Goal: Task Accomplishment & Management: Manage account settings

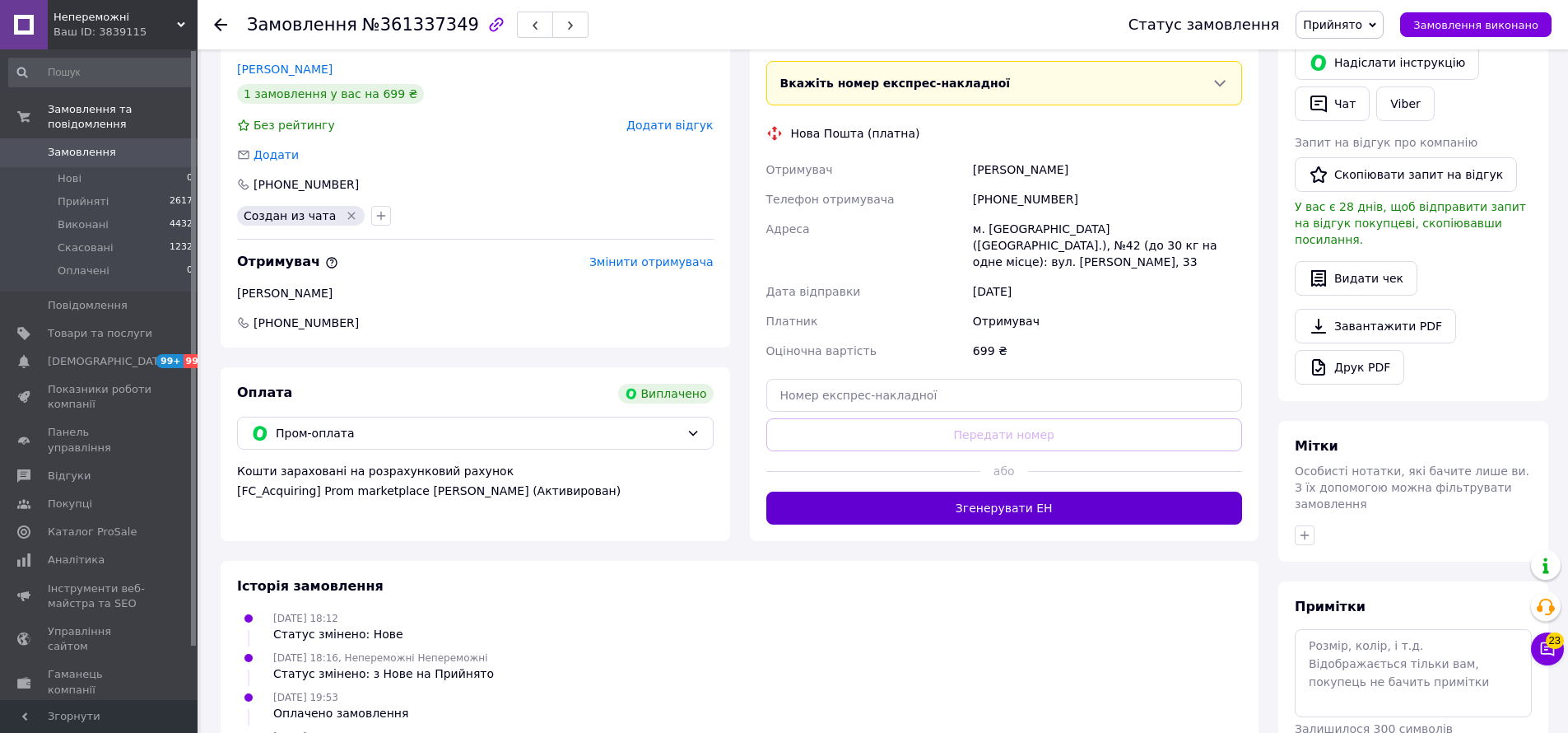
scroll to position [522, 0]
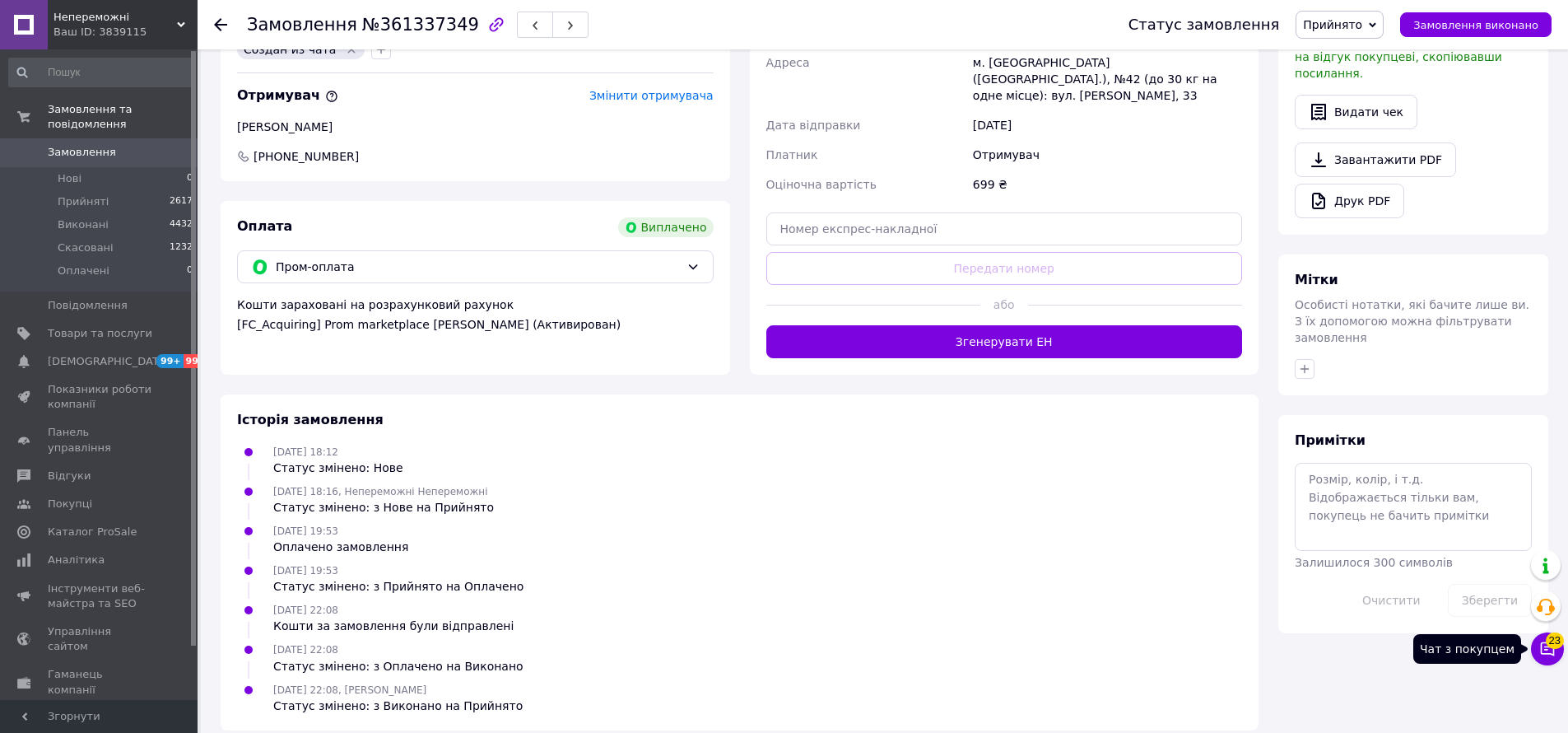
click at [1537, 648] on button "Чат з покупцем 23" at bounding box center [1547, 649] width 33 height 33
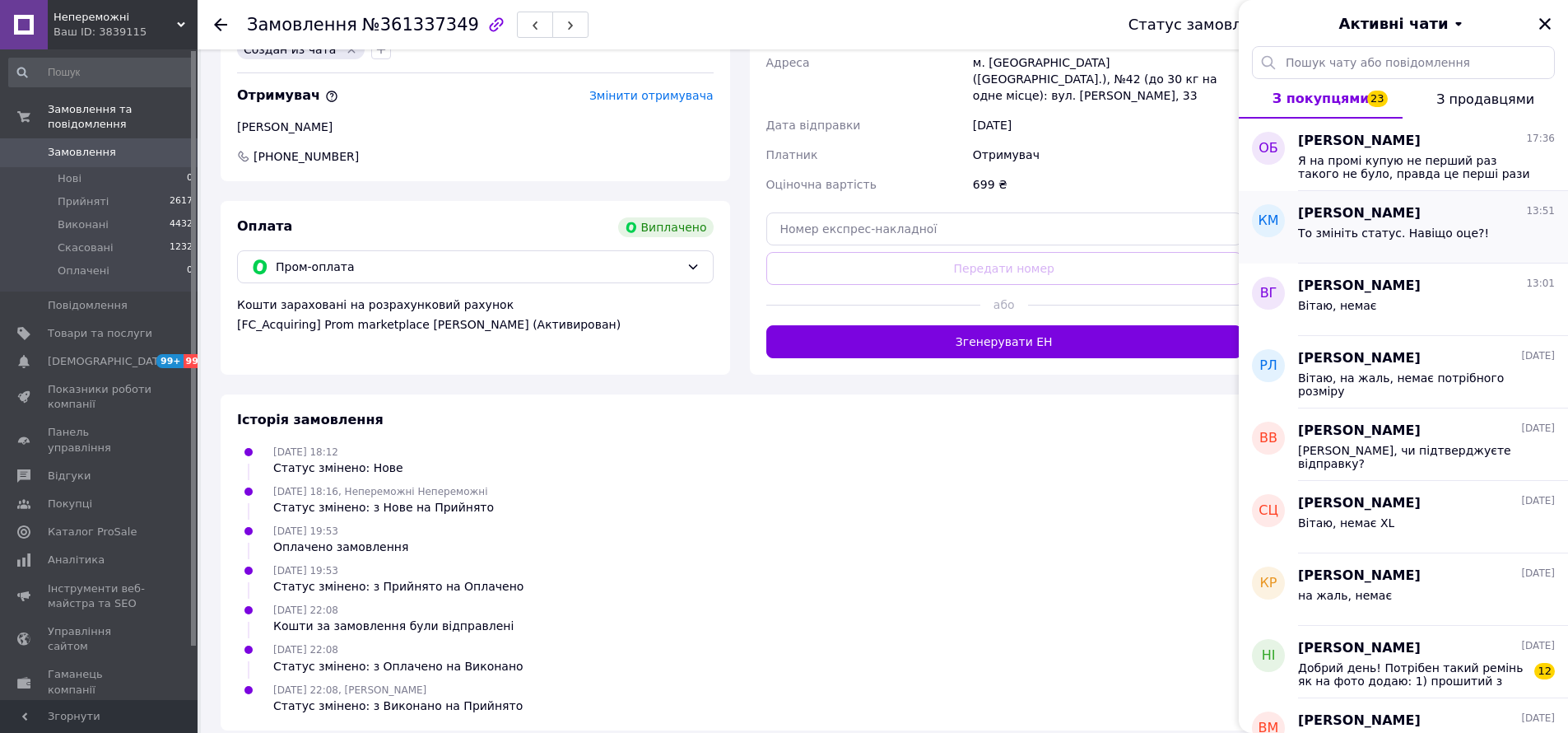
click at [1367, 223] on div "То змініть статус. Навіщо оце?!" at bounding box center [1426, 236] width 257 height 26
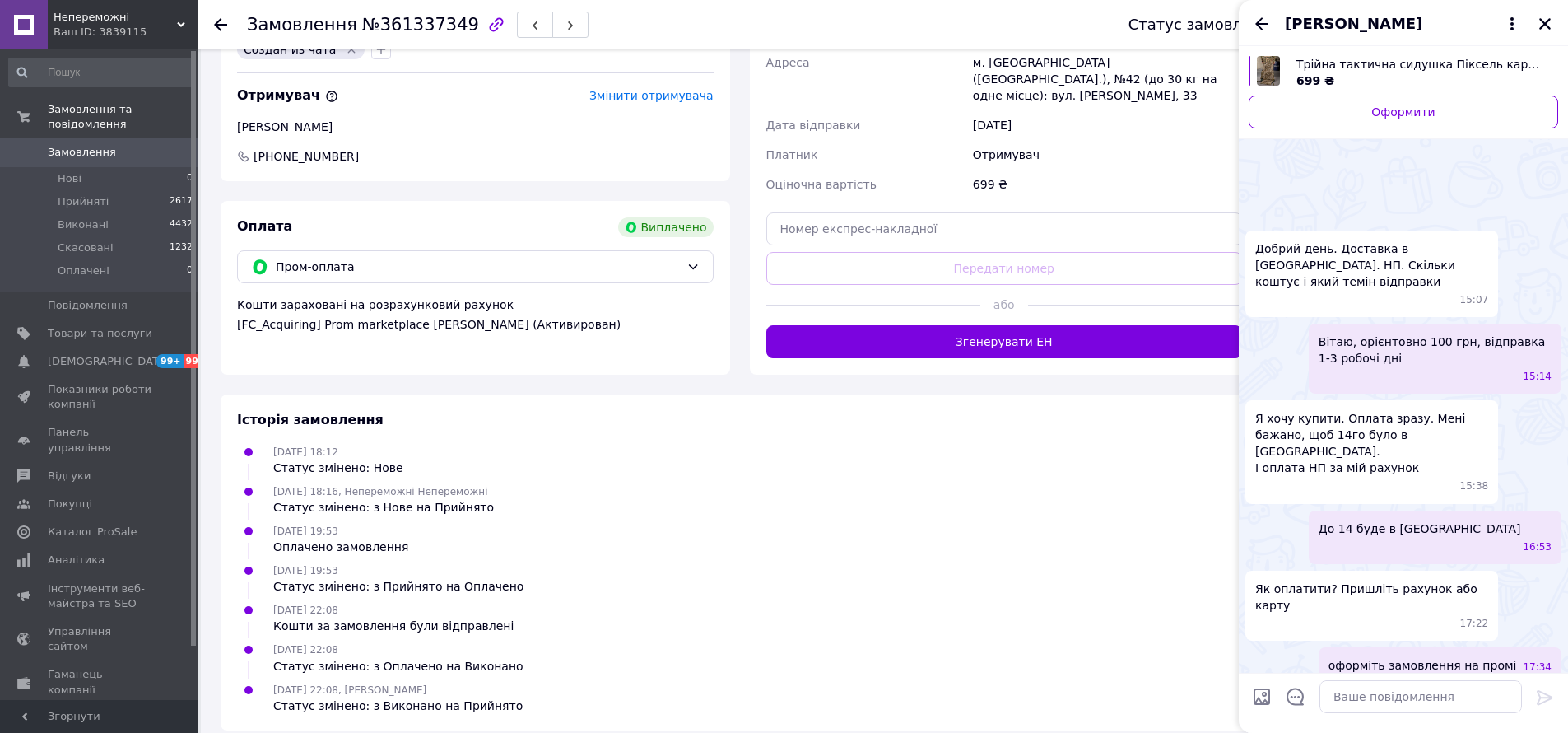
scroll to position [1286, 0]
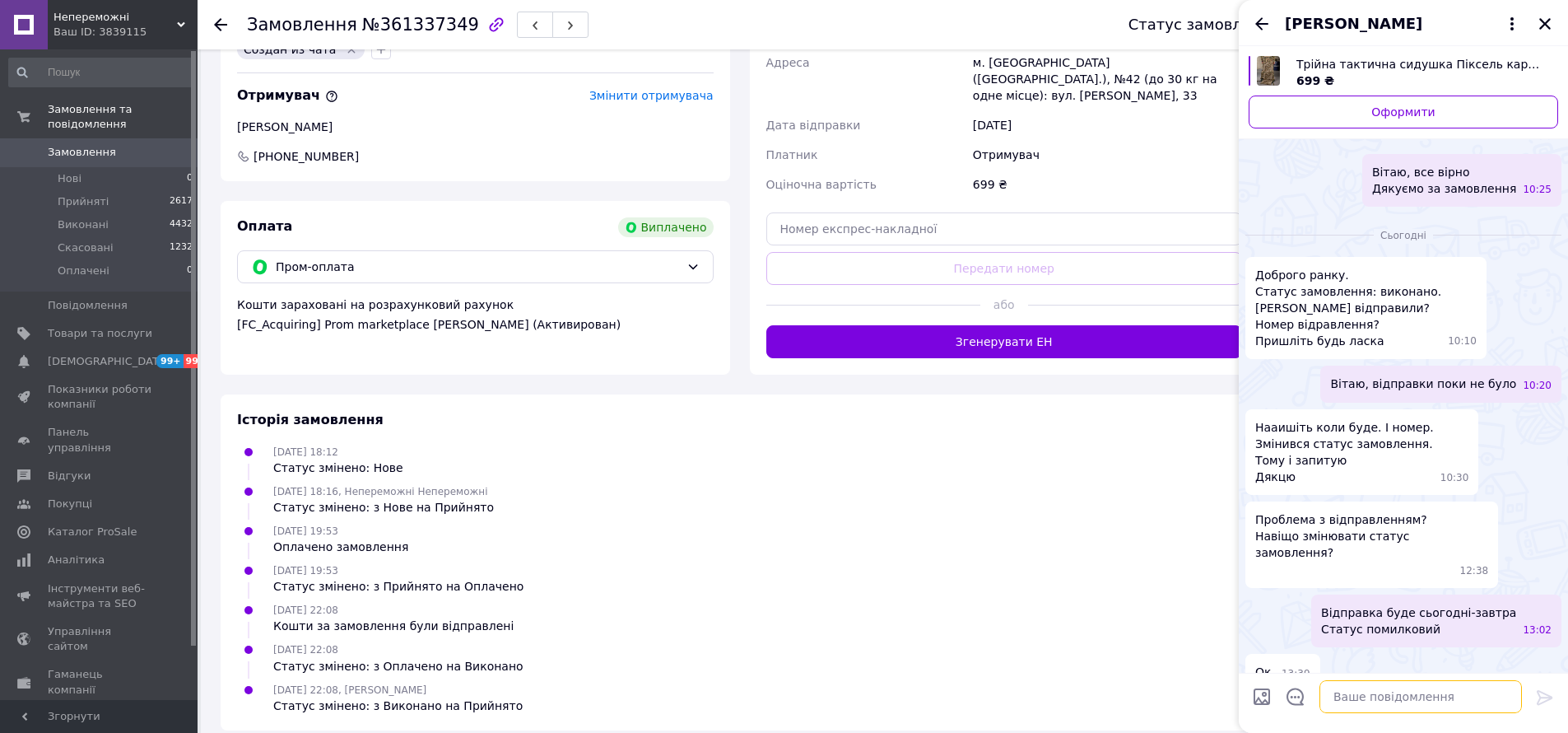
click at [1370, 693] on textarea at bounding box center [1421, 696] width 202 height 33
type textarea "Статус замовлення "Прийнято". Воно не виконано"
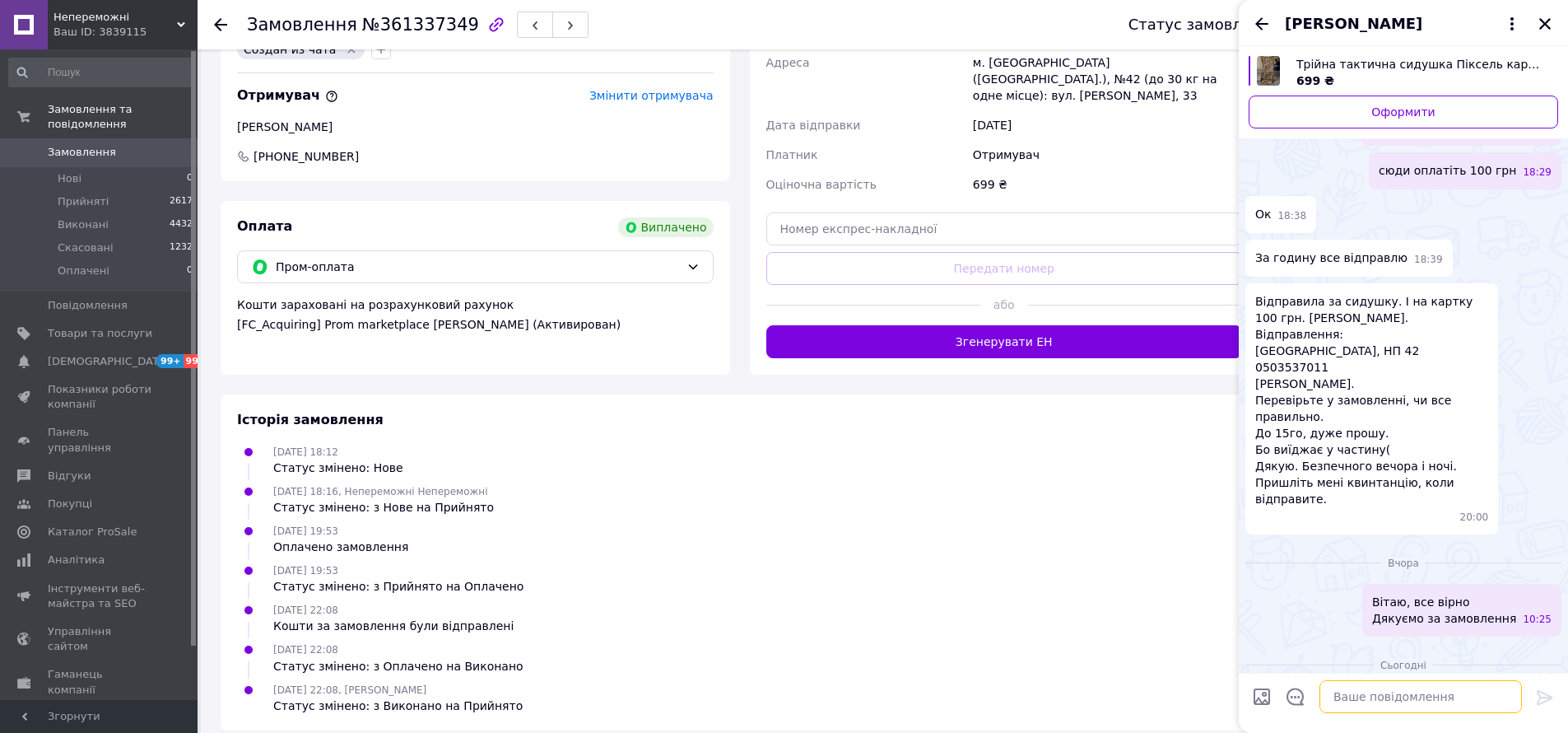
scroll to position [0, 0]
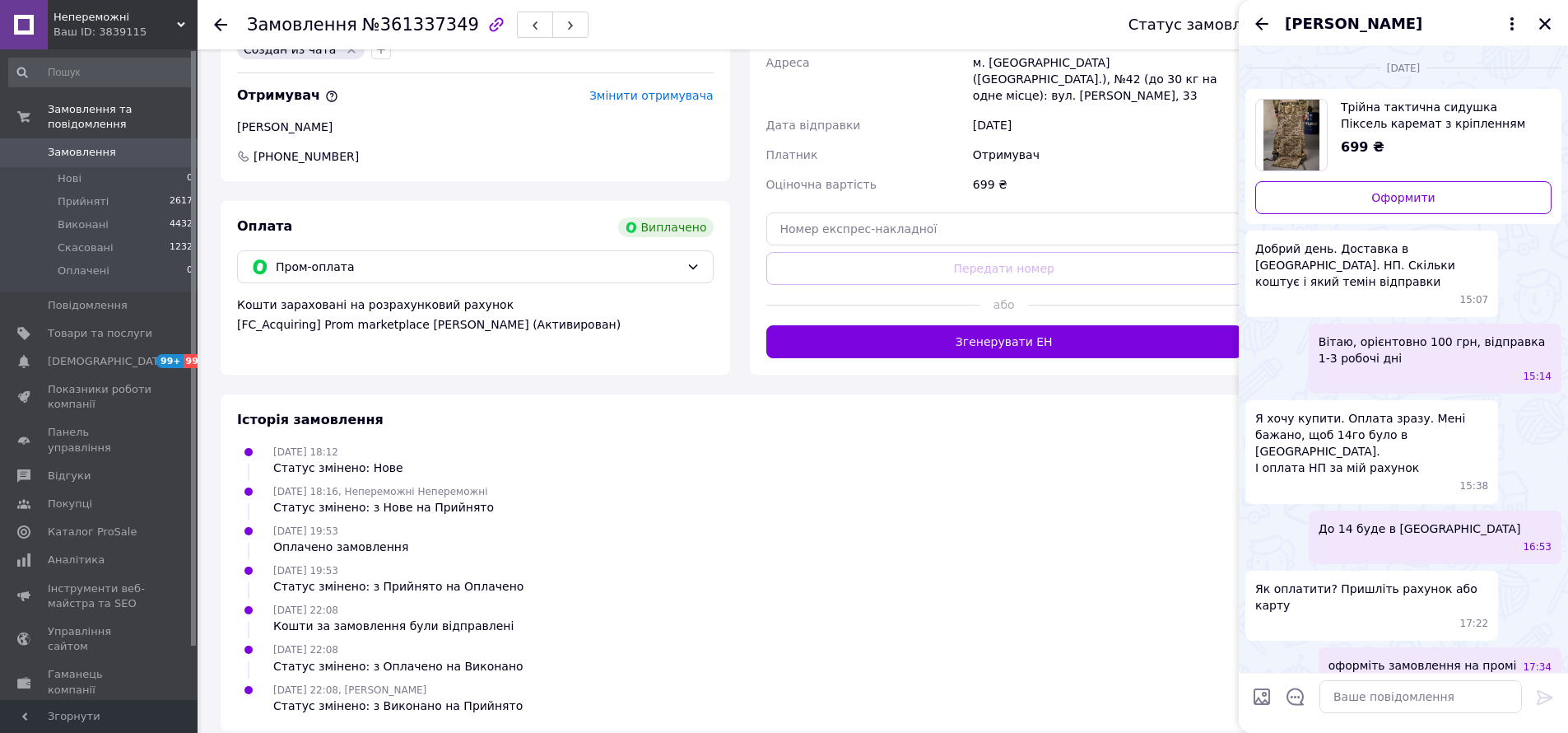
click at [1105, 493] on div "10.09.2025 18:16, Непереможні Непереможні Статус змінено: з Нове на Прийнято" at bounding box center [739, 499] width 1018 height 33
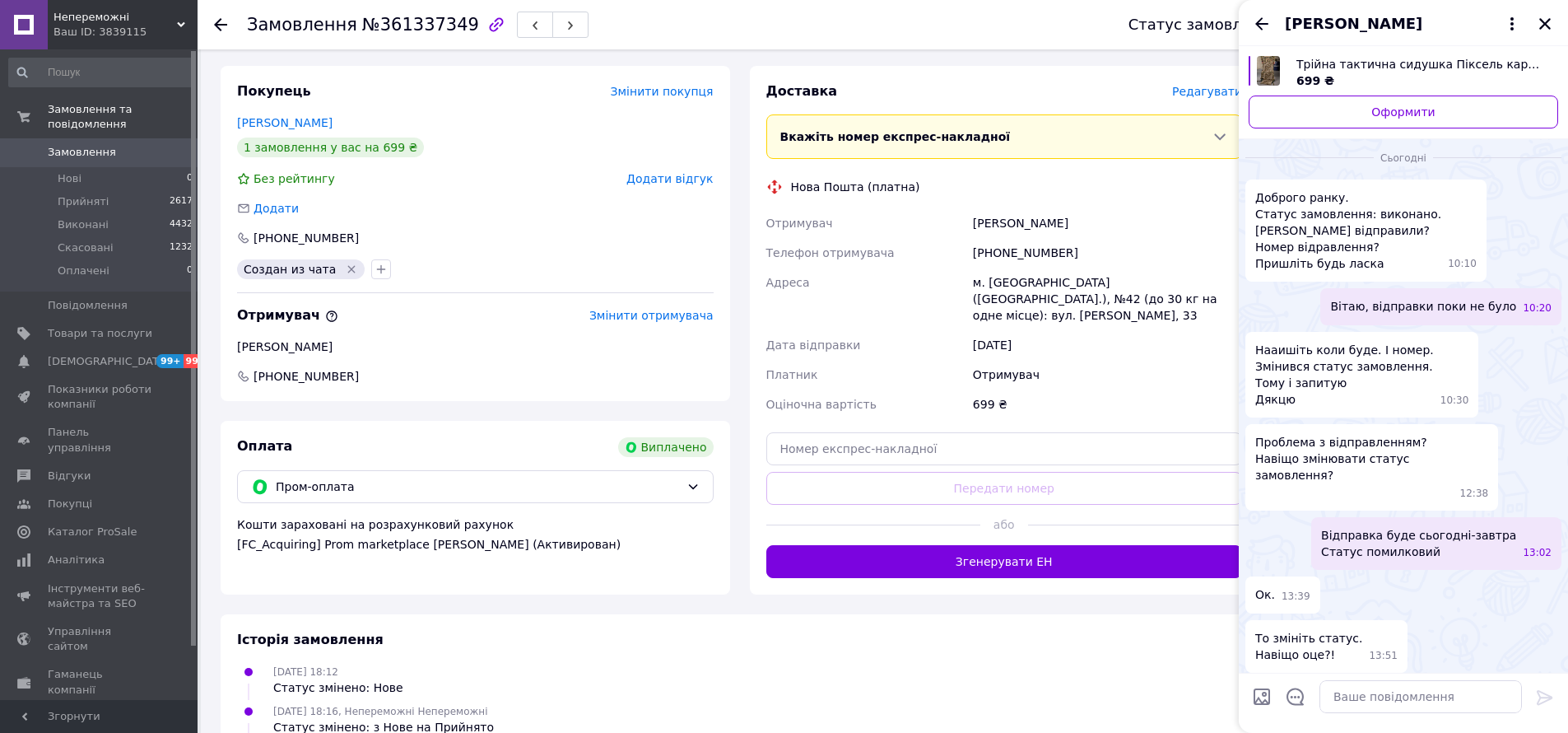
scroll to position [185, 0]
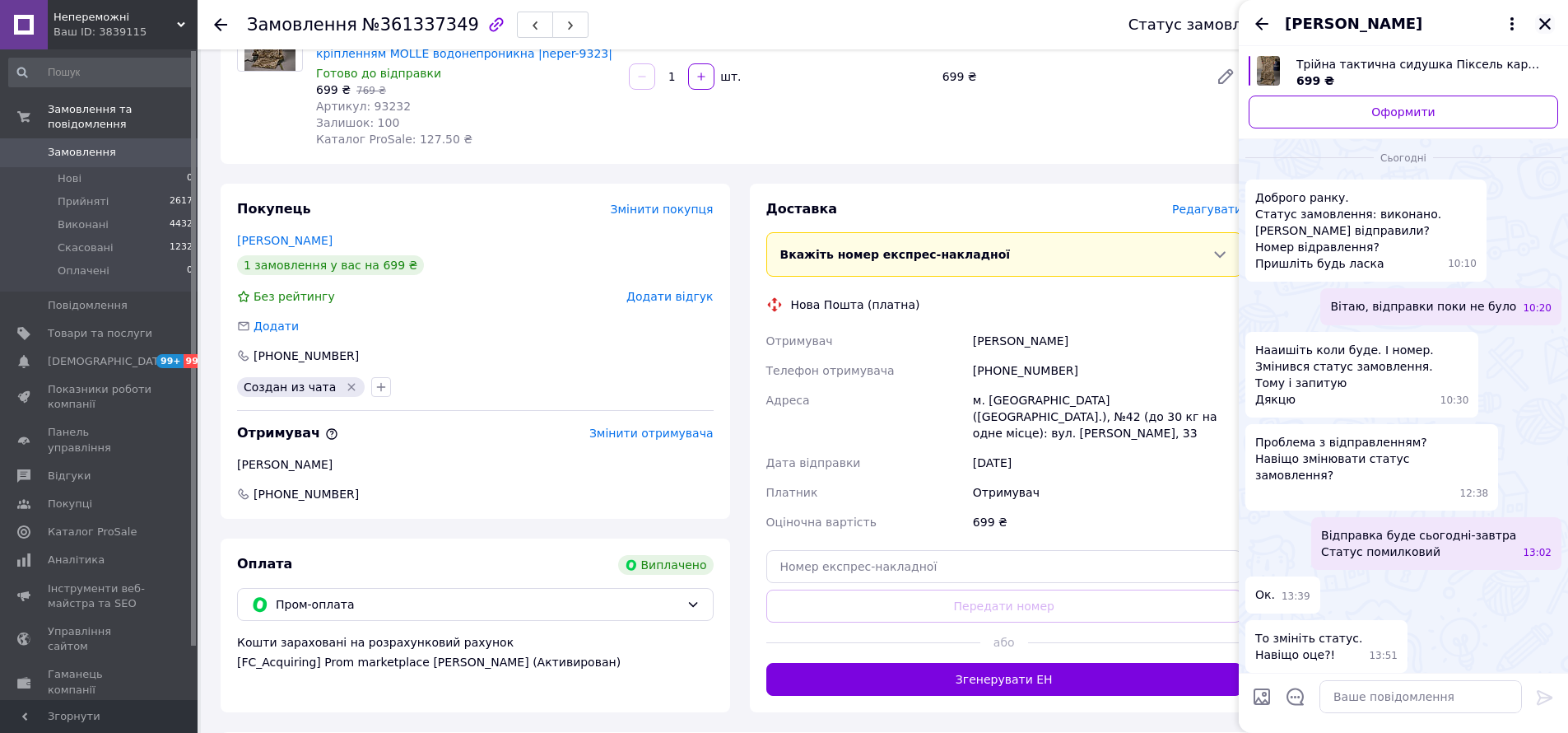
click at [1547, 27] on icon "Закрити" at bounding box center [1544, 23] width 14 height 14
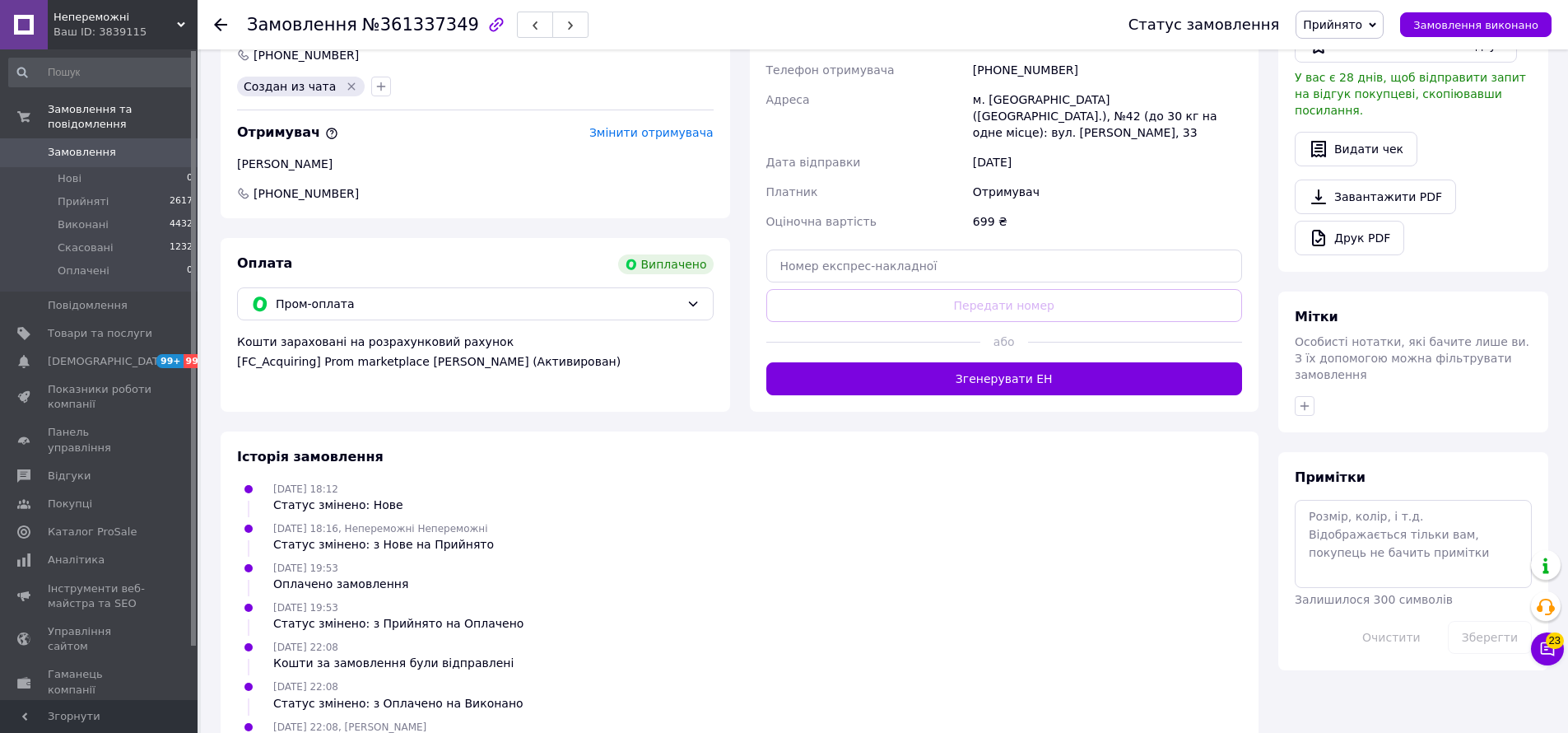
scroll to position [522, 0]
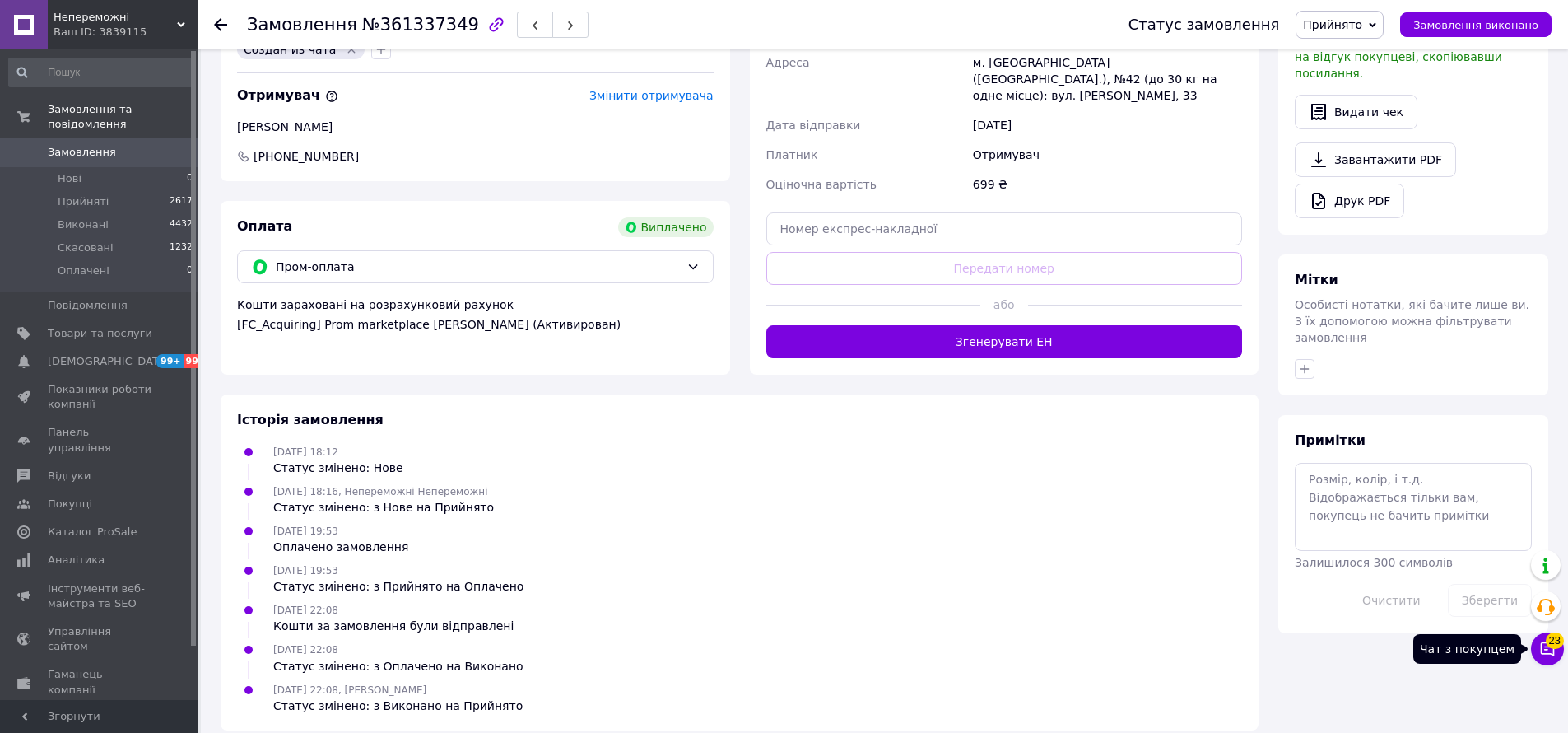
click at [1549, 645] on span "23" at bounding box center [1554, 640] width 18 height 16
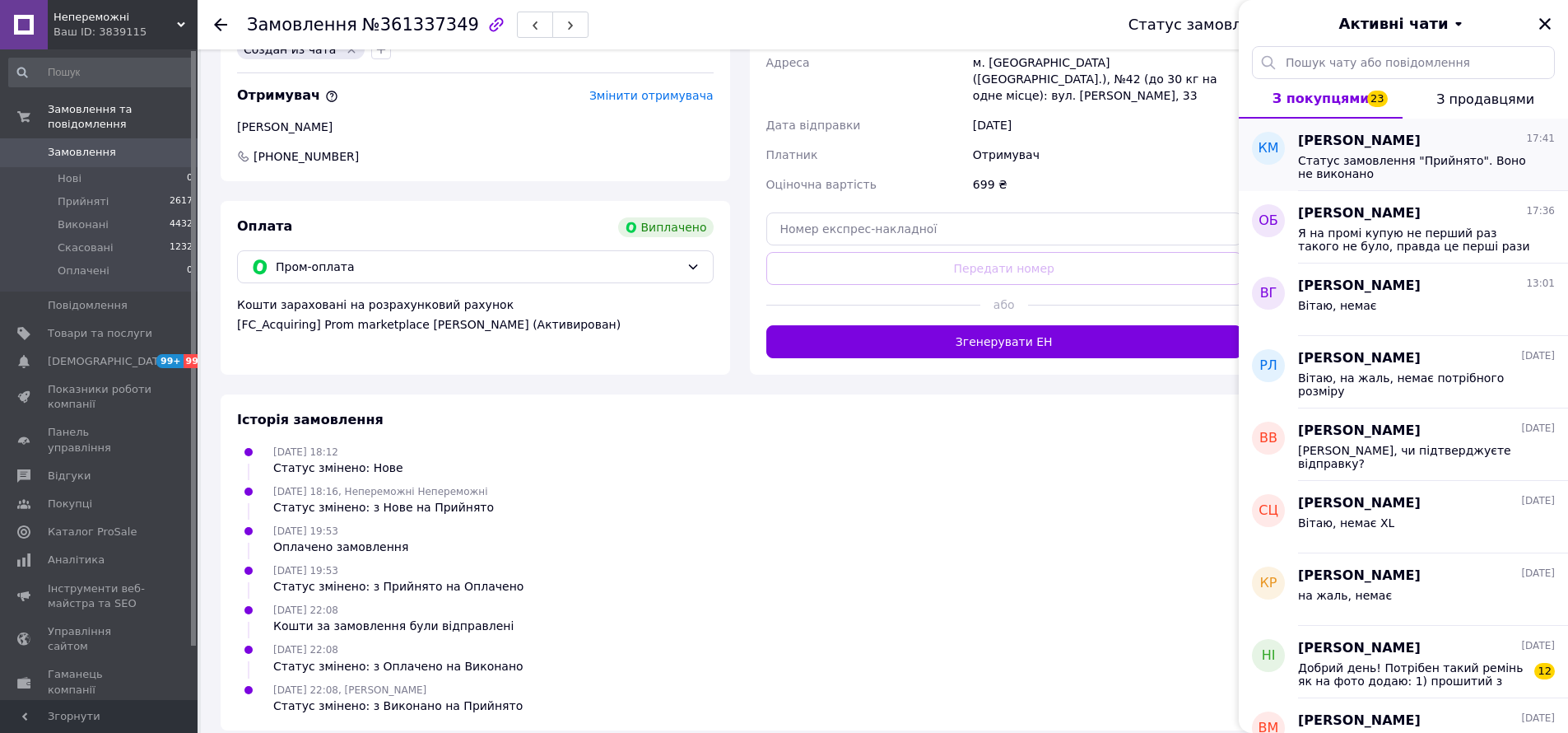
click at [1363, 151] on div "Статус замовлення "Прийнято". Воно не виконано" at bounding box center [1426, 165] width 257 height 30
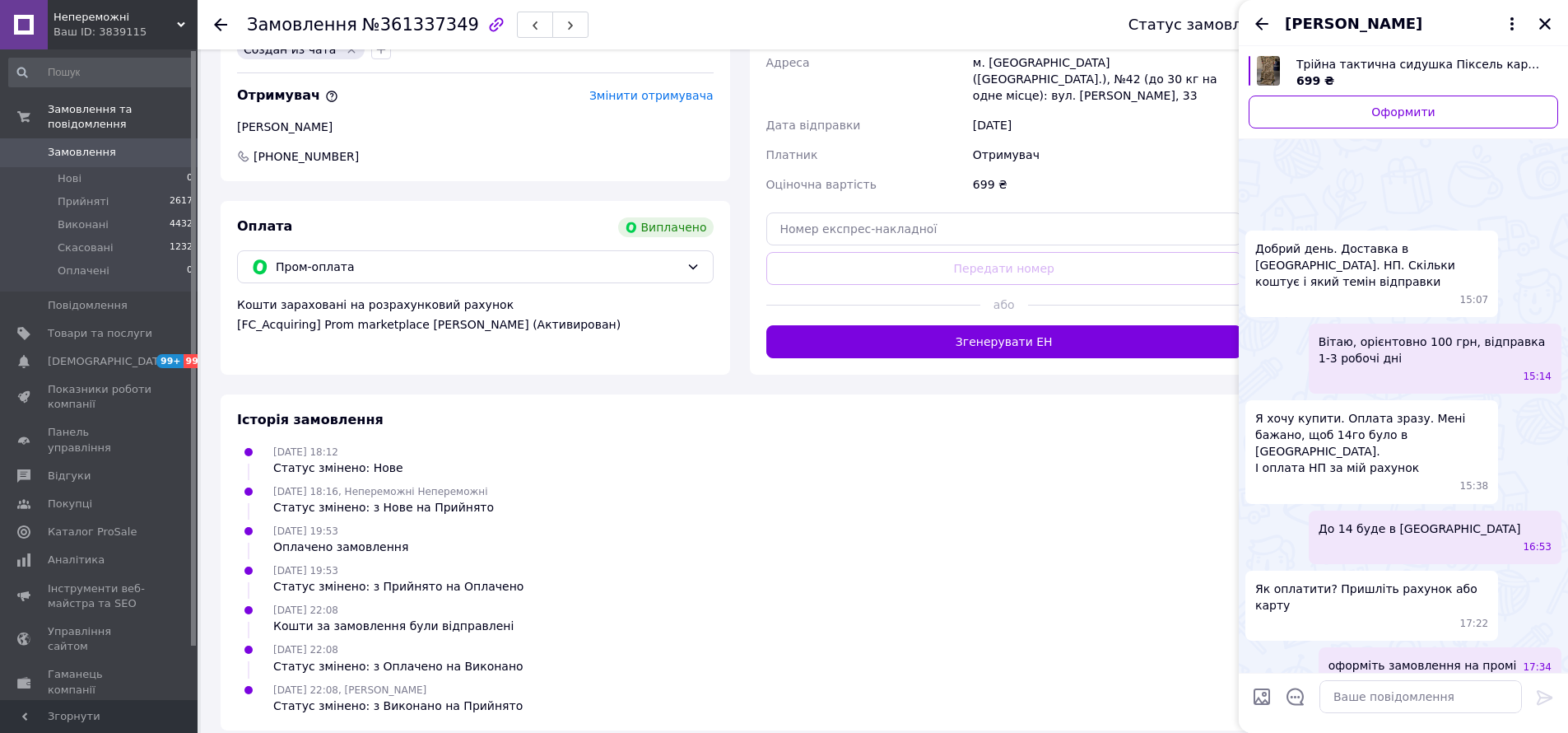
scroll to position [1364, 0]
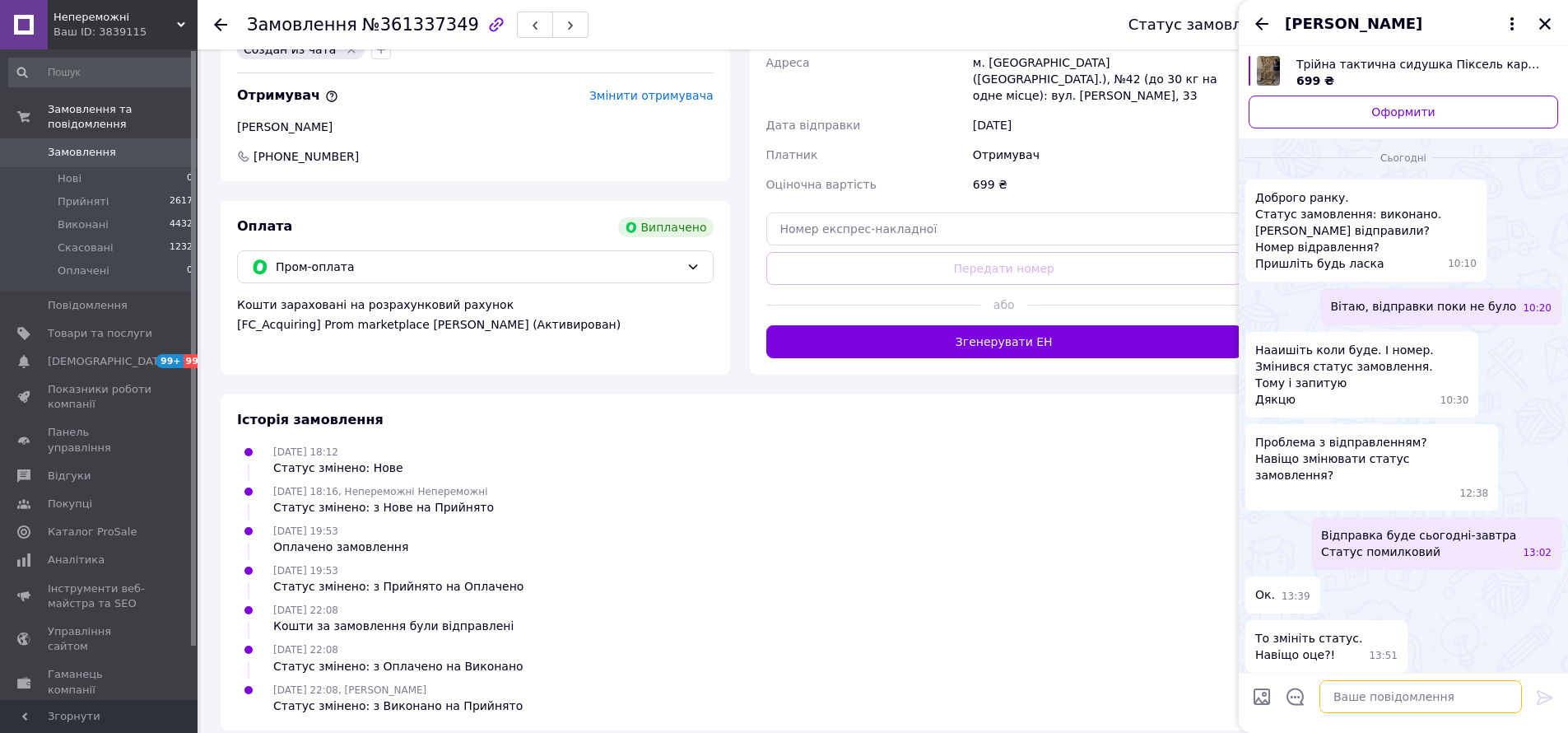
click at [1362, 705] on textarea at bounding box center [1421, 696] width 202 height 33
type textarea "Воно навіть не було виконаним"
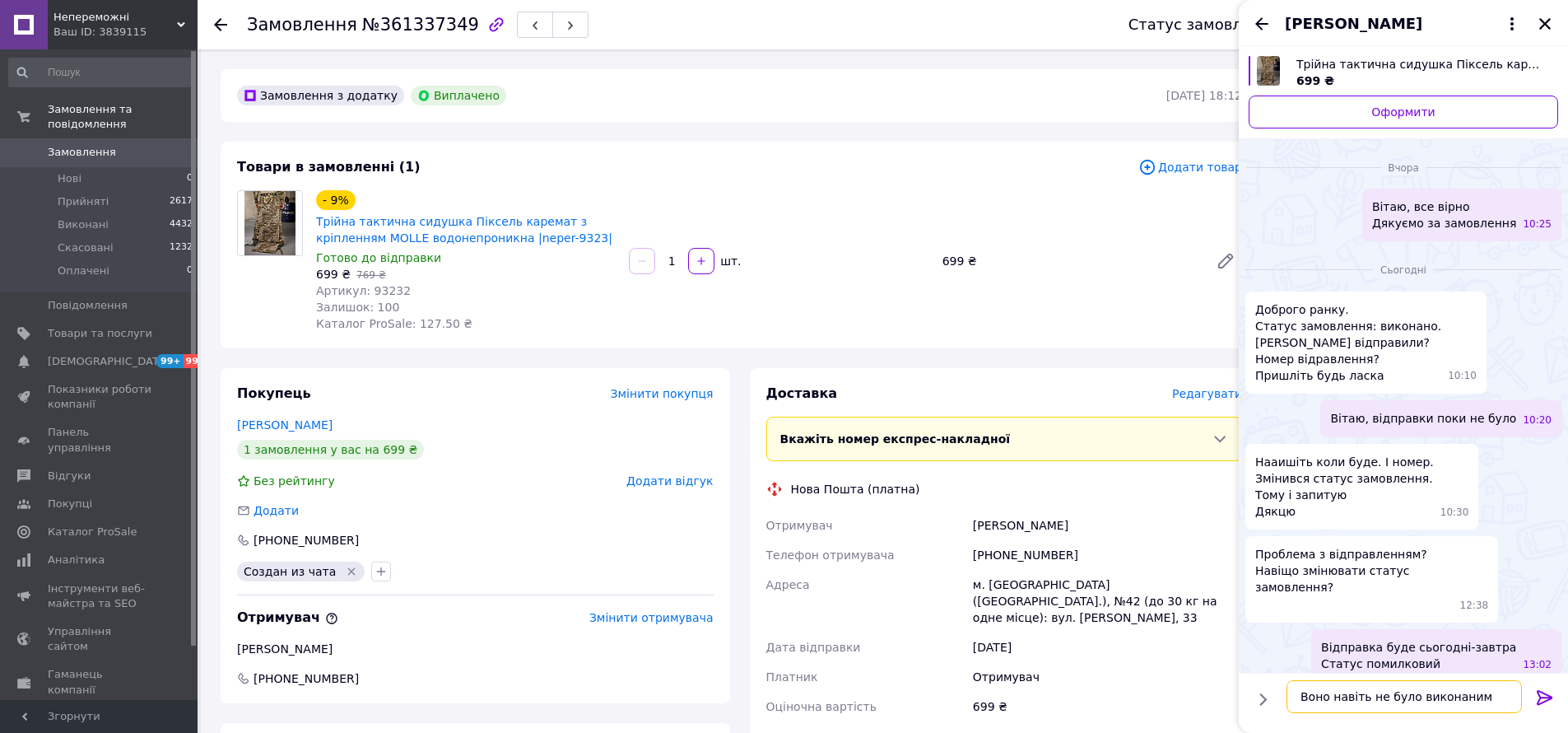
scroll to position [1322, 0]
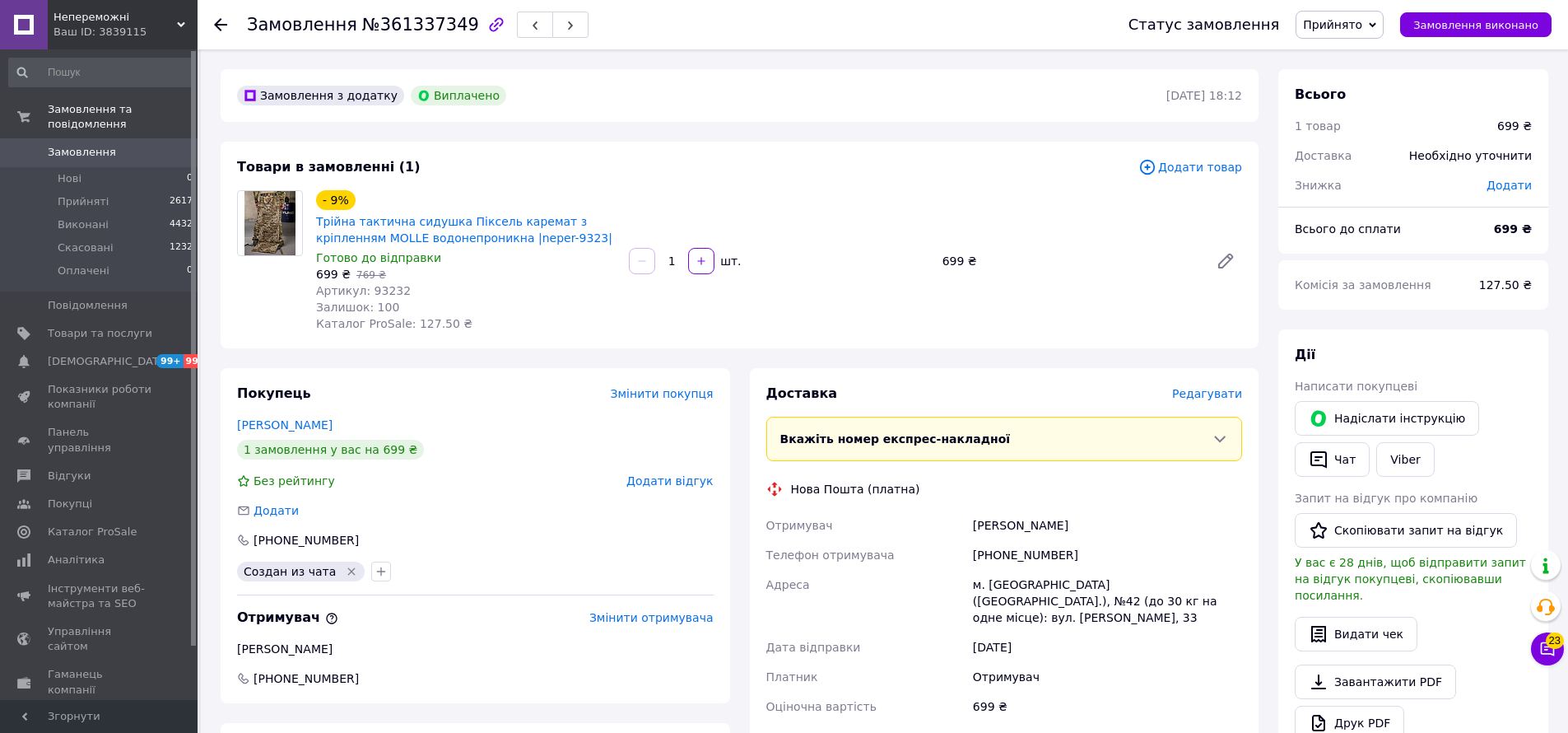
click at [99, 17] on span "Непереможні" at bounding box center [115, 17] width 123 height 14
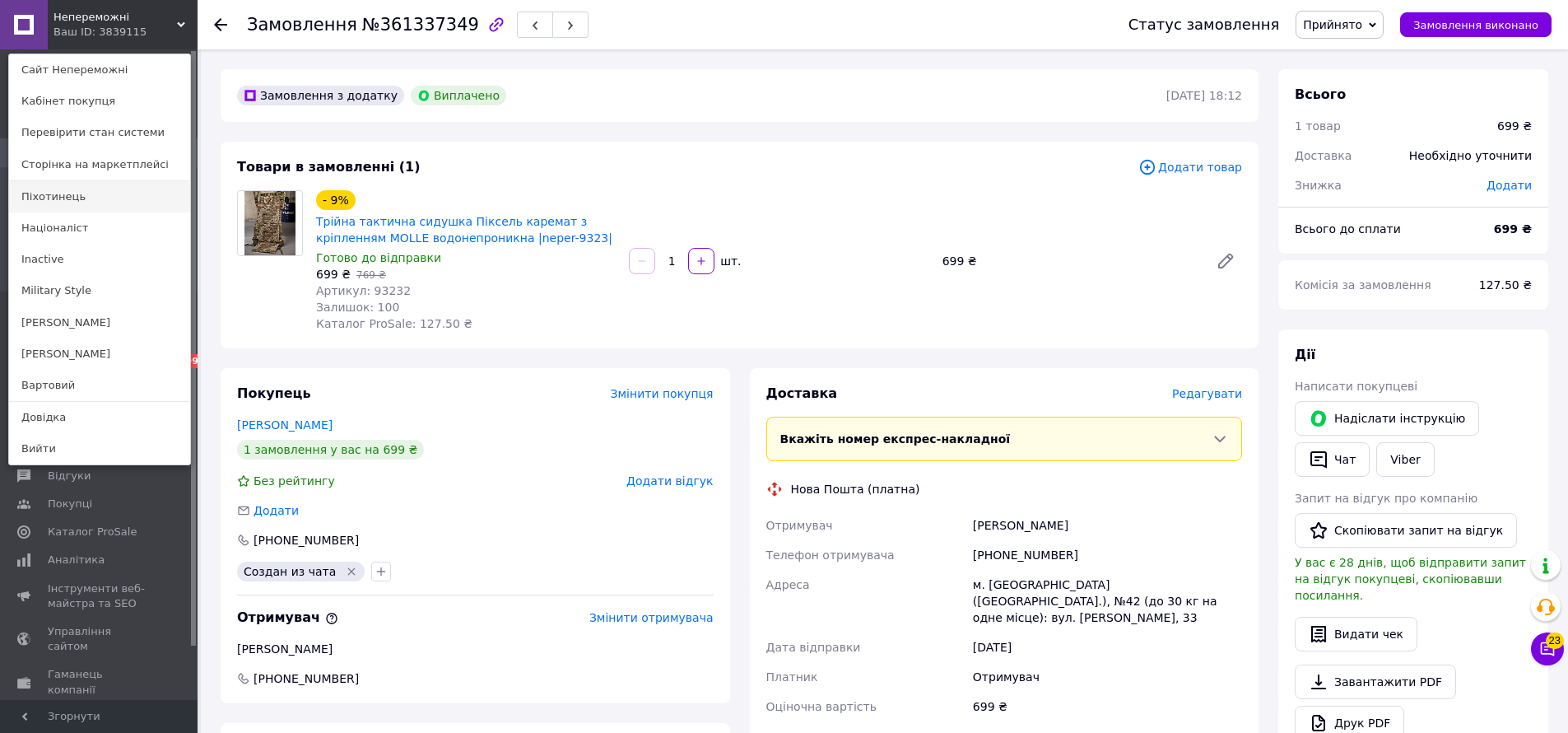
click at [60, 203] on link "Піхотинець" at bounding box center [100, 197] width 181 height 31
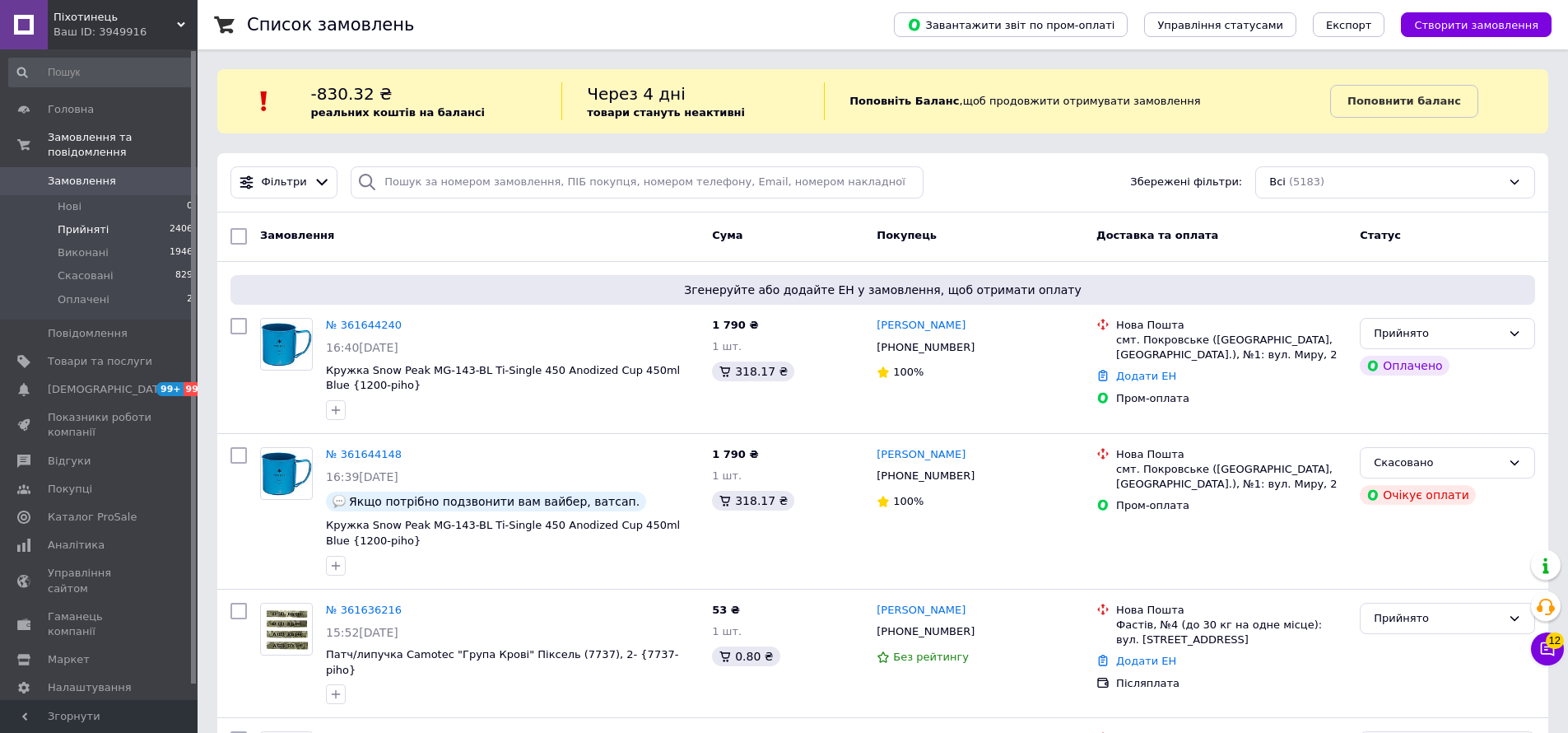
click at [107, 232] on li "Прийняті 2406" at bounding box center [101, 229] width 202 height 23
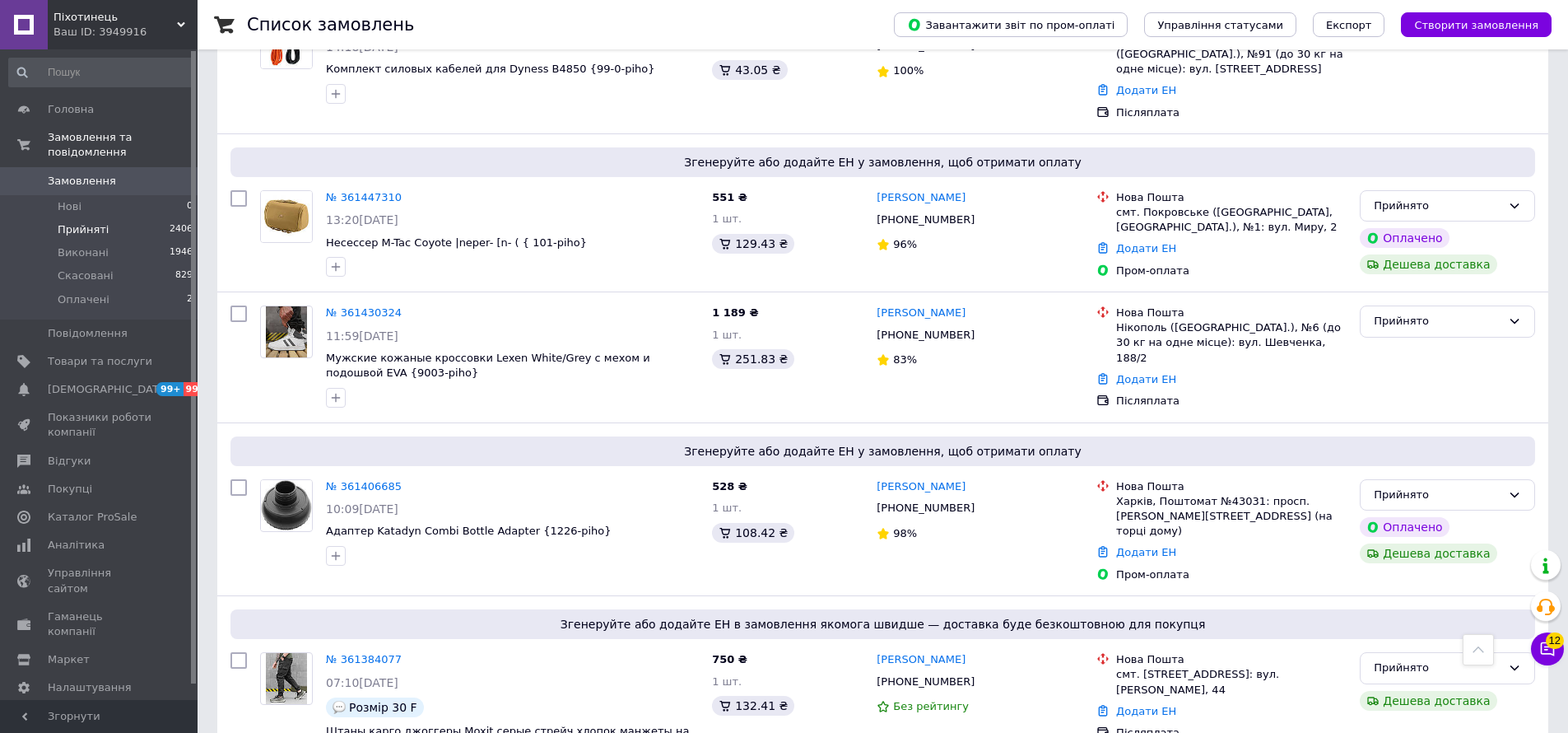
scroll to position [1549, 0]
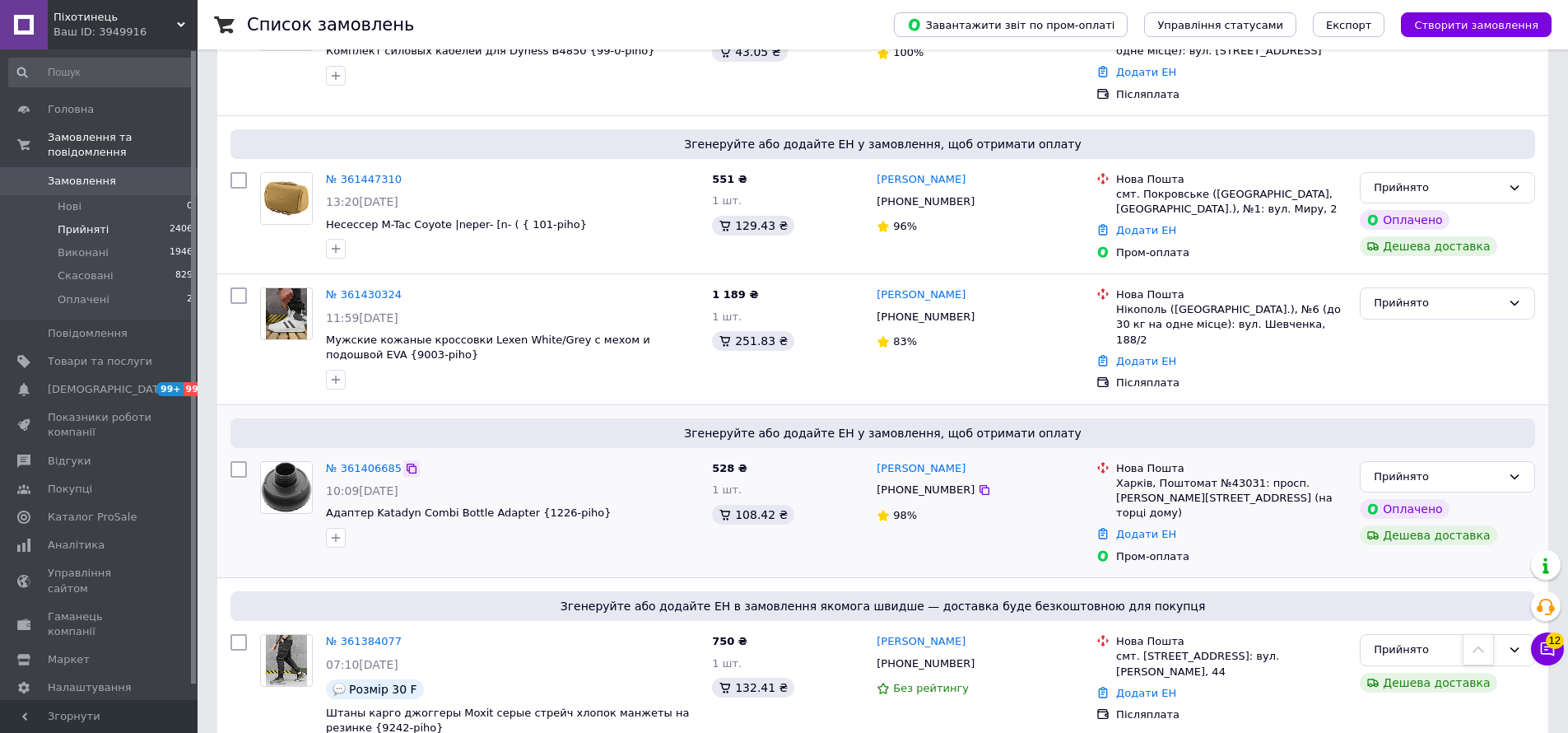
click at [408, 464] on icon at bounding box center [412, 469] width 10 height 10
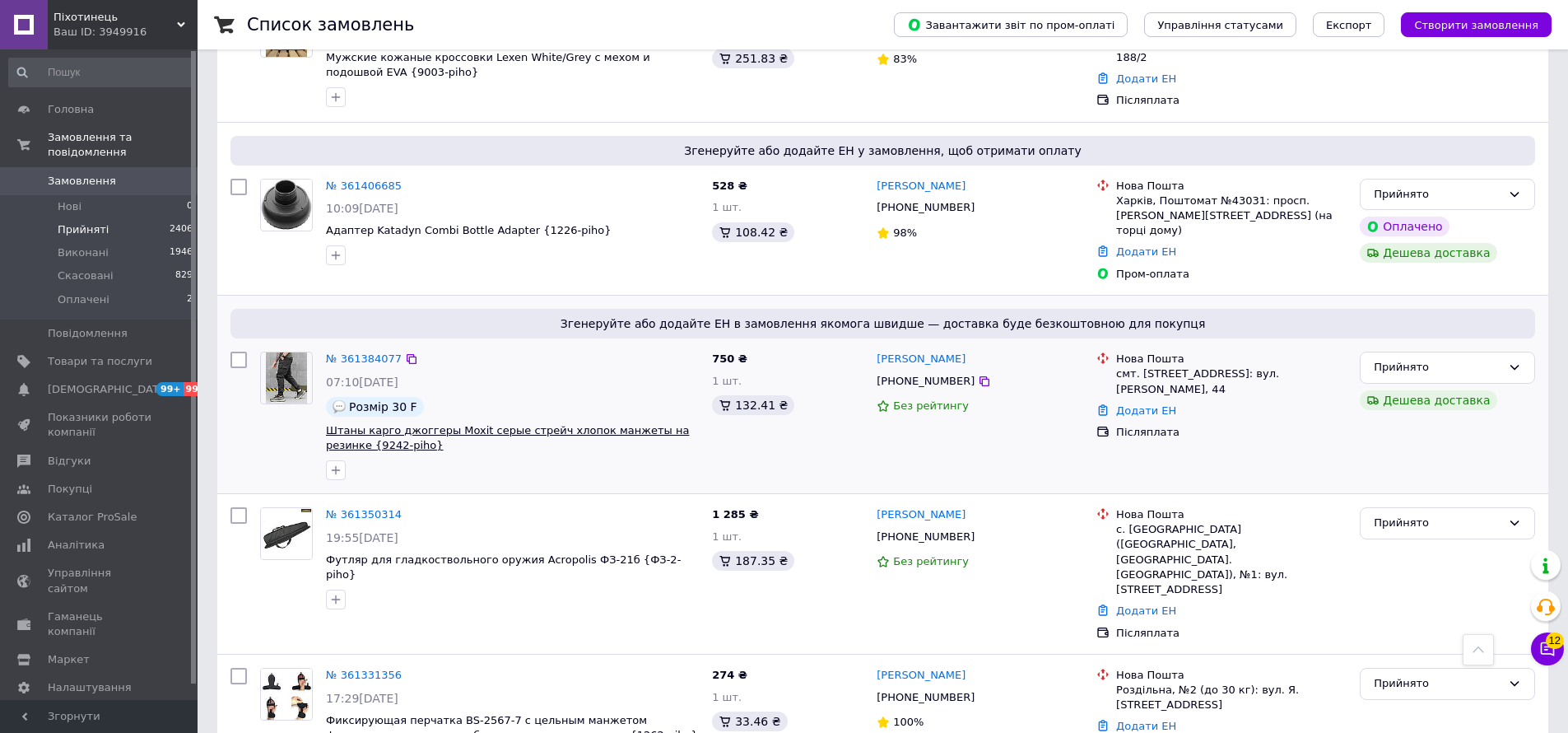
scroll to position [1840, 0]
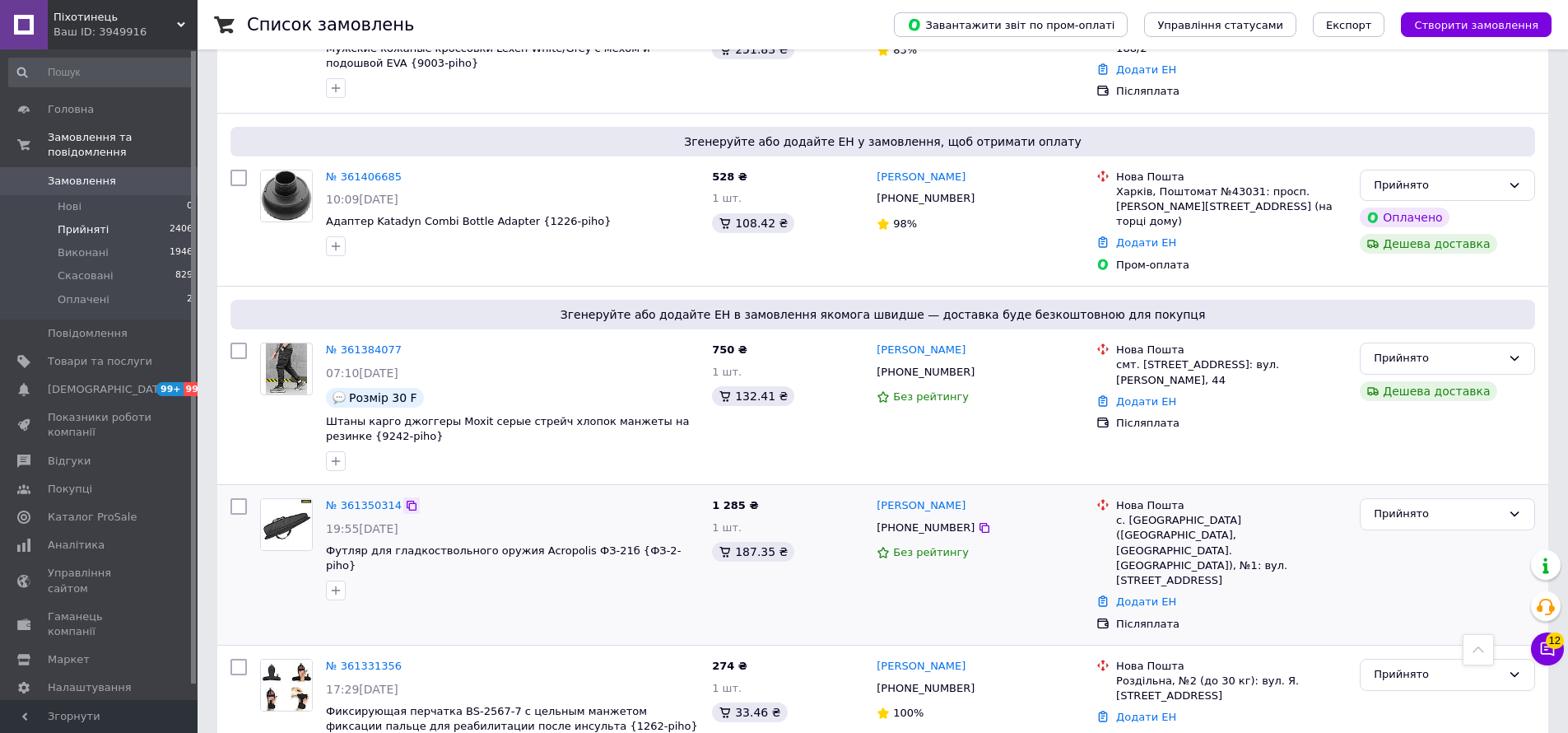
click at [407, 501] on icon at bounding box center [412, 506] width 10 height 10
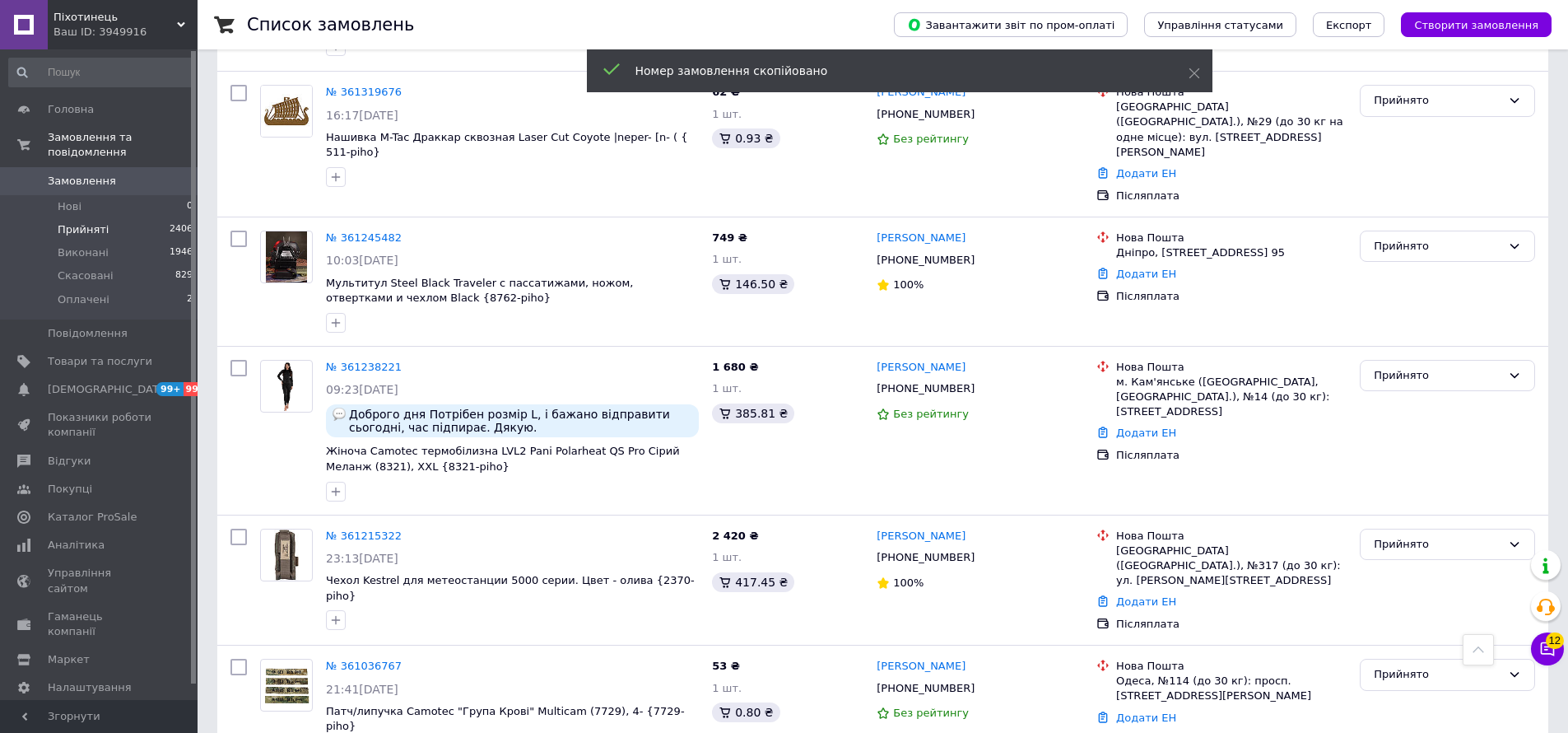
scroll to position [2730, 0]
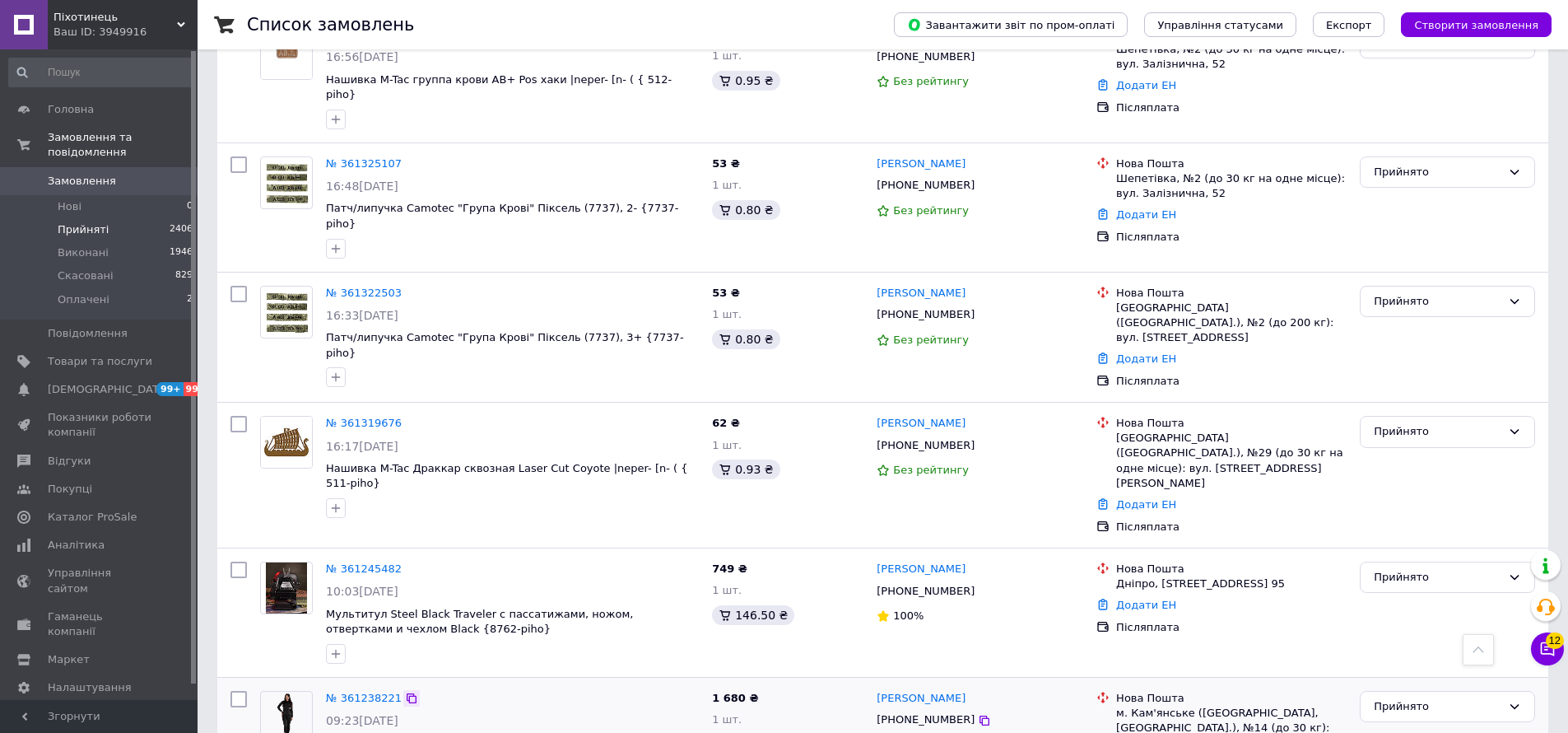
click at [407, 693] on icon at bounding box center [412, 698] width 10 height 10
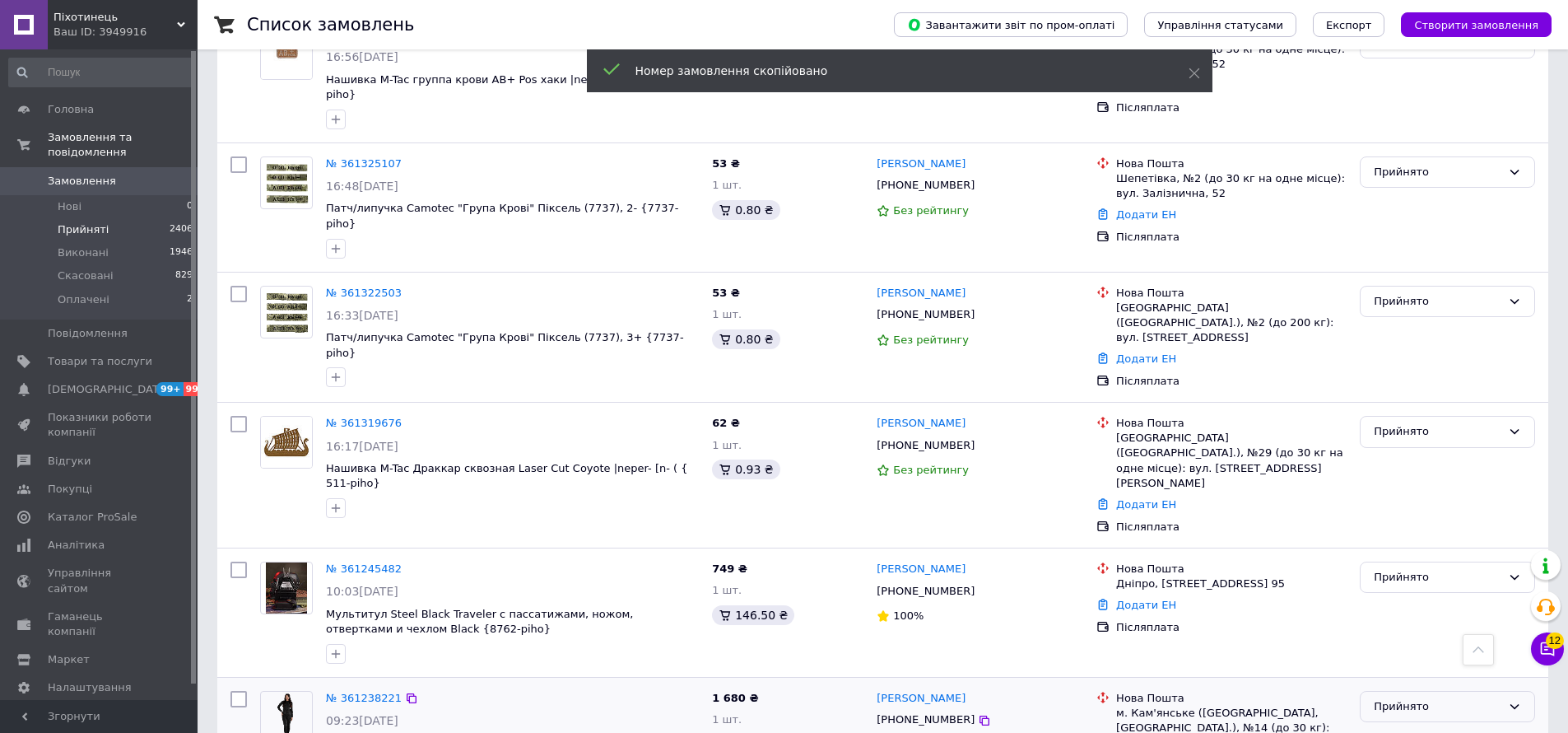
drag, startPoint x: 1504, startPoint y: 508, endPoint x: 1493, endPoint y: 512, distance: 11.7
click at [1503, 691] on div "Прийнято" at bounding box center [1447, 707] width 175 height 32
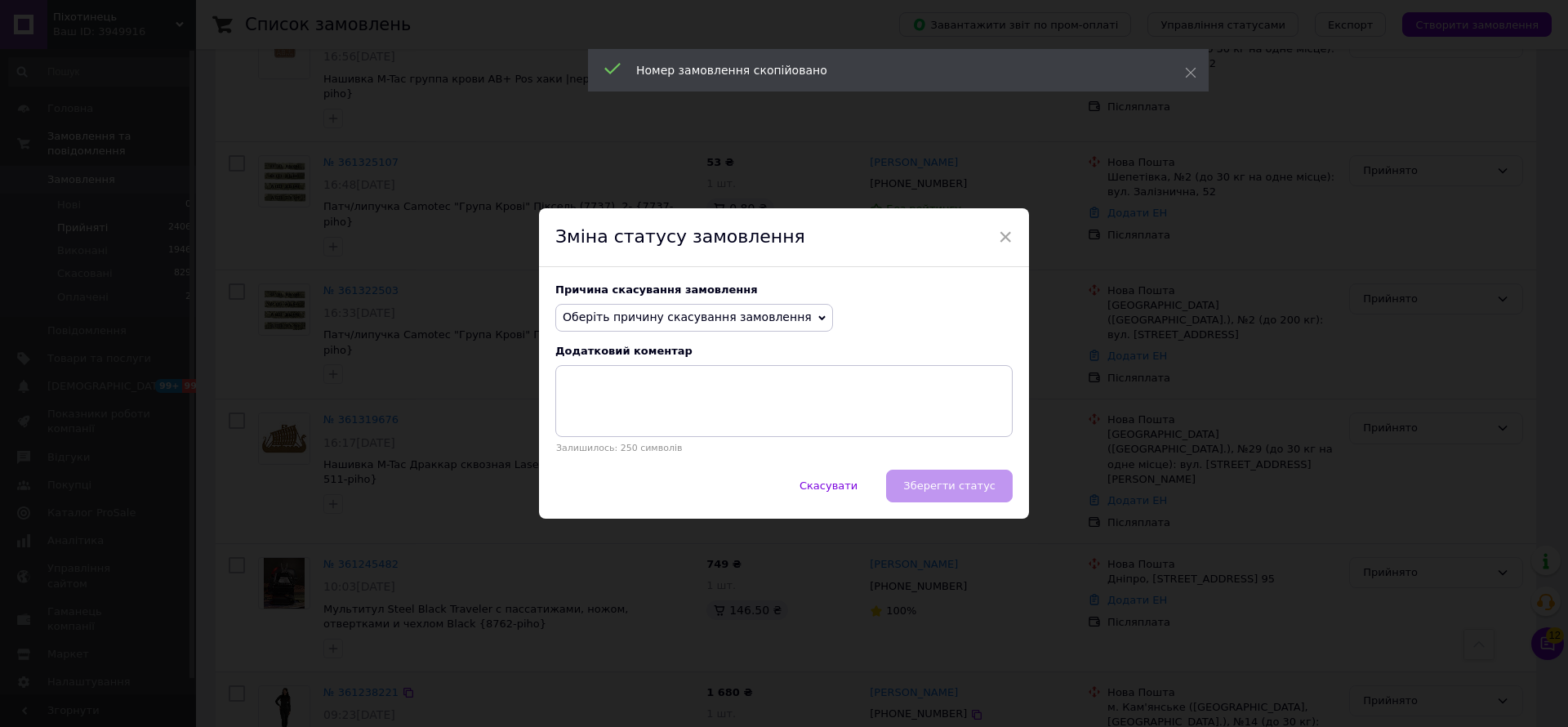
click at [633, 307] on span "Оберіть причину скасування замовлення" at bounding box center [694, 317] width 278 height 28
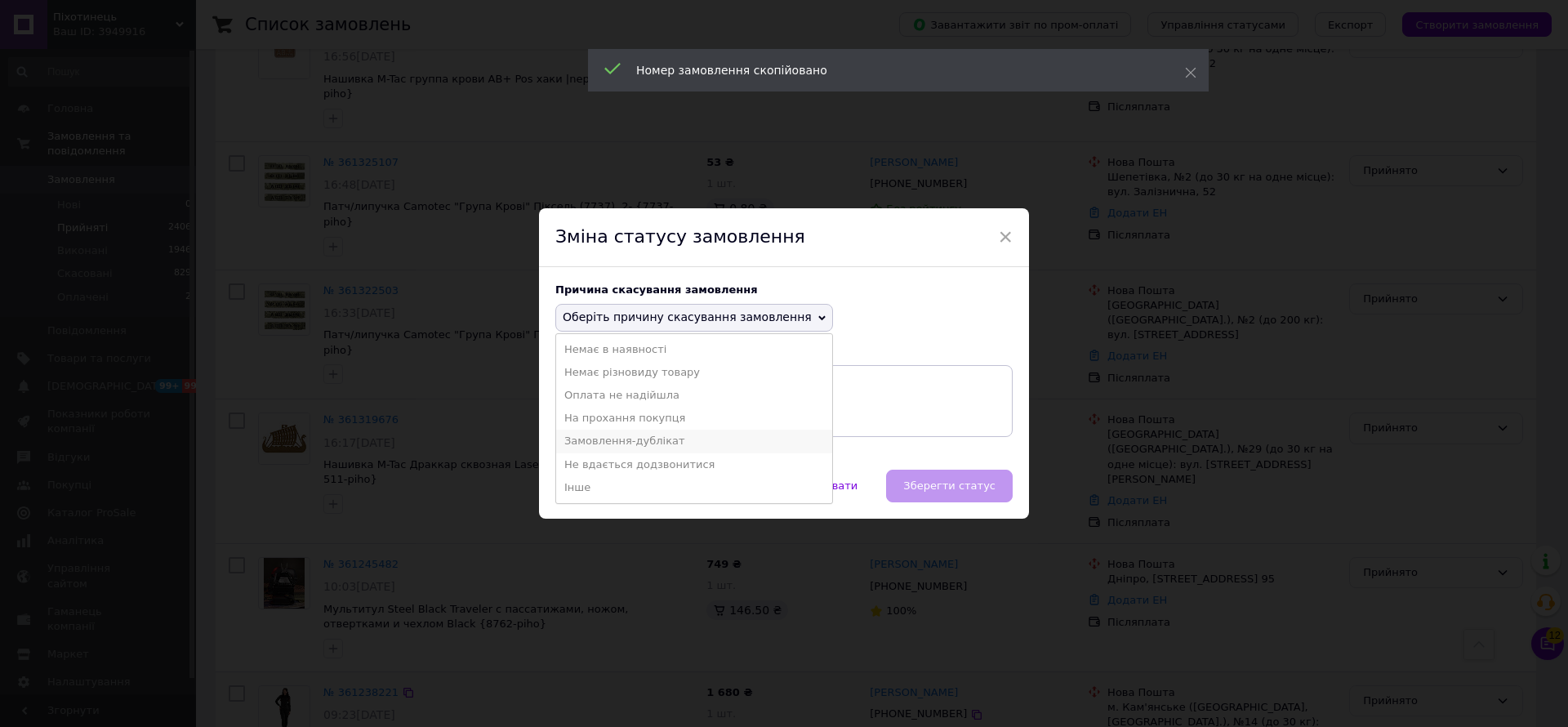
click at [621, 439] on li "Замовлення-дублікат" at bounding box center [694, 441] width 276 height 23
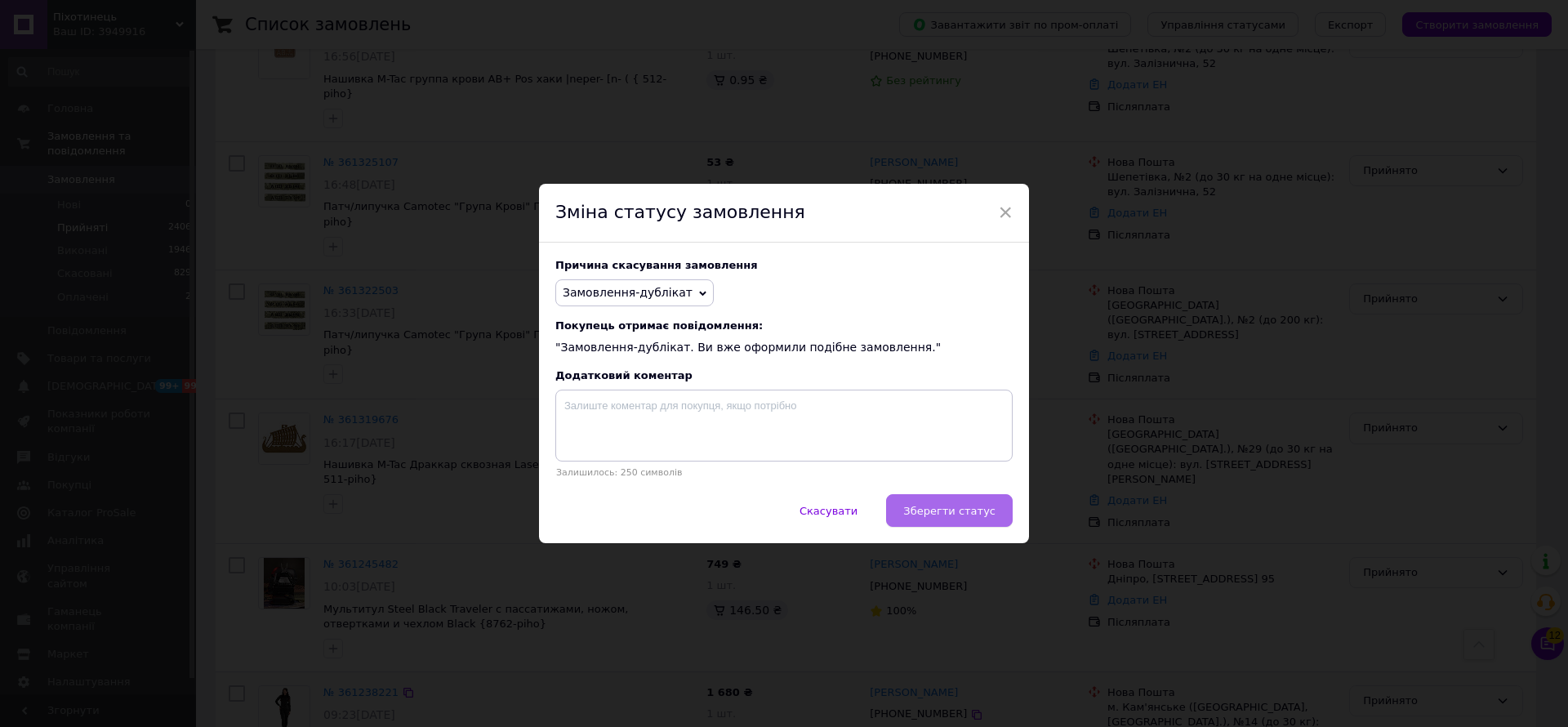
click at [957, 521] on button "Зберегти статус" at bounding box center [950, 510] width 127 height 33
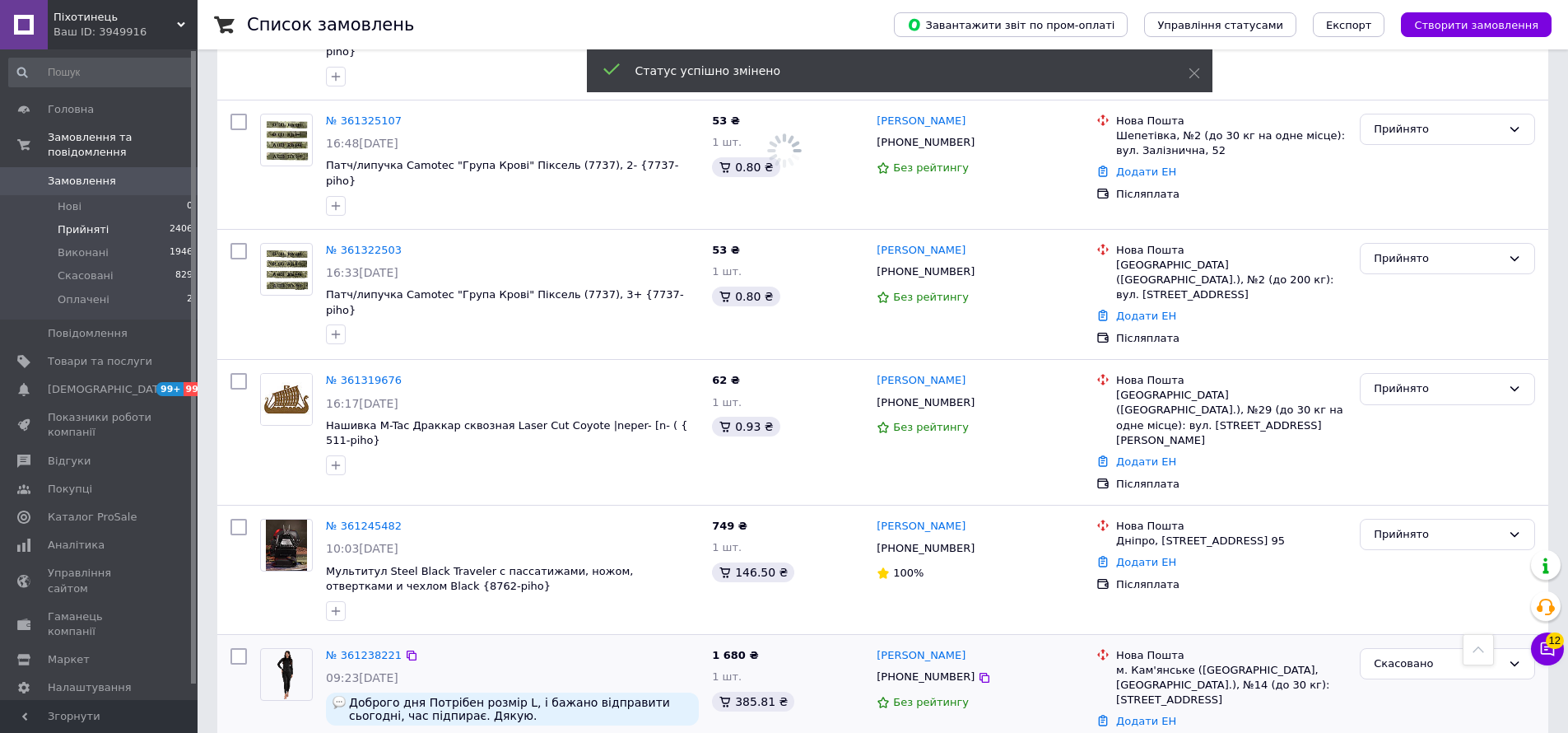
scroll to position [2973, 0]
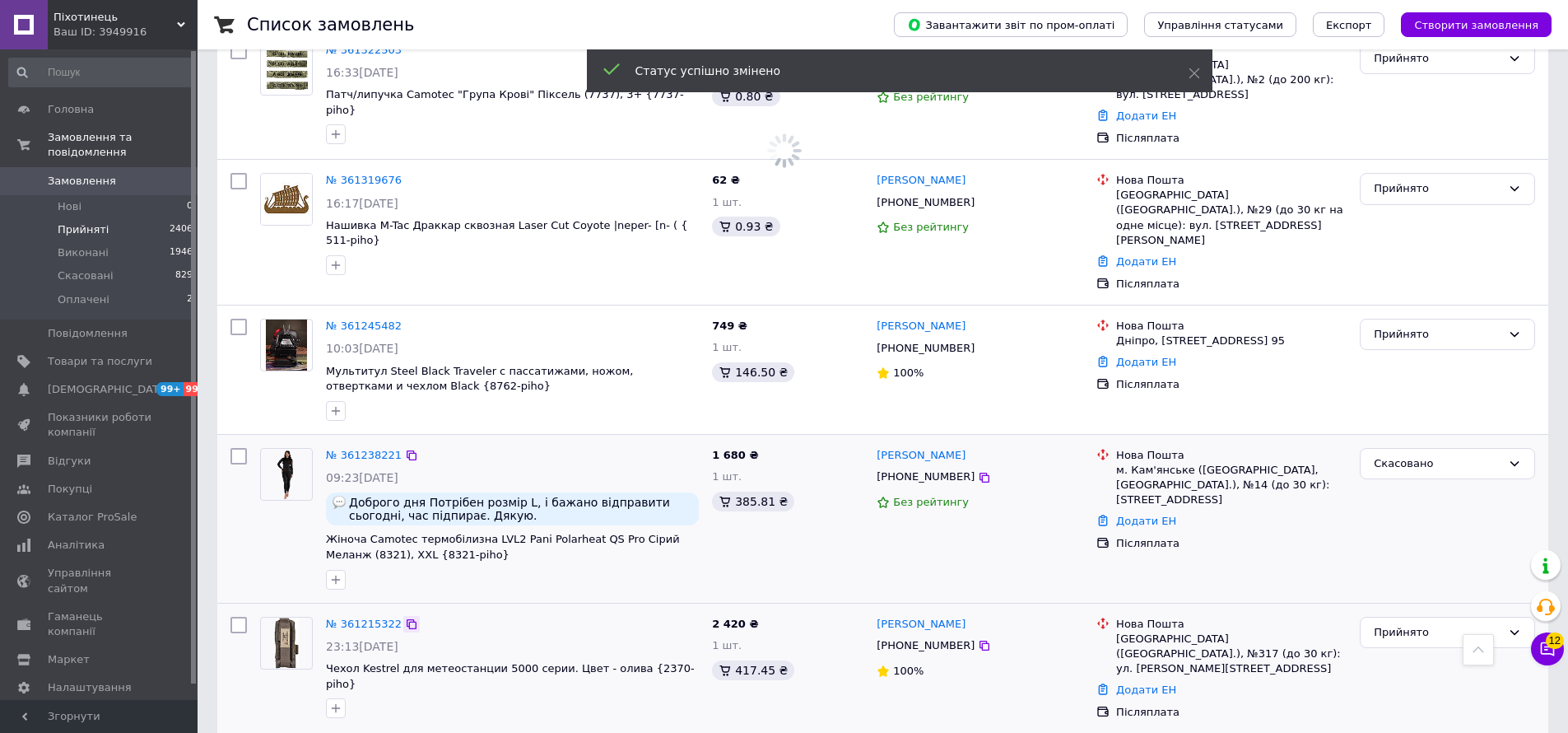
click at [411, 619] on icon at bounding box center [412, 624] width 10 height 10
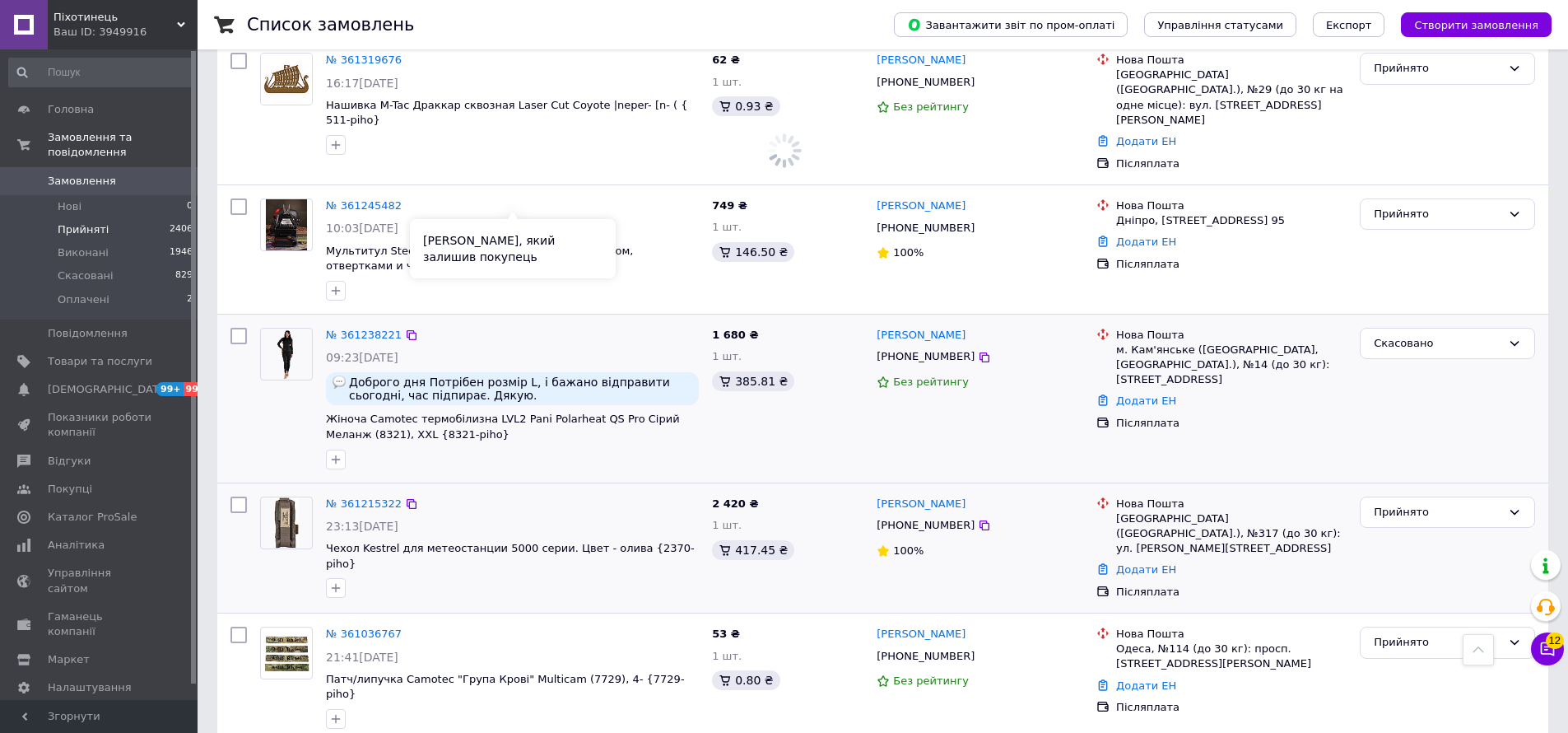
scroll to position [3104, 0]
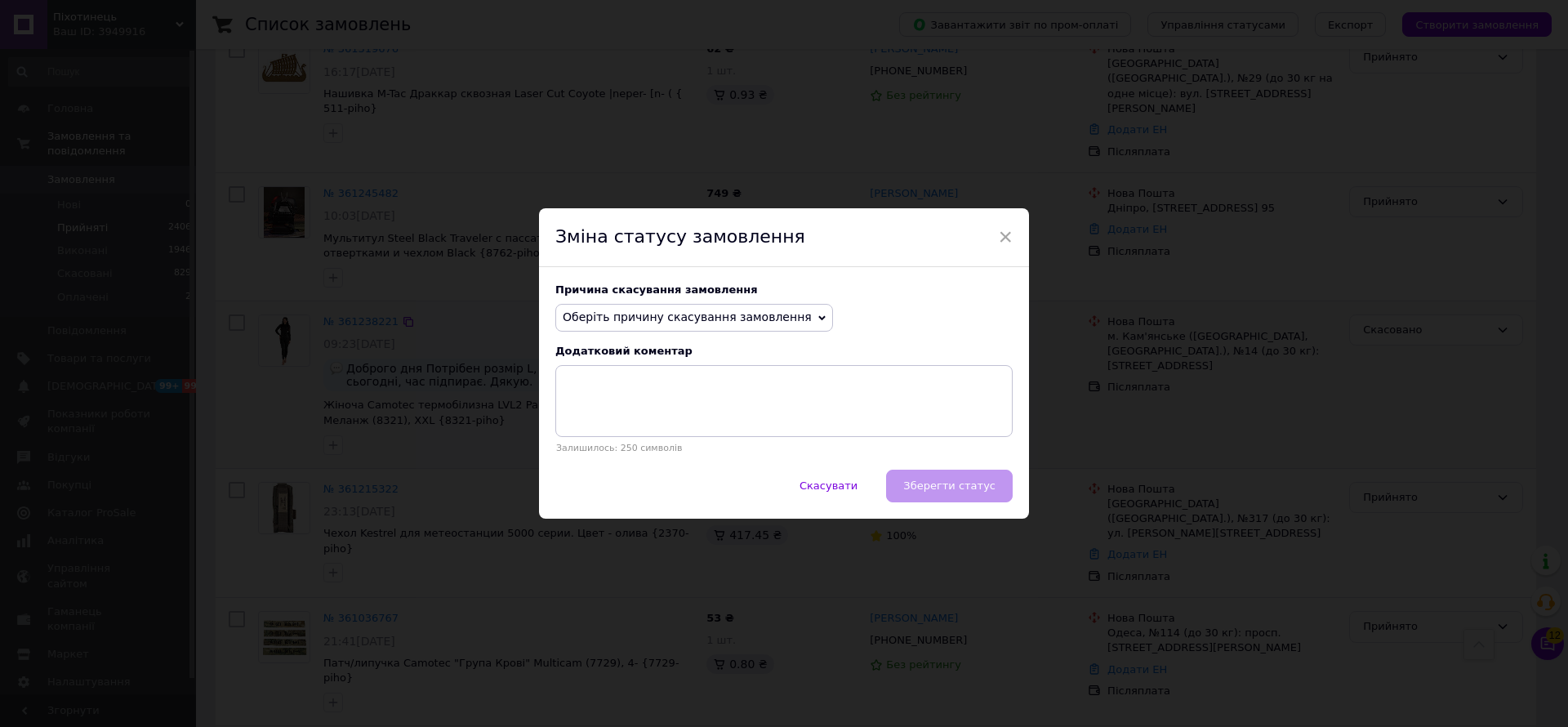
click at [641, 324] on span "Оберіть причину скасування замовлення" at bounding box center [694, 317] width 278 height 28
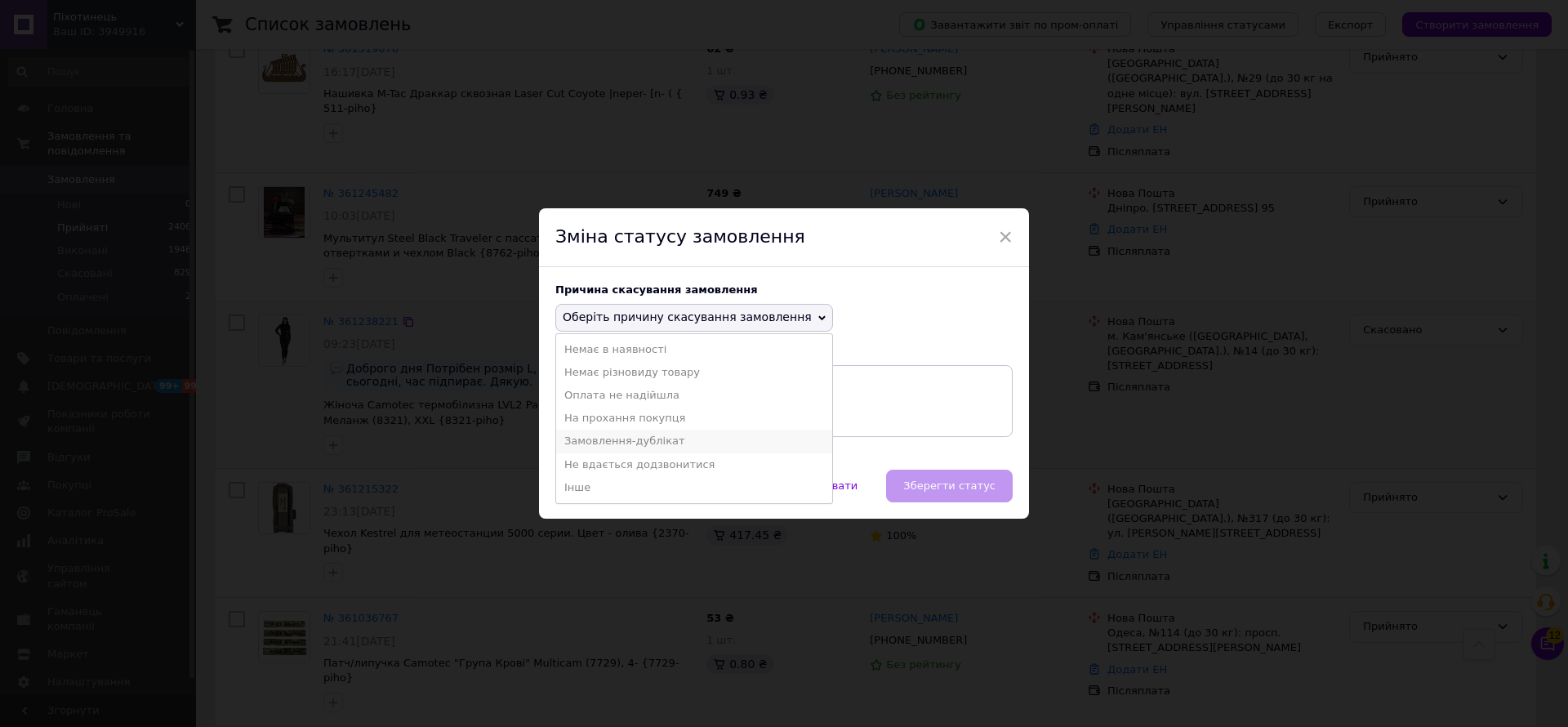
click at [622, 446] on li "Замовлення-дублікат" at bounding box center [694, 441] width 276 height 23
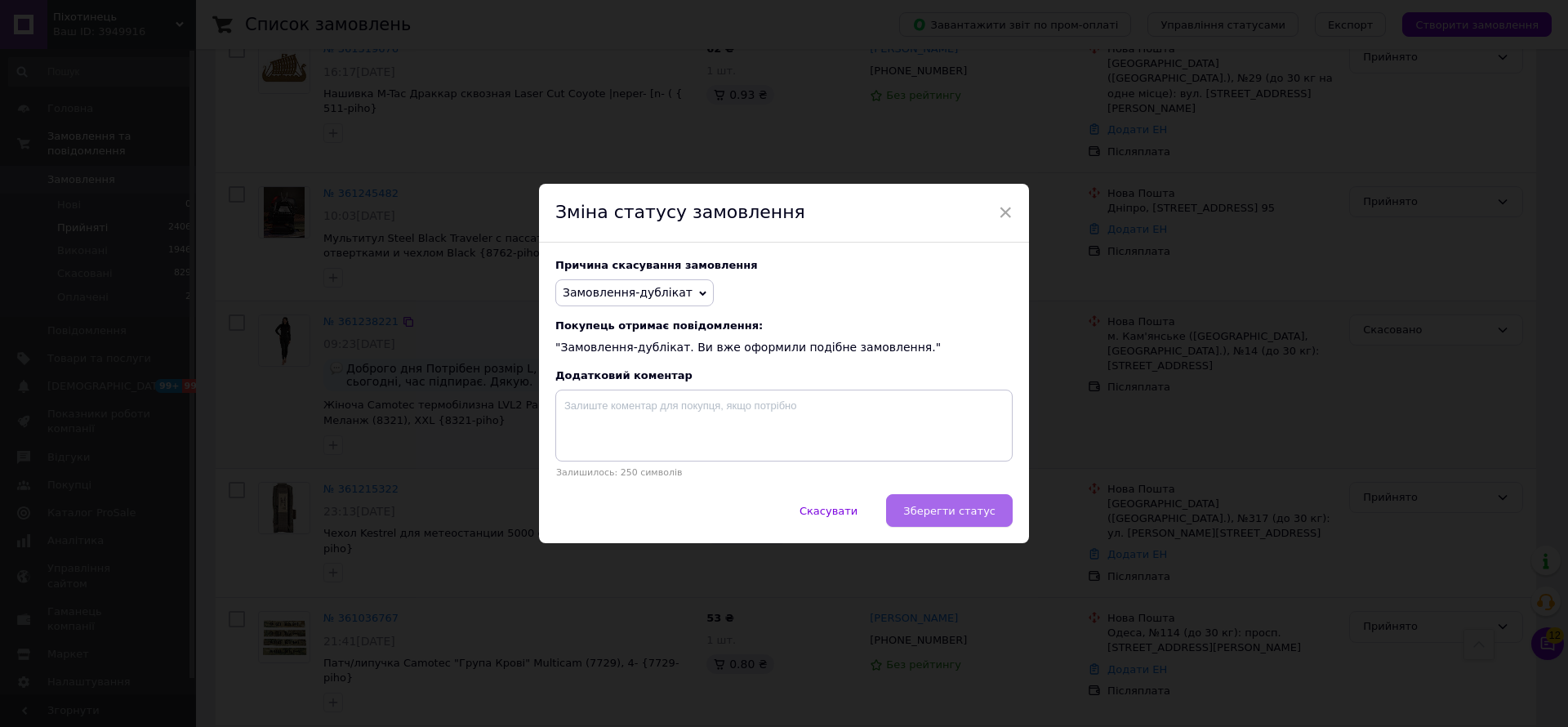
click at [923, 522] on button "Зберегти статус" at bounding box center [950, 510] width 127 height 33
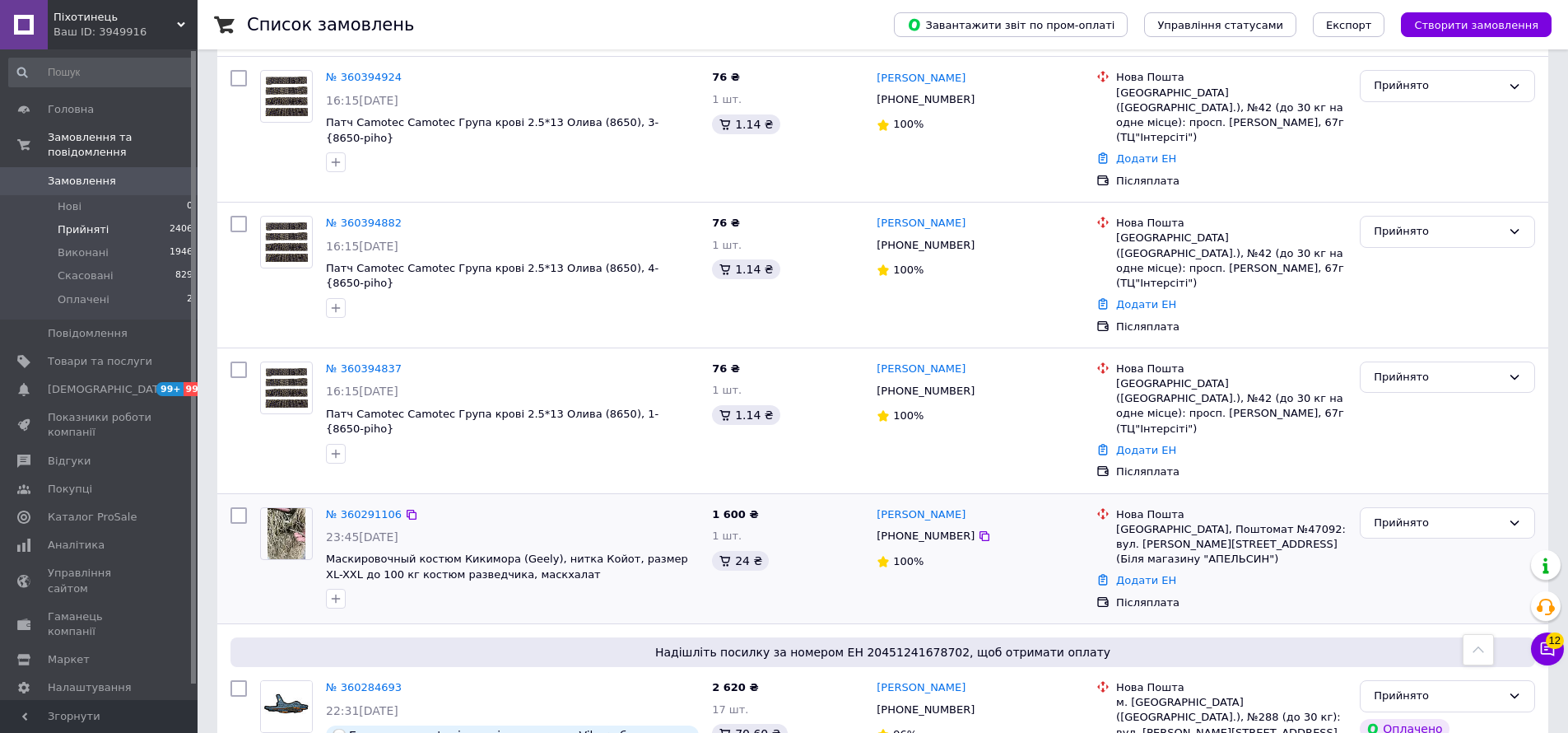
scroll to position [10605, 0]
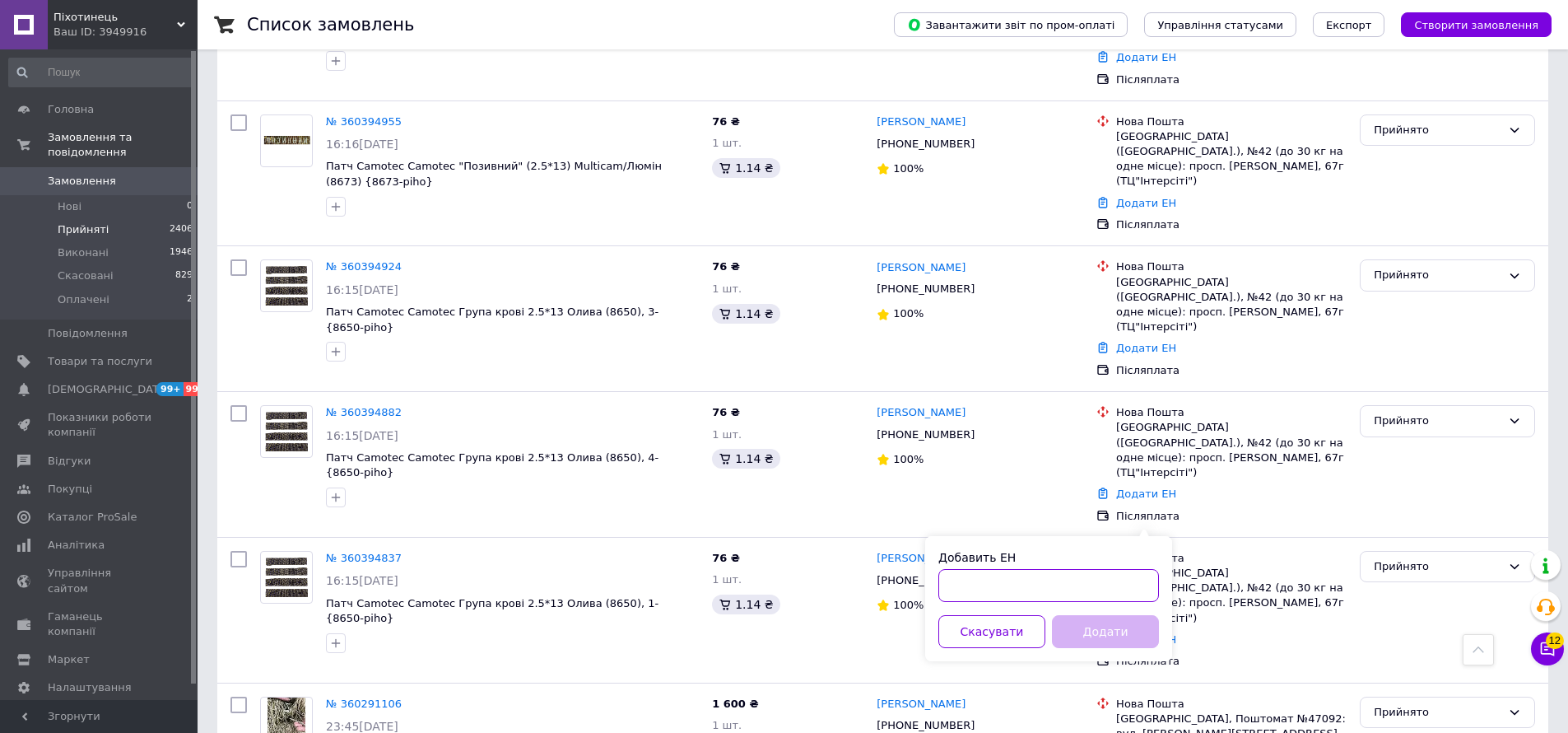
click at [1130, 583] on input "Добавить ЕН" at bounding box center [1048, 585] width 220 height 33
paste input "20451240947785"
type input "20451240947785"
click at [1132, 644] on button "Додати" at bounding box center [1105, 632] width 107 height 33
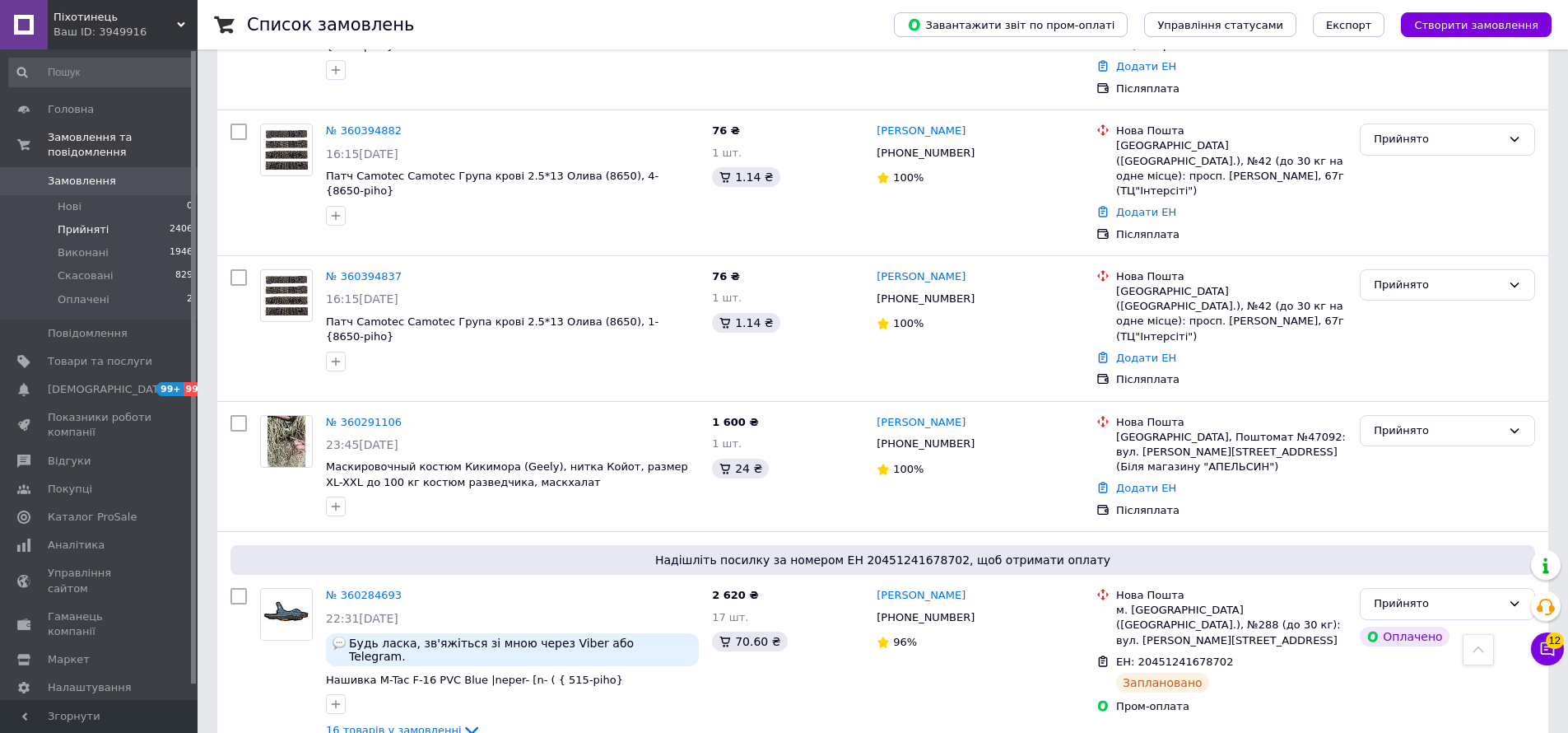
scroll to position [11119, 0]
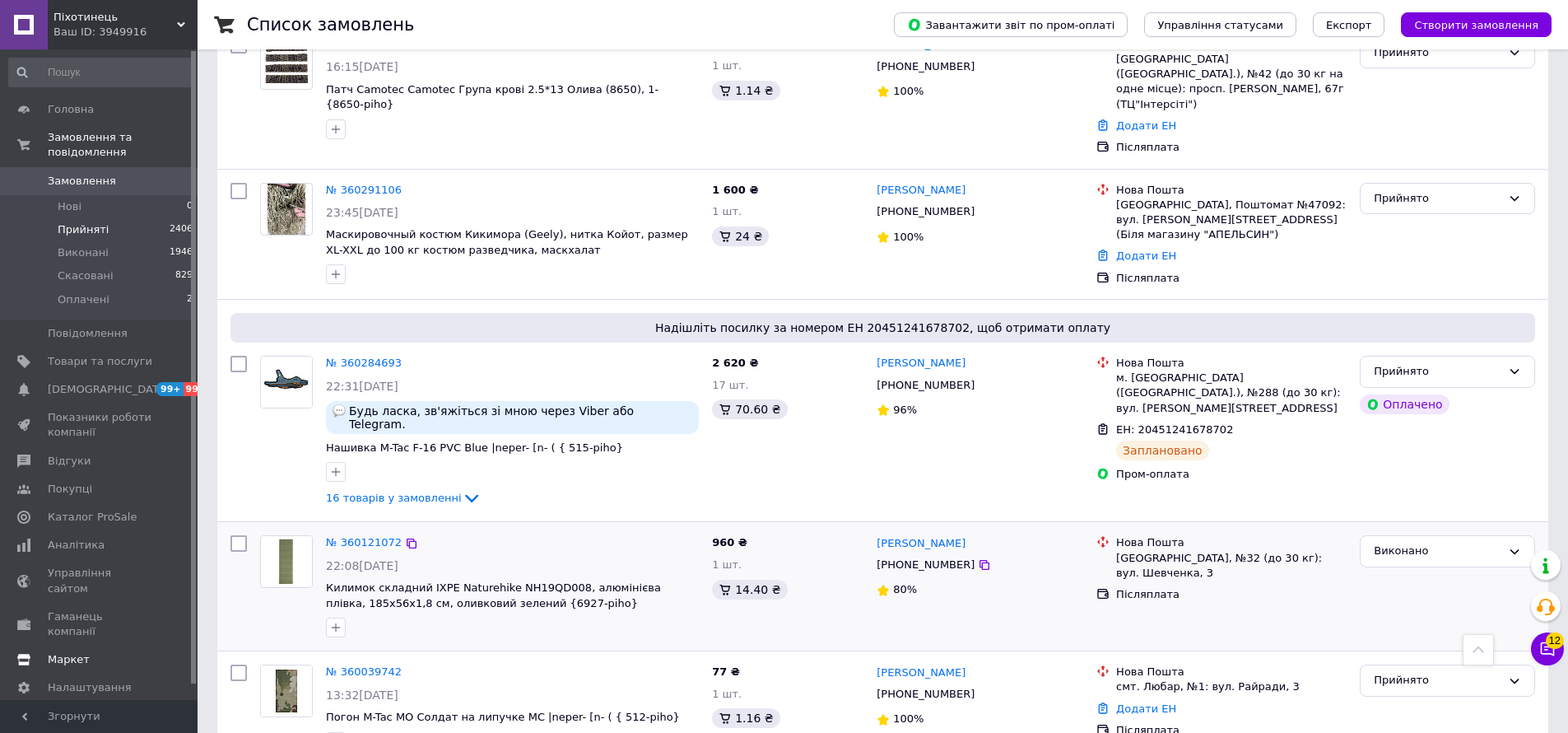
click at [116, 514] on span "Каталог ProSale" at bounding box center [92, 517] width 88 height 14
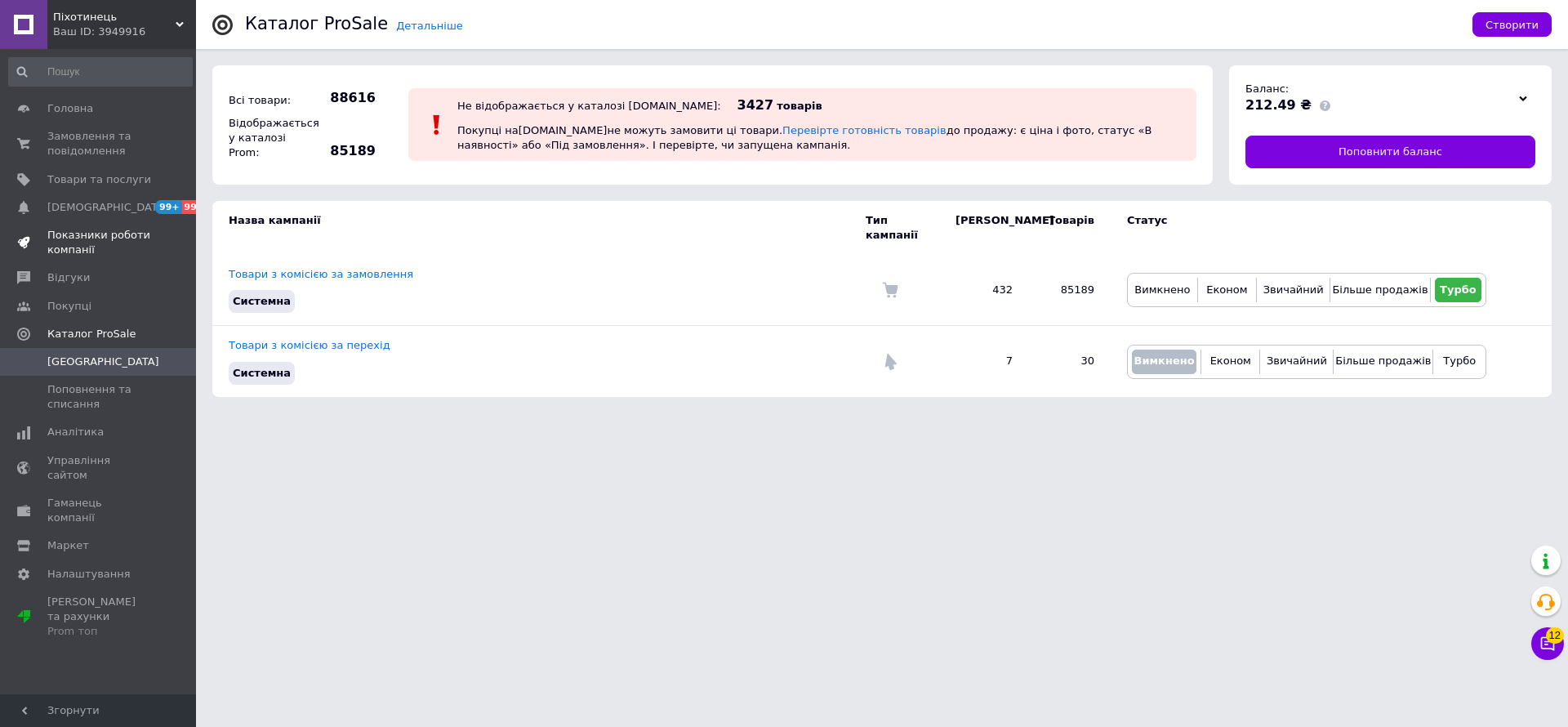
click at [99, 247] on span "Показники роботи компанії" at bounding box center [99, 242] width 104 height 30
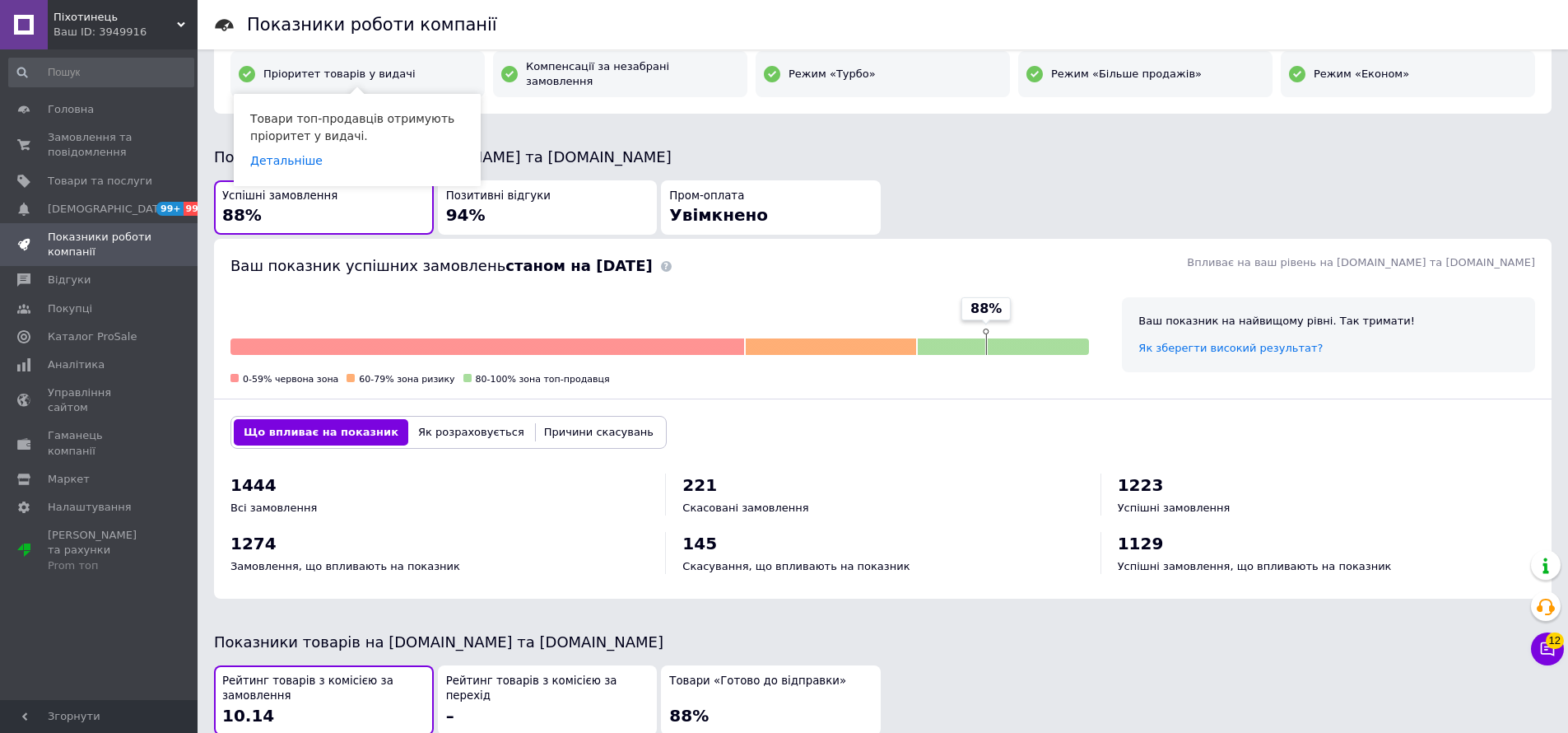
scroll to position [712, 0]
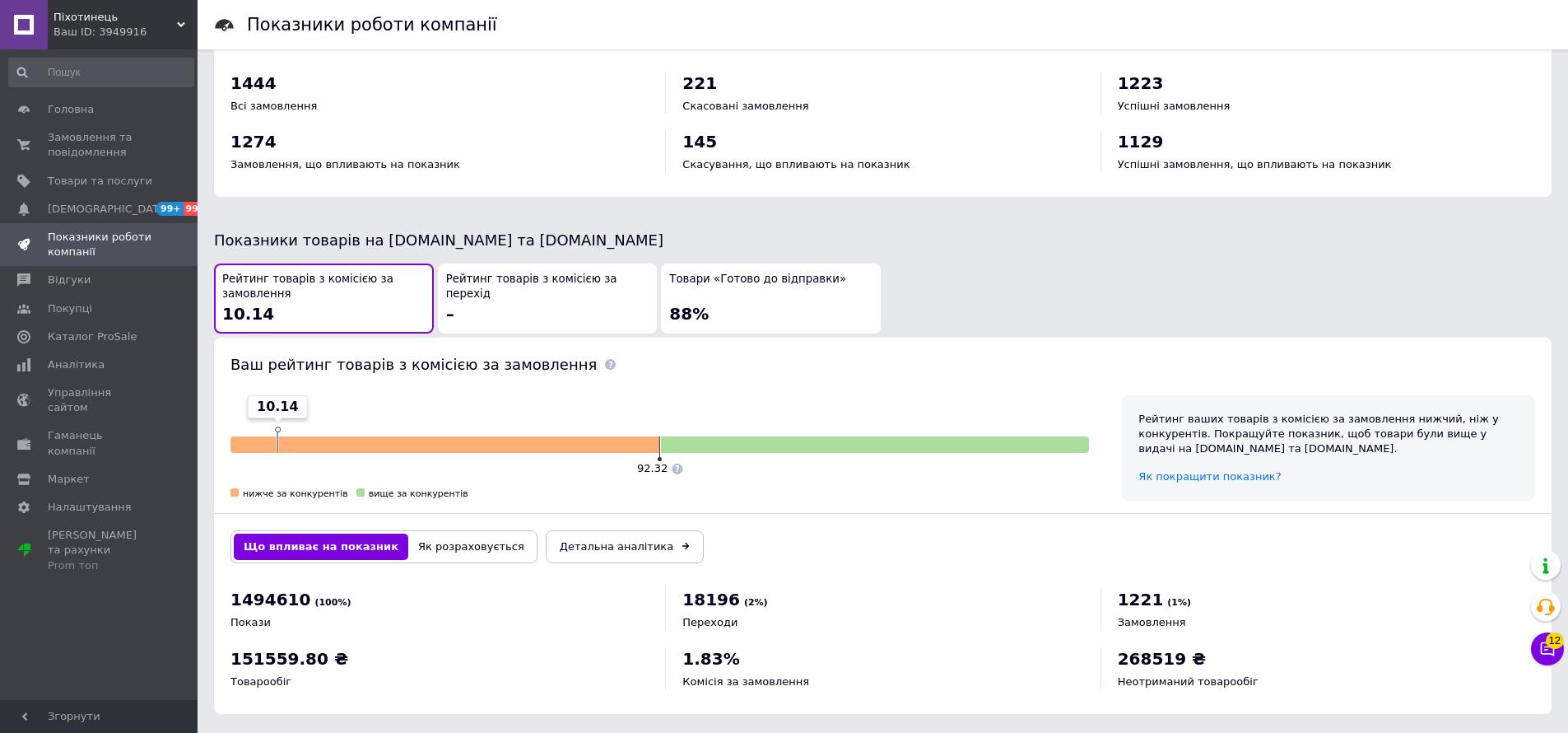
click at [682, 304] on span "88%" at bounding box center [688, 313] width 39 height 20
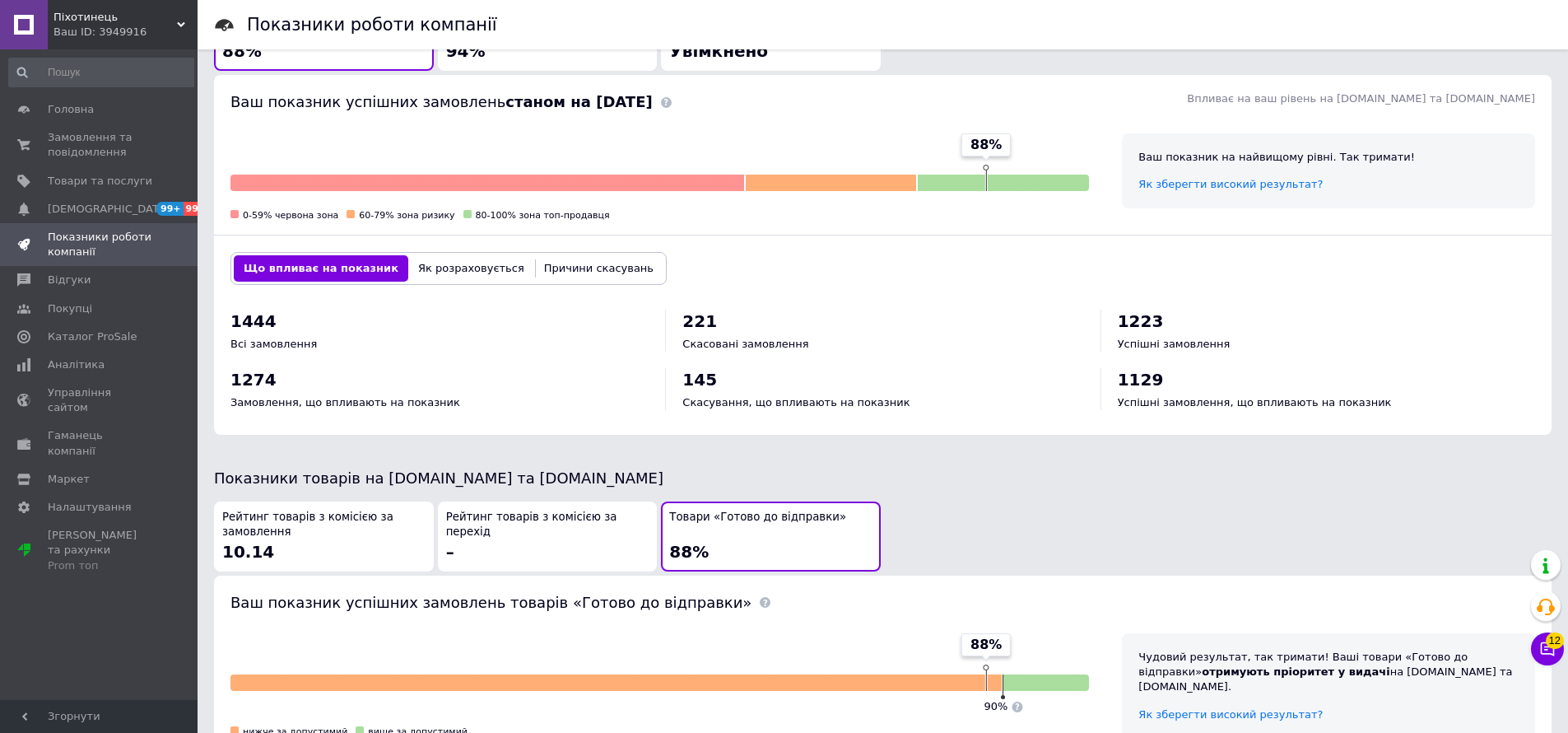
scroll to position [0, 0]
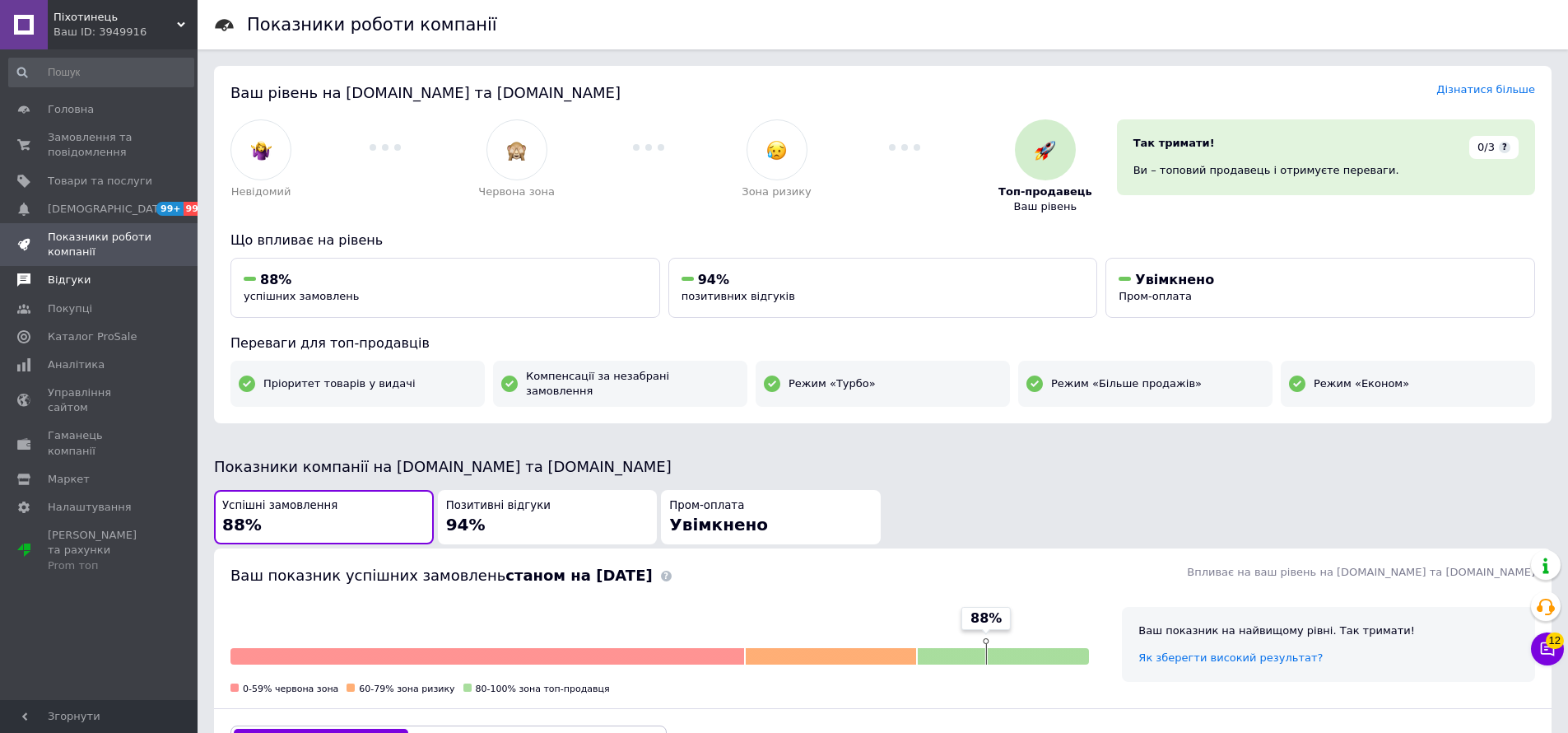
click at [140, 281] on span "Відгуки" at bounding box center [100, 279] width 105 height 14
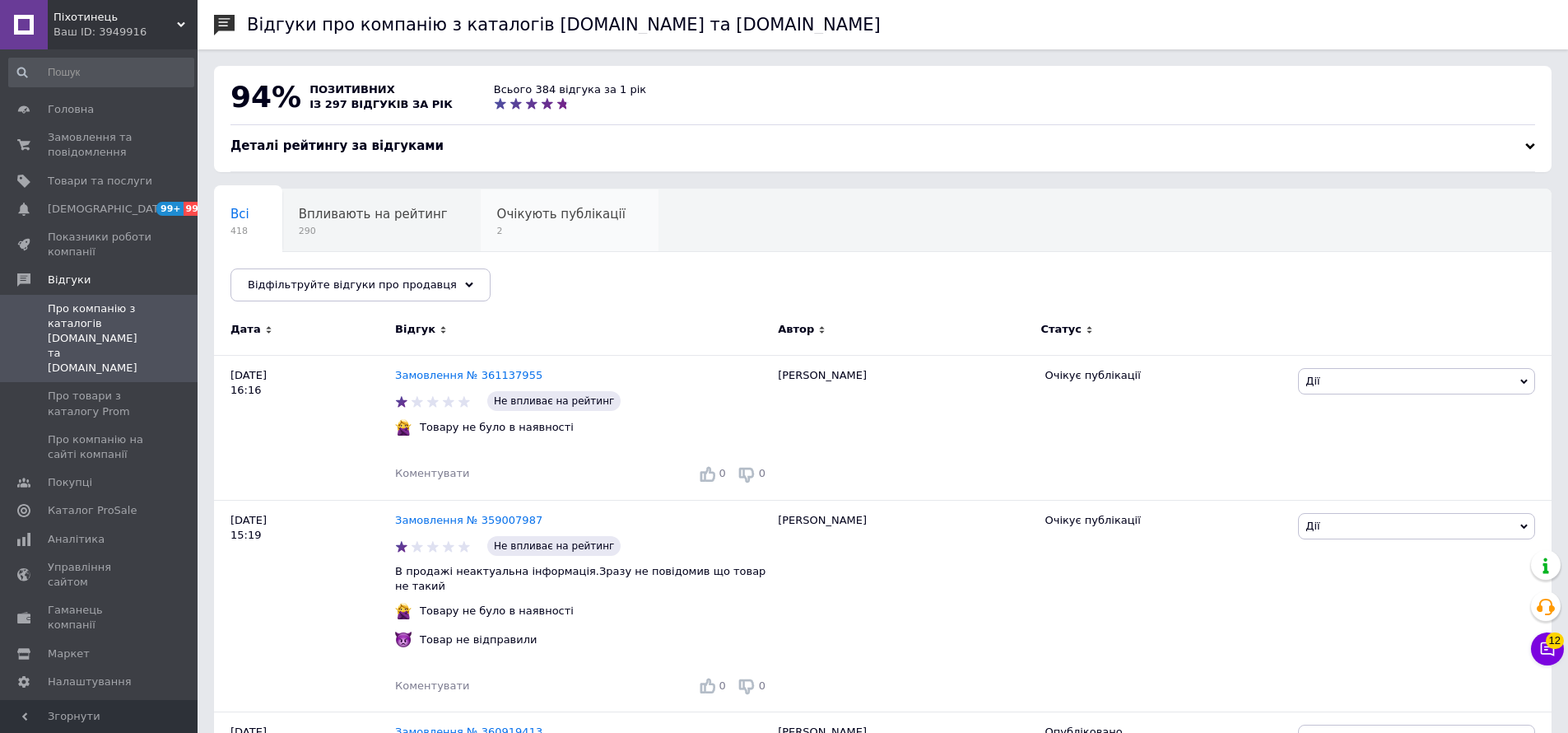
click at [560, 221] on div "Очікують публікації 2" at bounding box center [569, 220] width 178 height 63
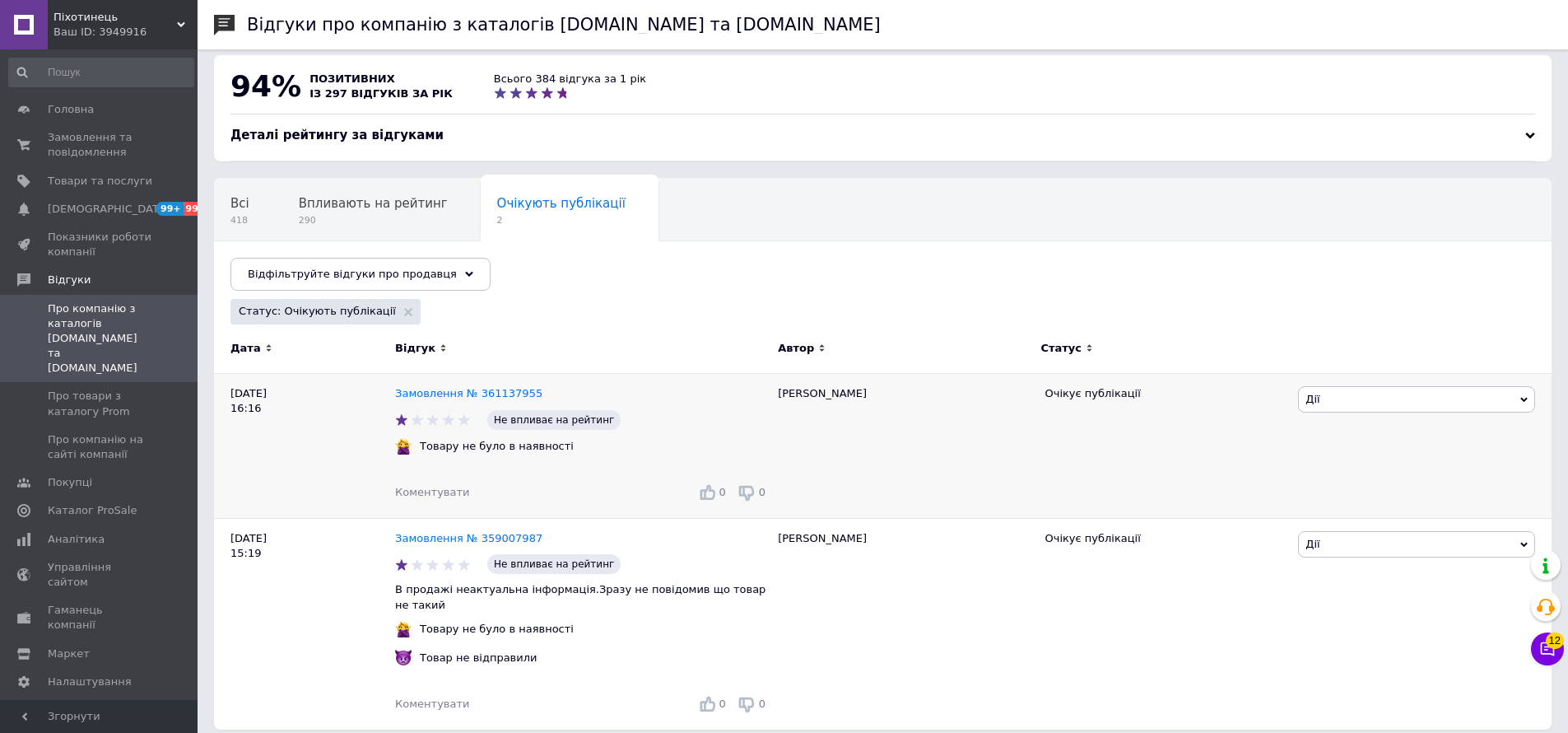
scroll to position [26, 0]
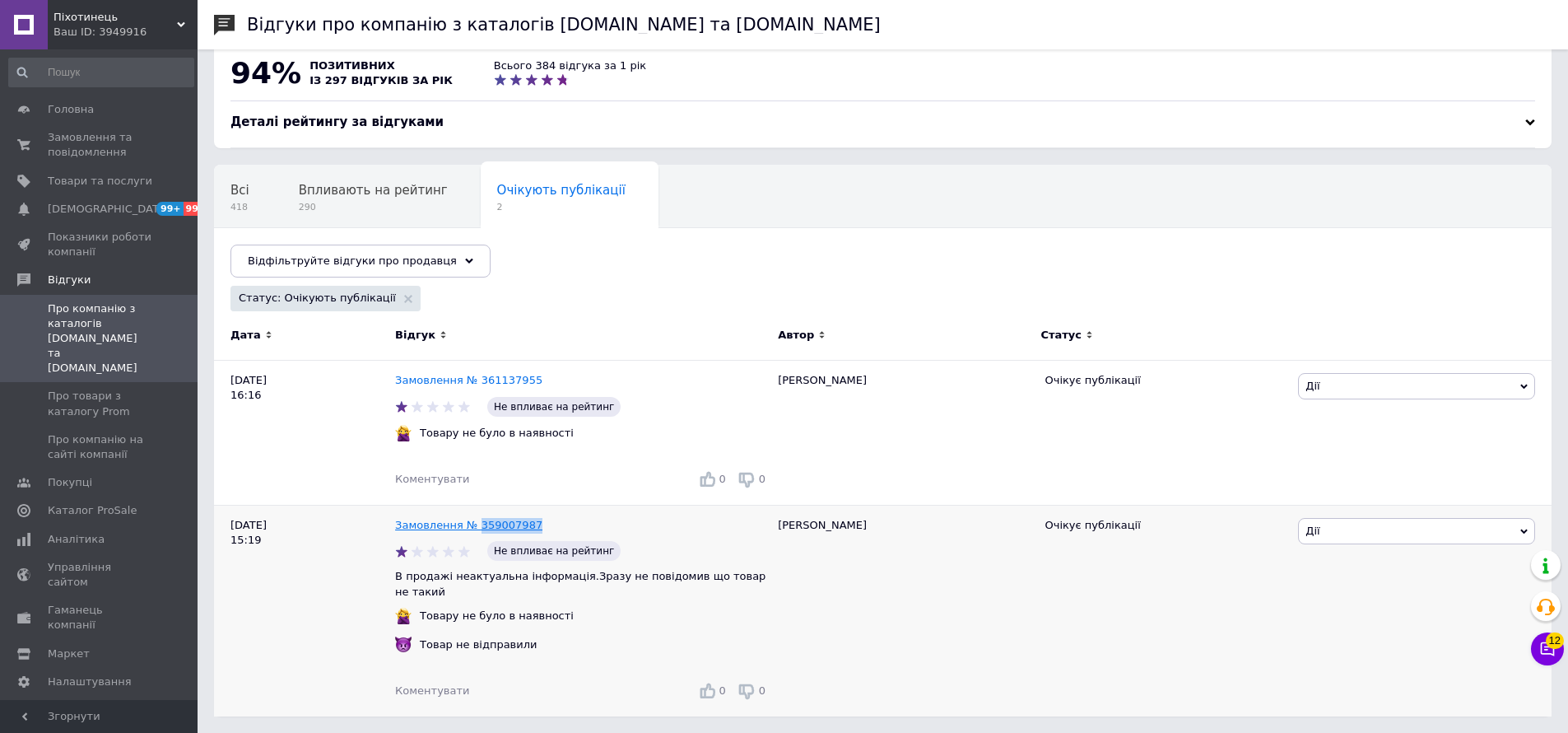
copy link "359007987"
drag, startPoint x: 546, startPoint y: 517, endPoint x: 478, endPoint y: 520, distance: 68.1
click at [478, 520] on div "Замовлення № 359007987" at bounding box center [582, 526] width 381 height 22
click at [1438, 522] on span "Дії" at bounding box center [1416, 530] width 237 height 26
click at [954, 584] on div "Богдан" at bounding box center [902, 610] width 266 height 212
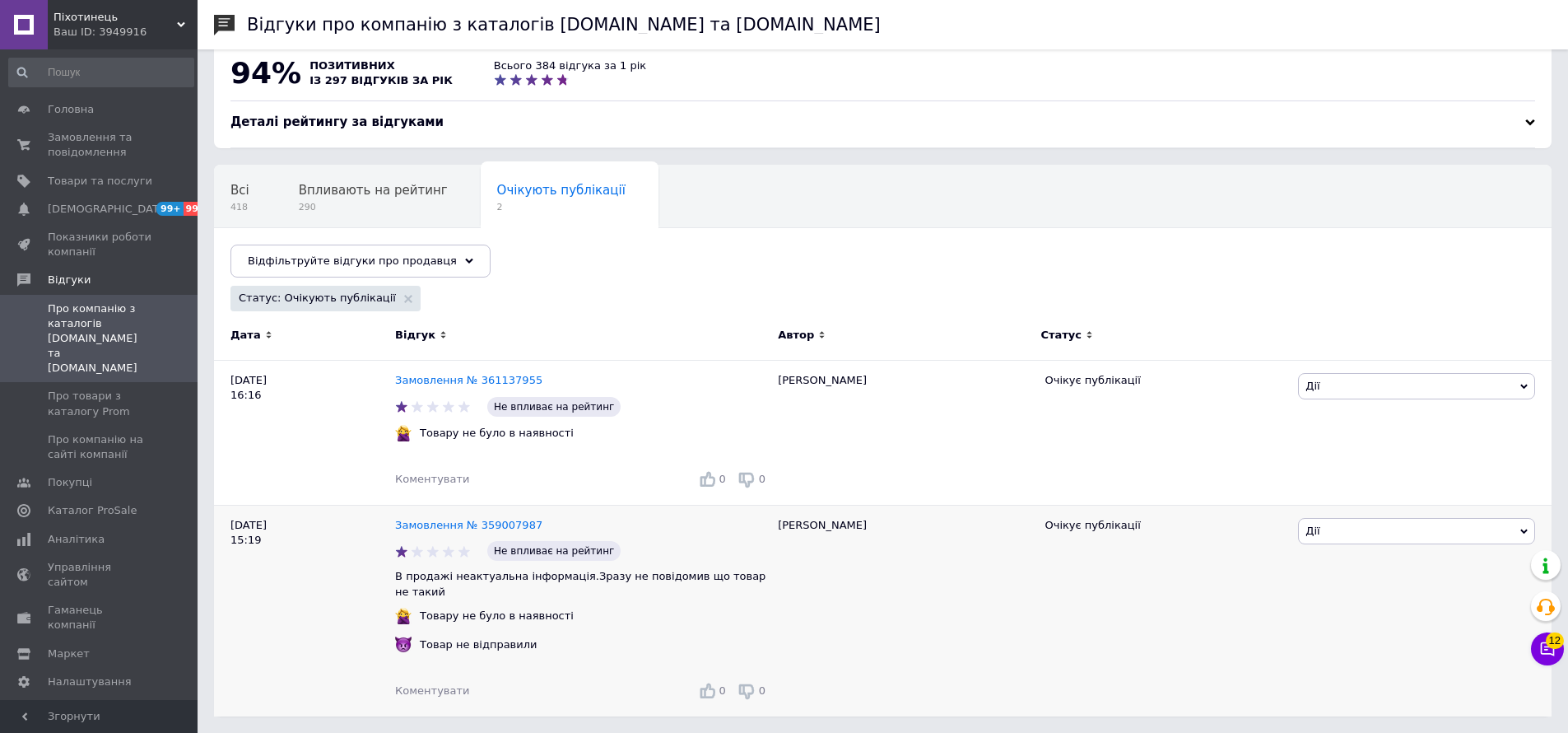
click at [436, 691] on span "Коментувати" at bounding box center [431, 690] width 74 height 13
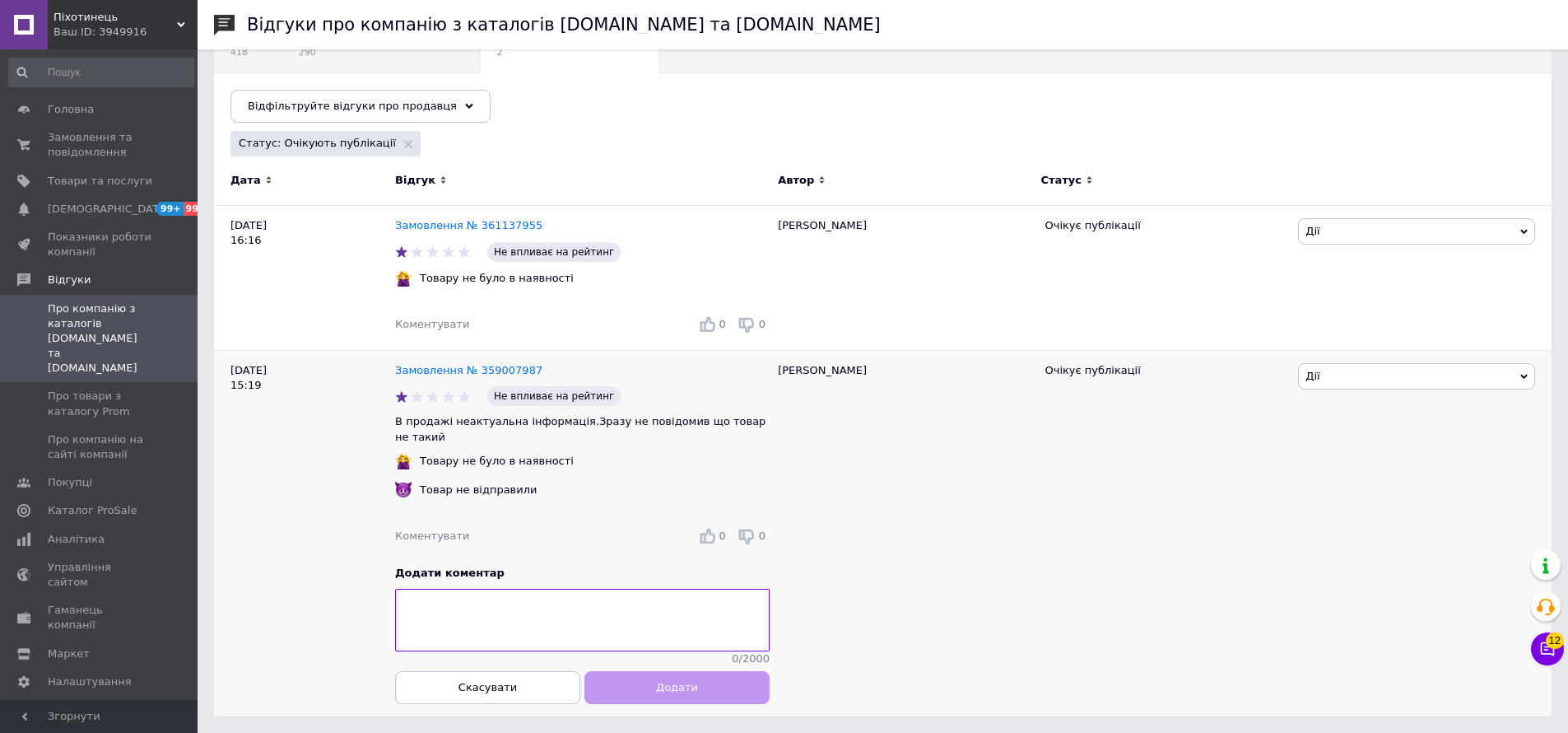
click at [474, 621] on textarea at bounding box center [582, 621] width 374 height 63
click at [515, 365] on link "Замовлення № 359007987" at bounding box center [468, 370] width 147 height 13
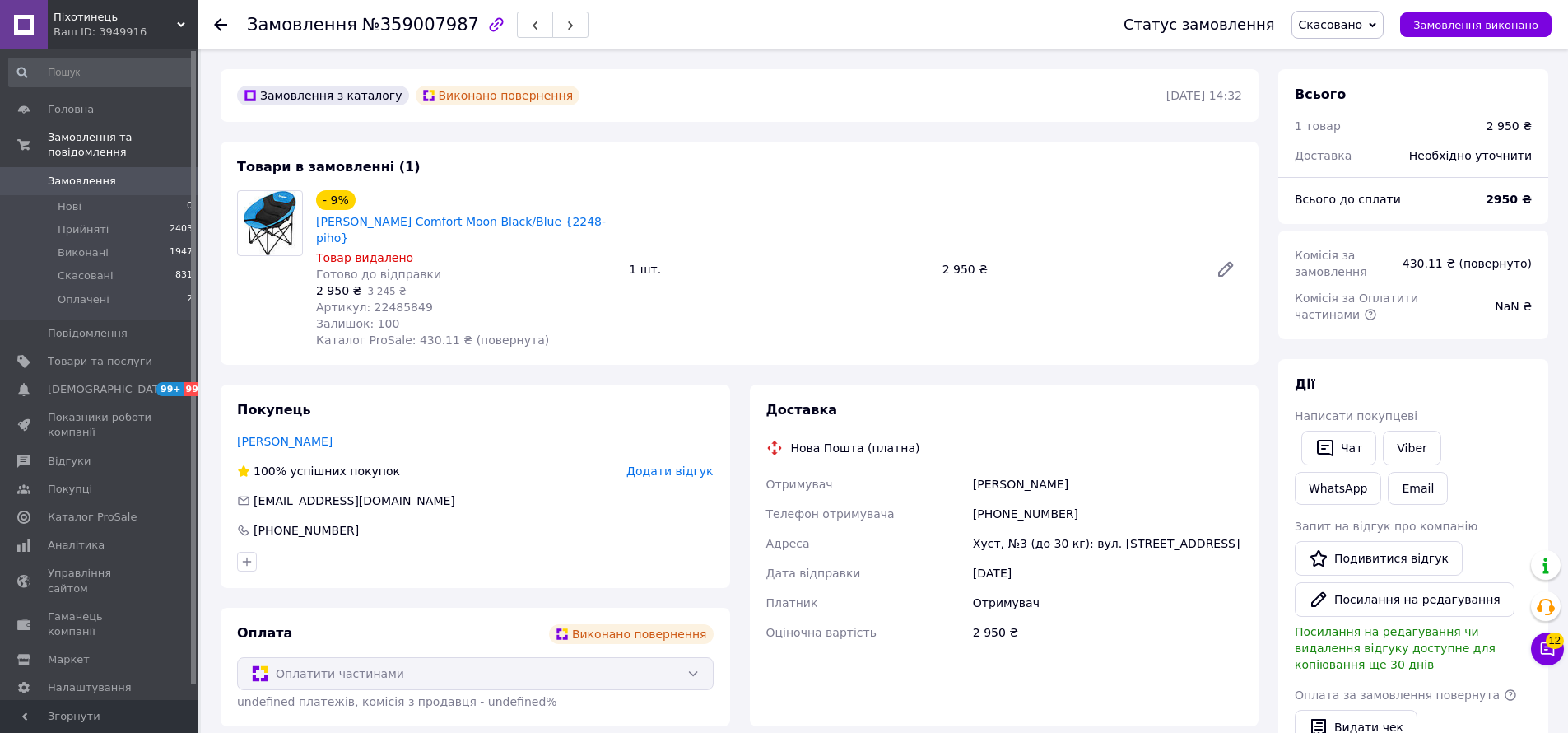
click at [659, 470] on span "Додати відгук" at bounding box center [670, 471] width 87 height 13
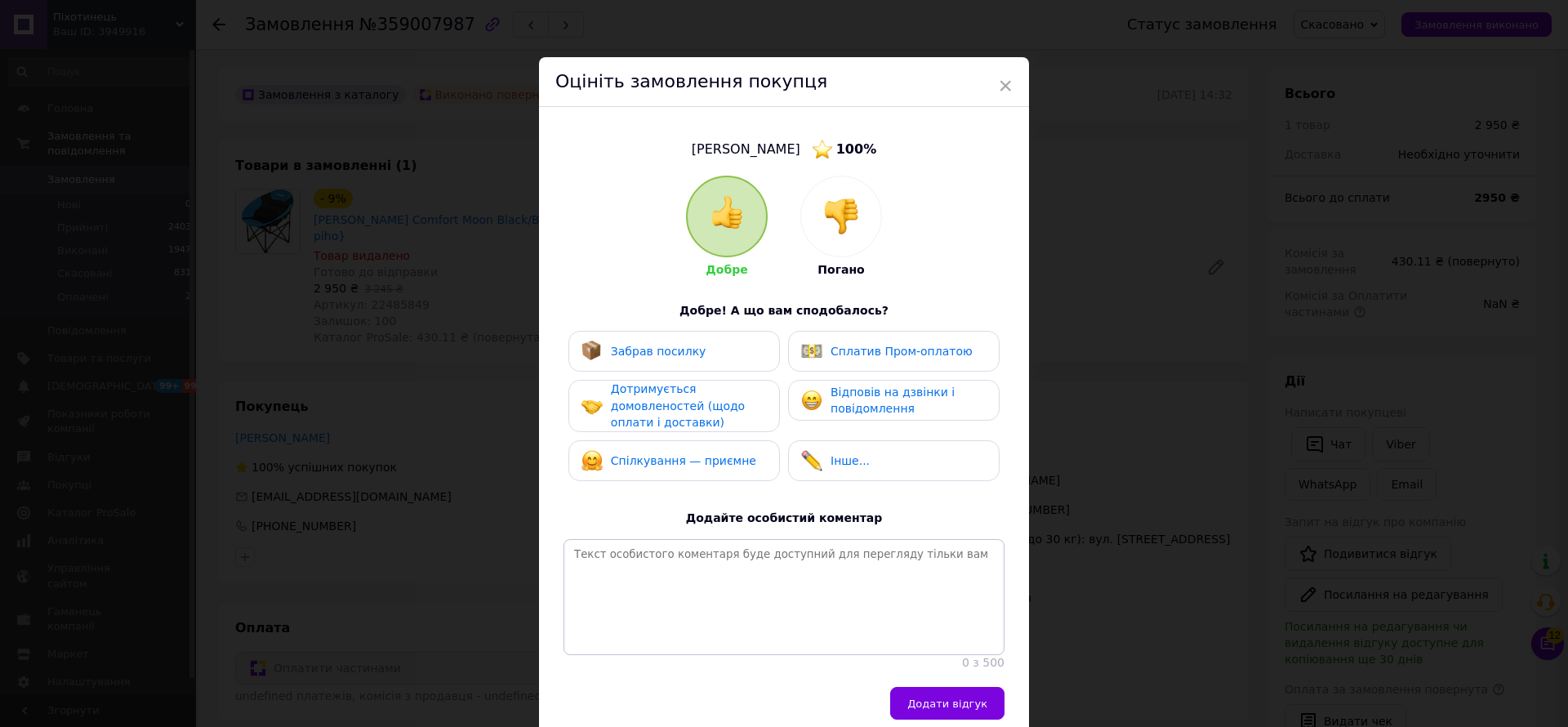
click at [858, 214] on div at bounding box center [841, 216] width 80 height 80
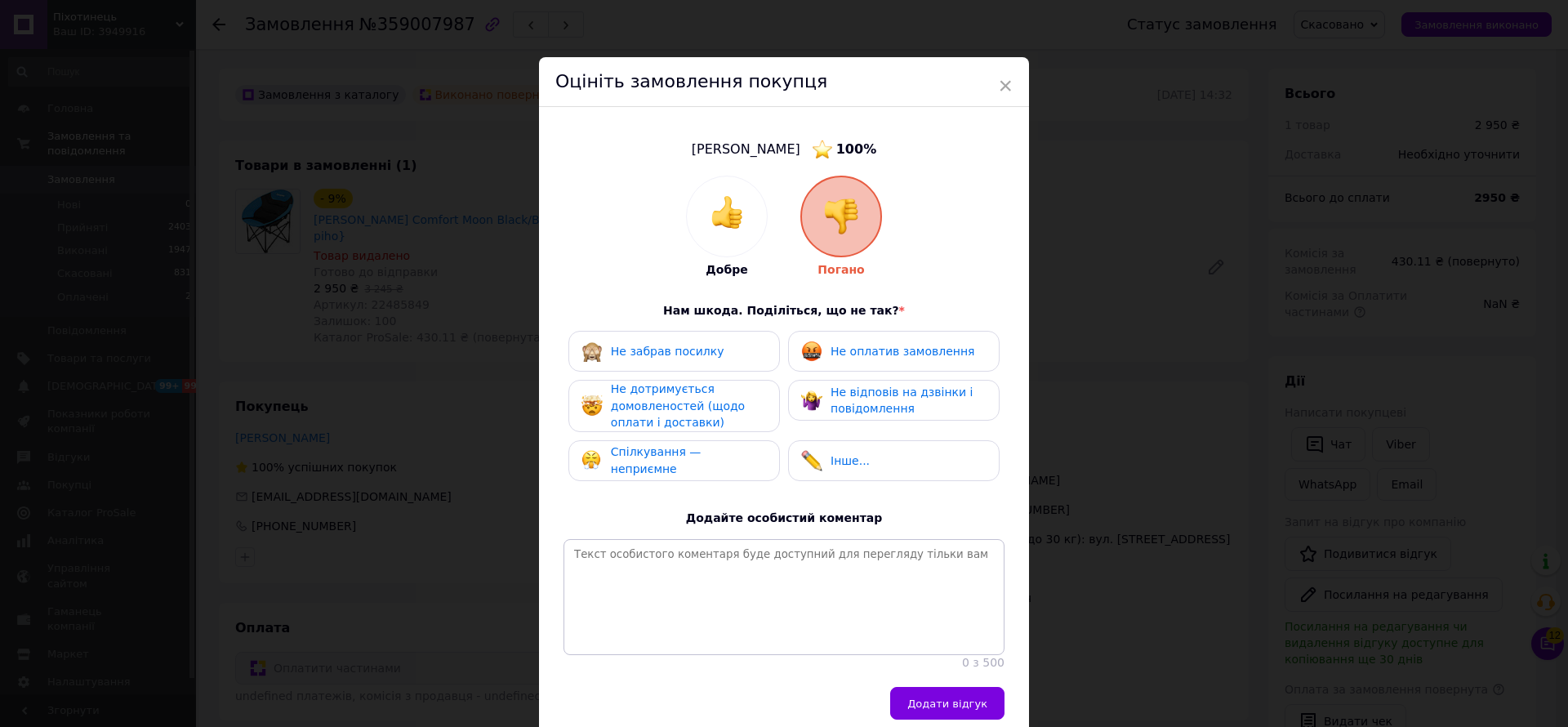
drag, startPoint x: 865, startPoint y: 348, endPoint x: 730, endPoint y: 352, distance: 135.1
click at [862, 348] on span "Не оплатив замовлення" at bounding box center [903, 350] width 144 height 13
click at [712, 377] on div "Не забрав посилку Не оплатив замовлення Не дотримується домовленостей (щодо опл…" at bounding box center [784, 410] width 441 height 159
click at [706, 359] on div "Не забрав посилку" at bounding box center [674, 351] width 212 height 41
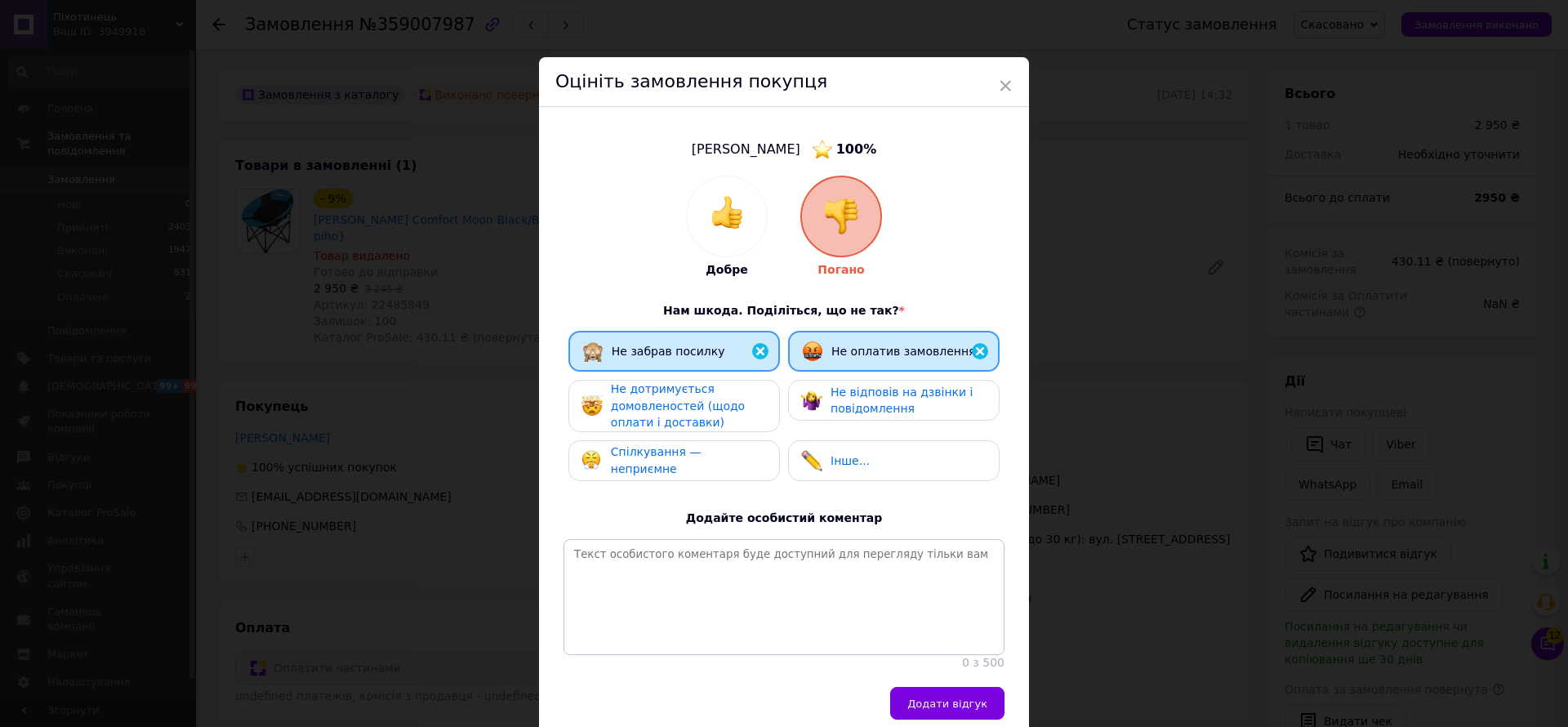
drag, startPoint x: 692, startPoint y: 390, endPoint x: 820, endPoint y: 394, distance: 128.1
click at [693, 390] on span "Не дотримується домовленостей (щодо оплати і доставки)" at bounding box center [678, 405] width 134 height 46
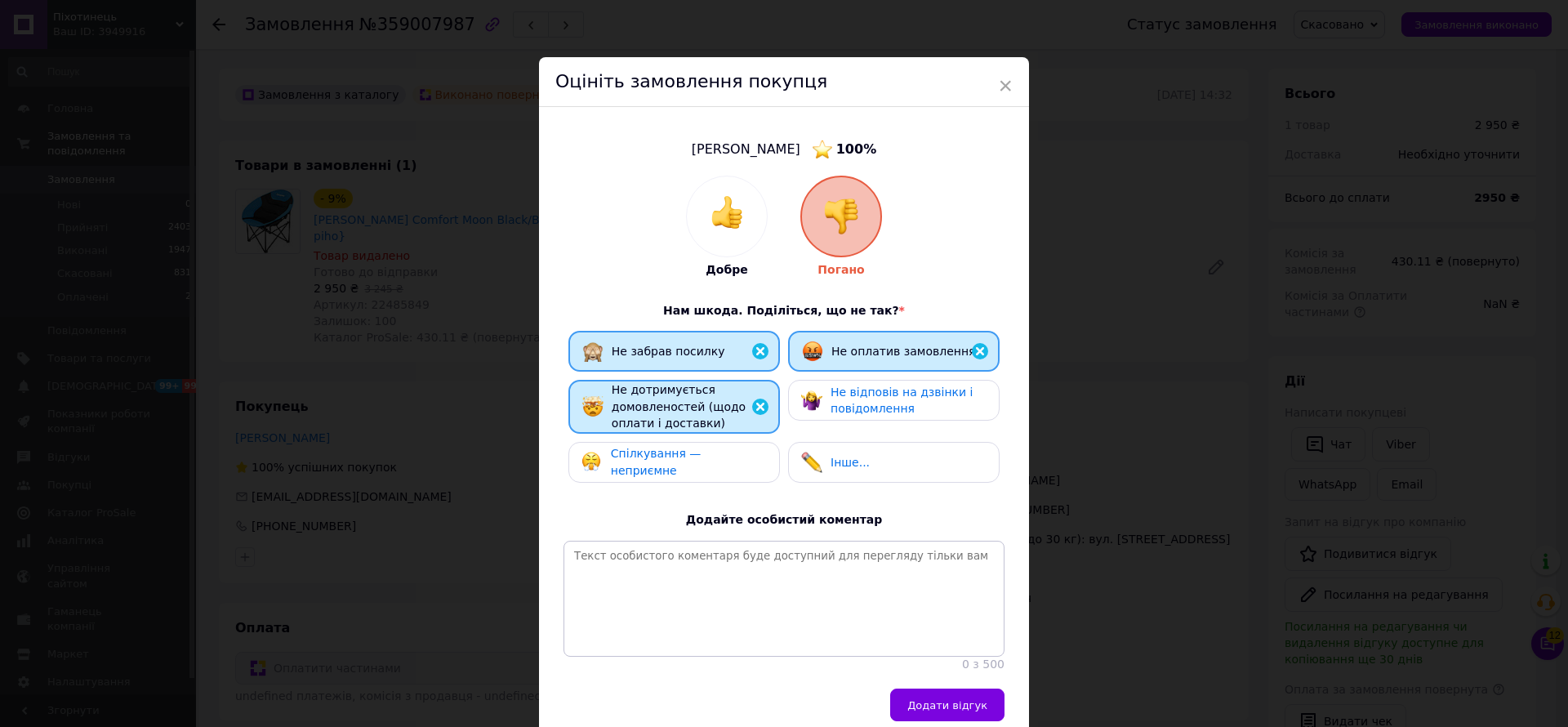
click at [831, 393] on span "Не відповів на дзвінки і повідомлення" at bounding box center [902, 401] width 142 height 30
click at [711, 437] on div "Не забрав посилку Не оплатив замовлення Не дотримується домовленостей (щодо опл…" at bounding box center [784, 411] width 441 height 160
drag, startPoint x: 729, startPoint y: 461, endPoint x: 910, endPoint y: 638, distance: 253.2
click at [702, 461] on span "Спілкування — неприємне" at bounding box center [656, 462] width 90 height 30
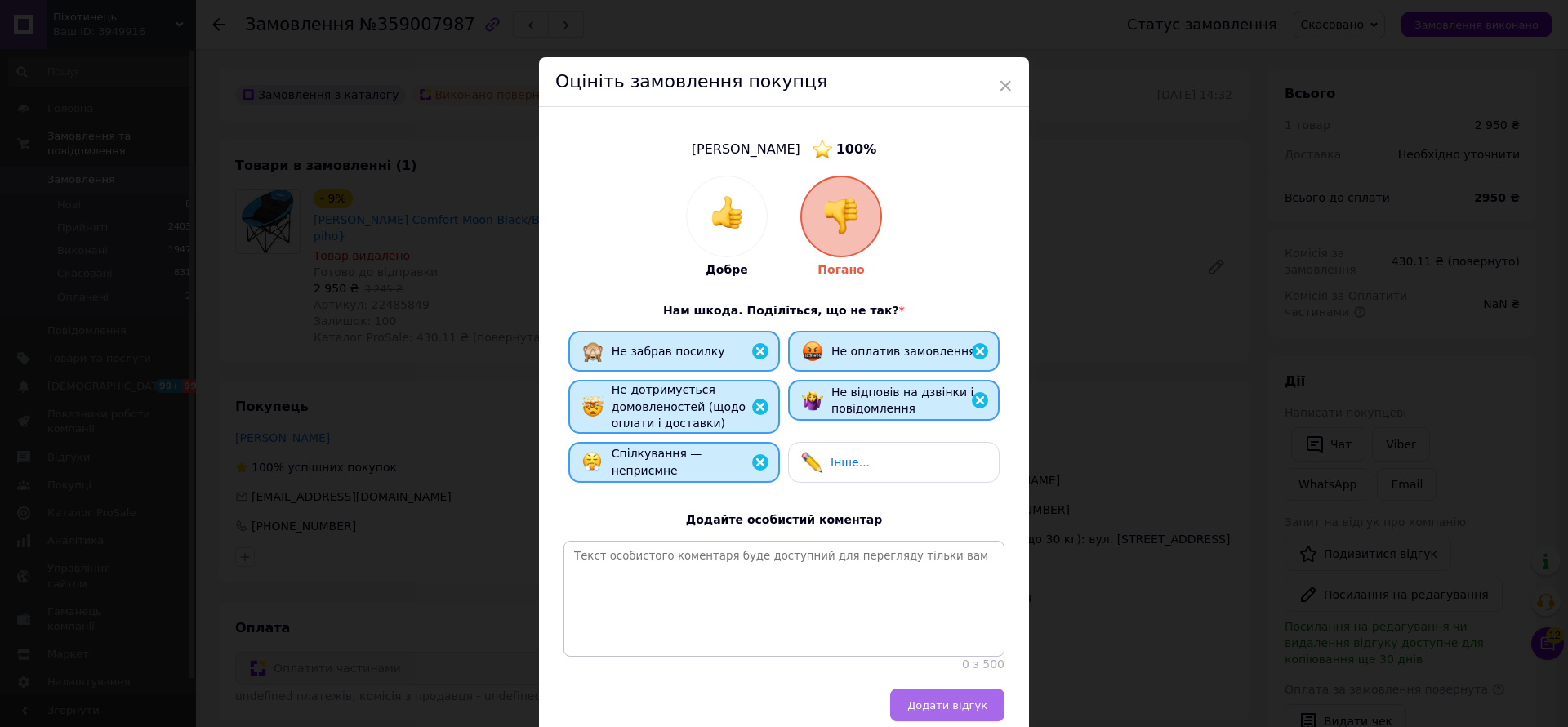
click at [961, 710] on span "Додати відгук" at bounding box center [947, 705] width 80 height 13
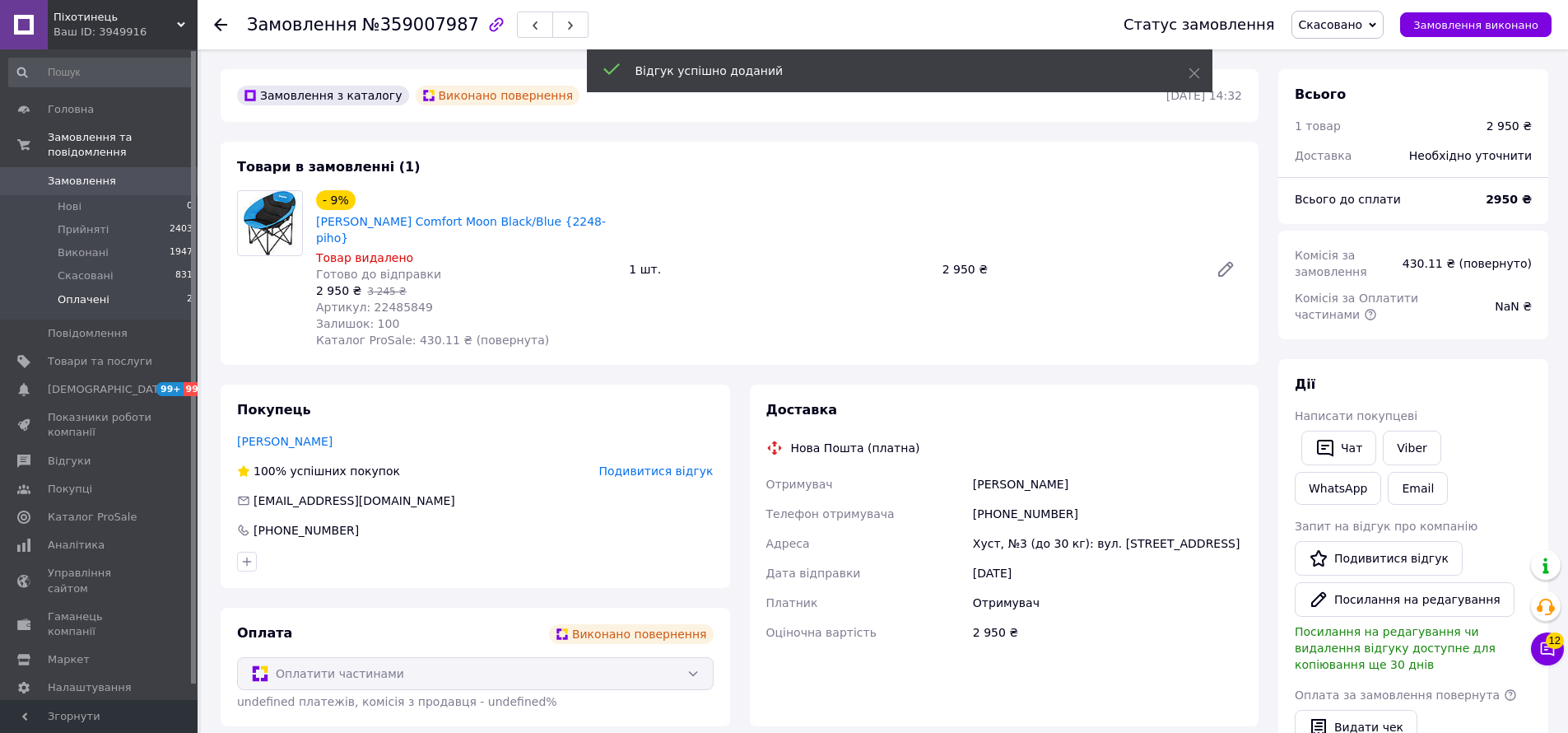
click at [117, 289] on li "Оплачені 2" at bounding box center [101, 304] width 202 height 31
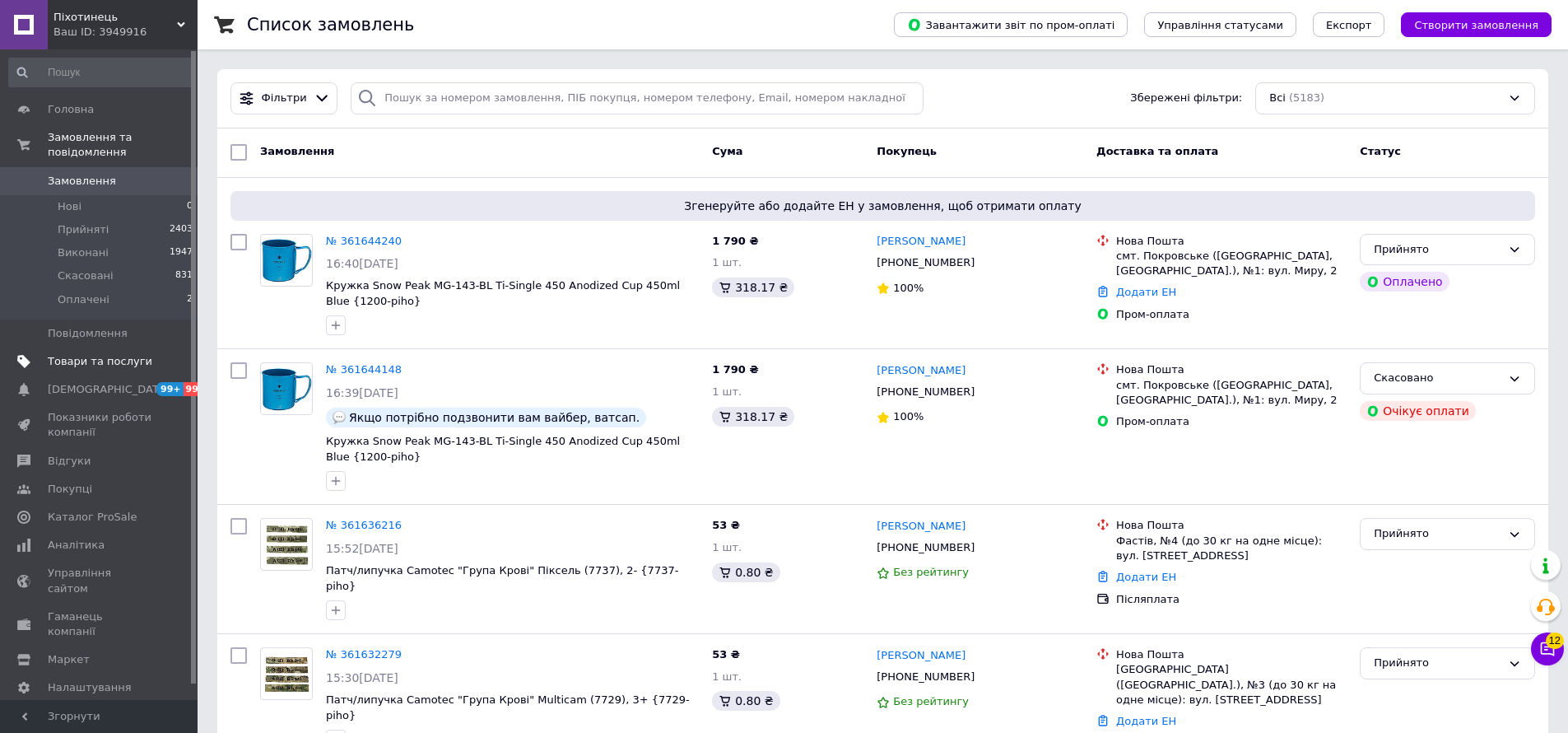
click at [124, 360] on span "Товари та послуги" at bounding box center [100, 361] width 105 height 14
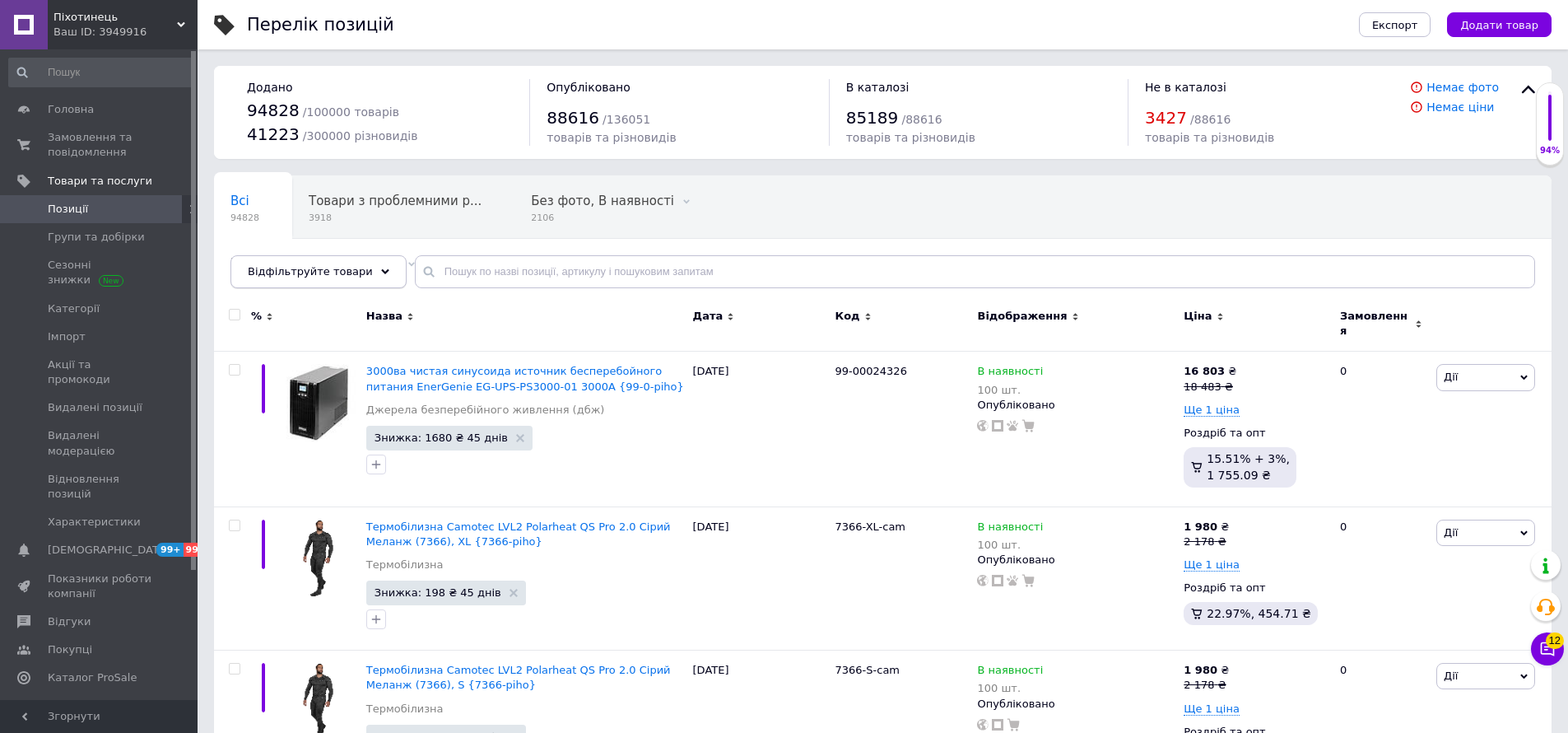
click at [299, 265] on span "Відфільтруйте товари" at bounding box center [310, 271] width 125 height 13
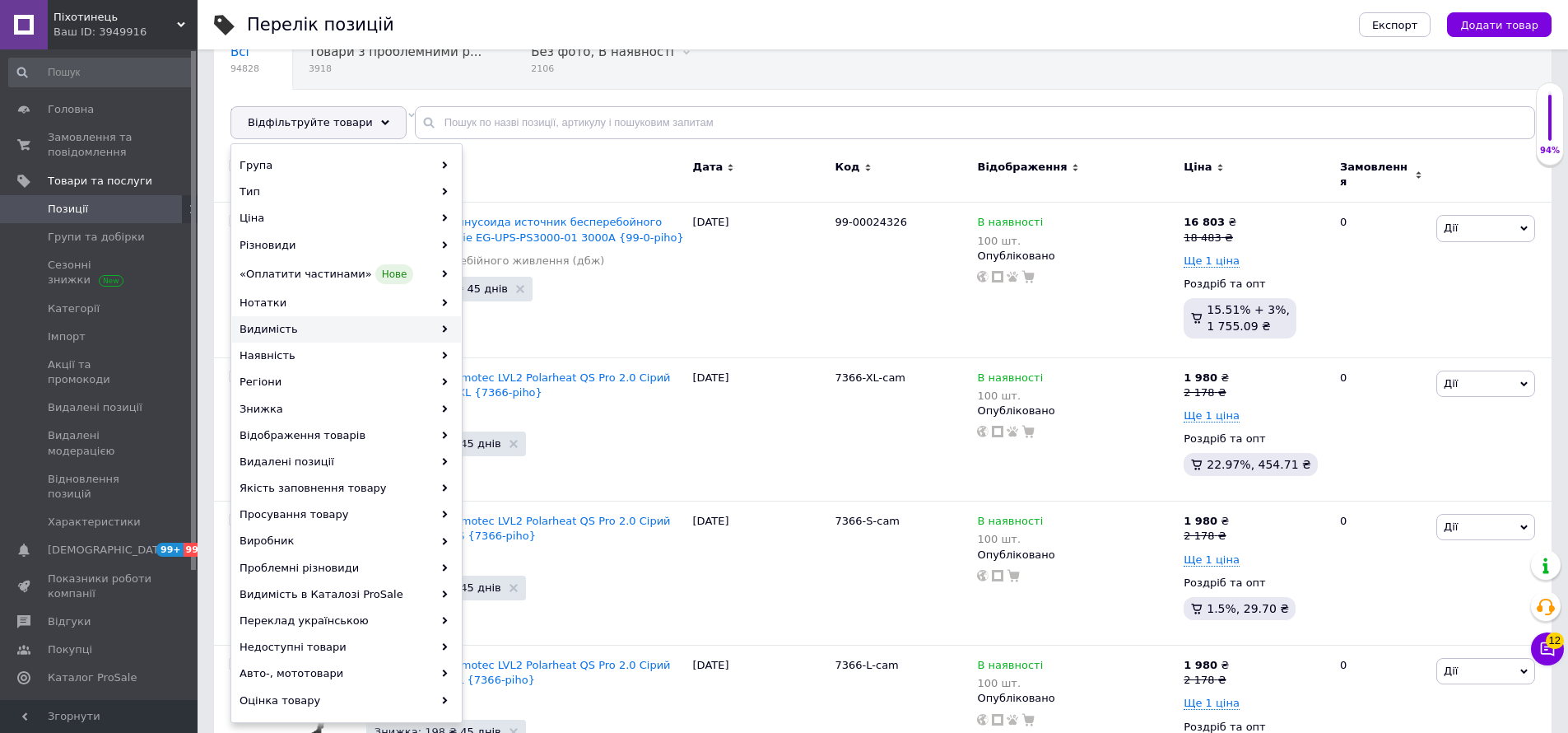
scroll to position [315, 0]
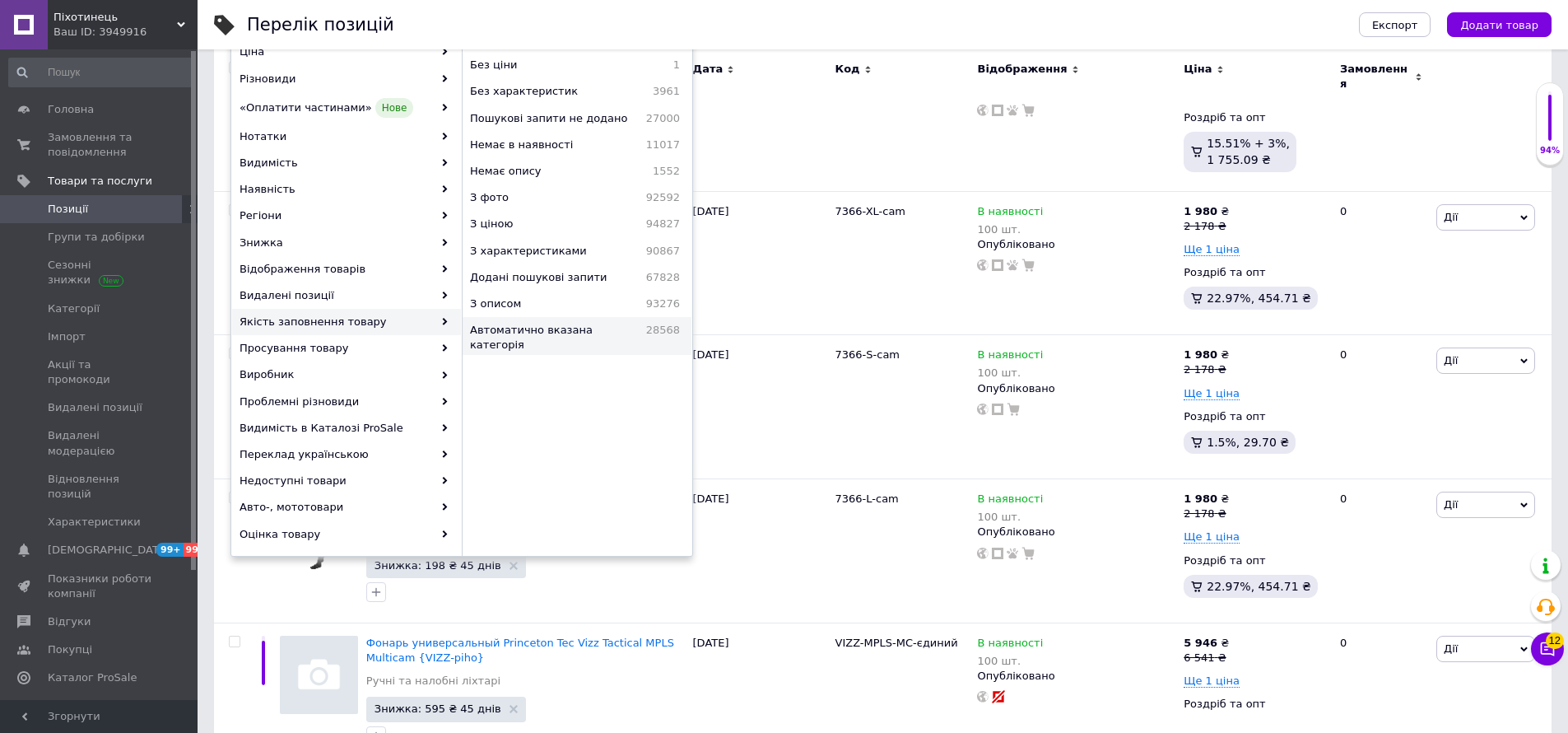
click at [605, 340] on span "Автоматично вказана категорія" at bounding box center [553, 337] width 168 height 30
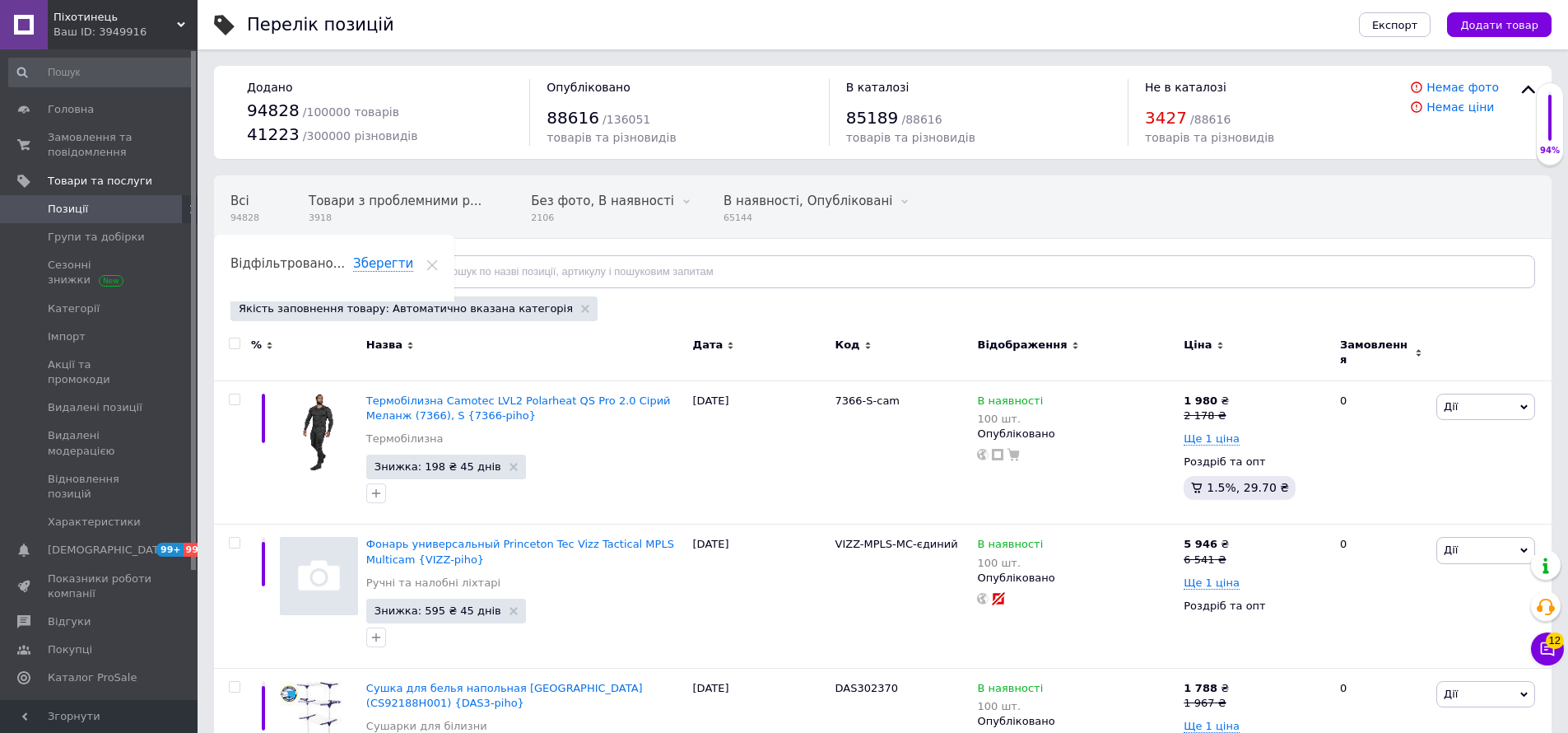
click at [348, 266] on span "Відфільтруйте товари" at bounding box center [310, 271] width 125 height 13
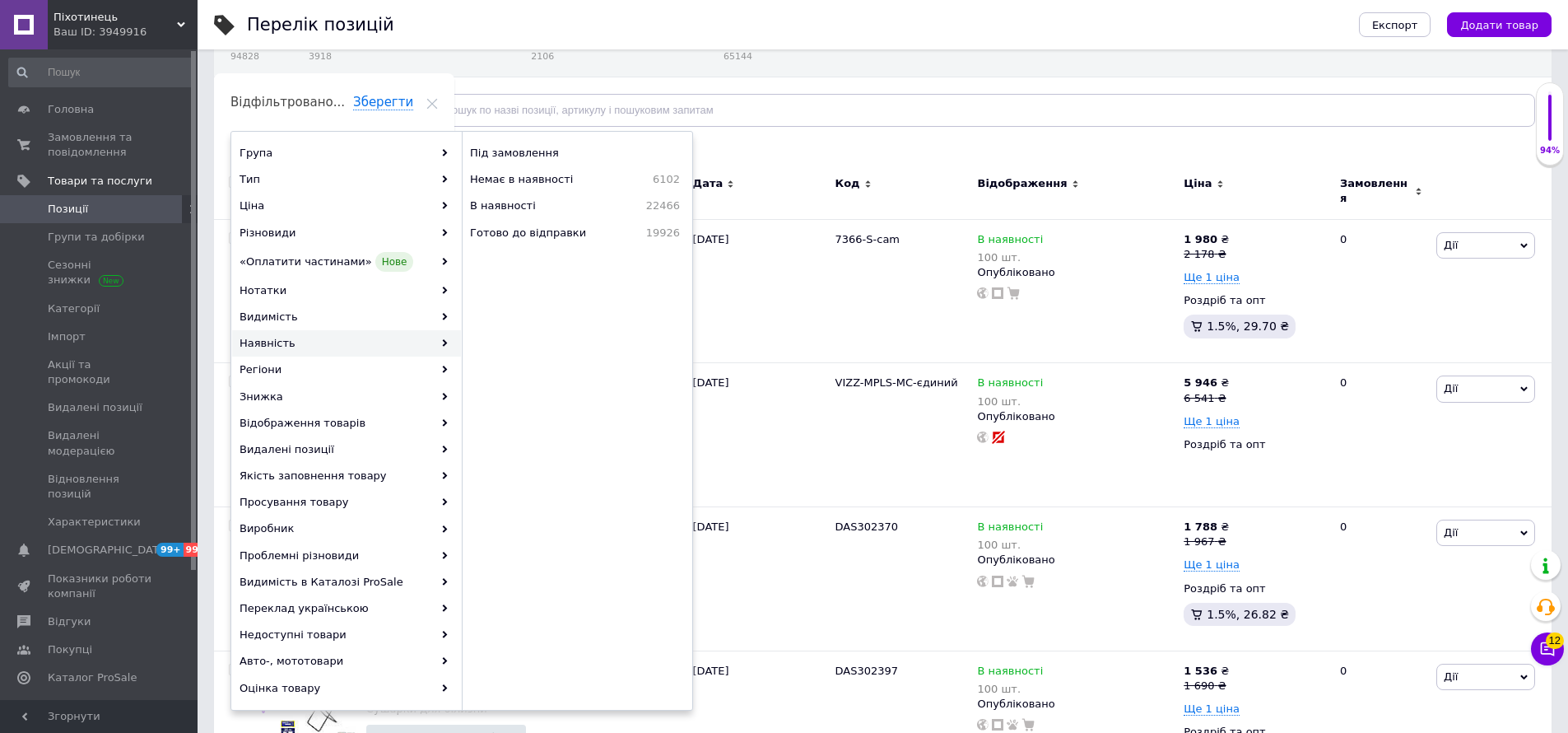
scroll to position [171, 0]
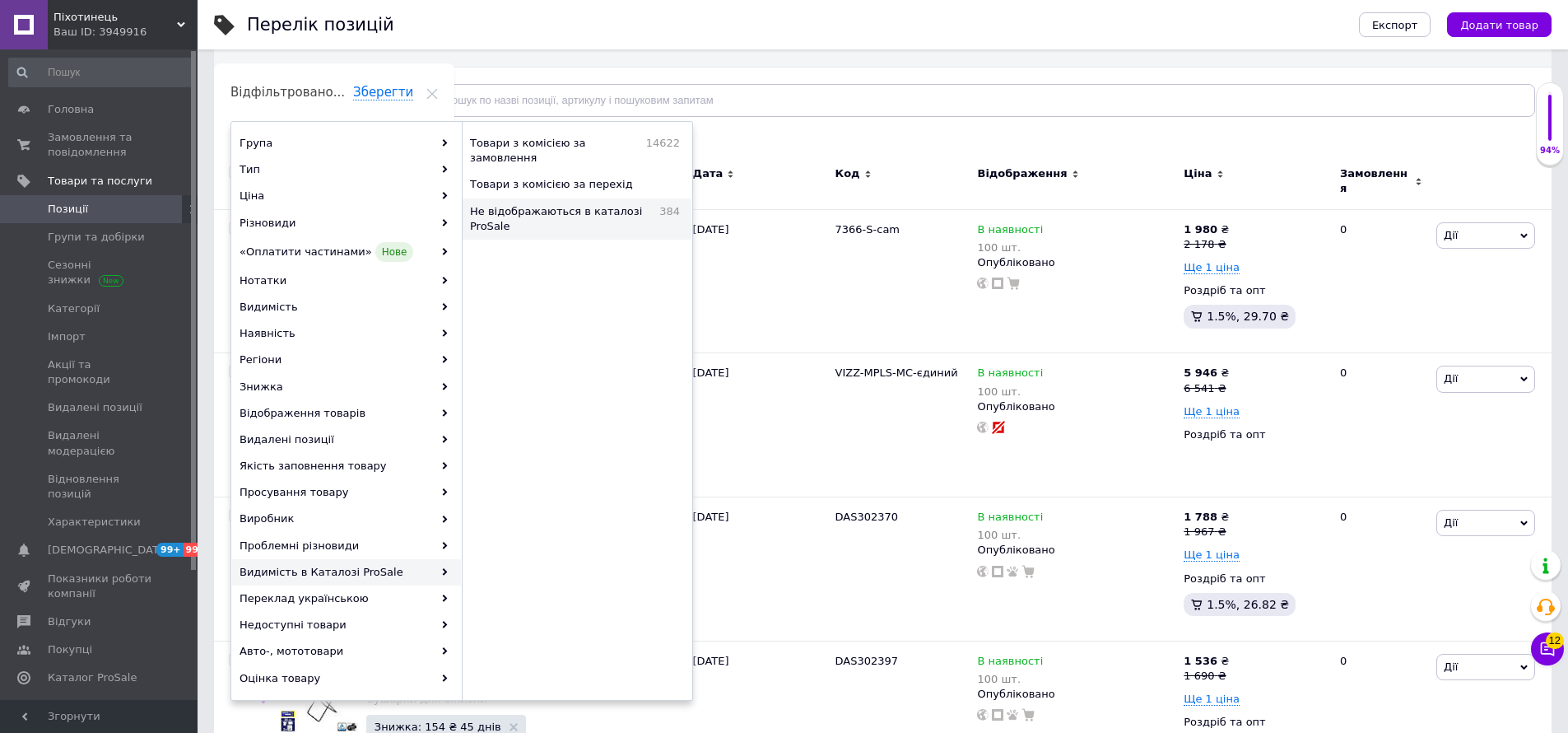
click at [580, 217] on span "Не відображаються в каталозі ProSale" at bounding box center [560, 219] width 181 height 30
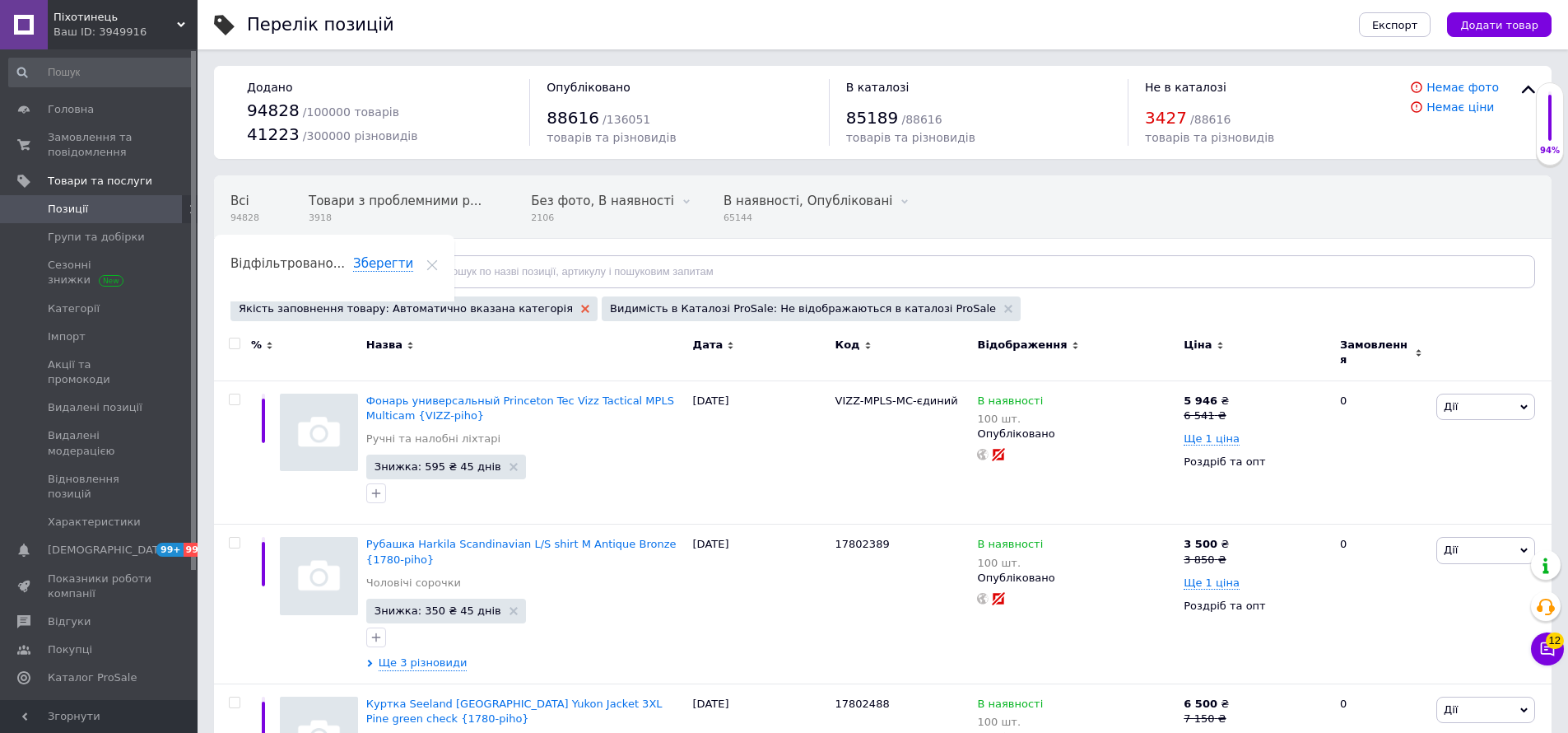
click at [581, 306] on icon at bounding box center [585, 309] width 9 height 9
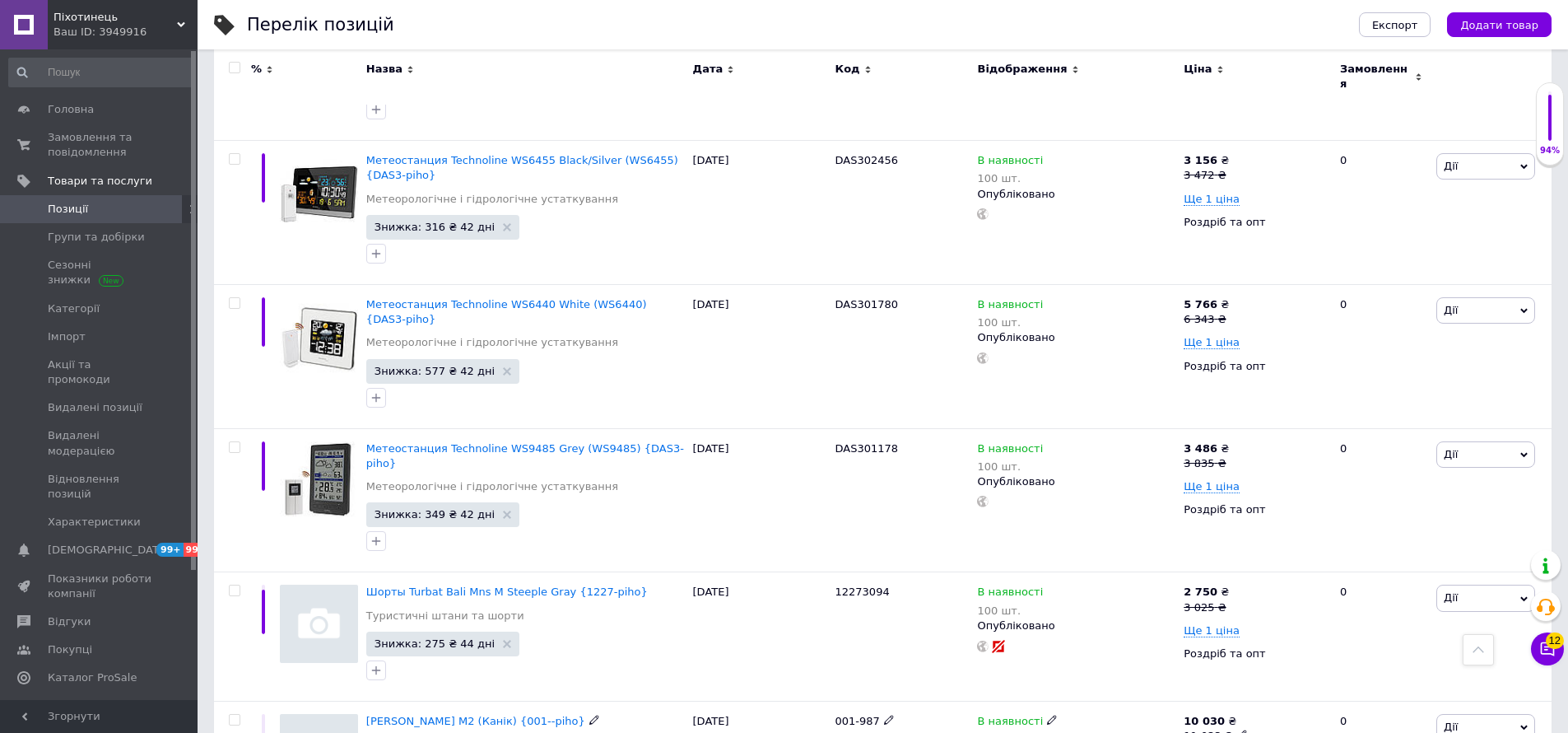
scroll to position [13471, 0]
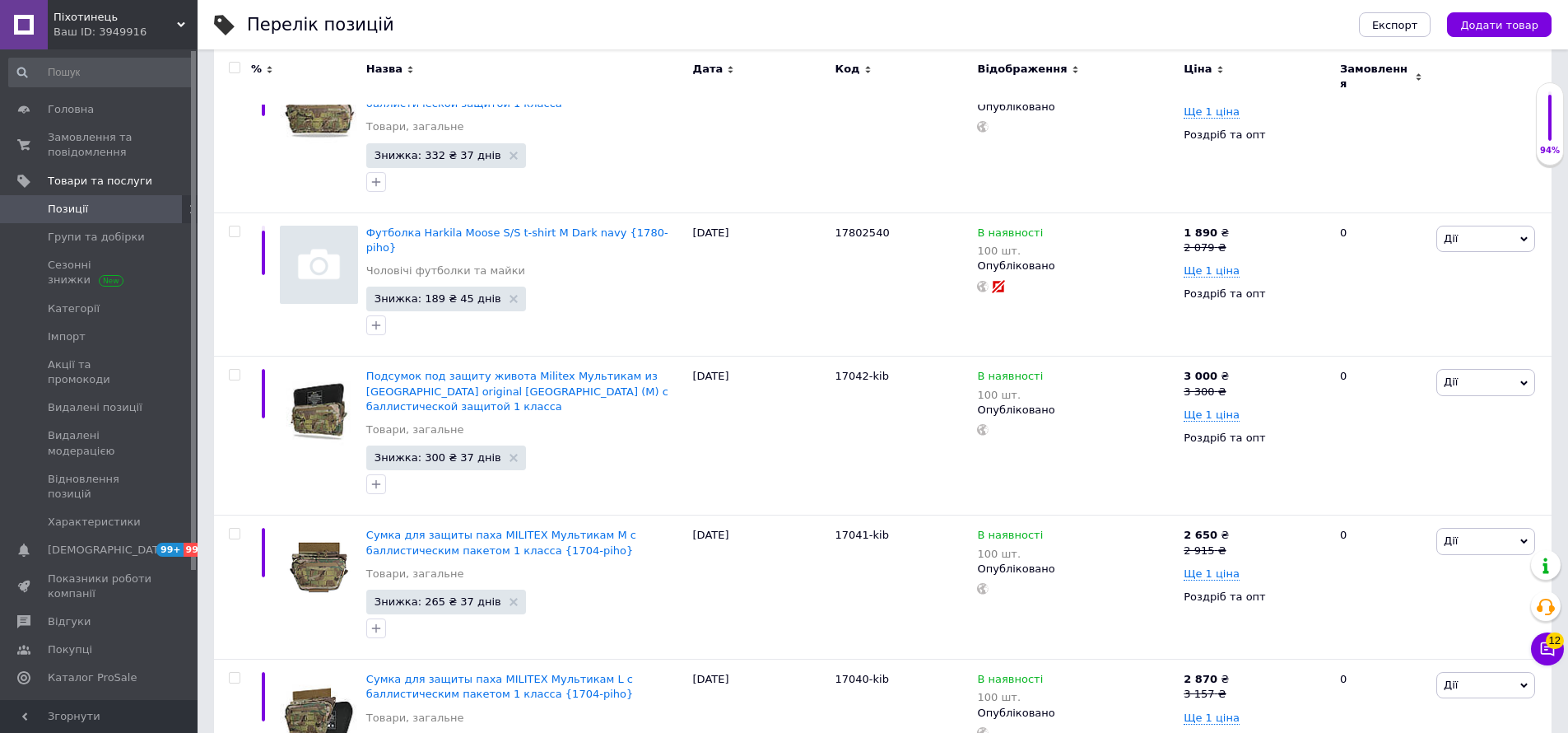
scroll to position [13773, 0]
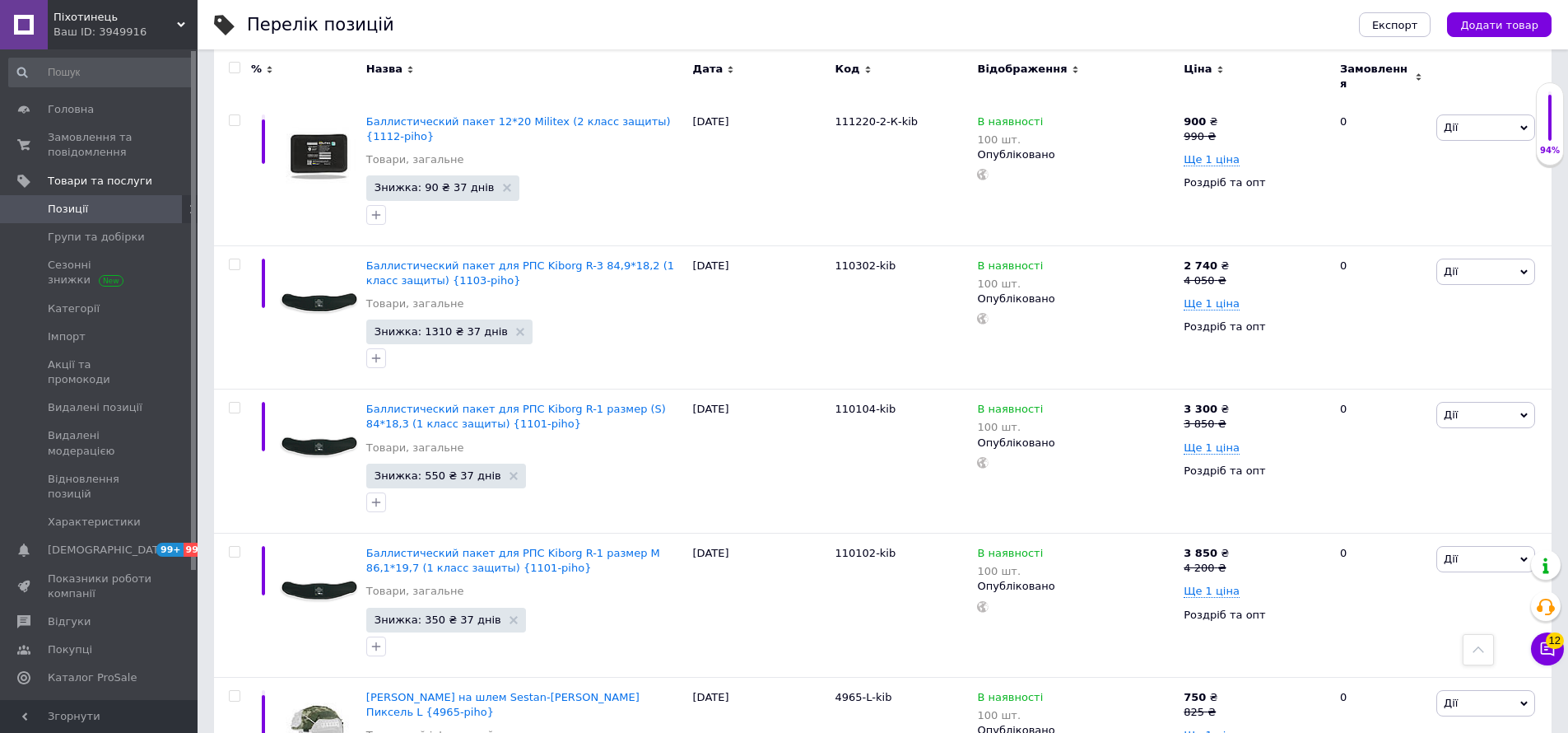
scroll to position [14021, 0]
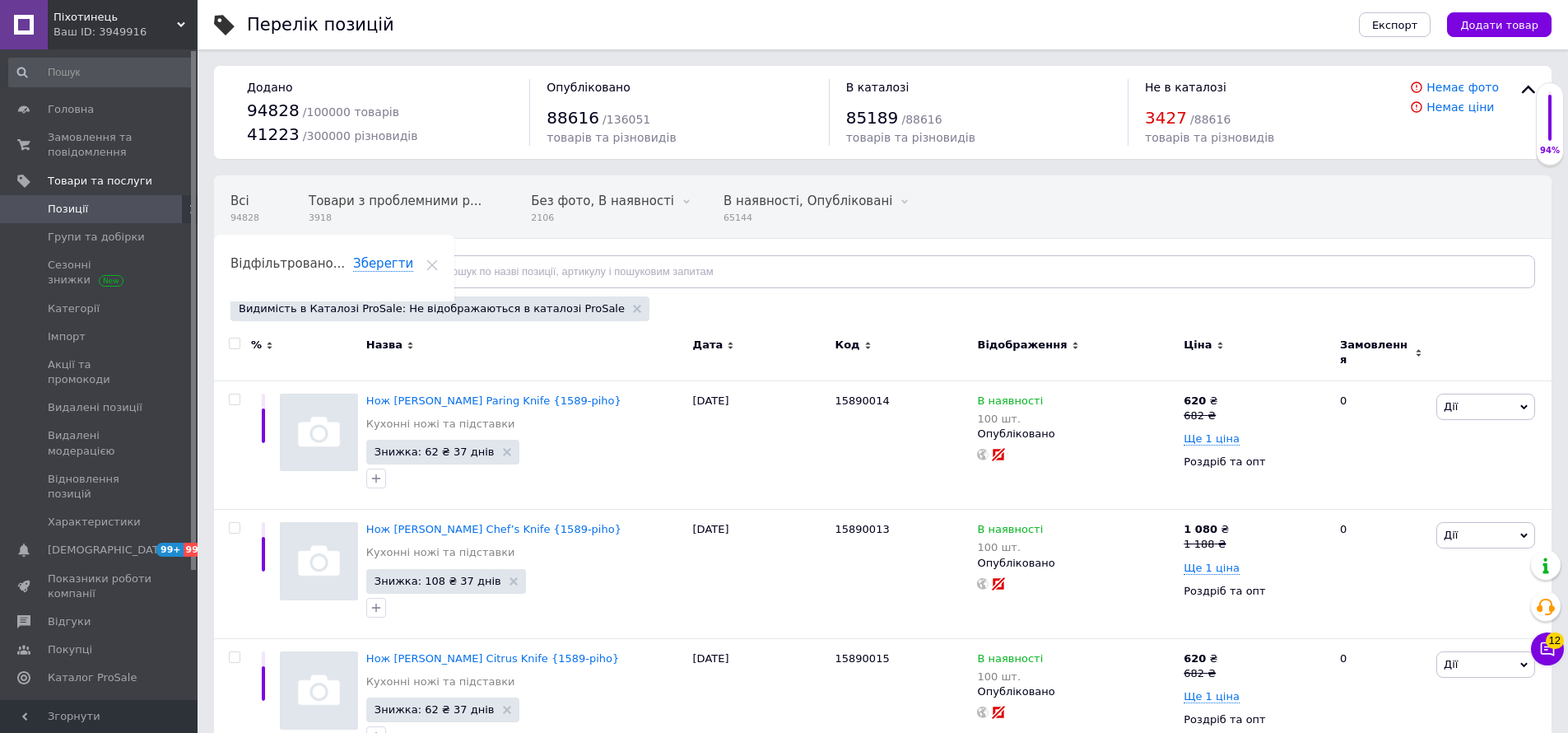
click at [321, 268] on span "Відфільтруйте товари" at bounding box center [310, 271] width 125 height 13
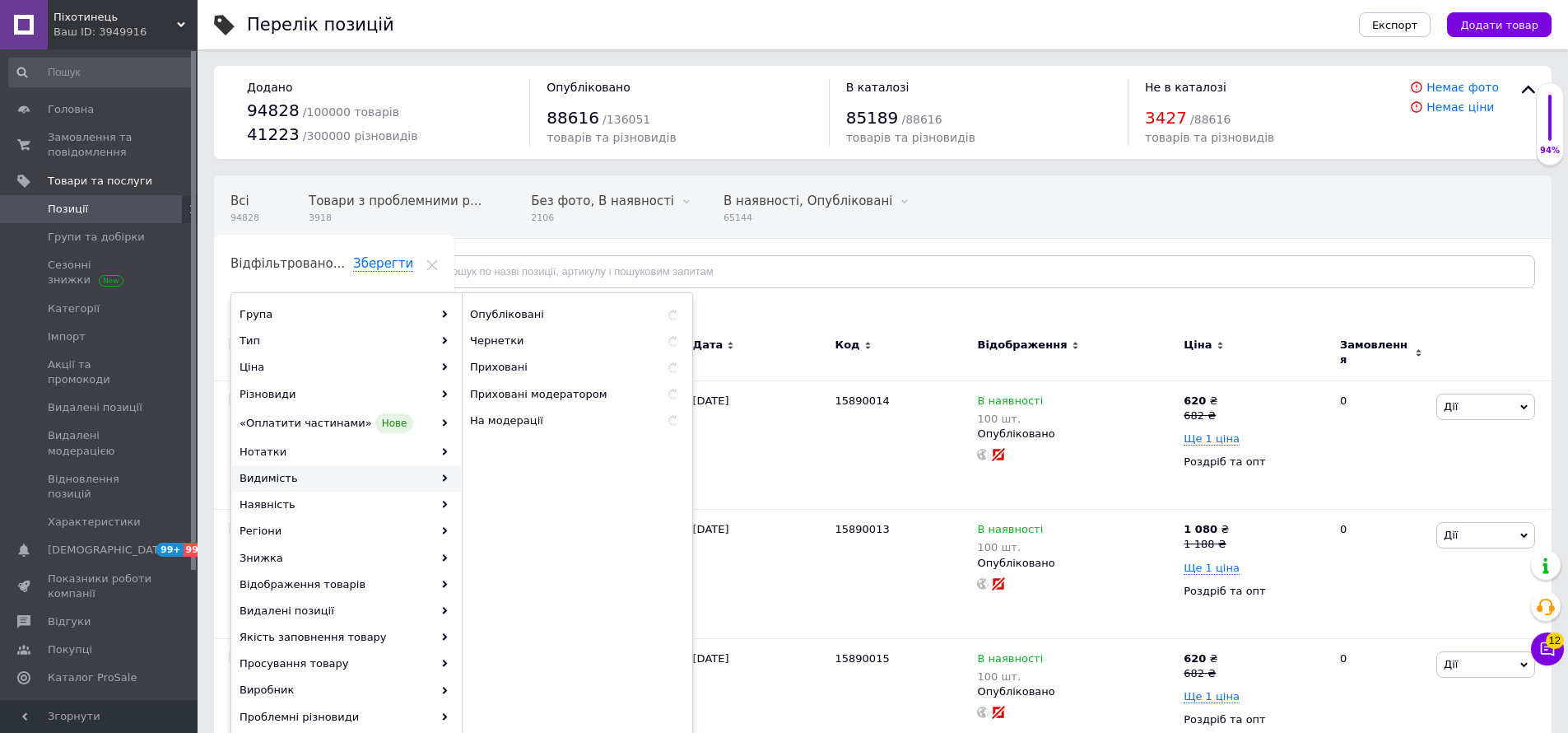
scroll to position [26, 0]
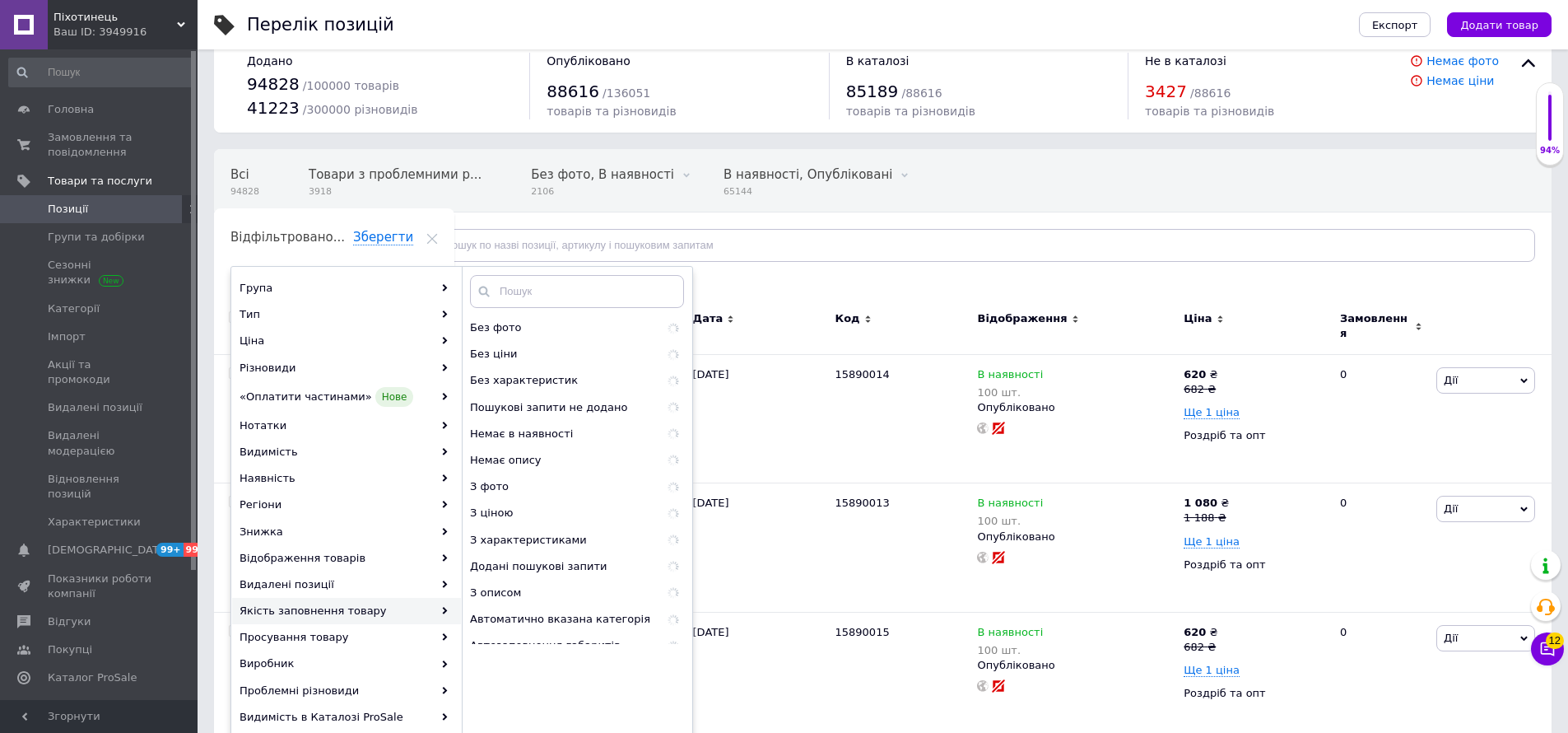
click at [312, 617] on div "Якість заповнення товару" at bounding box center [346, 610] width 229 height 26
click at [545, 487] on span "З фото" at bounding box center [524, 486] width 110 height 14
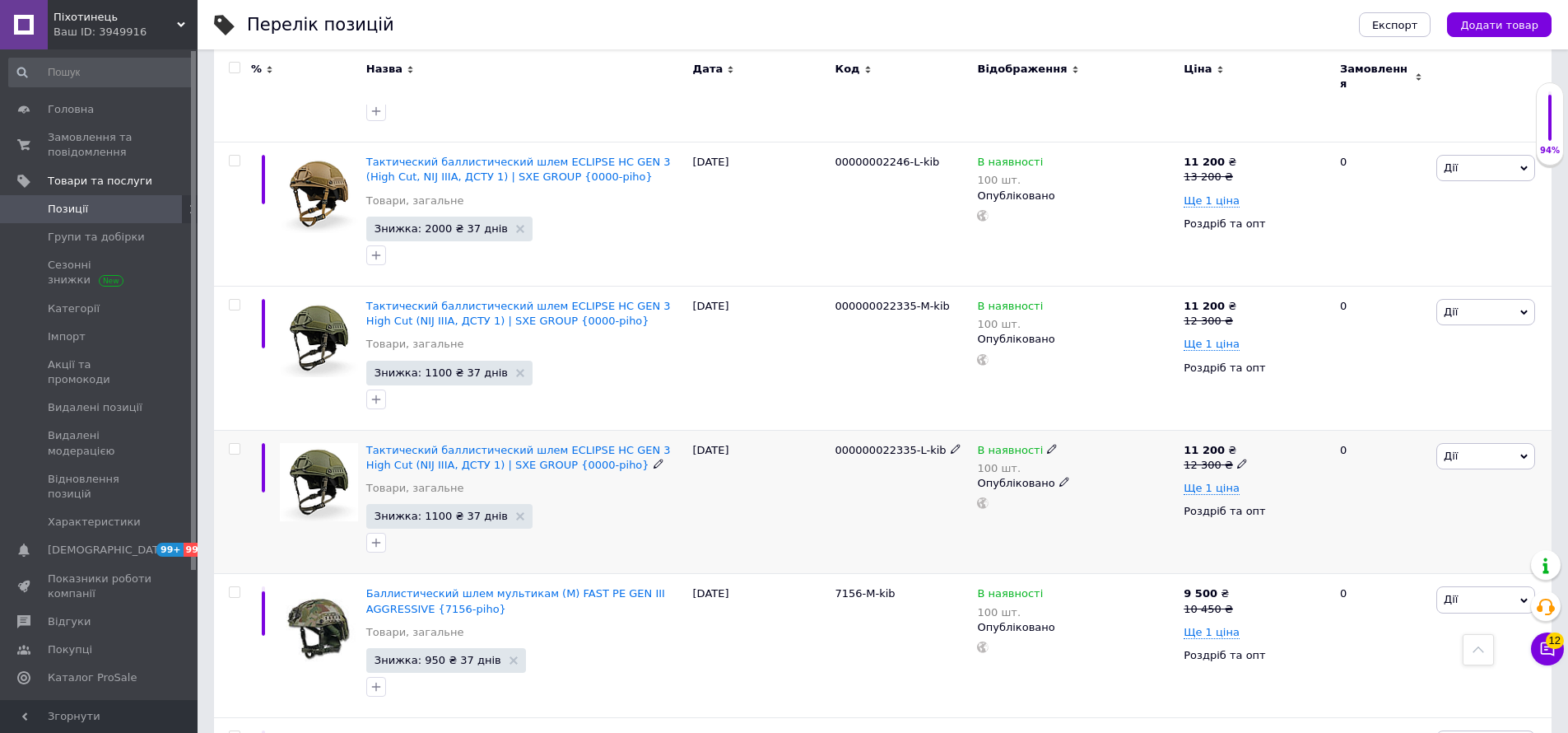
scroll to position [14127, 0]
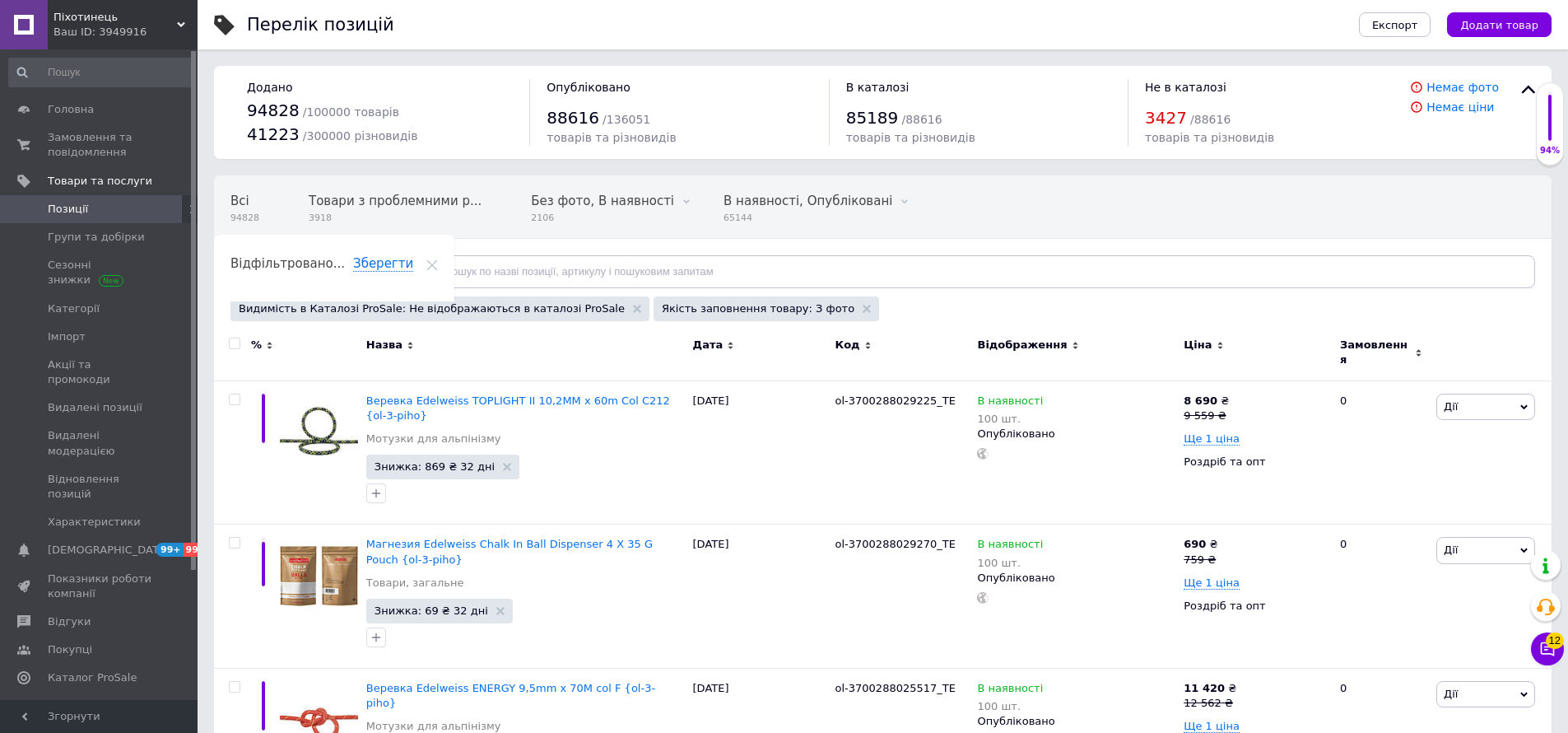
click at [233, 347] on input "checkbox" at bounding box center [234, 344] width 11 height 11
checkbox input "true"
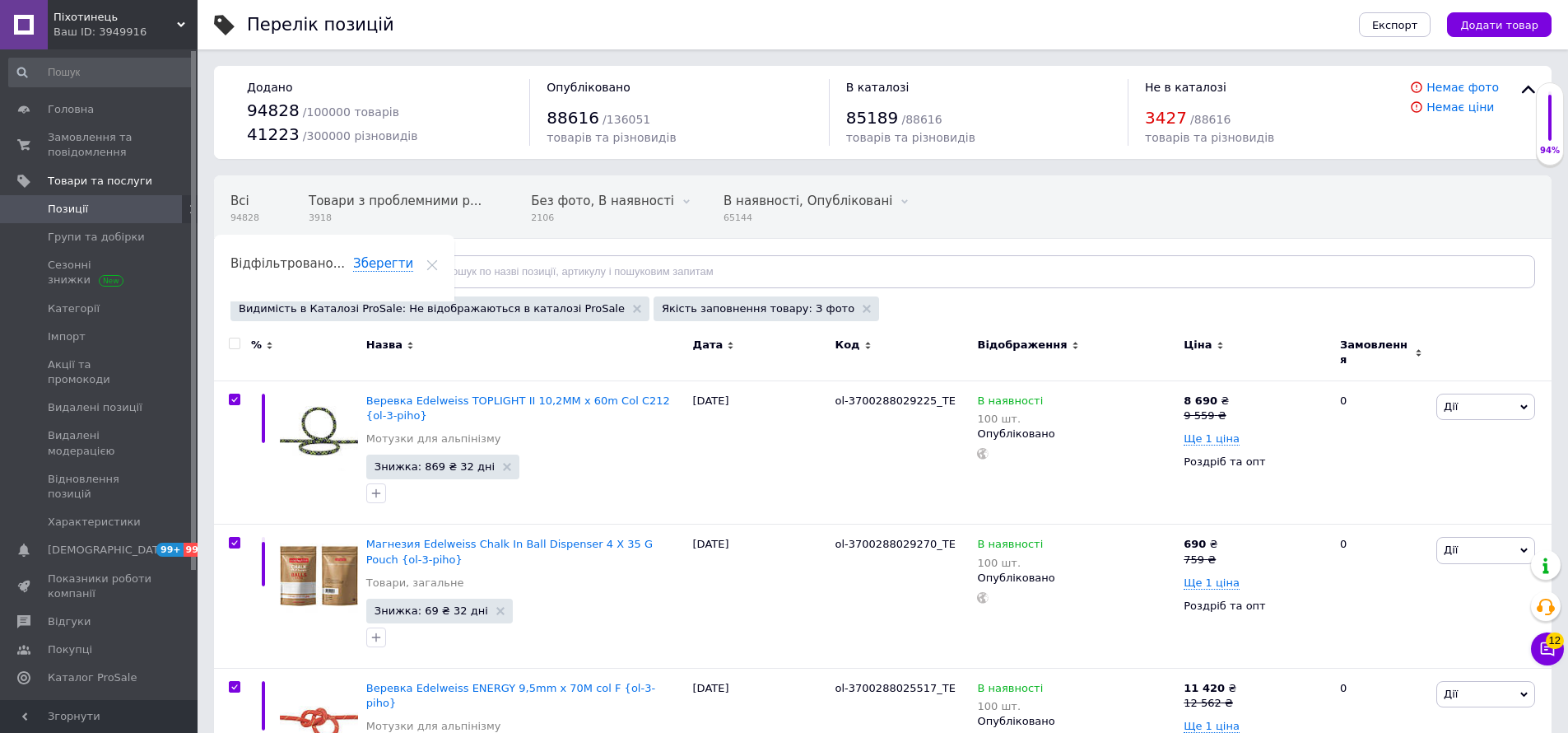
checkbox input "true"
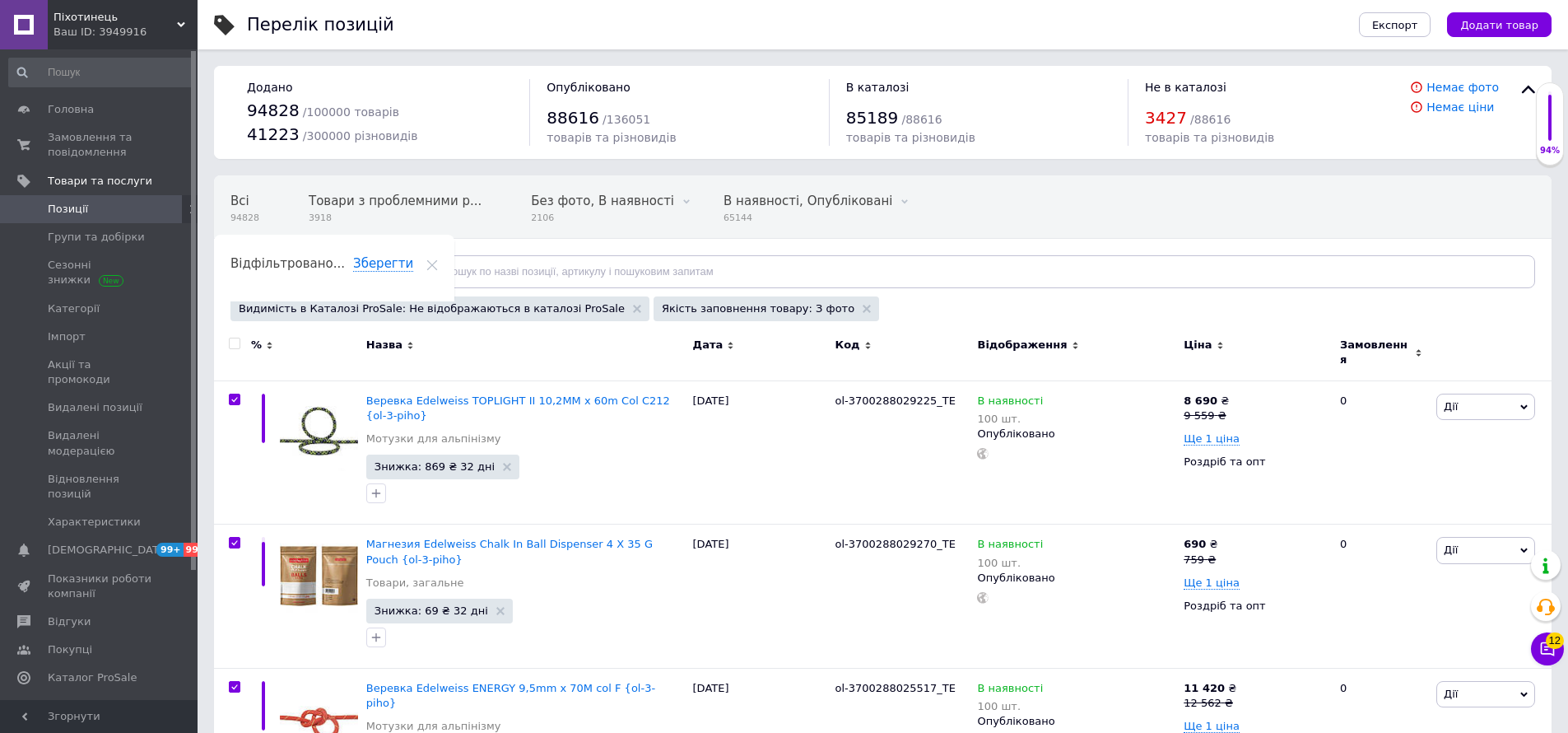
checkbox input "true"
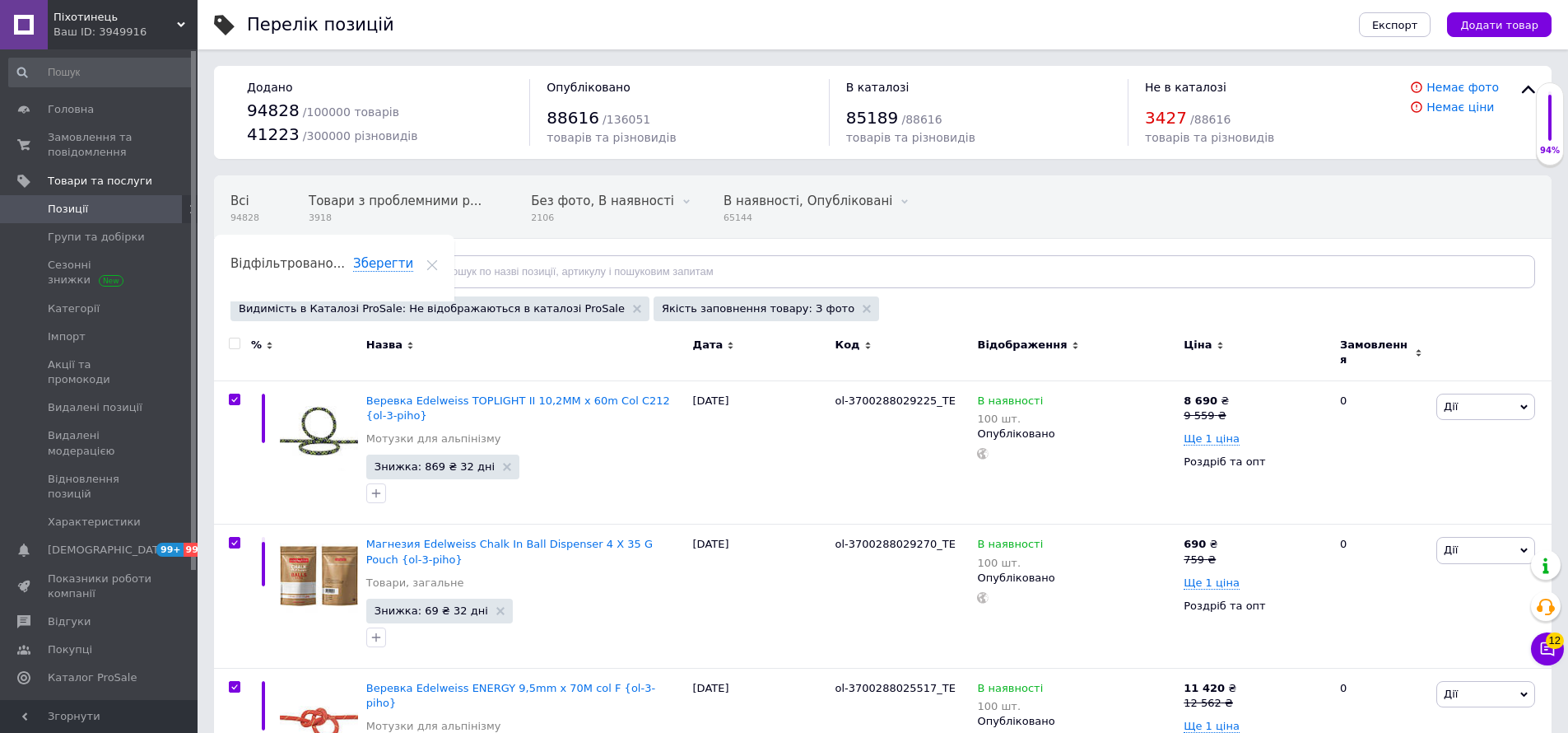
checkbox input "true"
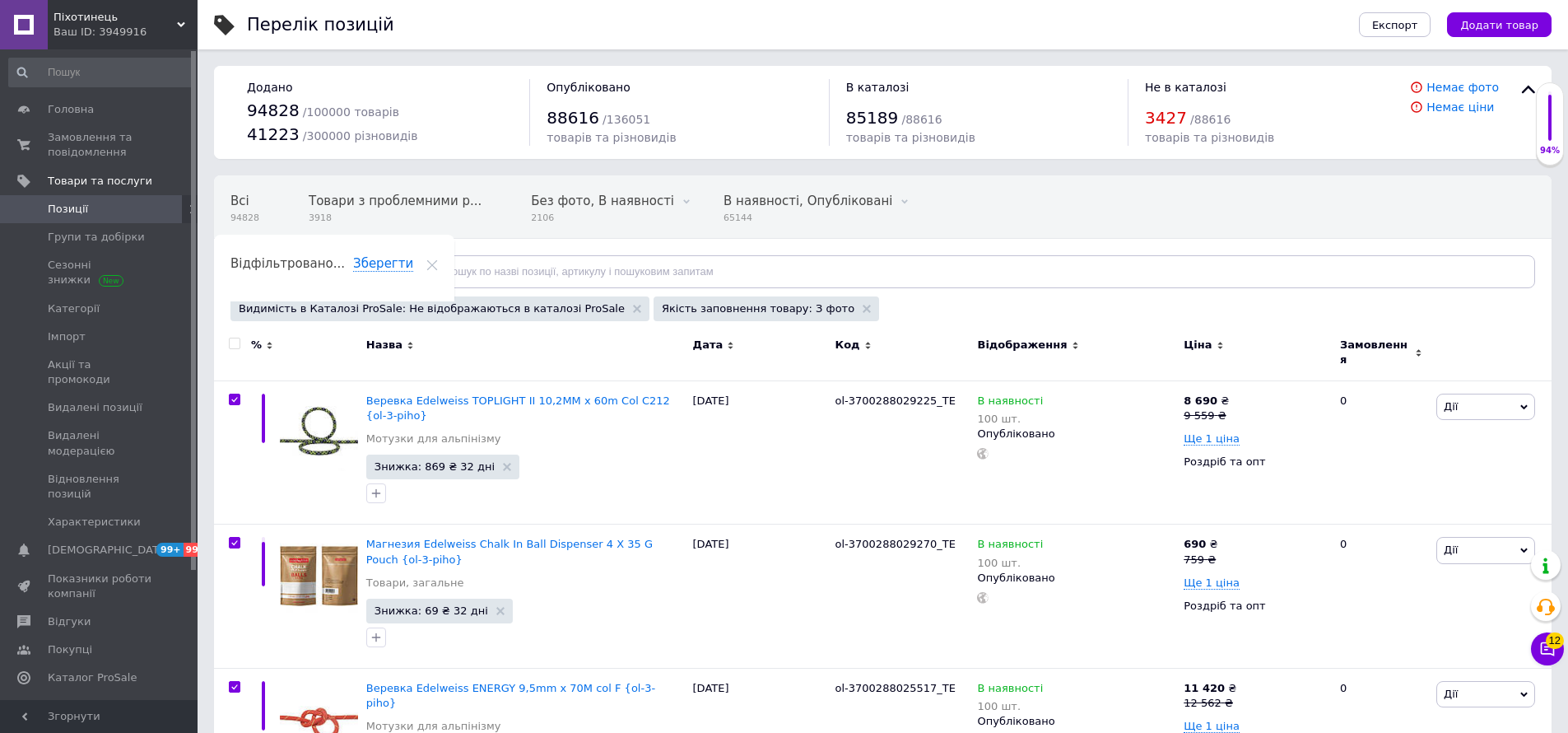
checkbox input "true"
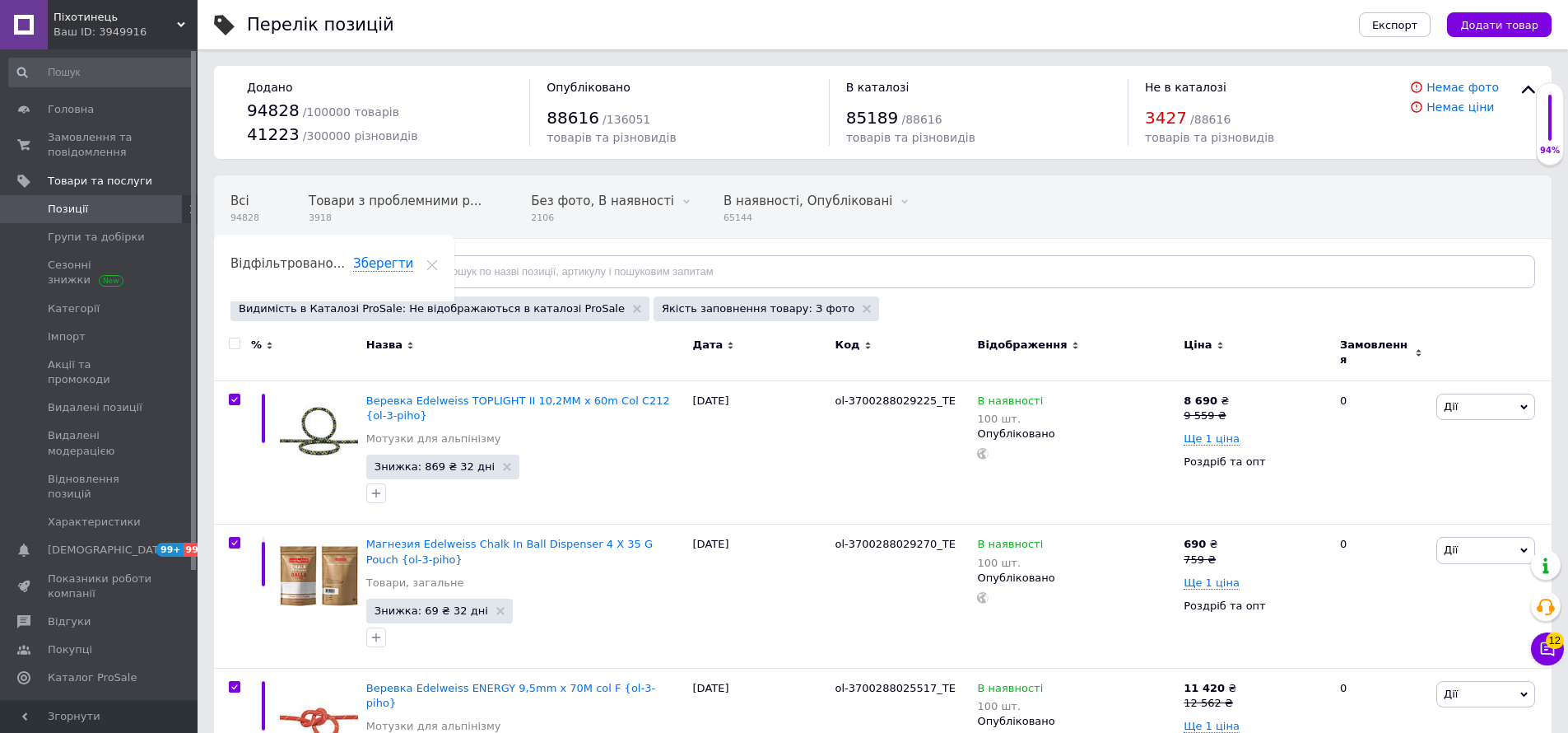
checkbox input "true"
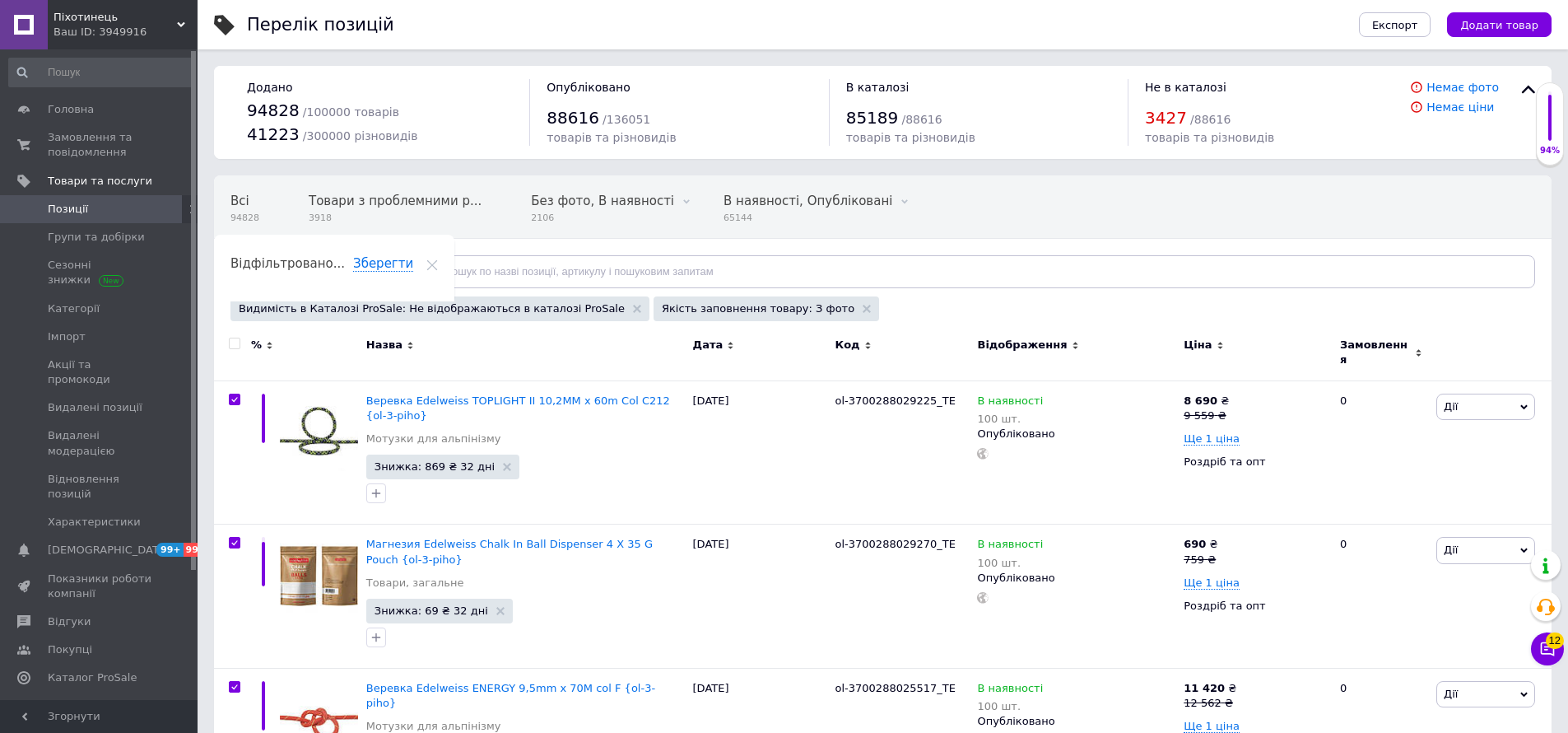
checkbox input "true"
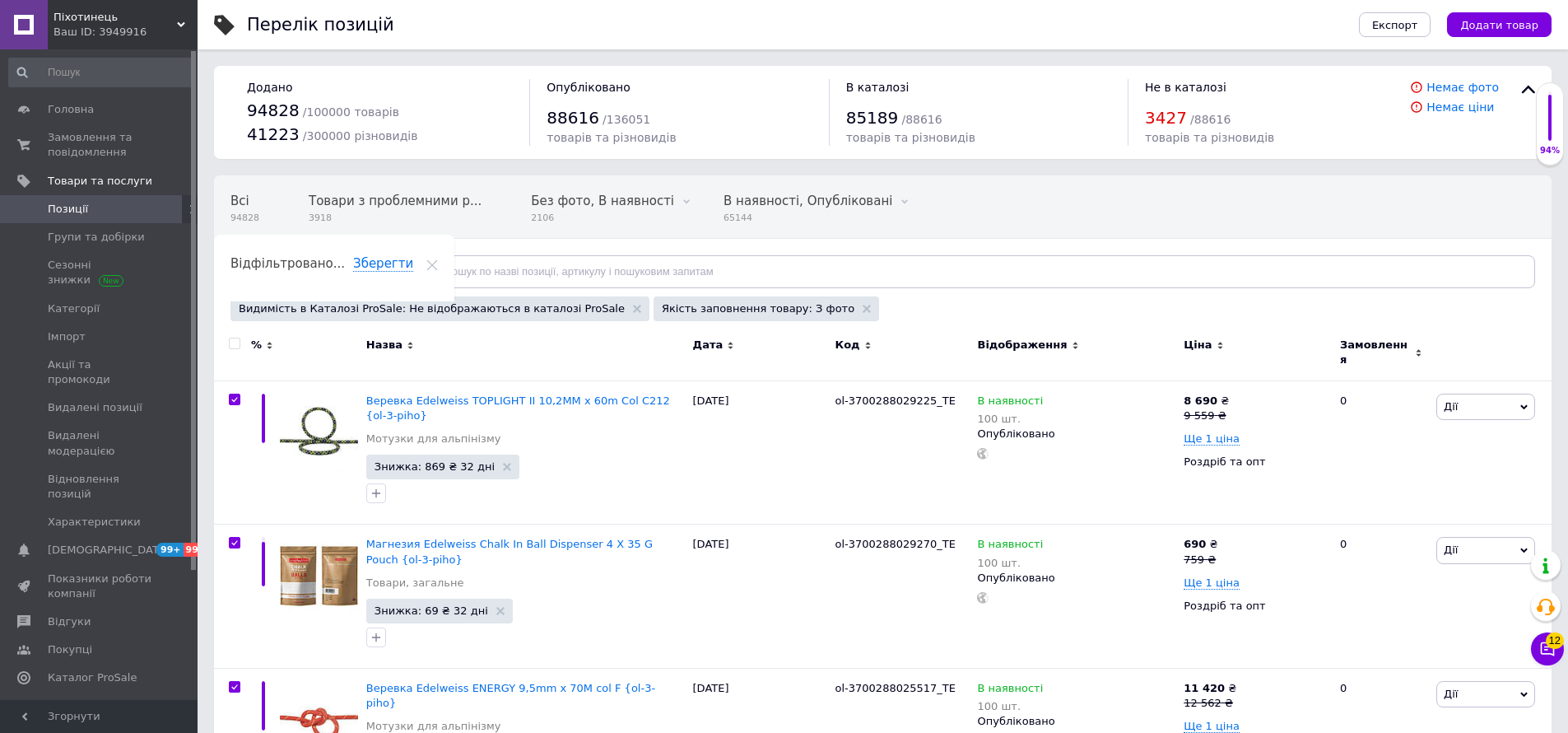
checkbox input "true"
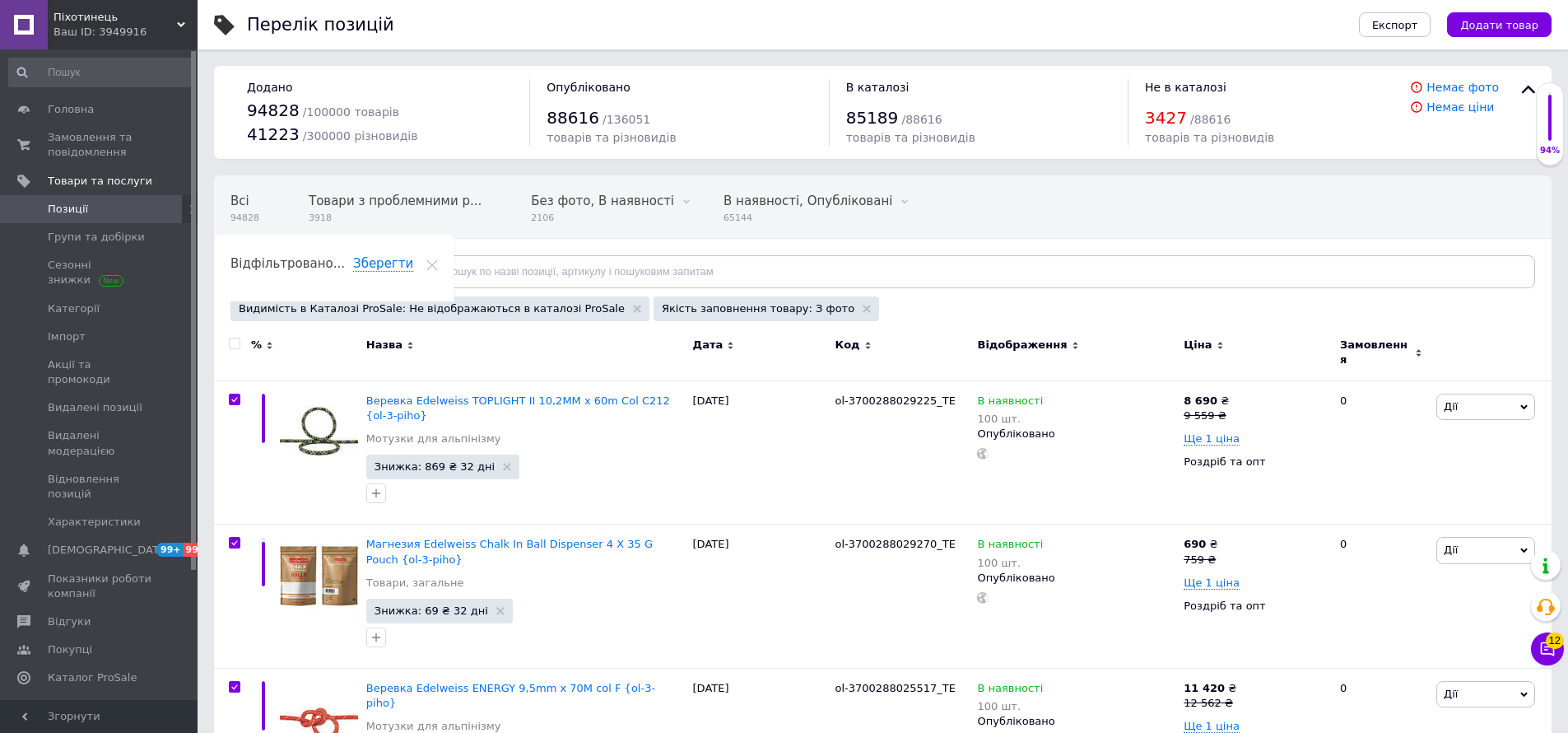
checkbox input "true"
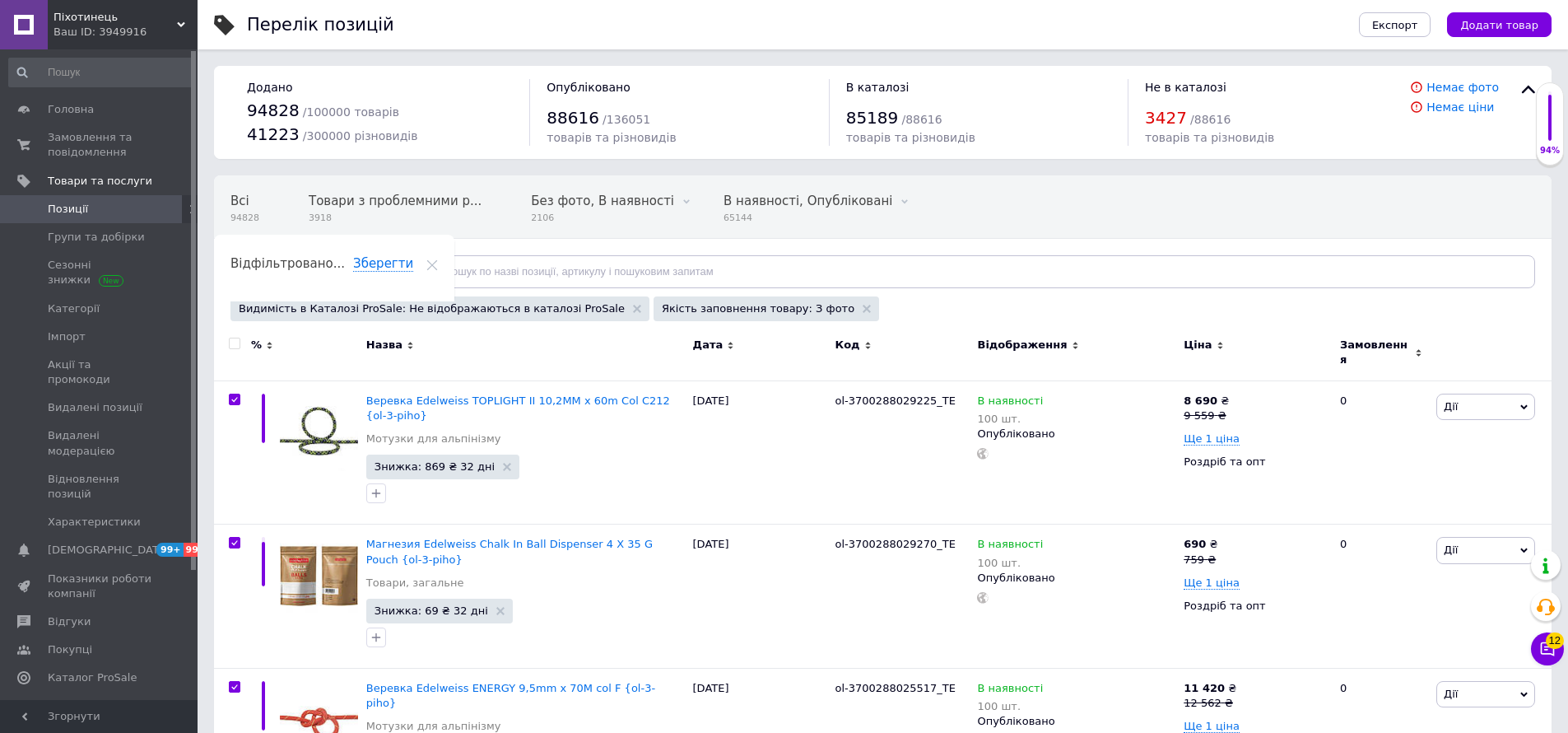
checkbox input "true"
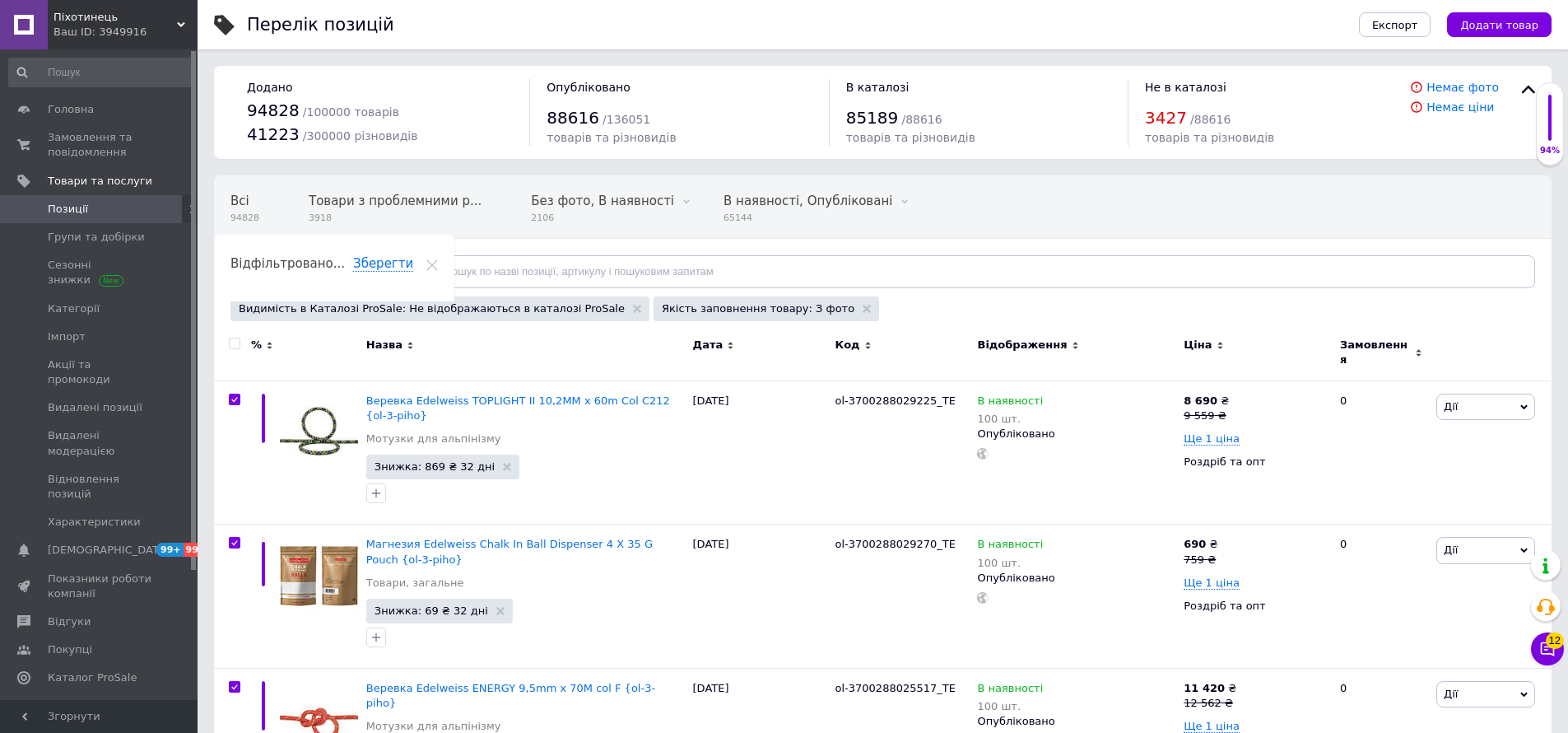
checkbox input "true"
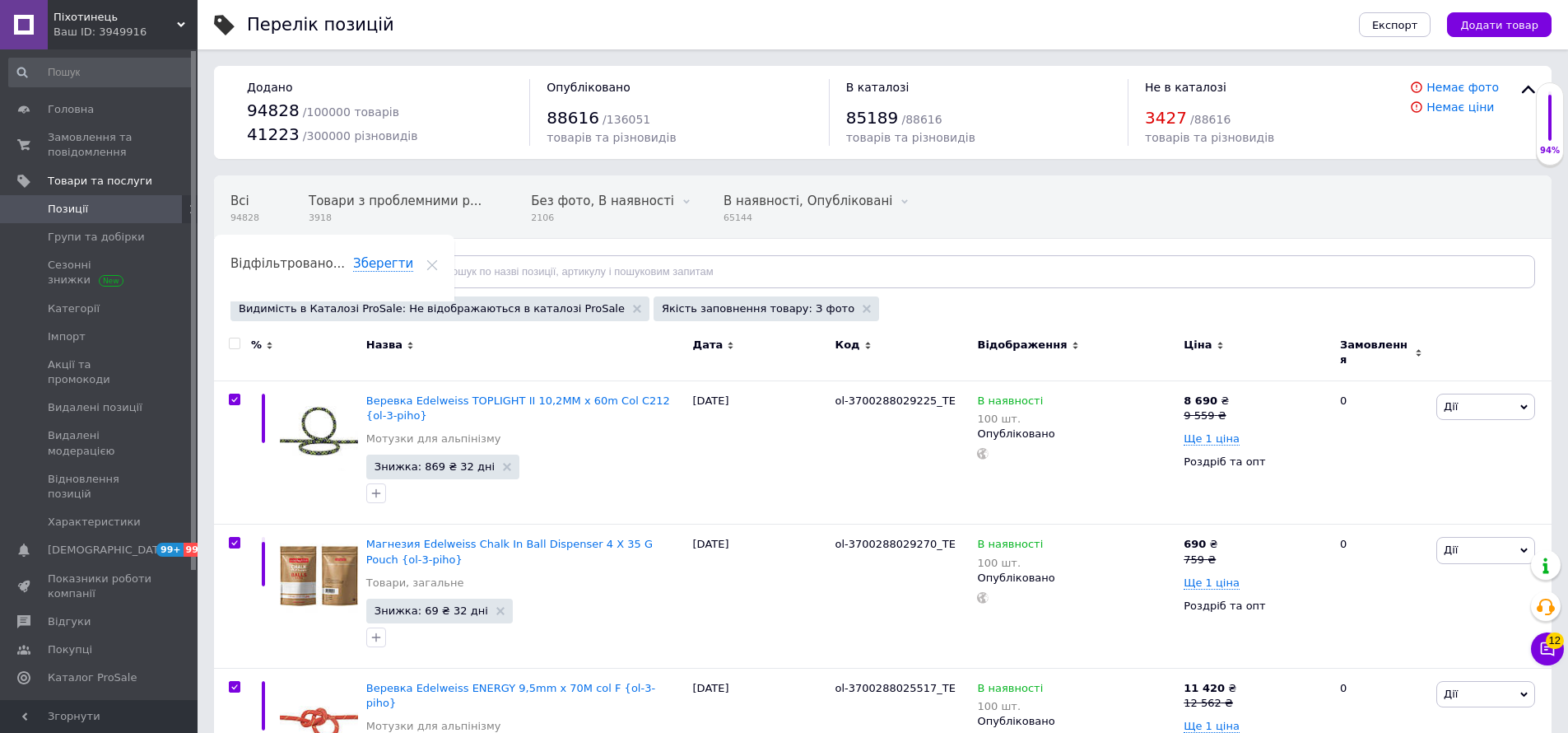
checkbox input "true"
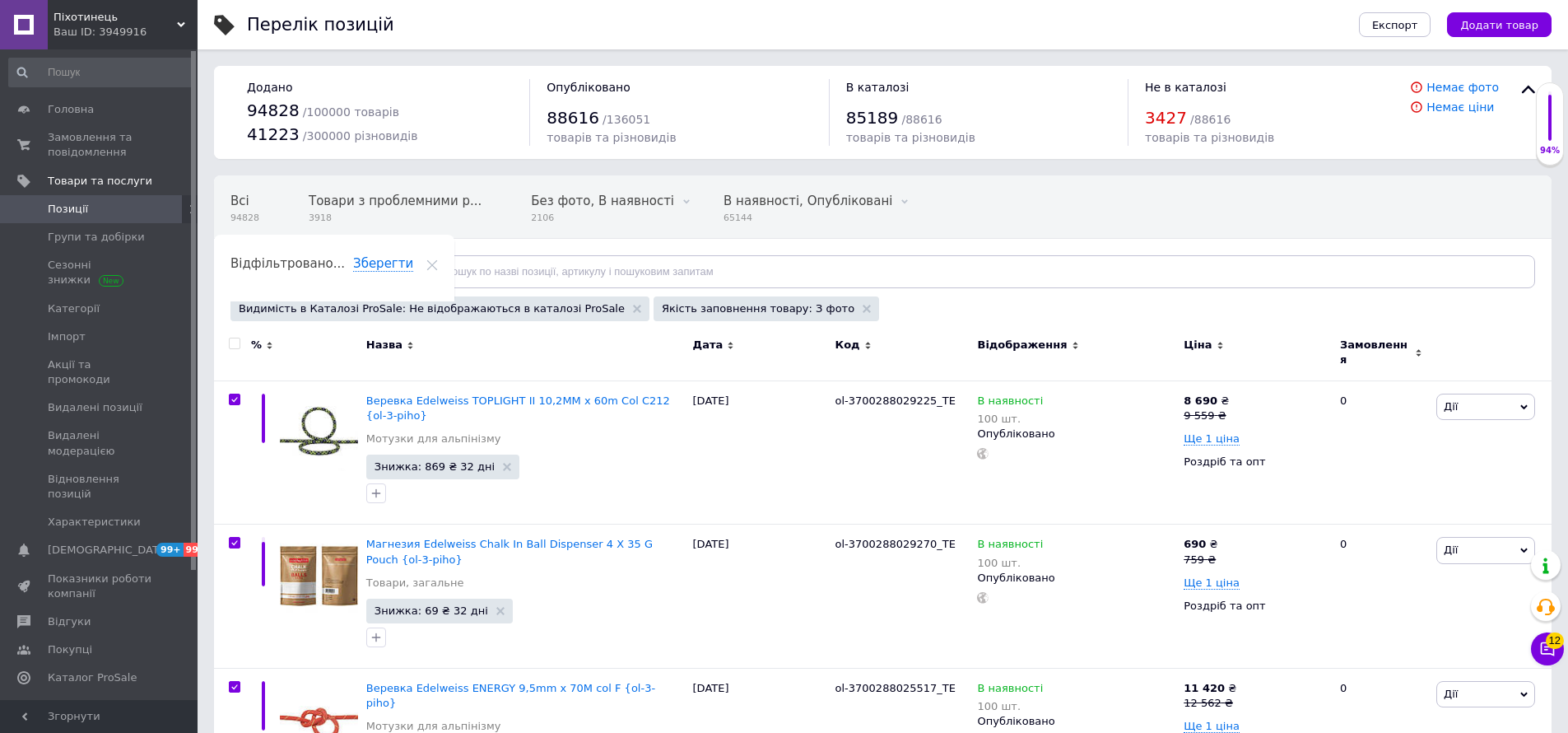
checkbox input "true"
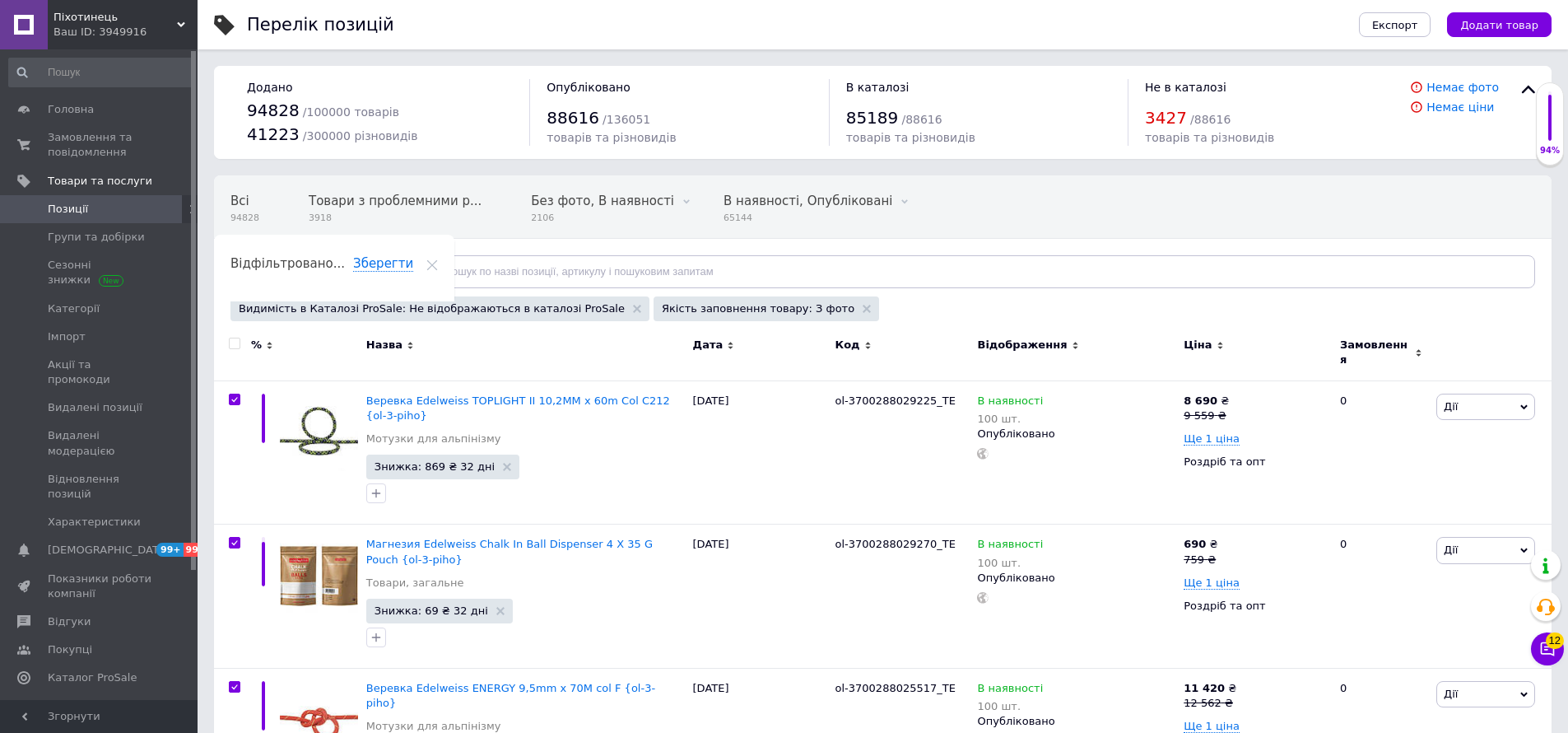
checkbox input "true"
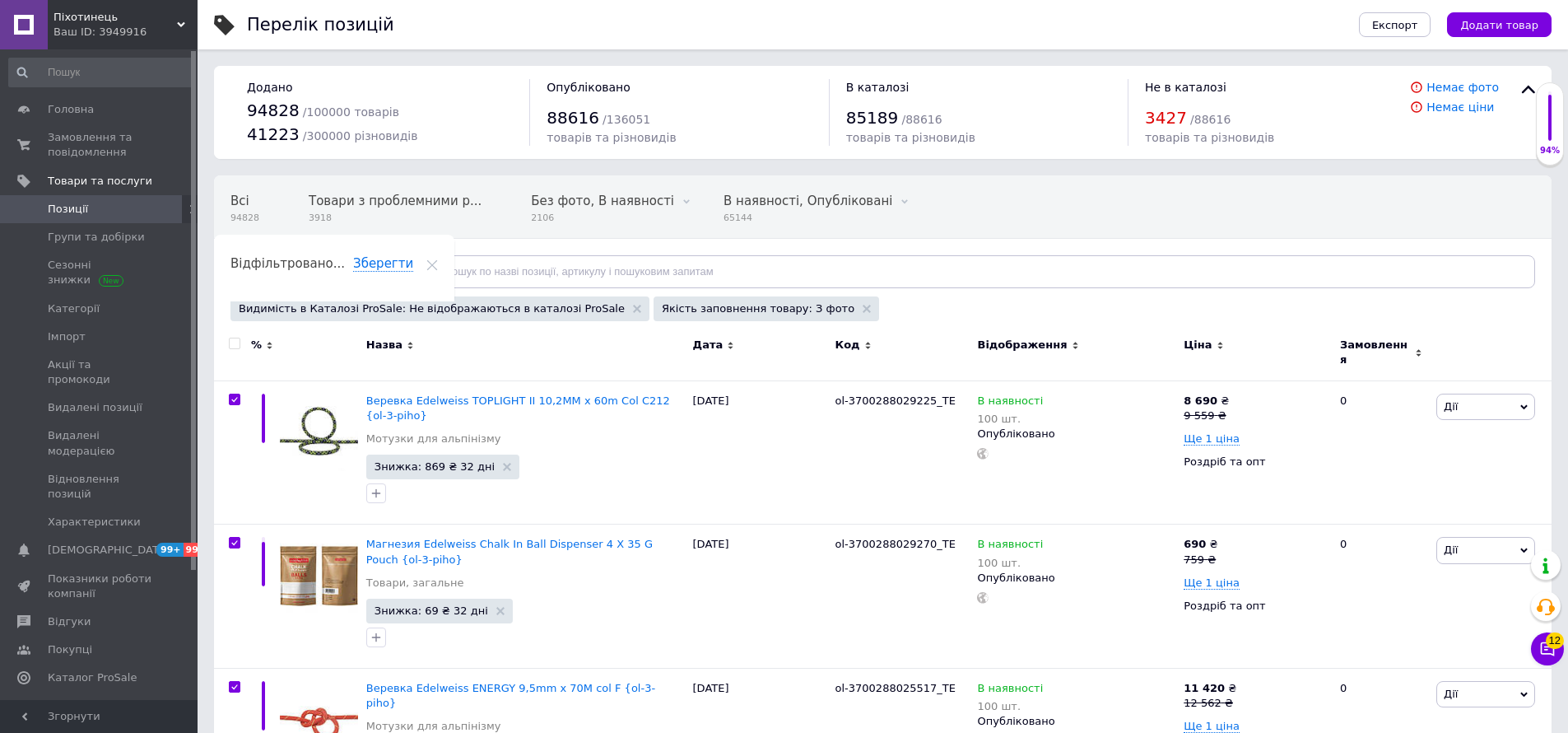
checkbox input "true"
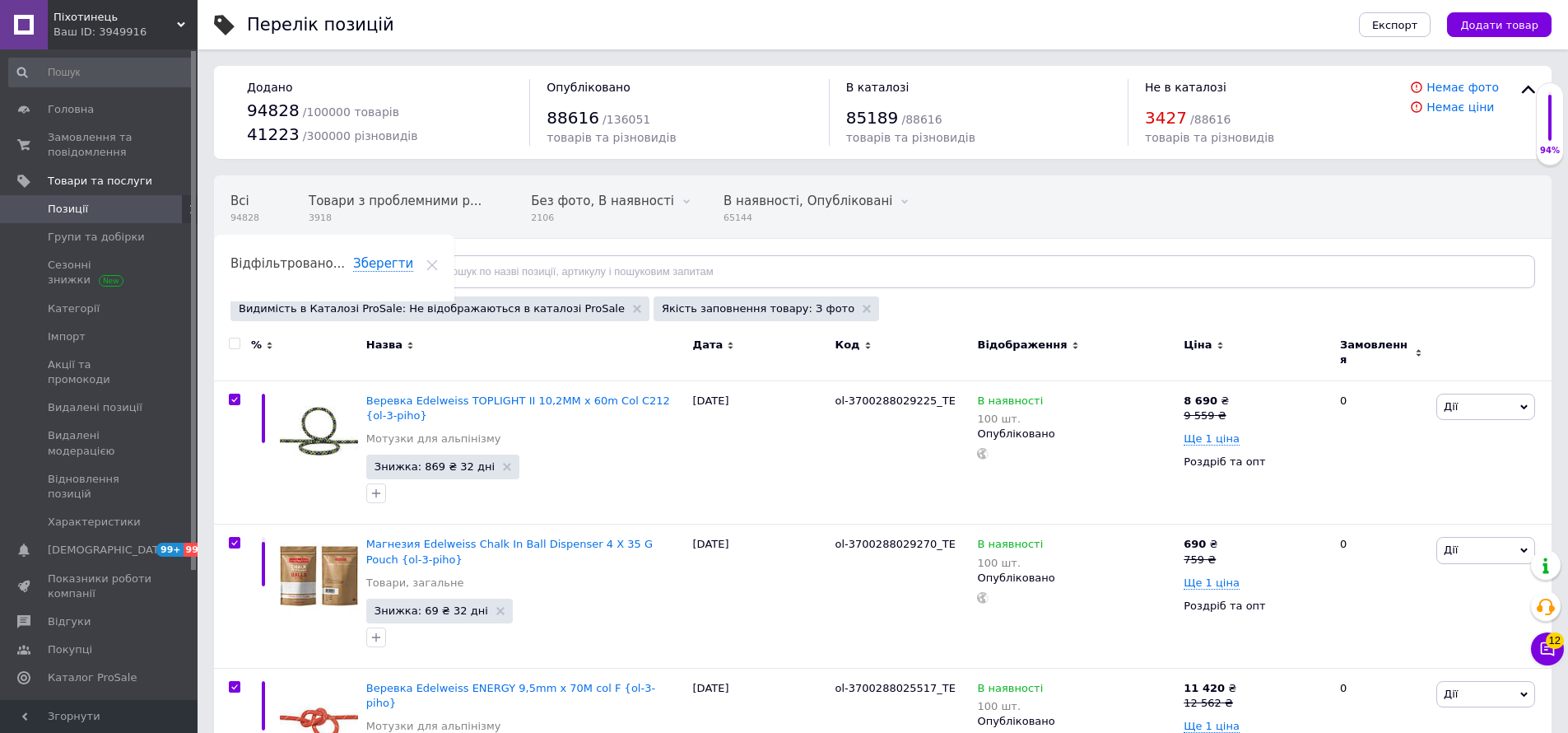
checkbox input "true"
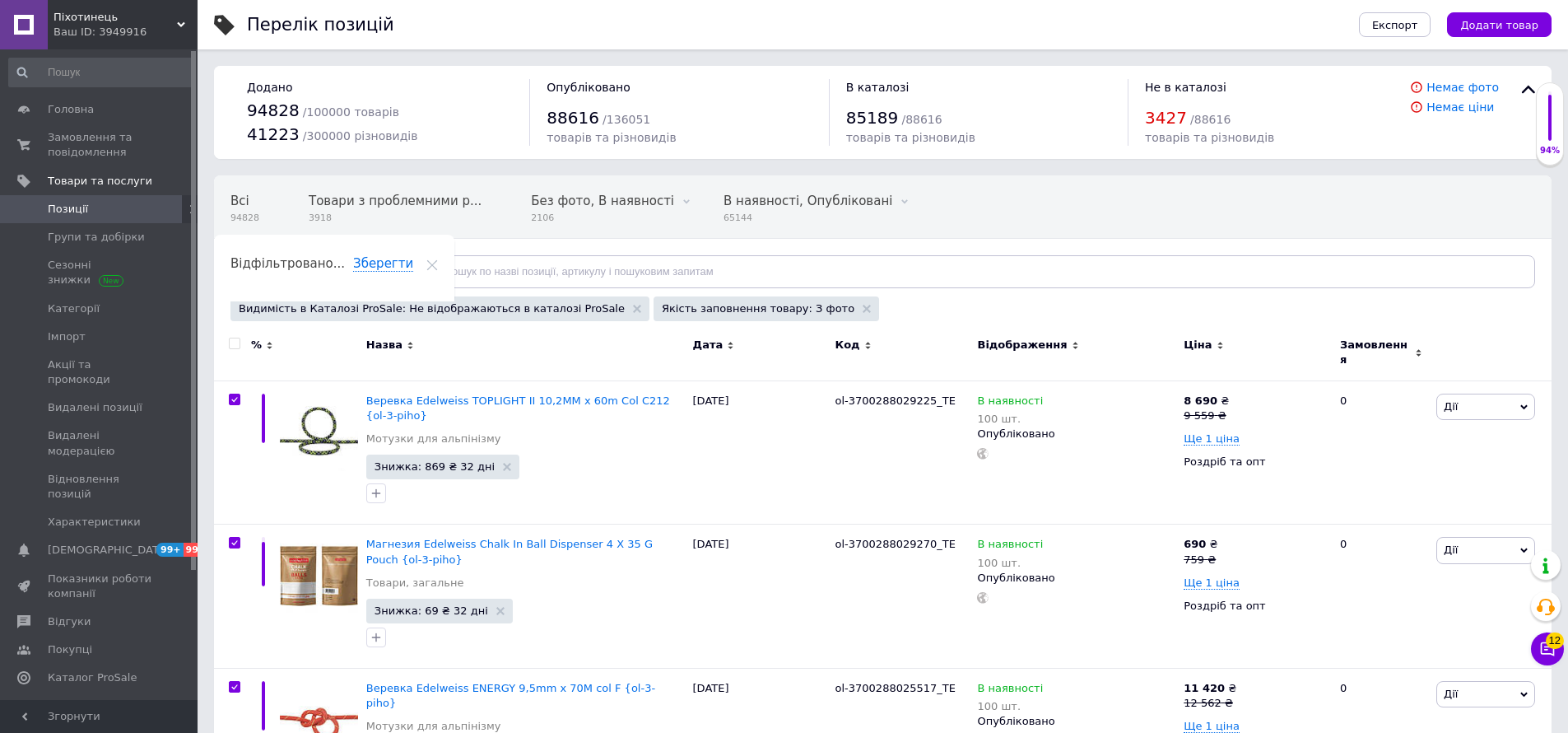
checkbox input "true"
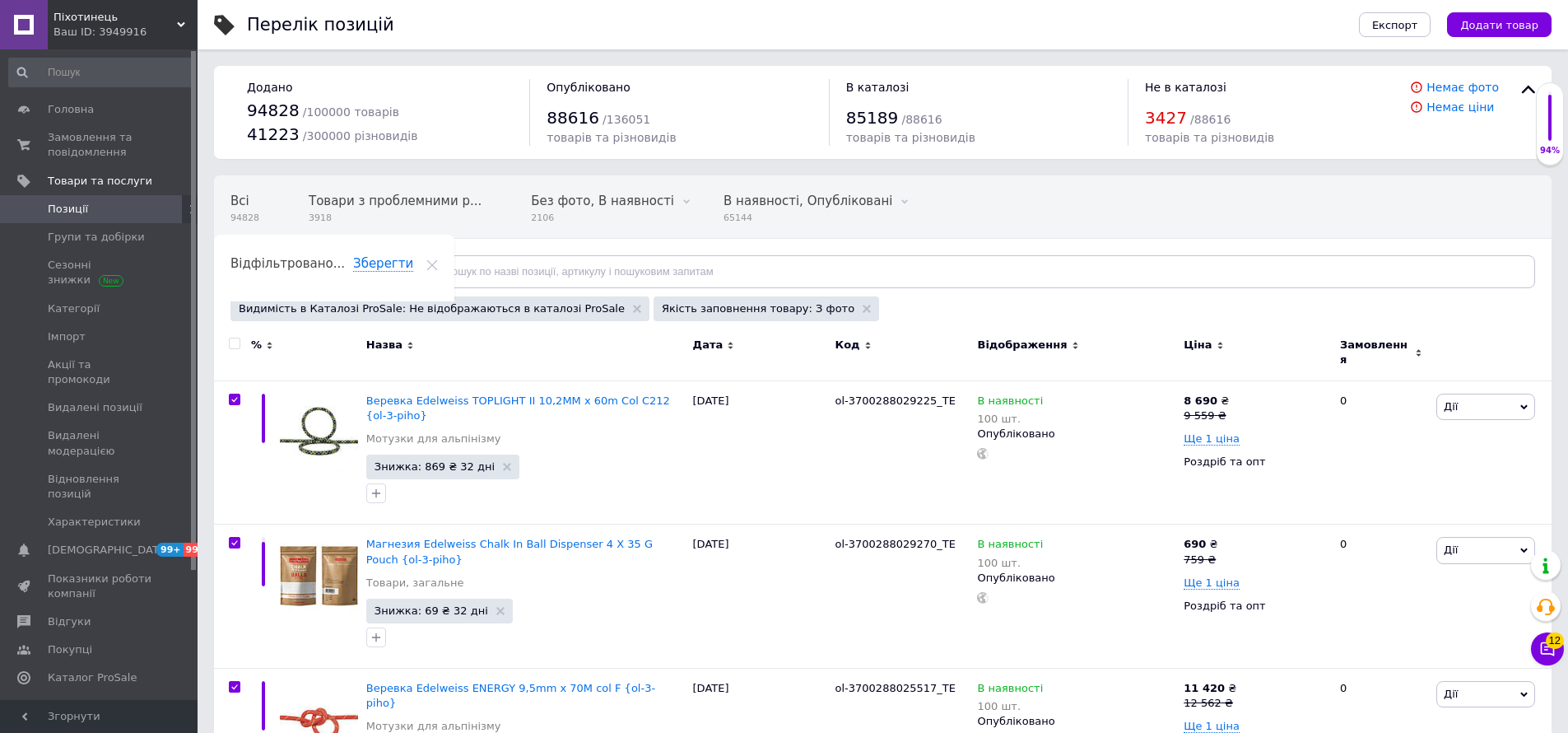
checkbox input "true"
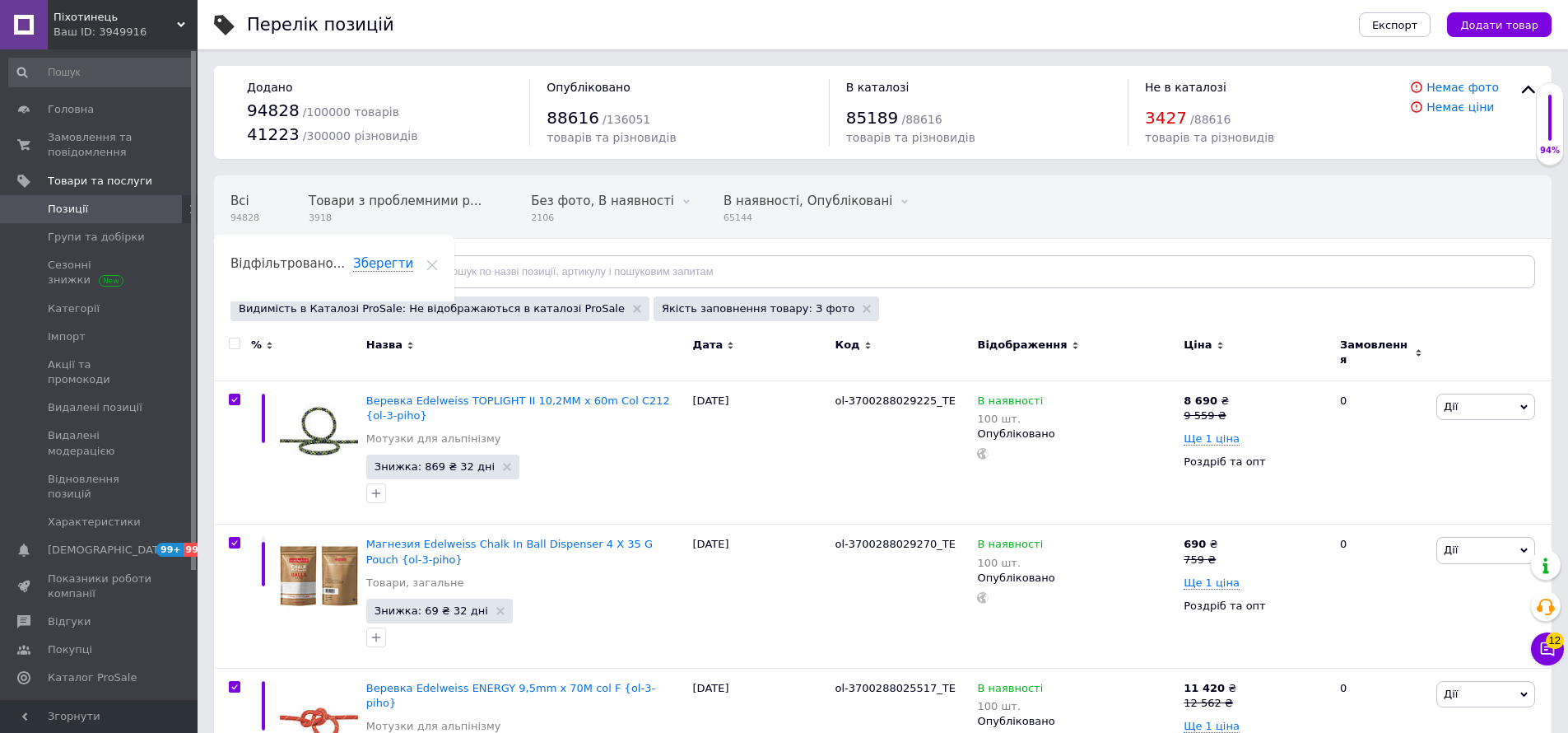
checkbox input "true"
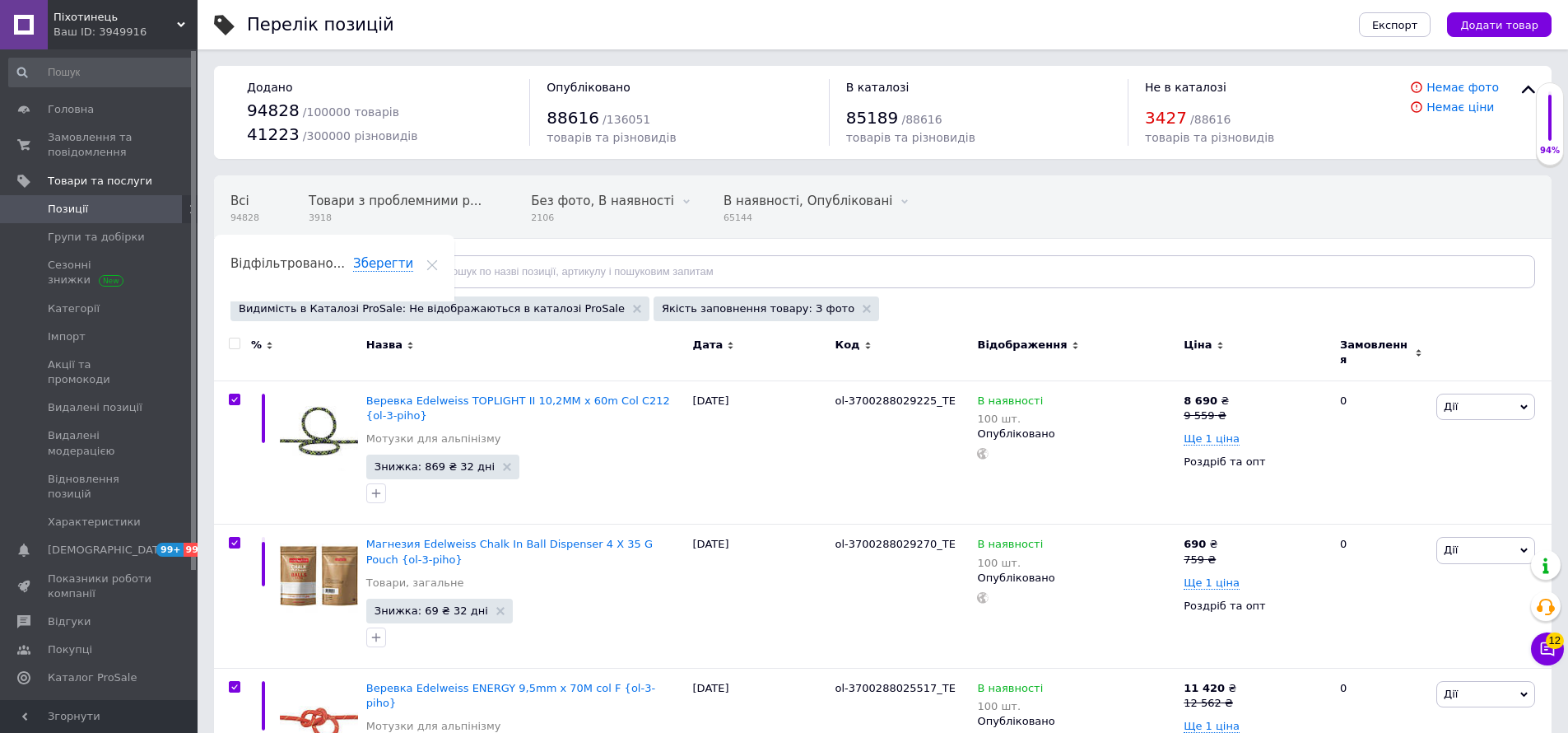
checkbox input "true"
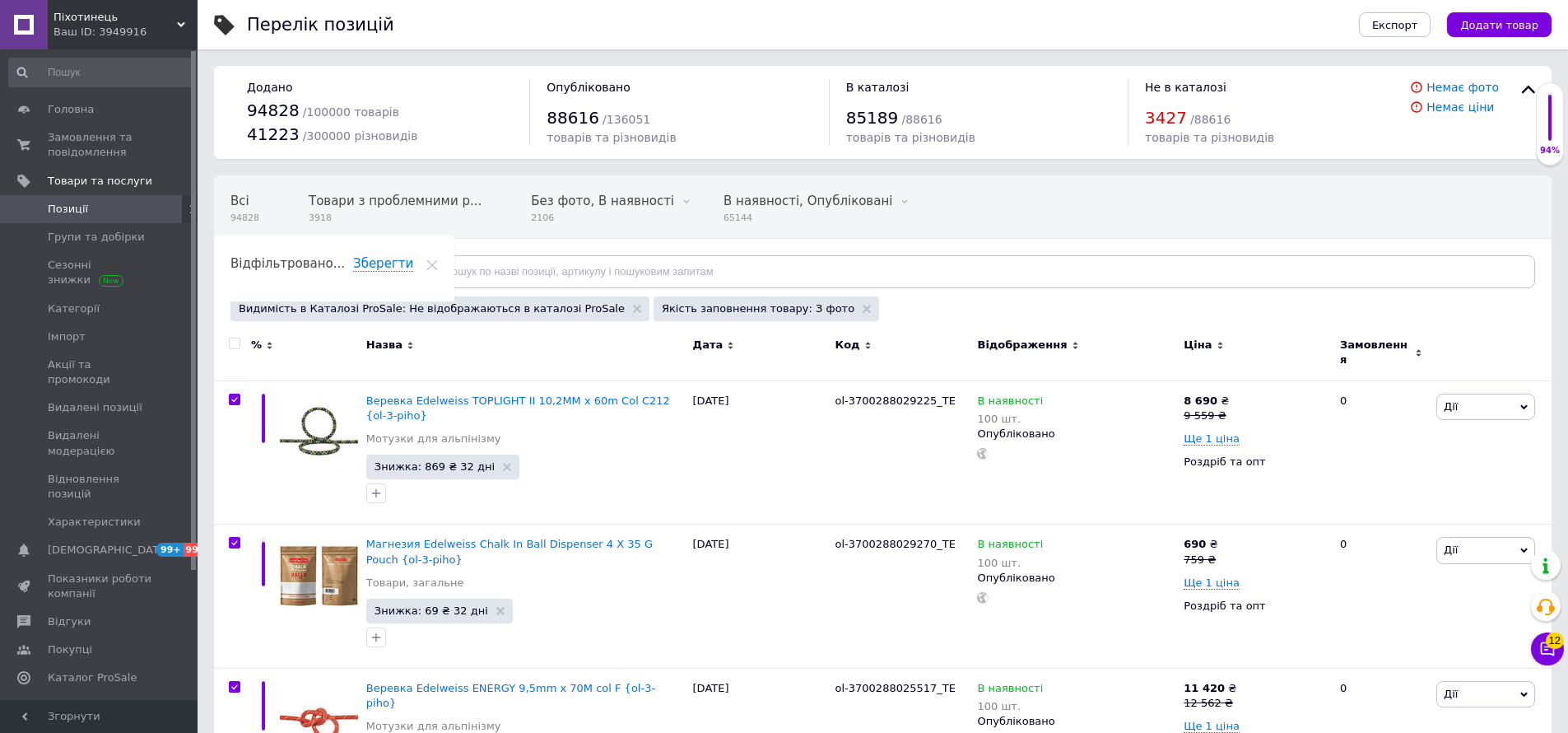
checkbox input "true"
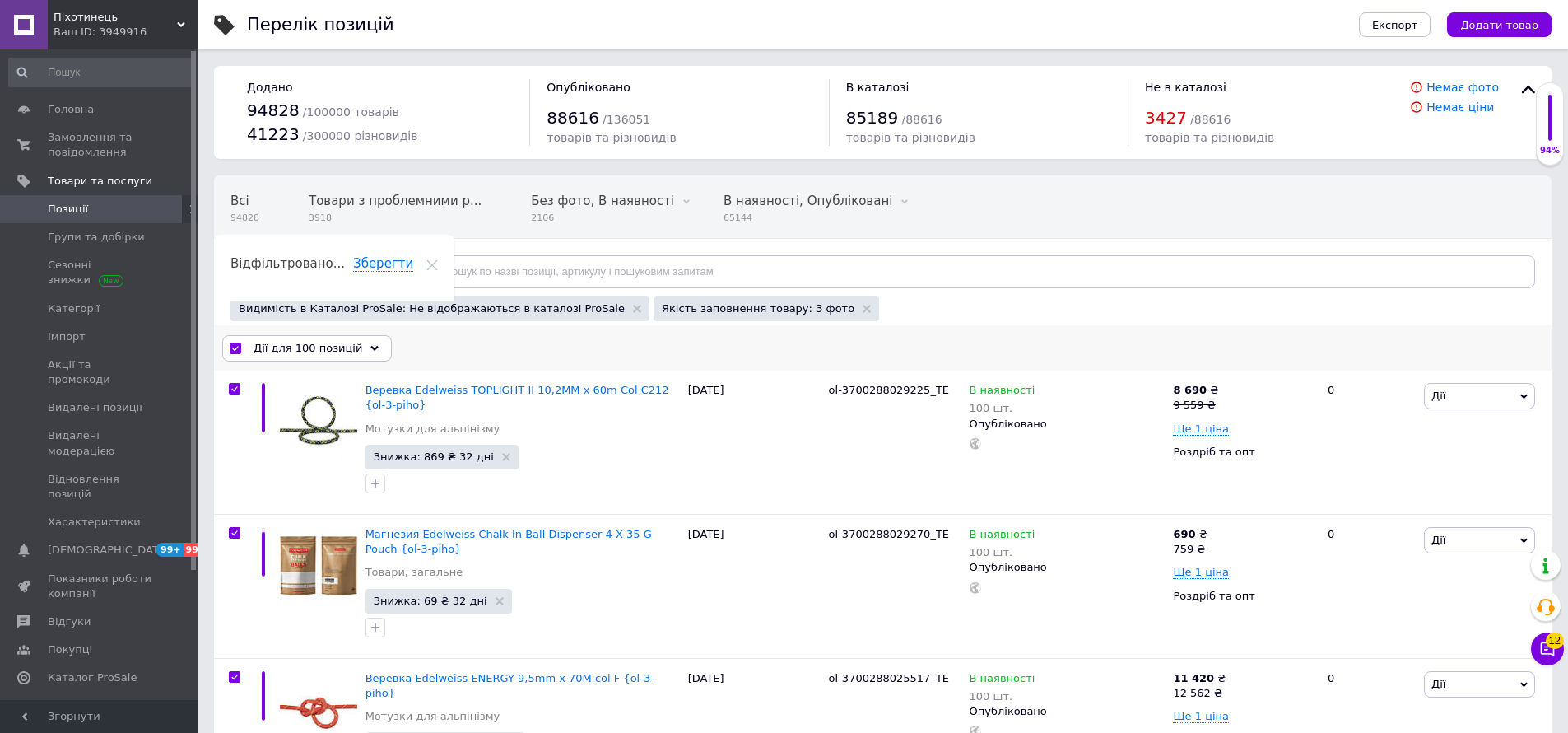
click at [284, 352] on span "Дії для 100 позицій" at bounding box center [308, 347] width 109 height 14
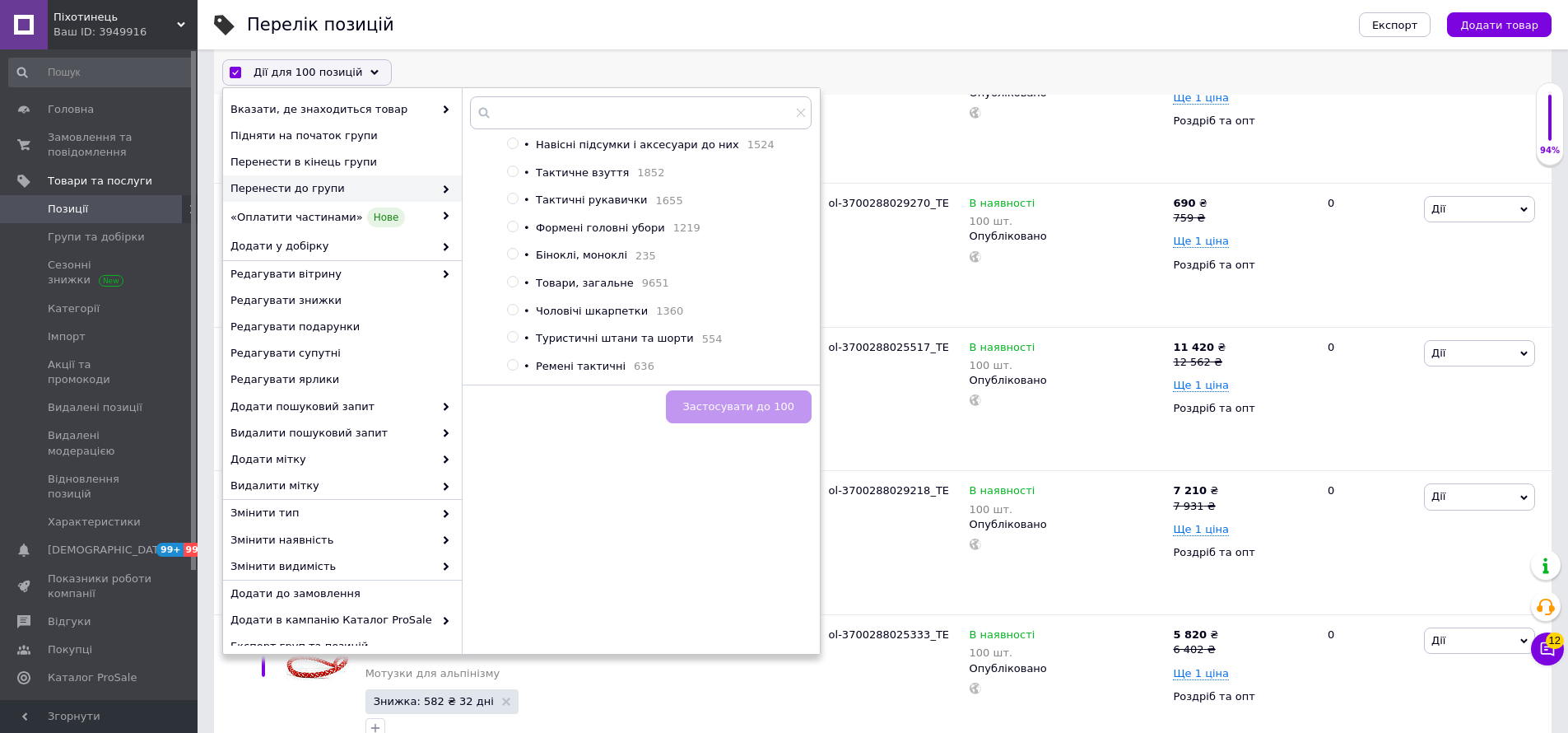
scroll to position [338, 0]
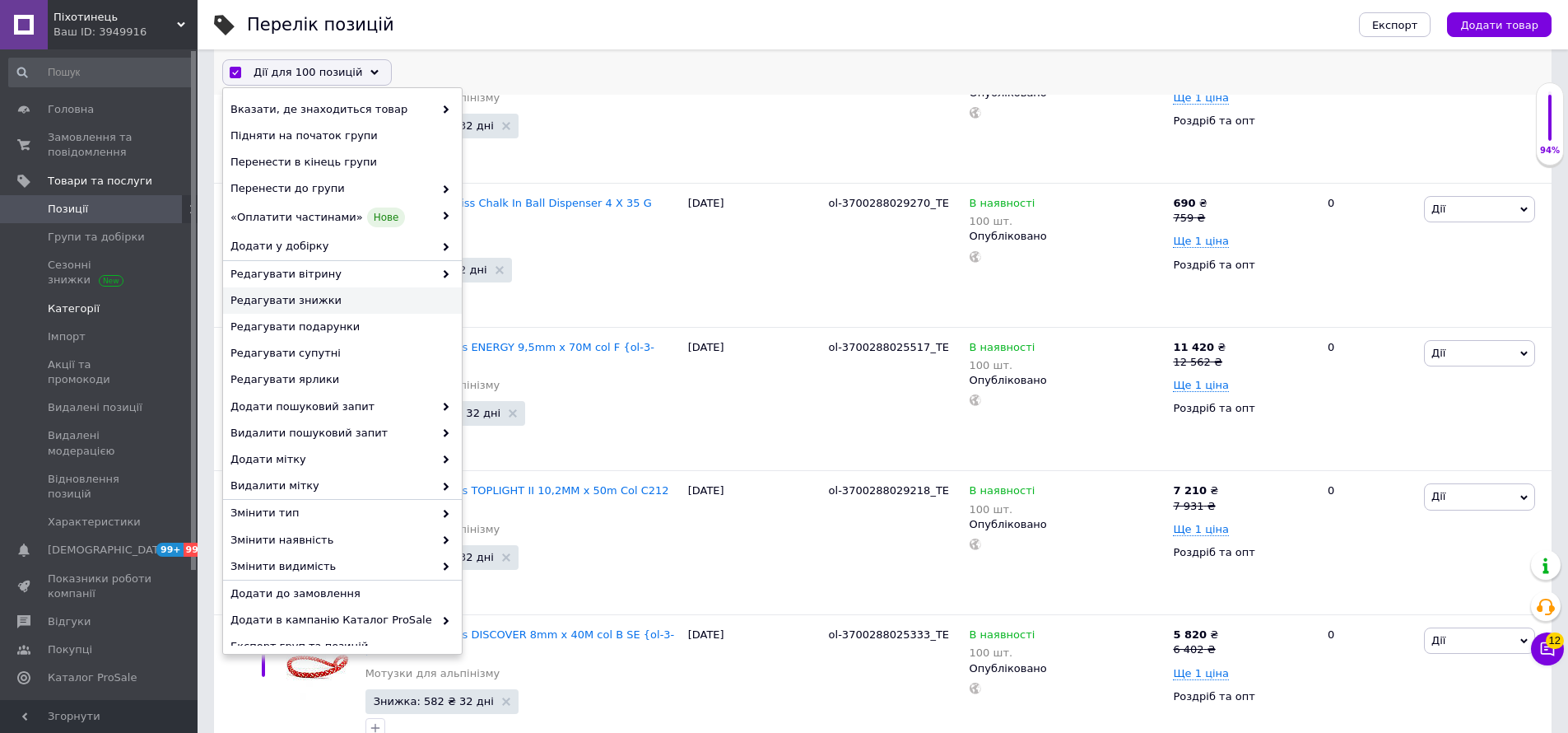
click at [87, 320] on link "Категорії" at bounding box center [101, 308] width 202 height 28
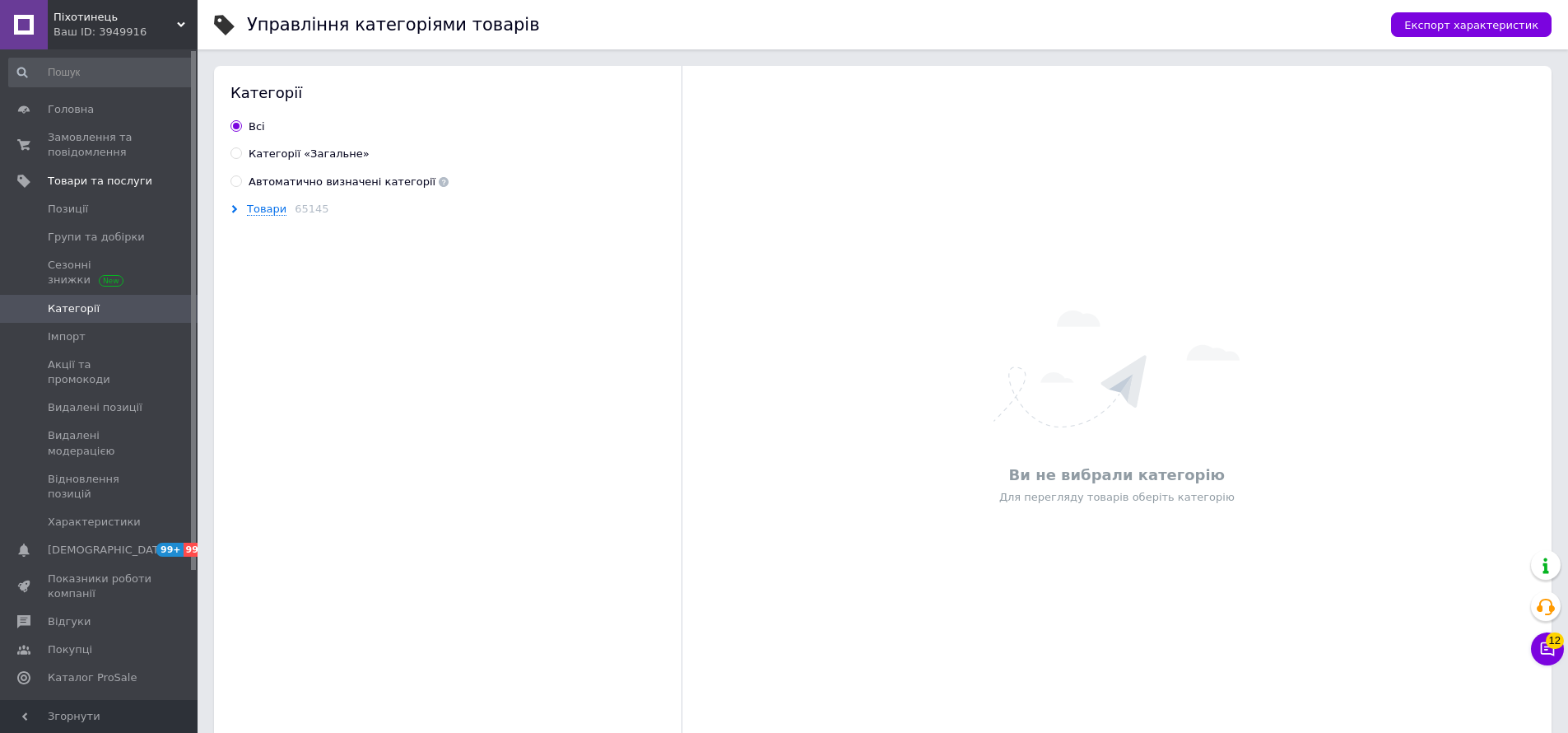
click at [231, 206] on div "Товари 65145" at bounding box center [459, 209] width 456 height 14
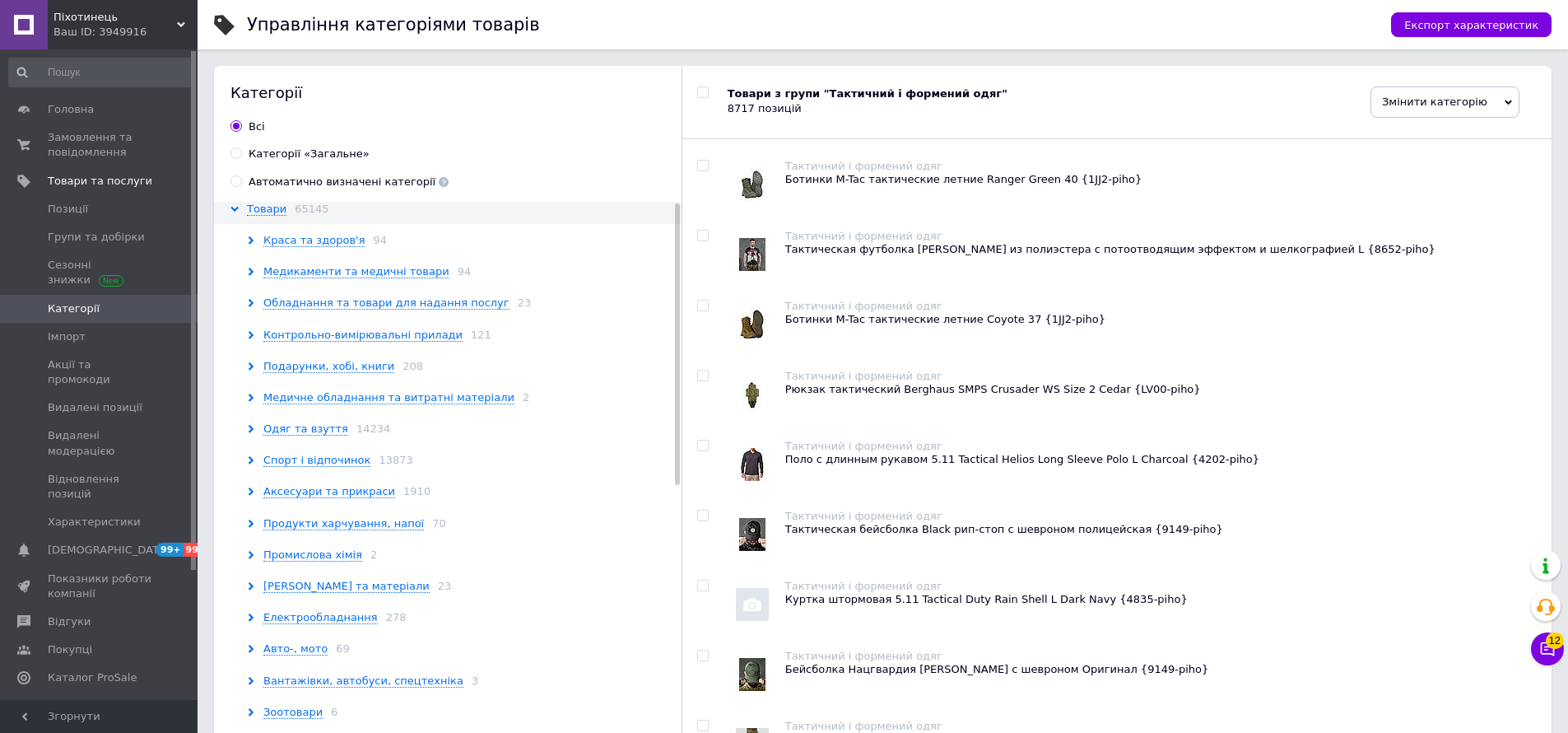
click at [704, 161] on input "checkbox" at bounding box center [702, 166] width 11 height 11
checkbox input "true"
click at [1491, 106] on span "Змінити категорію" at bounding box center [1445, 102] width 149 height 31
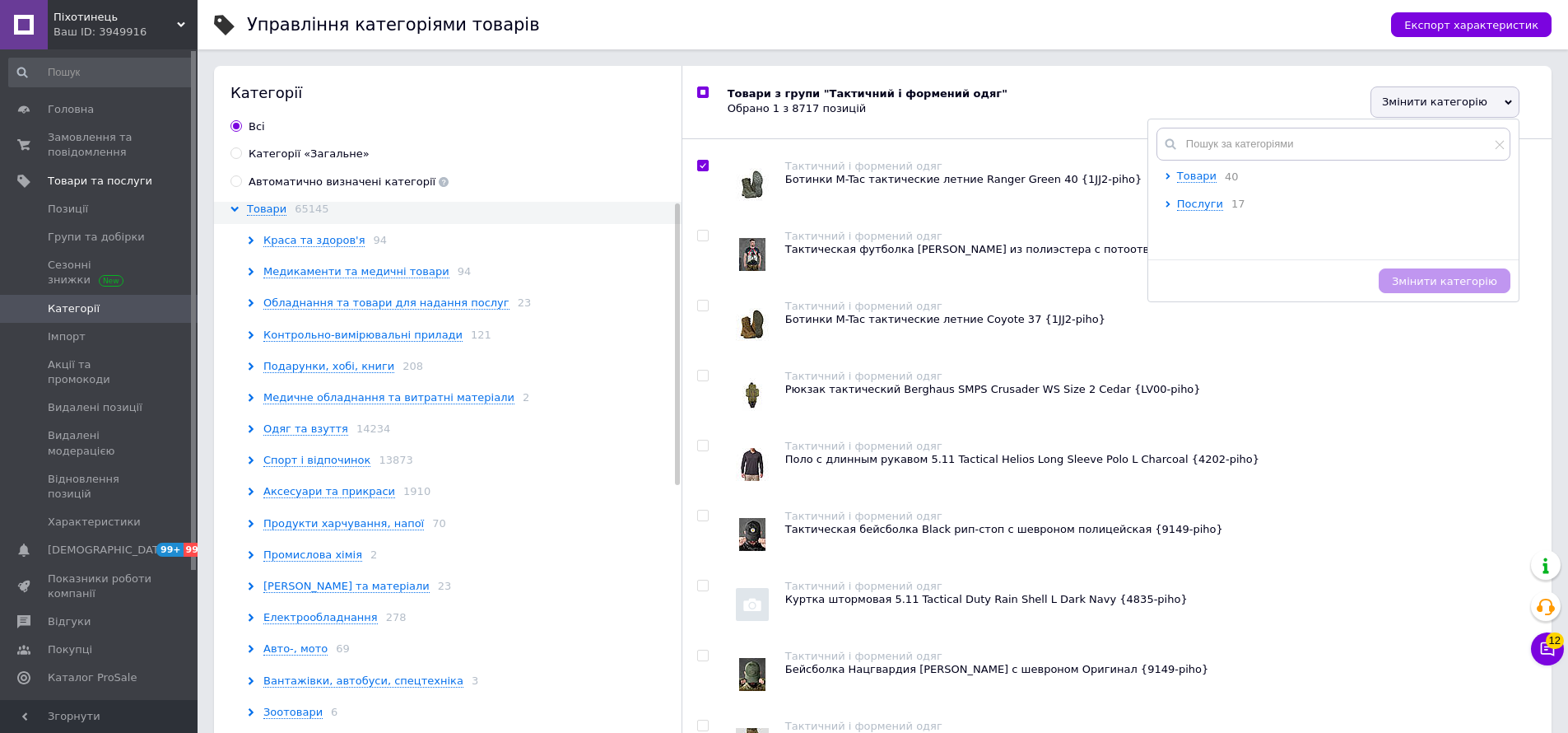
drag, startPoint x: 1478, startPoint y: 100, endPoint x: 1074, endPoint y: 123, distance: 404.7
click at [1474, 100] on span "Змінити категорію" at bounding box center [1445, 102] width 149 height 31
checkbox input "true"
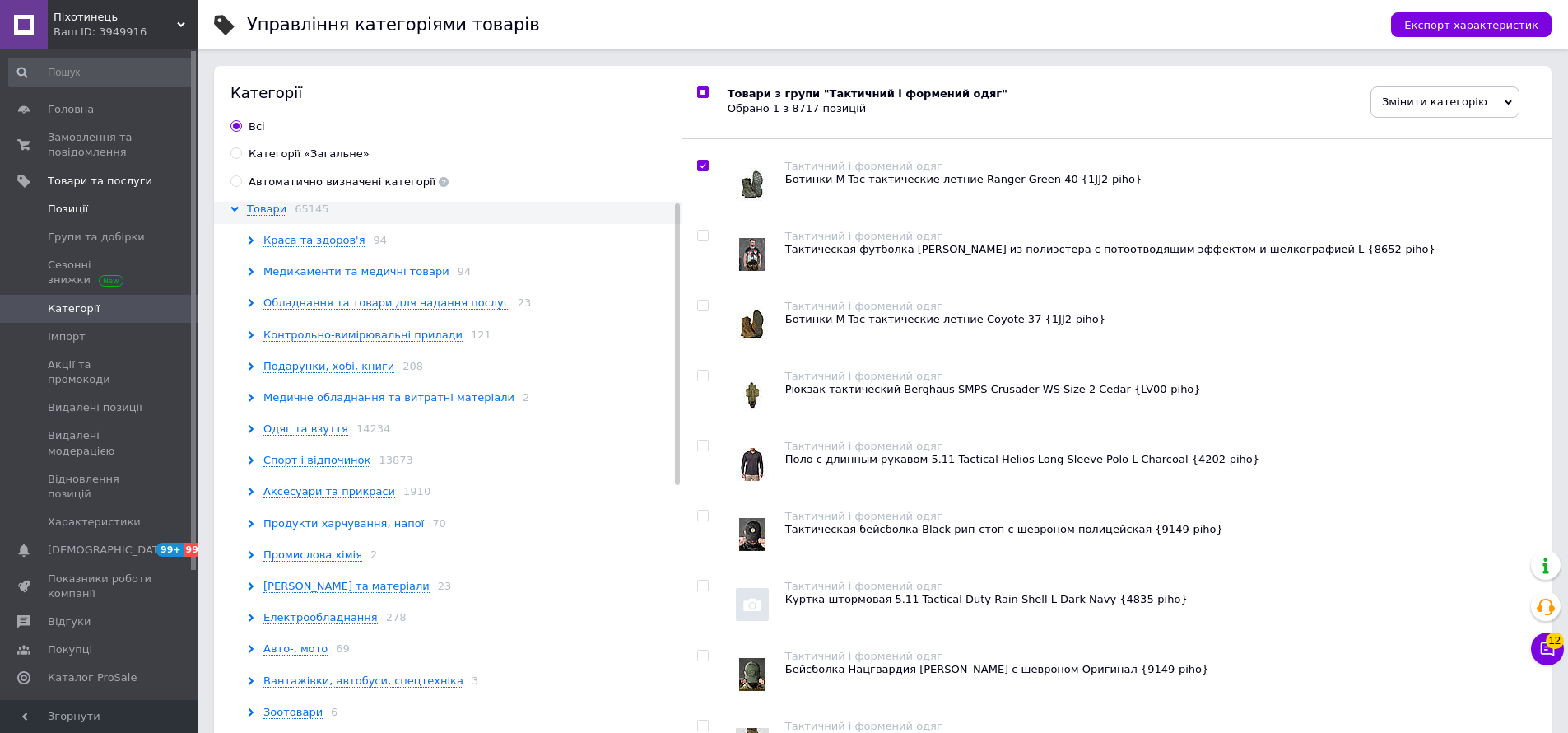
click at [88, 212] on span "Позиції" at bounding box center [100, 209] width 105 height 14
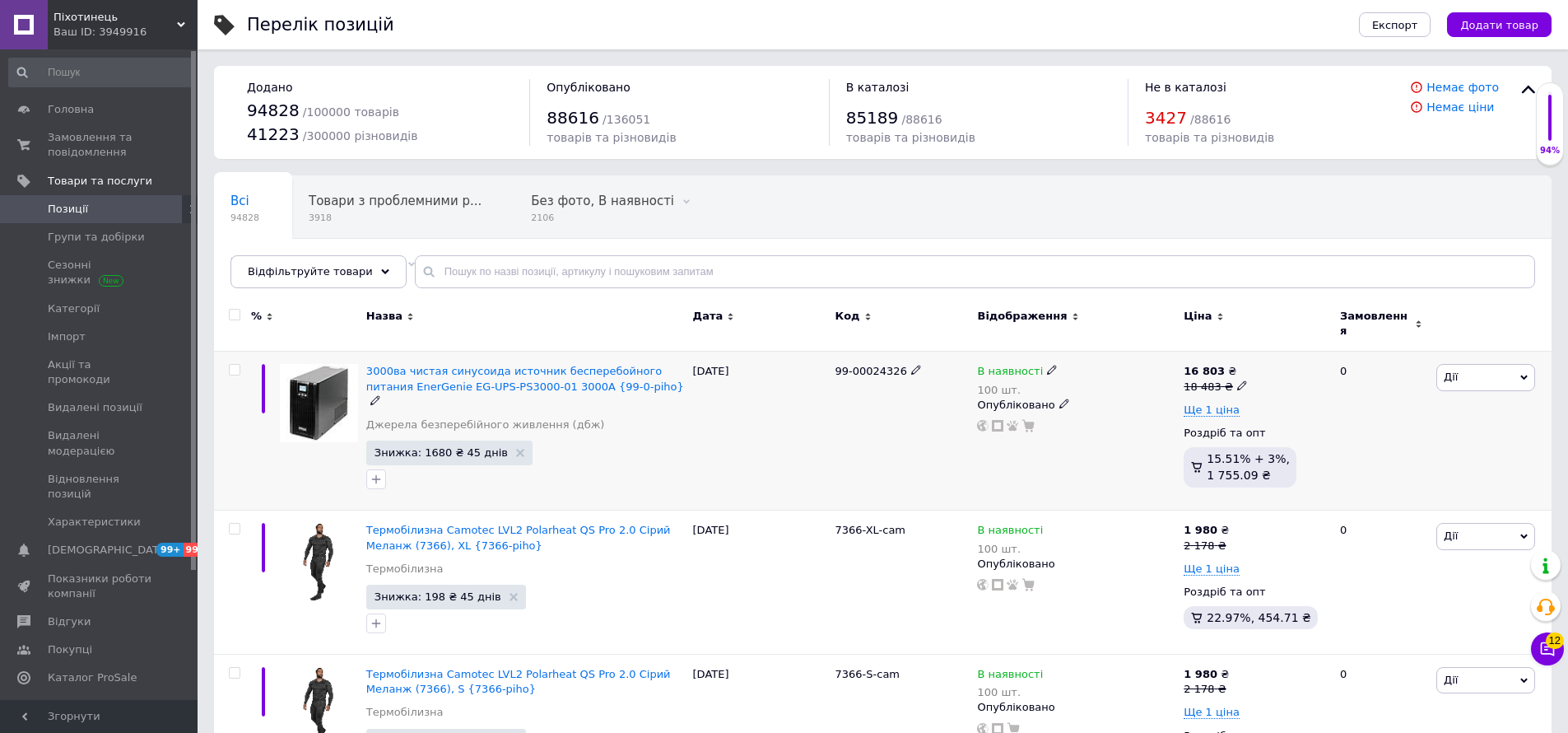
click at [234, 365] on input "checkbox" at bounding box center [234, 370] width 11 height 11
checkbox input "true"
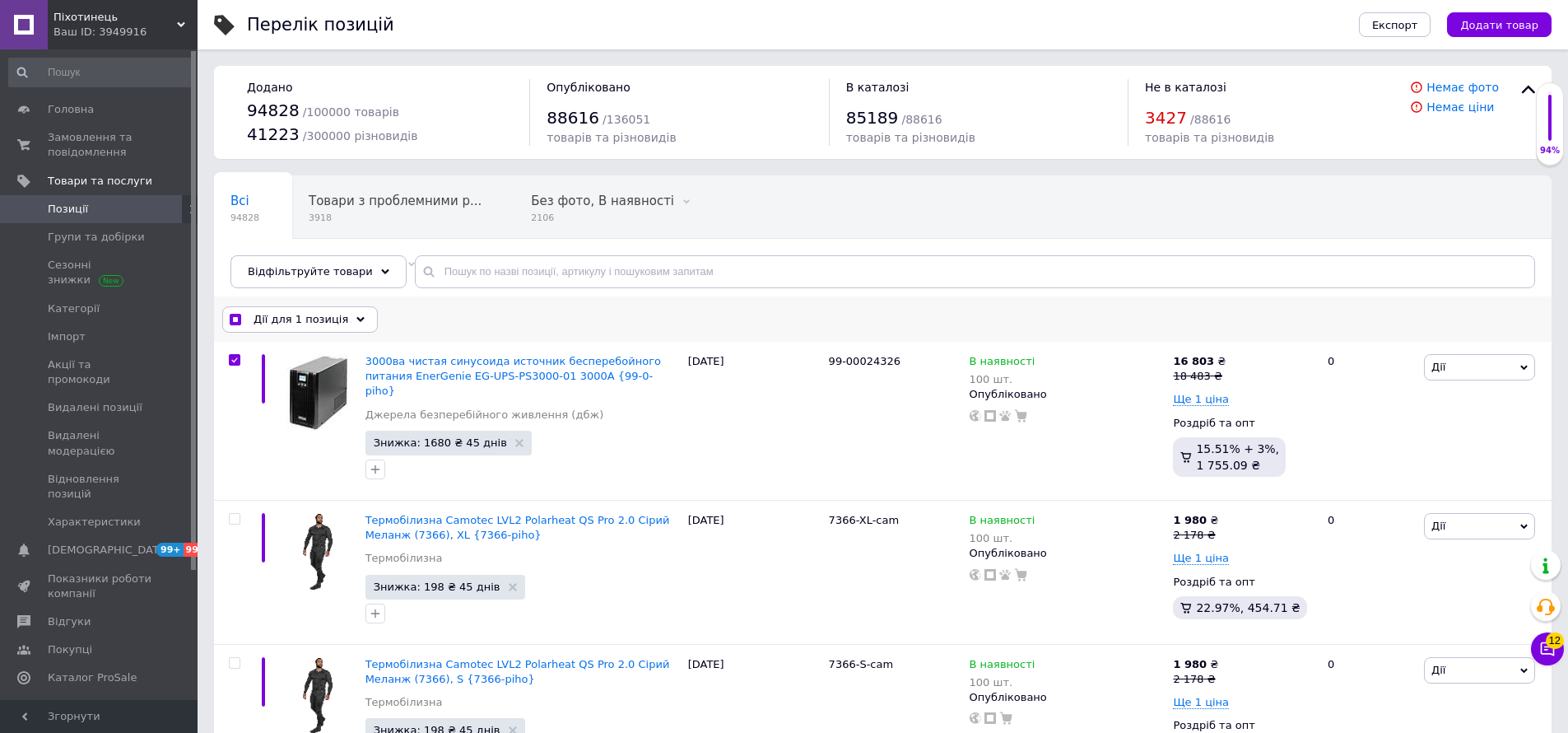
click at [294, 320] on span "Дії для 1 позиція" at bounding box center [300, 319] width 94 height 14
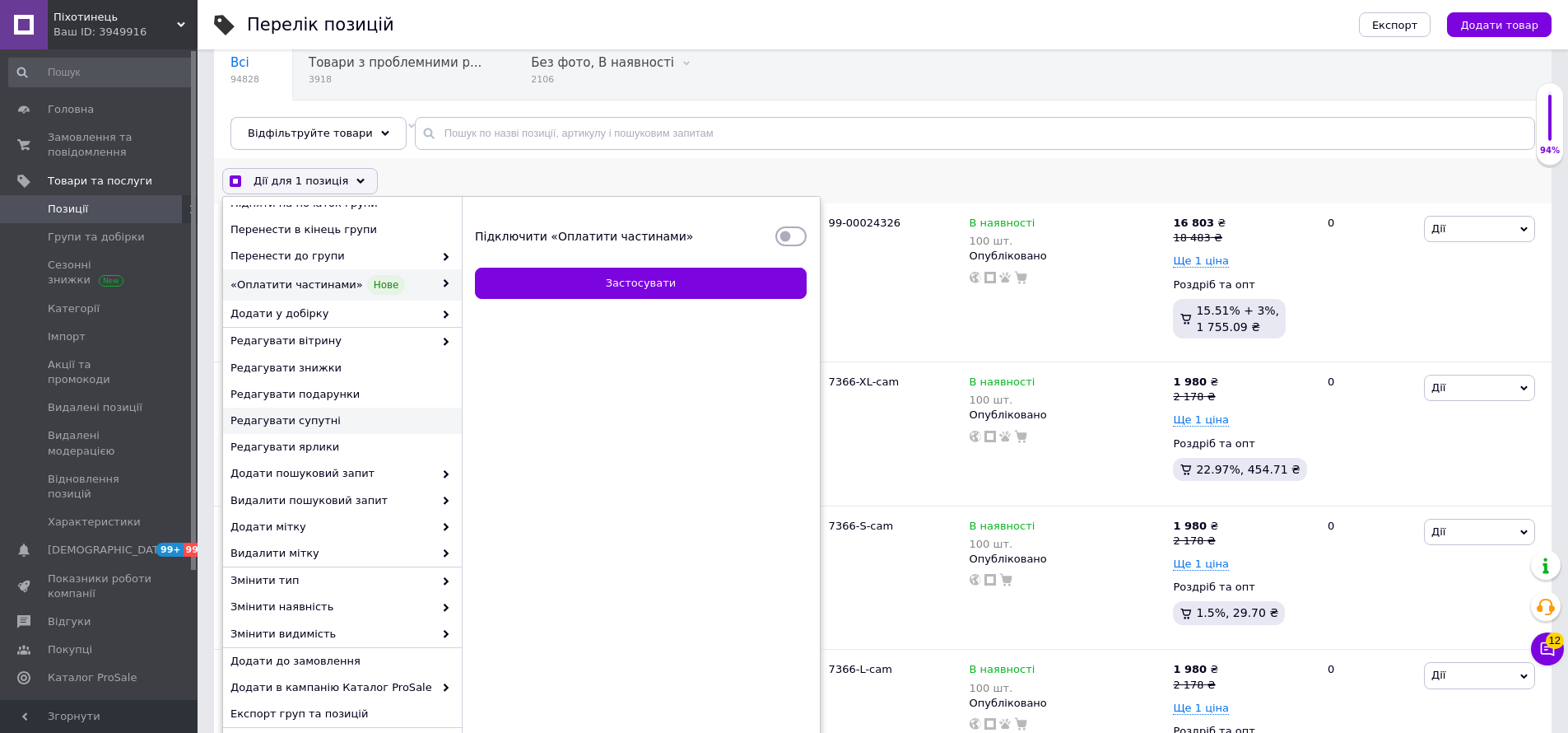
scroll to position [173, 0]
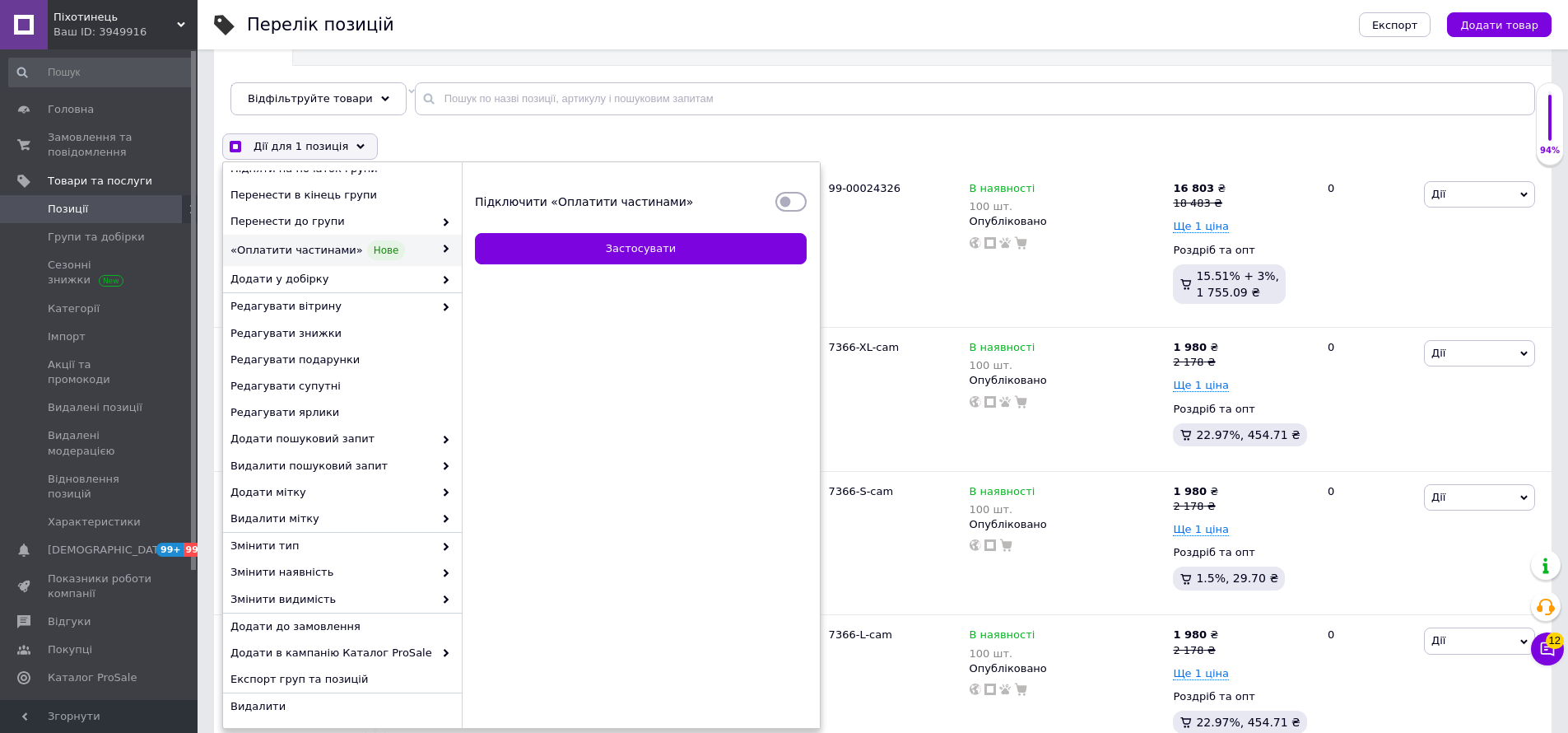
checkbox input "true"
click at [62, 335] on span "Імпорт" at bounding box center [66, 336] width 37 height 14
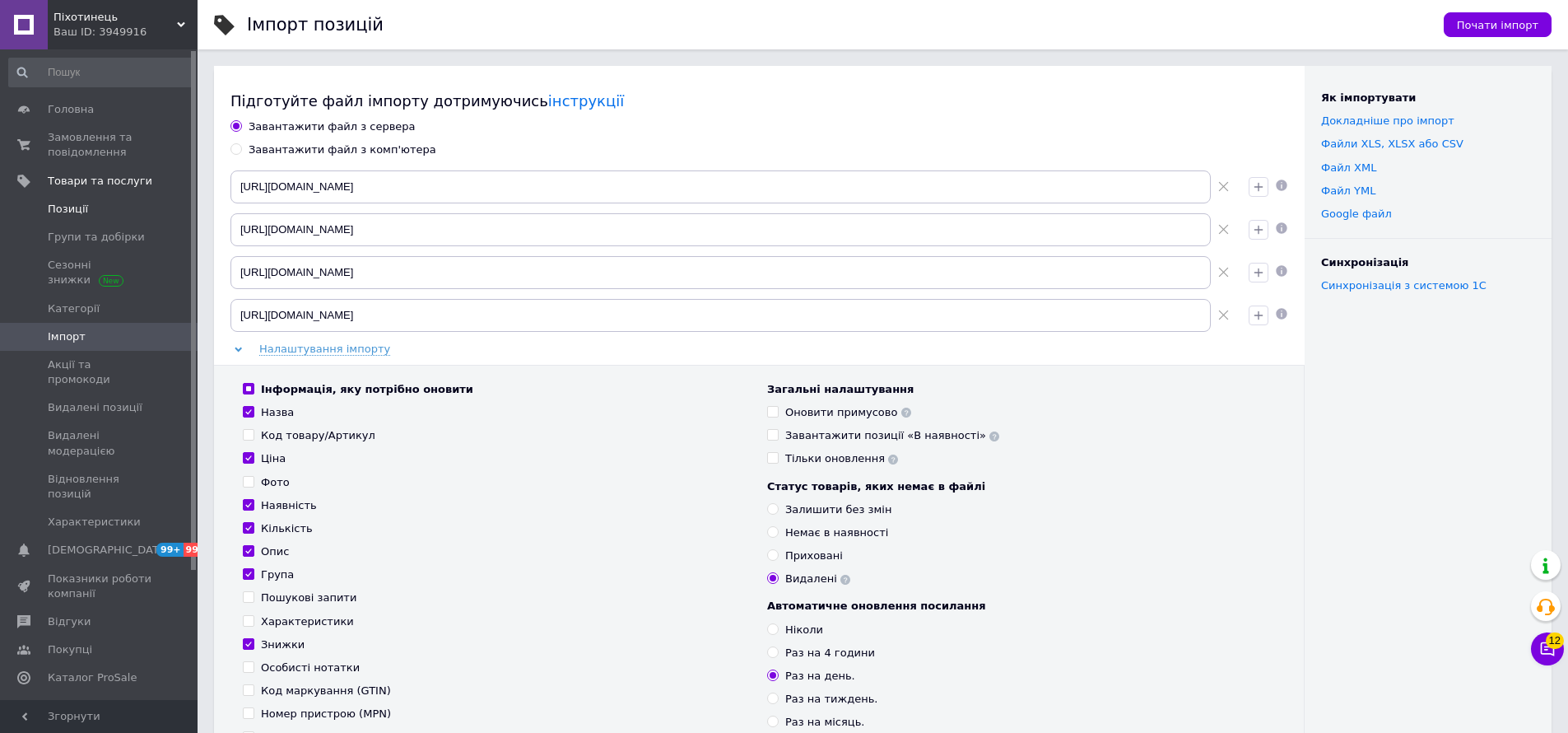
click at [88, 208] on span "Позиції" at bounding box center [100, 209] width 105 height 14
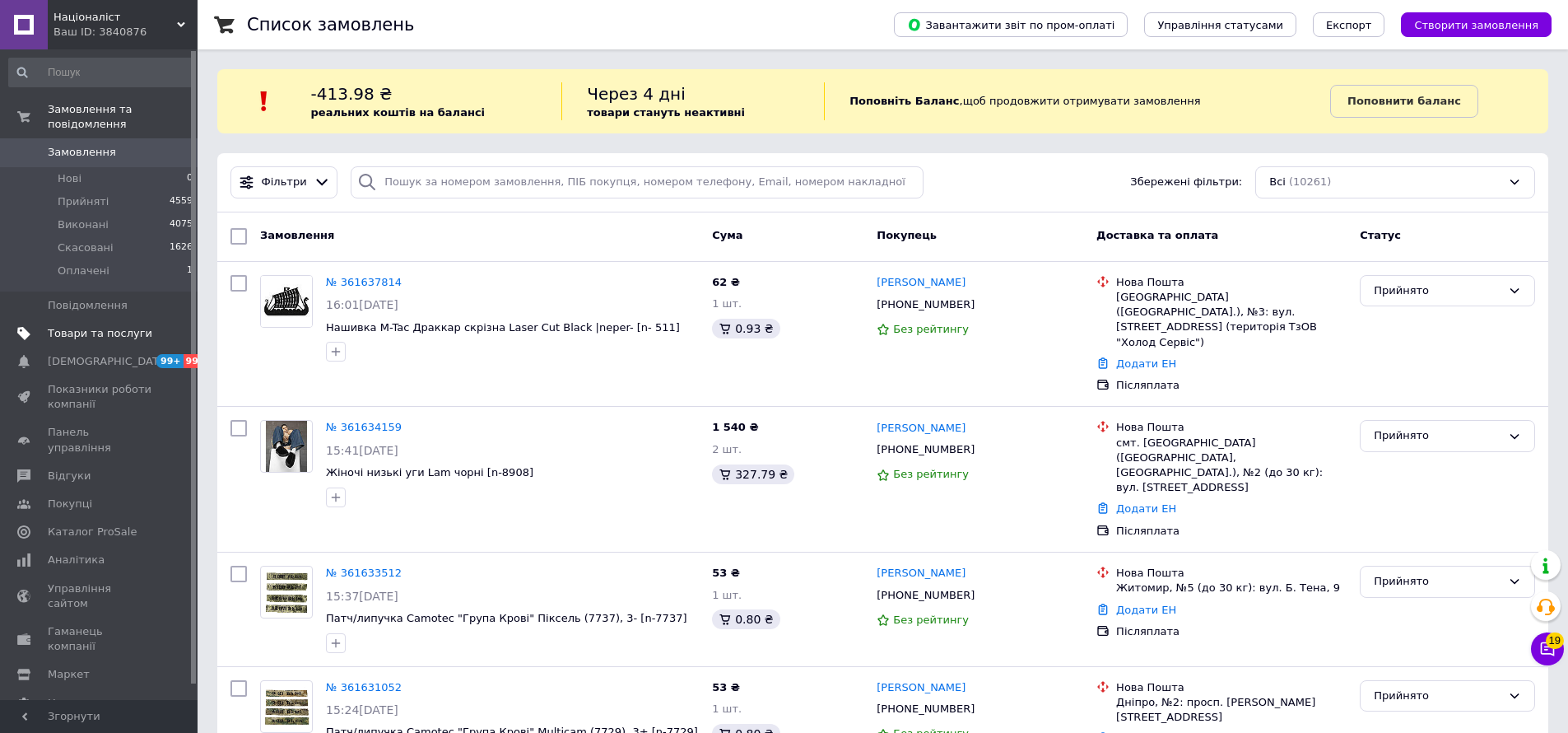
click at [88, 335] on span "Товари та послуги" at bounding box center [100, 333] width 105 height 14
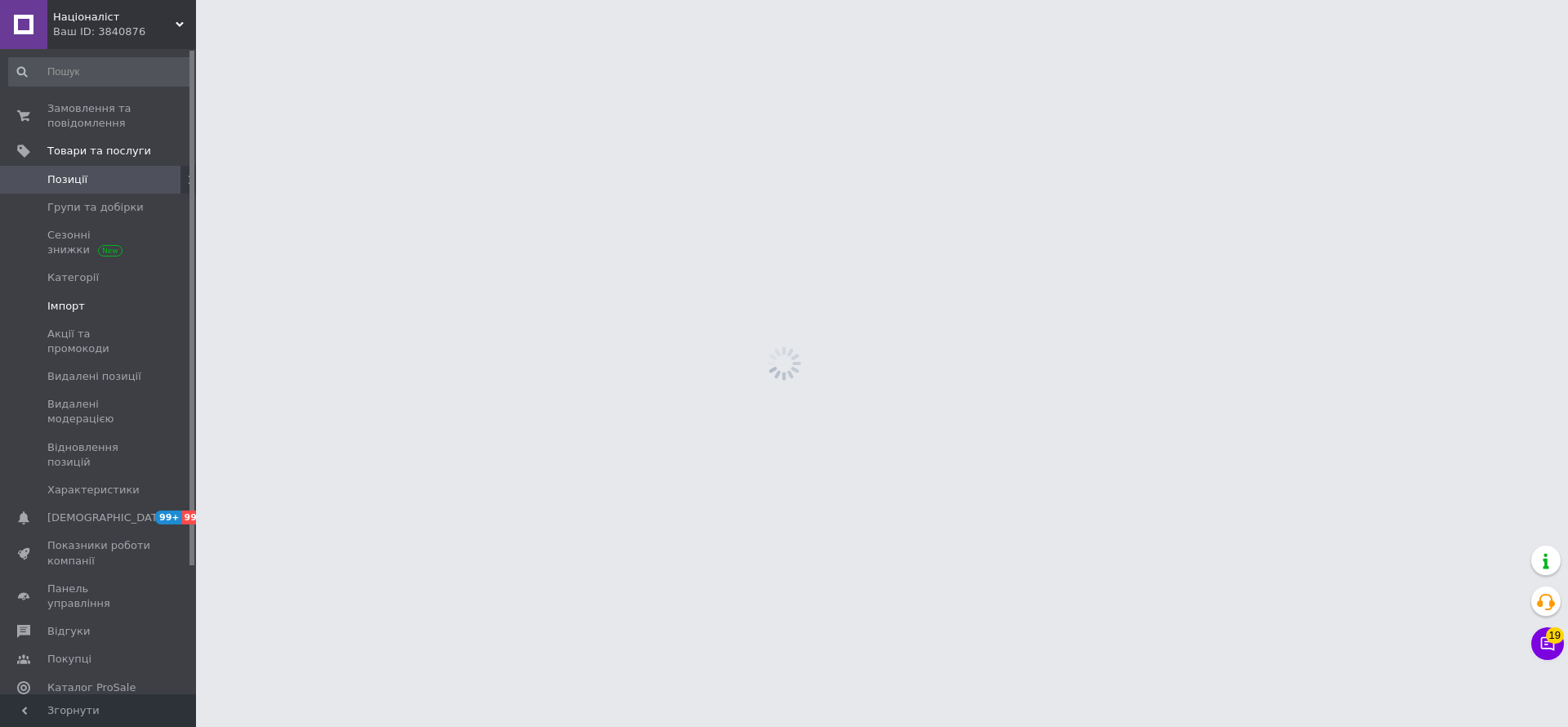
click at [106, 314] on link "Імпорт" at bounding box center [100, 306] width 201 height 28
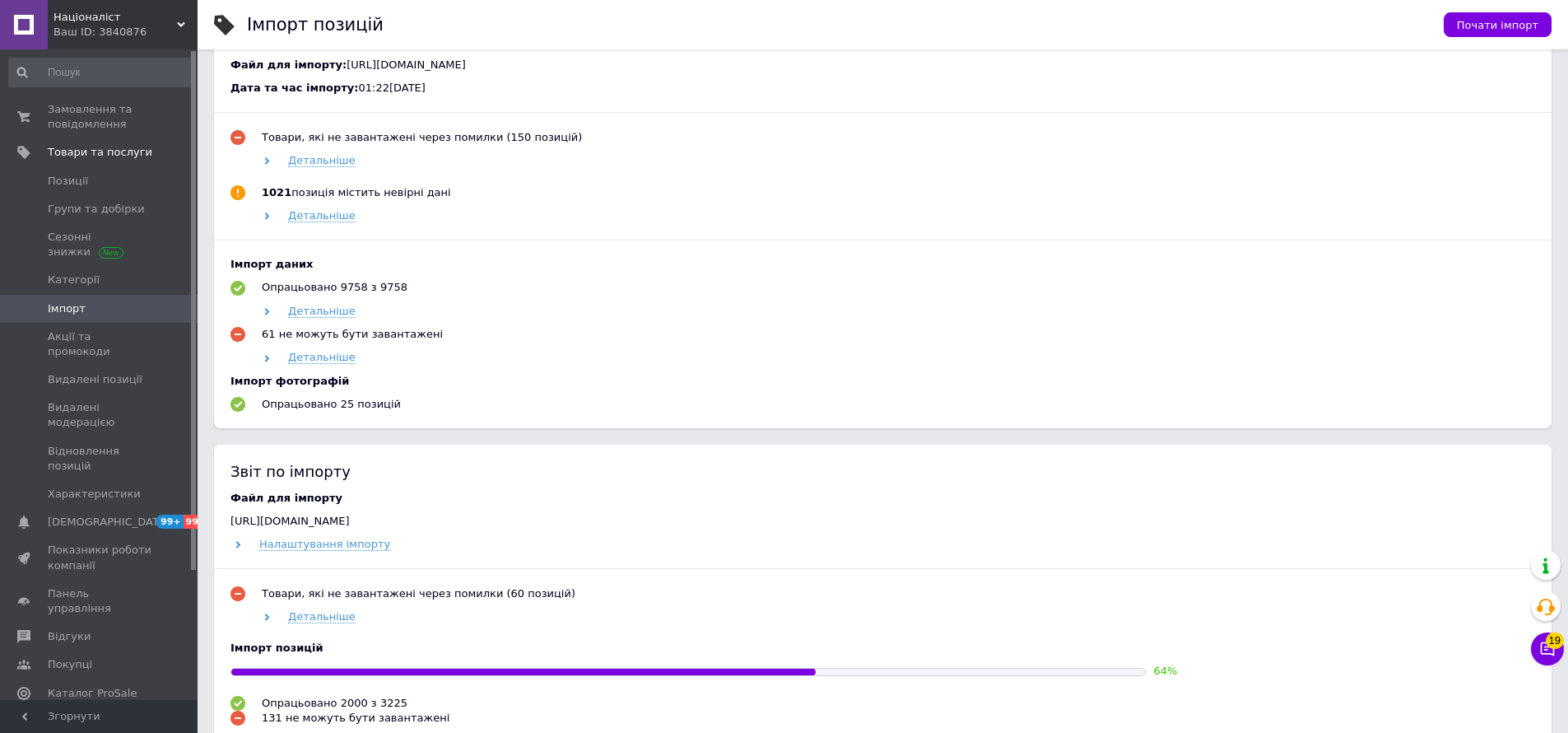
scroll to position [720, 0]
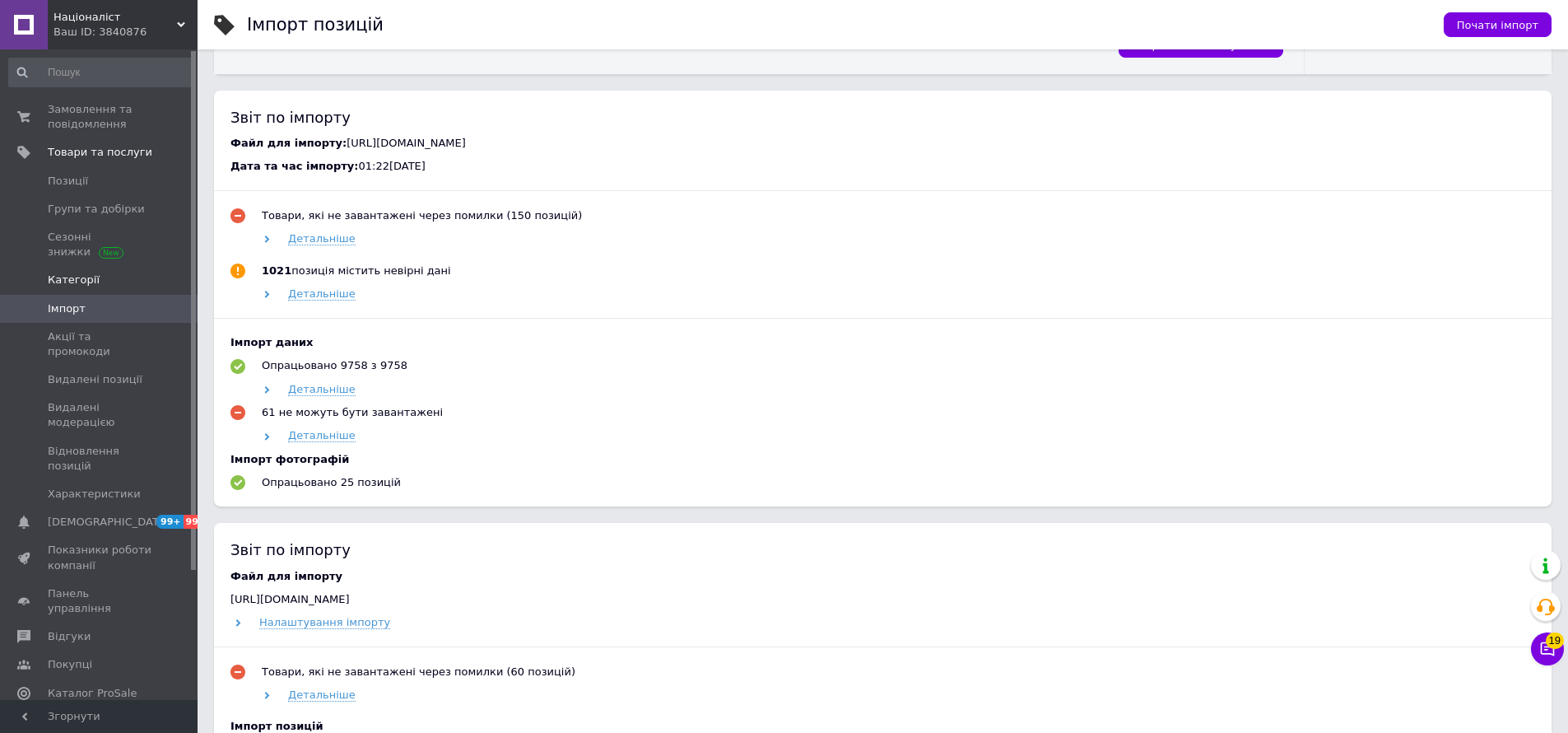
click at [100, 275] on span "Категорії" at bounding box center [100, 279] width 105 height 14
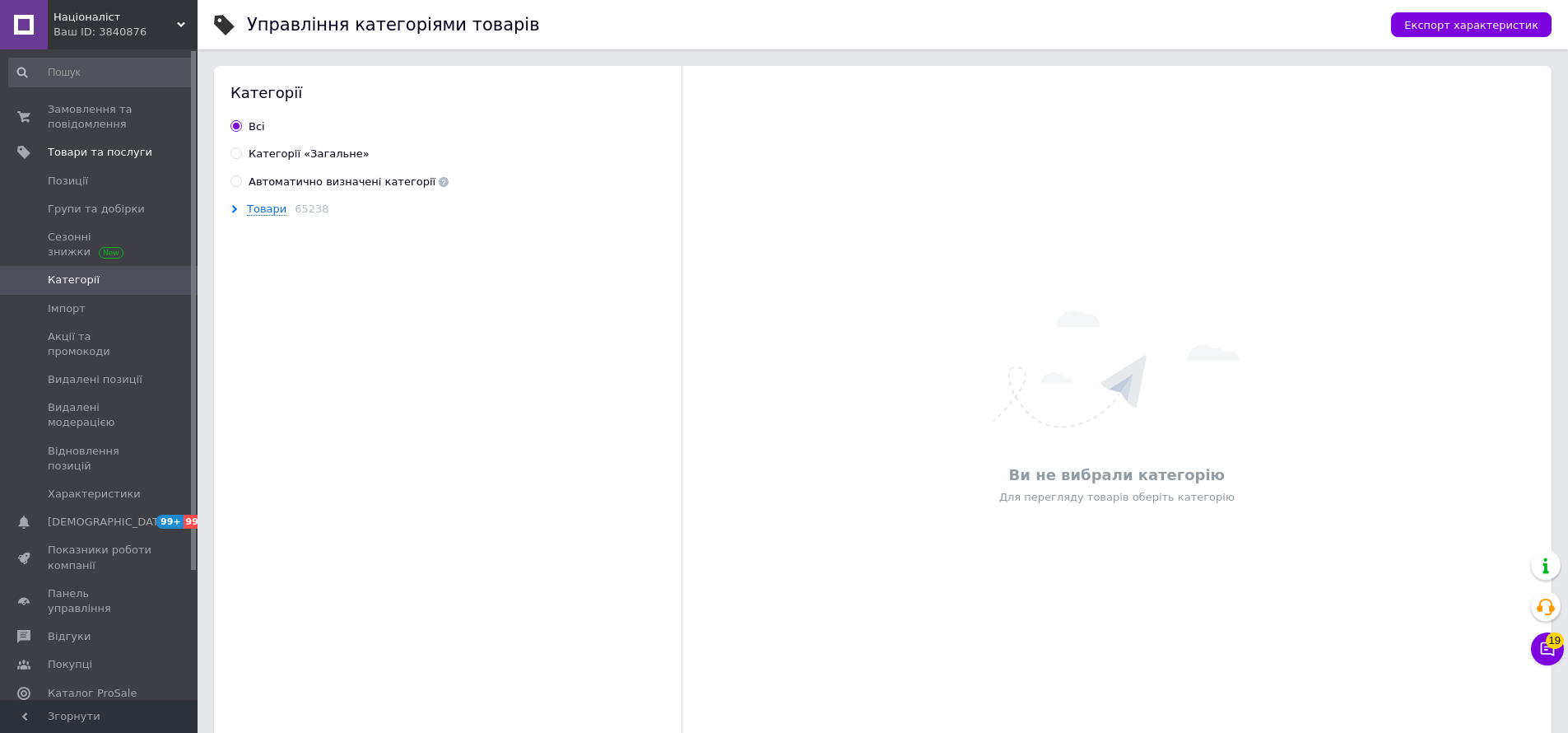
click at [357, 175] on div "Автоматично визначені категорії" at bounding box center [348, 181] width 200 height 14
click at [241, 175] on input "Автоматично визначені категорії" at bounding box center [236, 180] width 11 height 11
radio input "true"
radio input "false"
click at [232, 210] on icon at bounding box center [235, 209] width 9 height 9
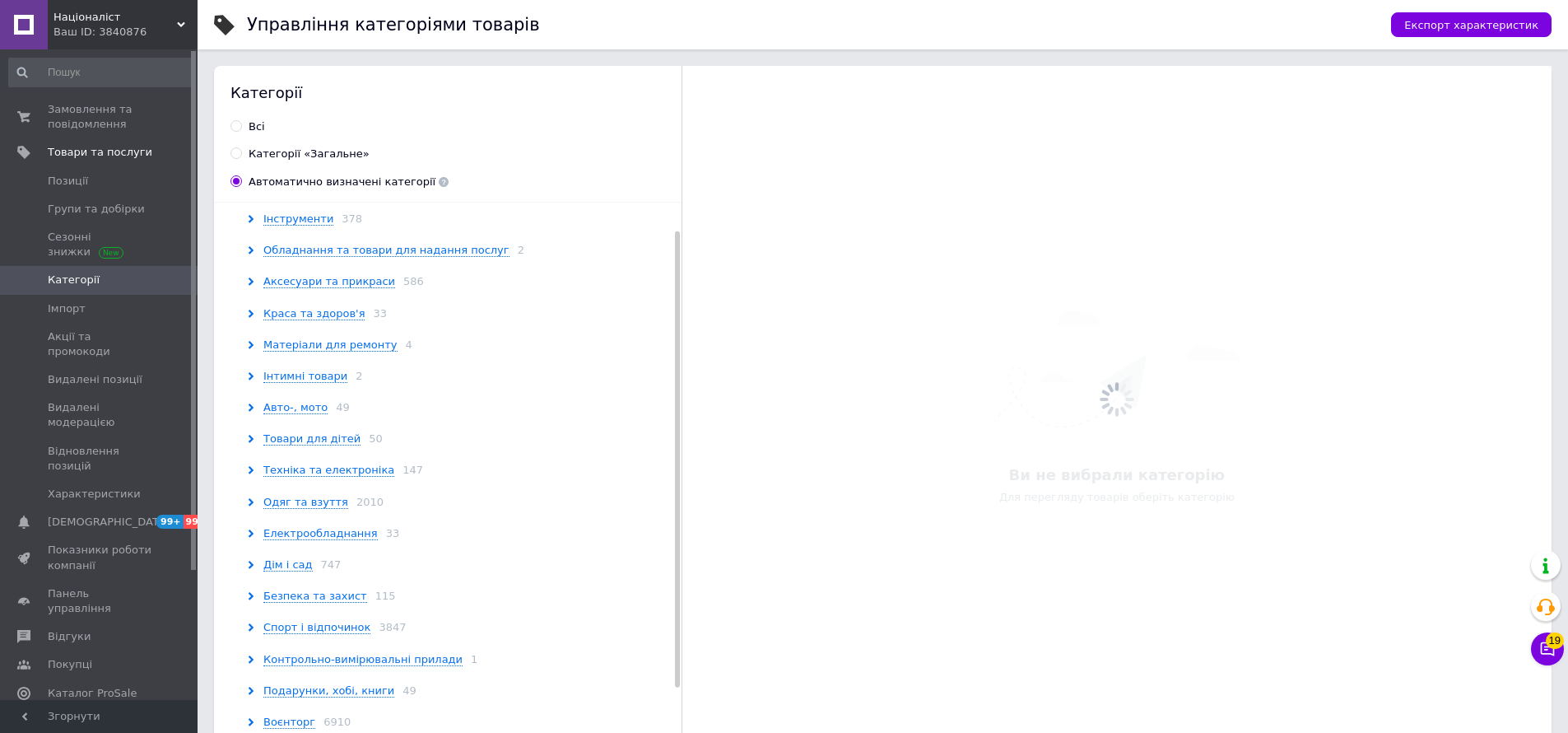
scroll to position [111, 0]
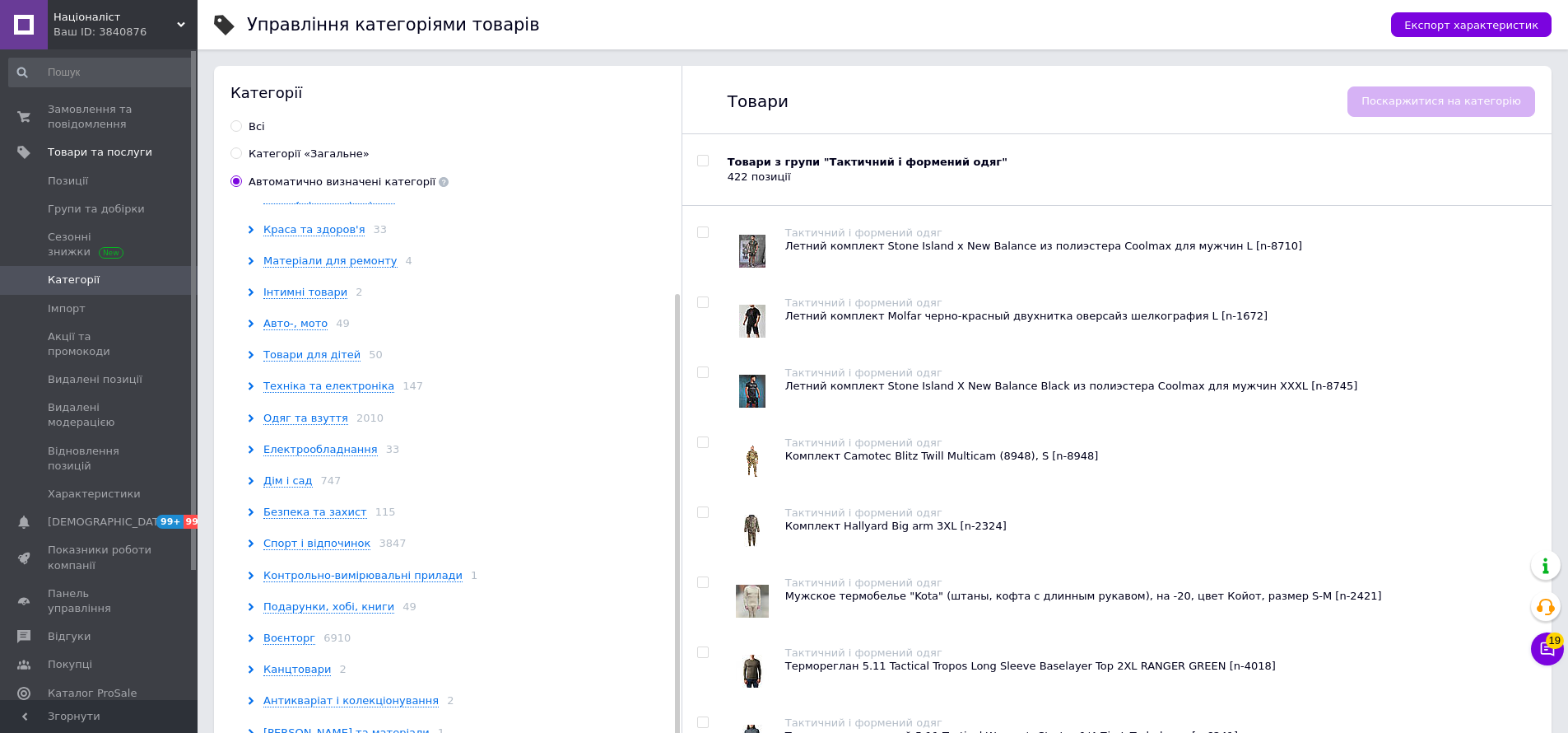
click at [250, 634] on icon at bounding box center [251, 639] width 9 height 9
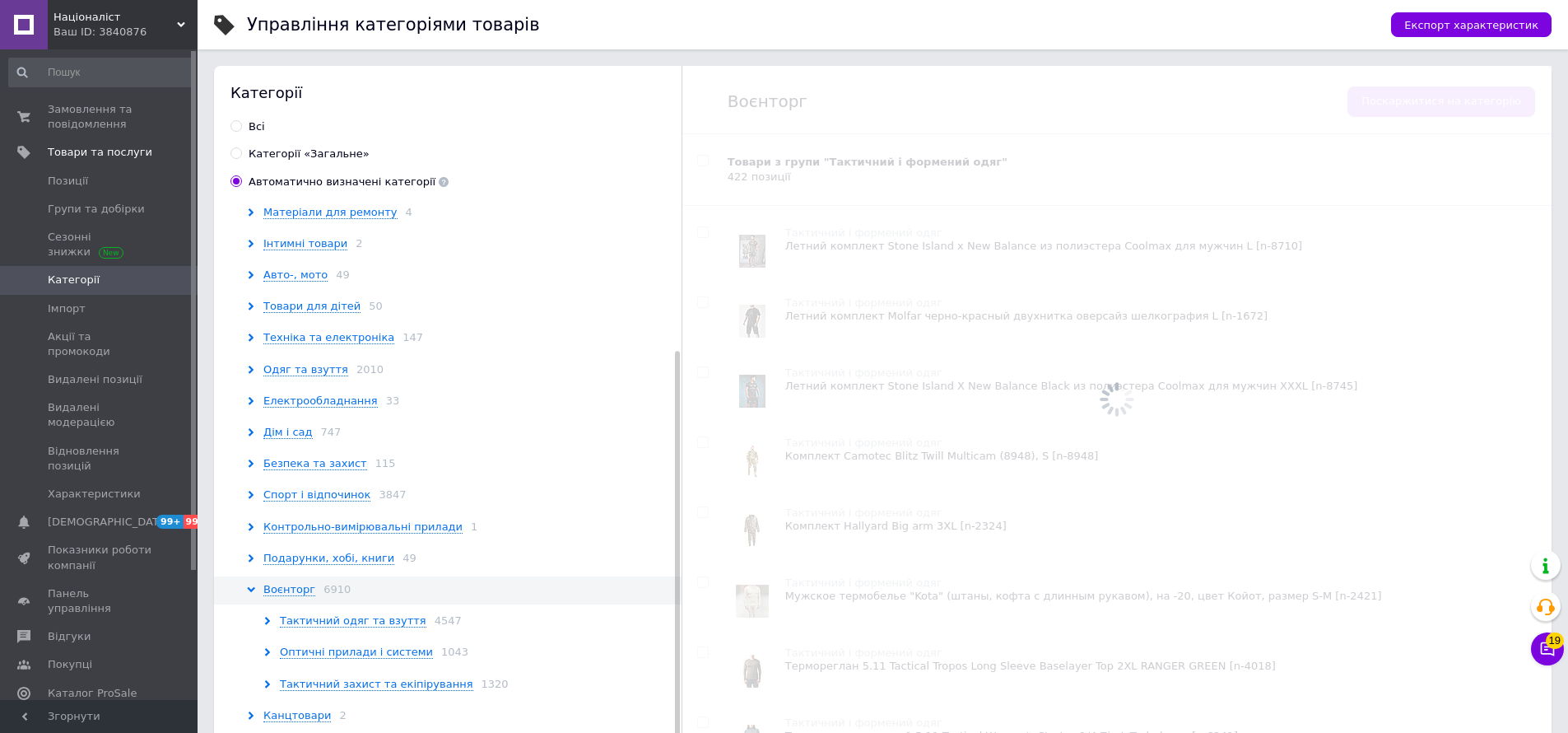
scroll to position [205, 0]
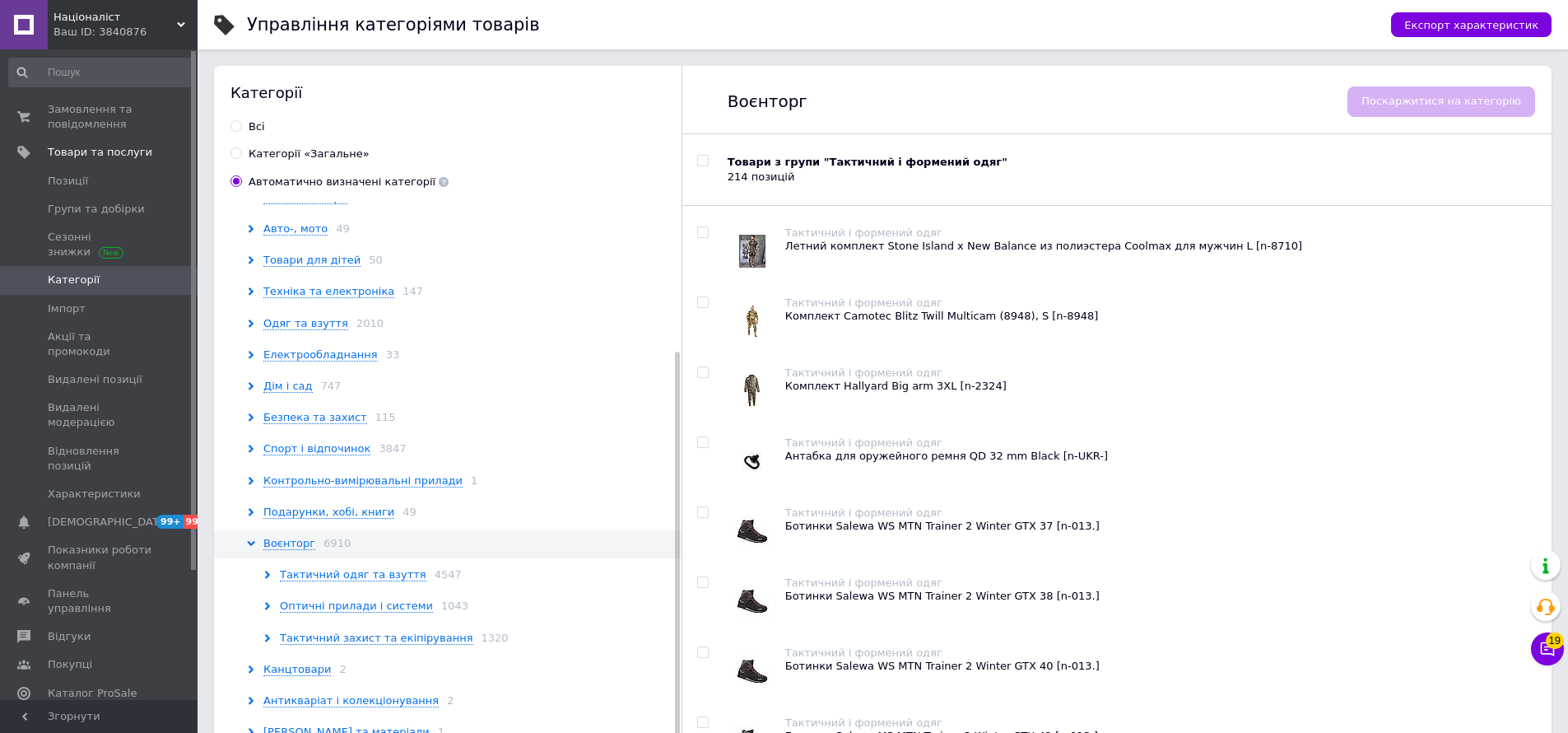
click at [268, 570] on icon at bounding box center [268, 575] width 9 height 9
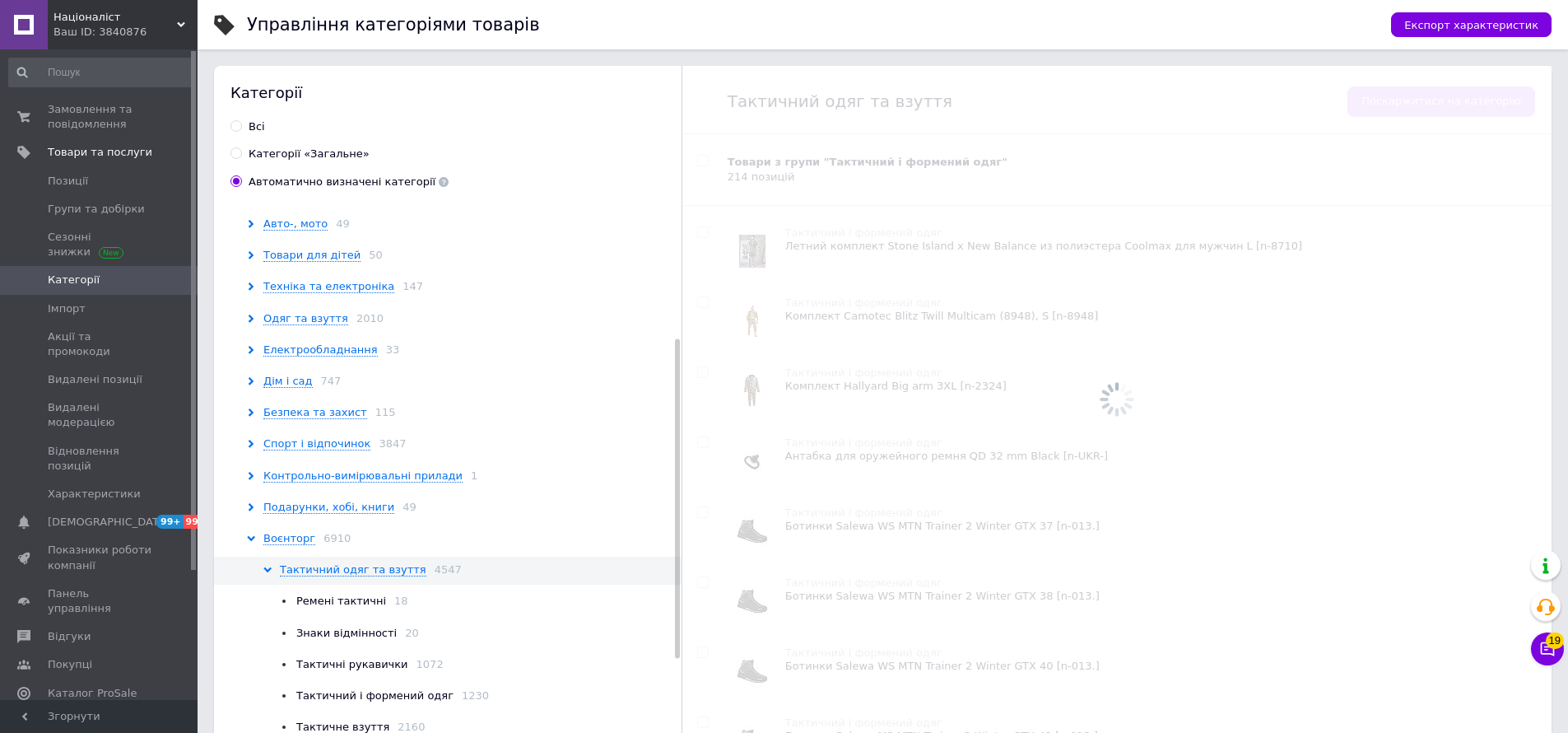
scroll to position [393, 0]
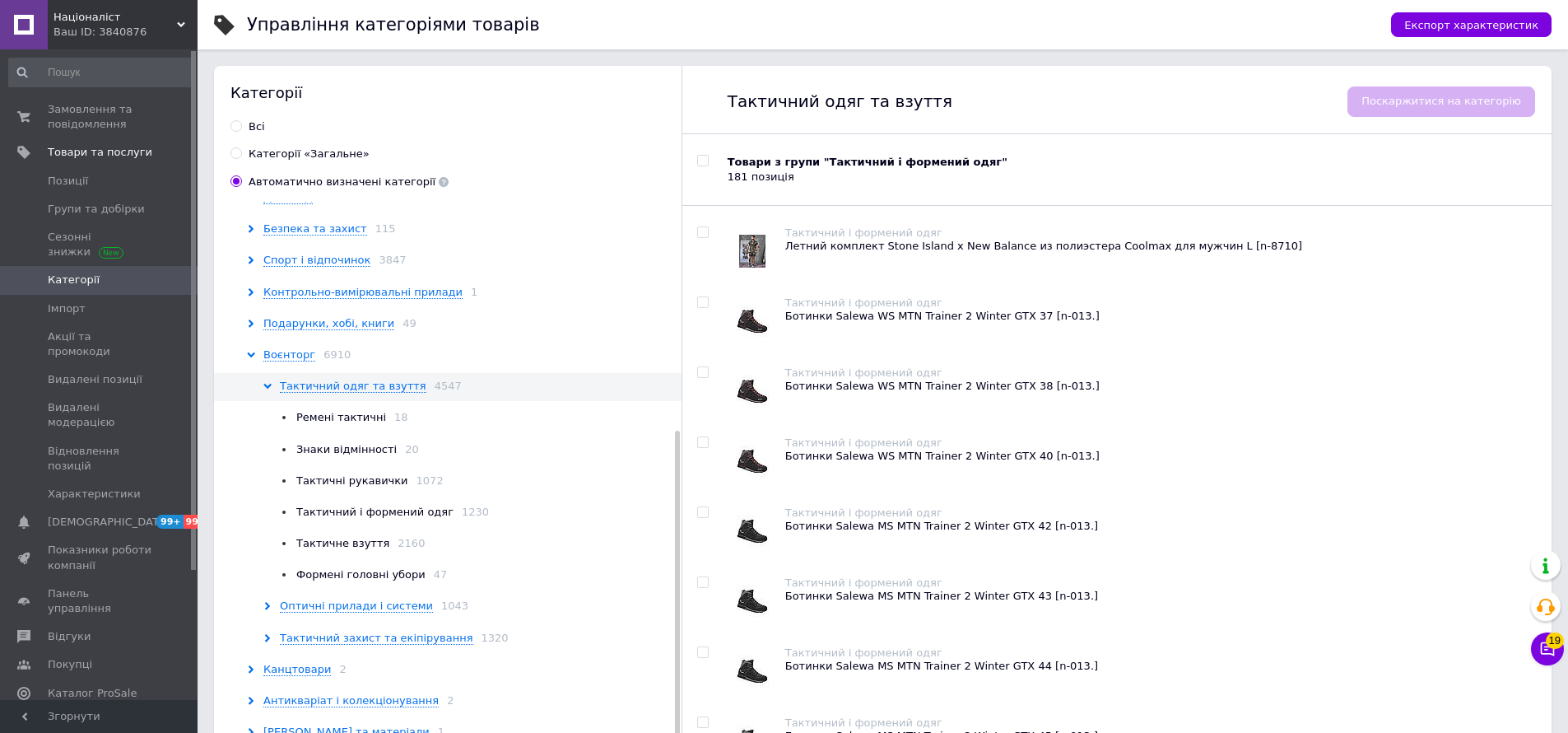
drag, startPoint x: 261, startPoint y: 601, endPoint x: 322, endPoint y: 561, distance: 72.9
click at [264, 601] on div "Оптичні прилади і системи 1043" at bounding box center [475, 605] width 423 height 14
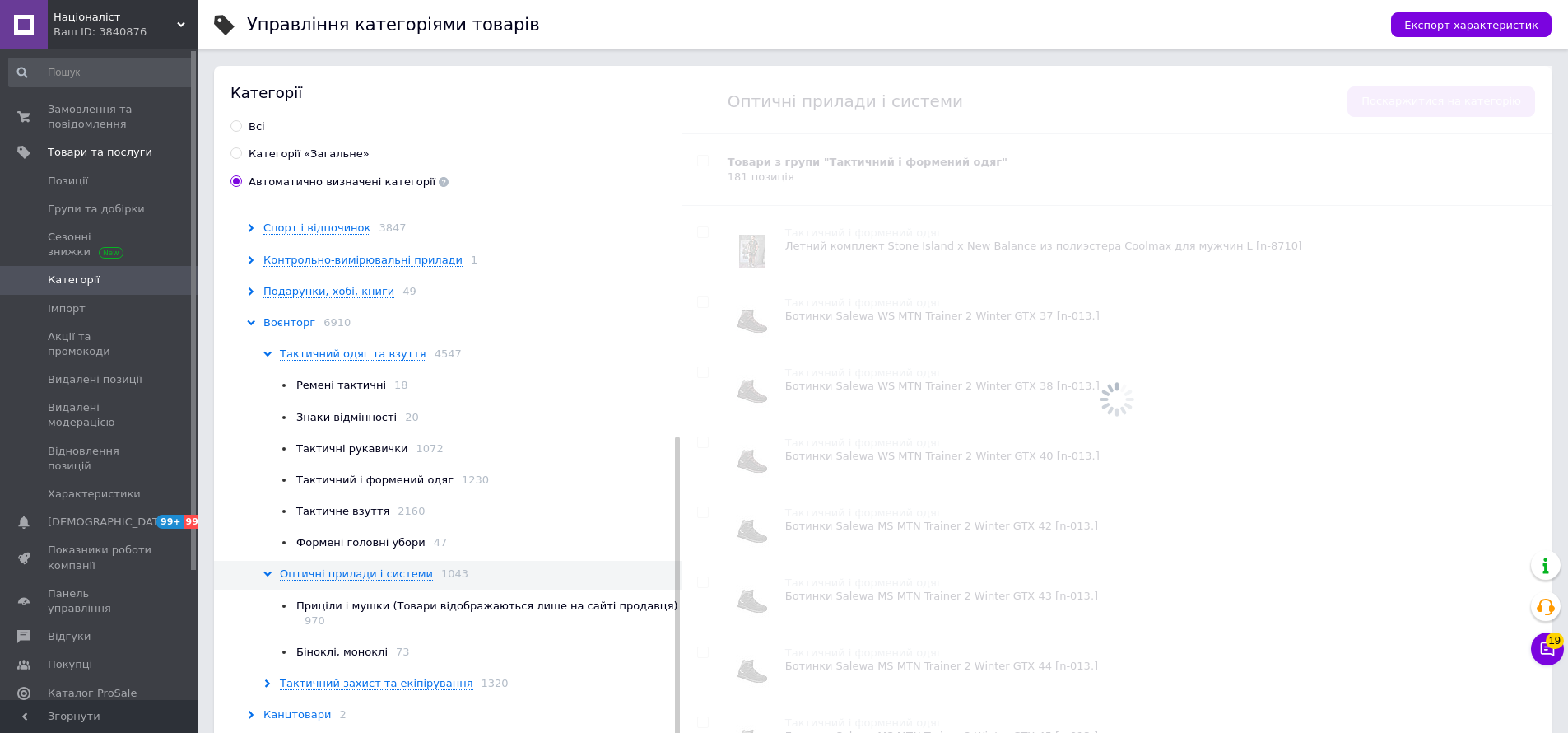
scroll to position [456, 0]
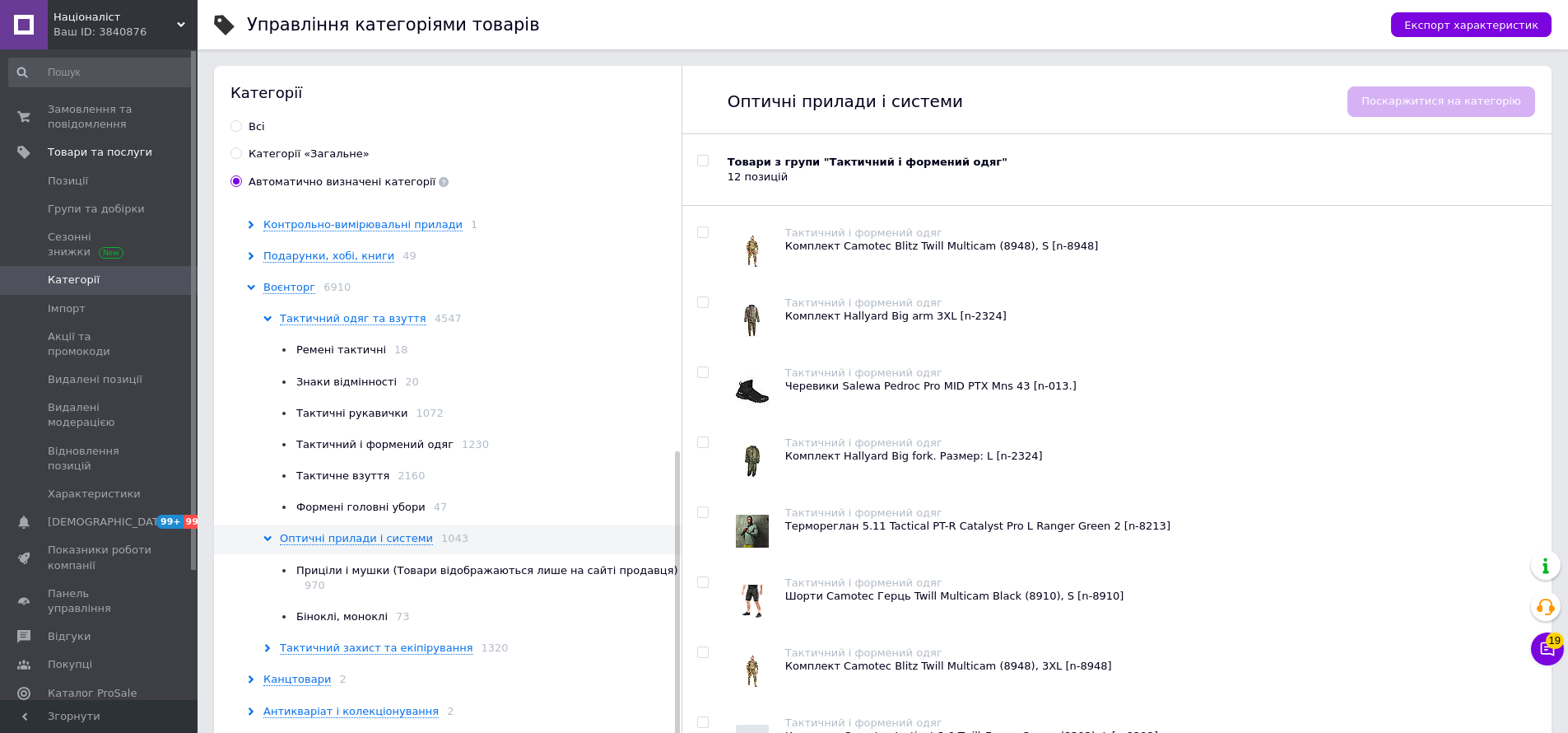
click at [370, 571] on span "Приціли і мушки (Товари відображаються лише на сайті продавця)" at bounding box center [487, 570] width 382 height 13
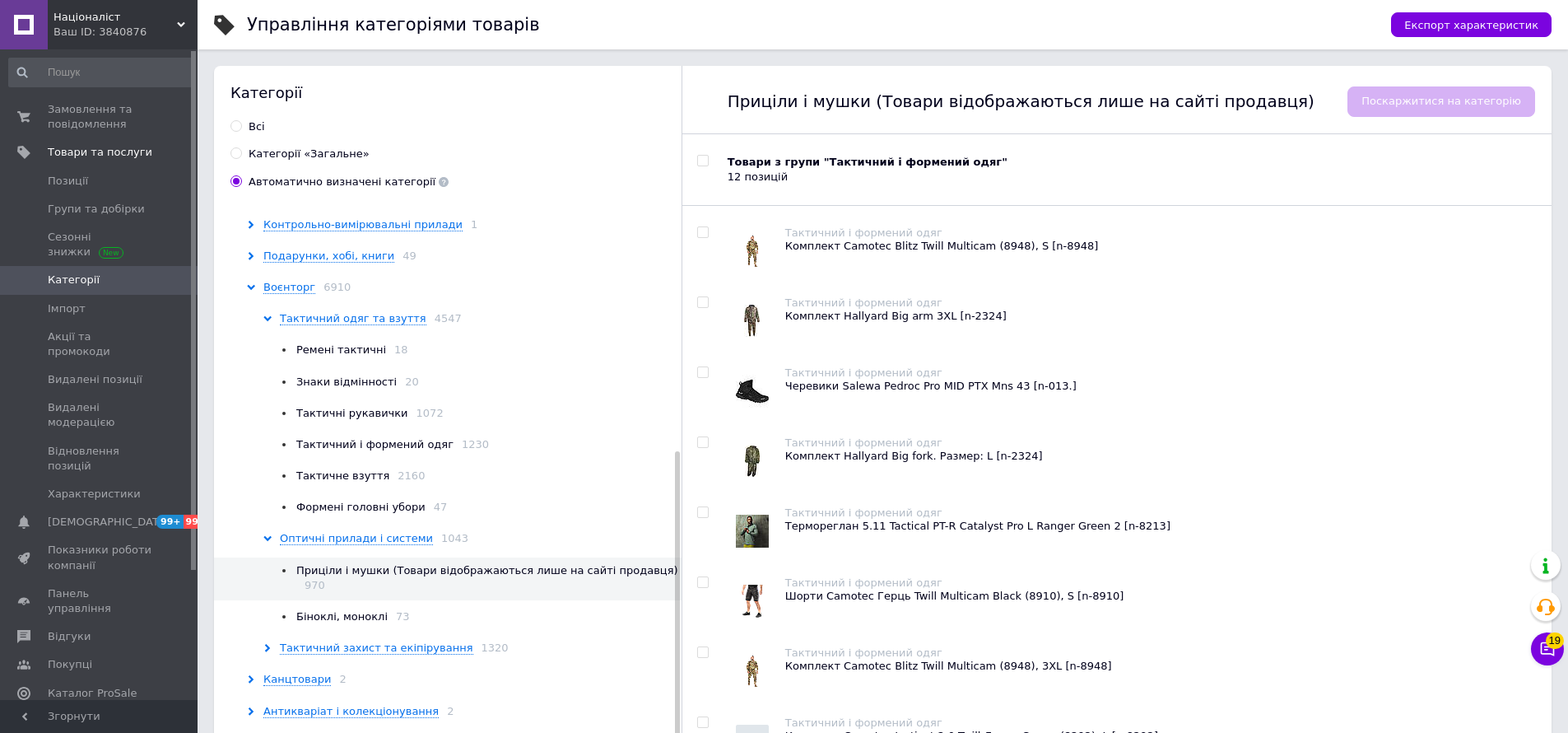
click at [264, 641] on div "Тактичний захист та екіпірування 1320" at bounding box center [475, 648] width 423 height 14
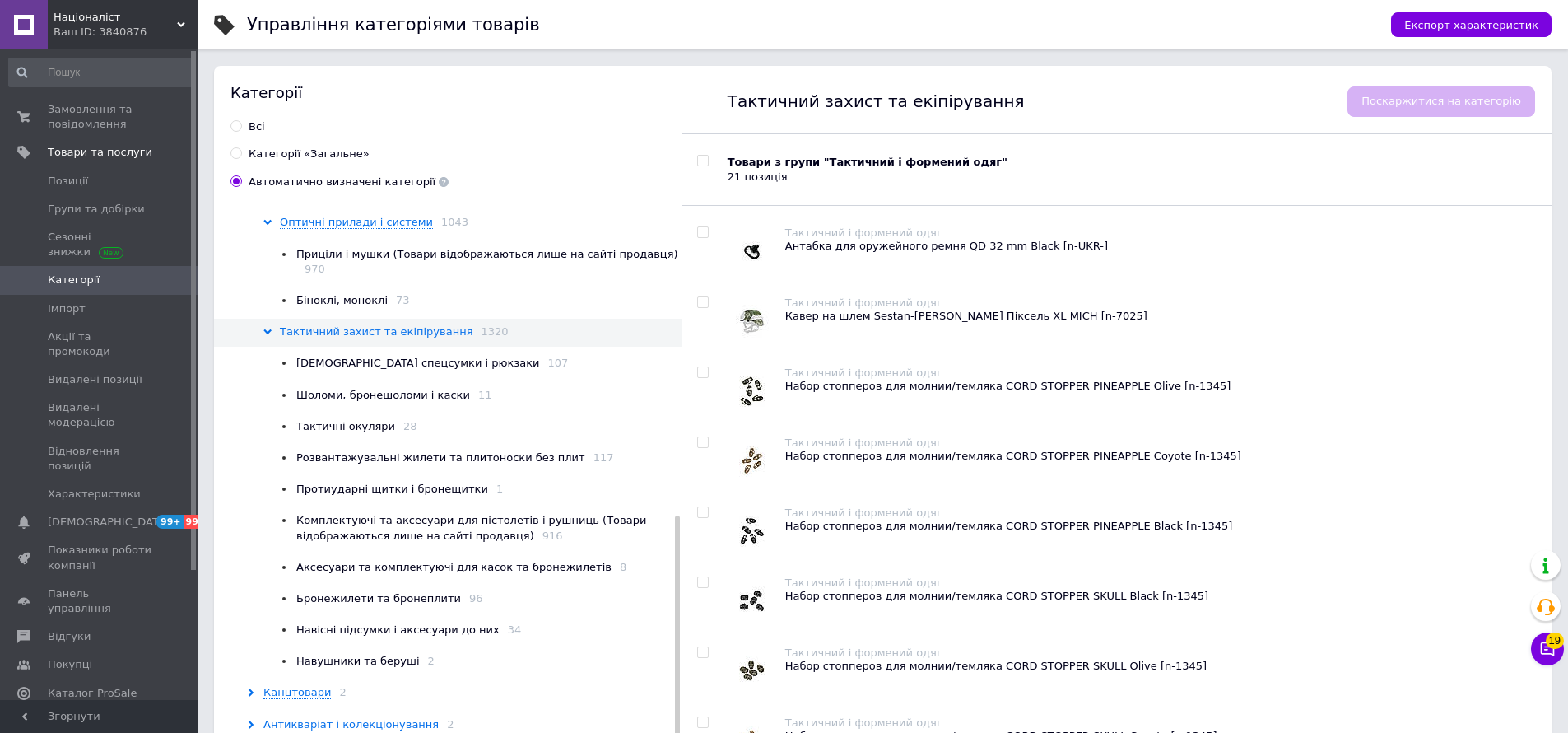
scroll to position [763, 0]
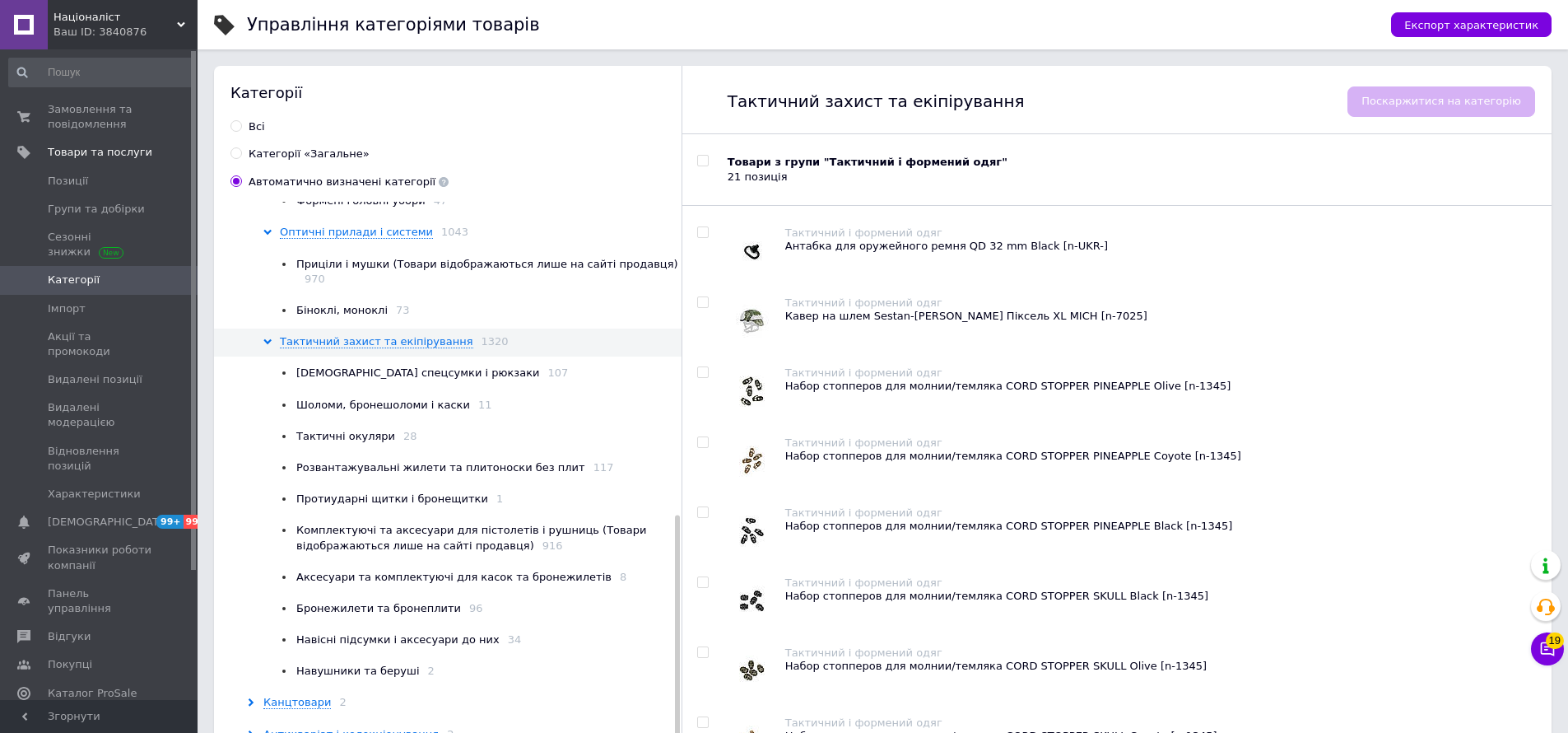
drag, startPoint x: 434, startPoint y: 267, endPoint x: 461, endPoint y: 268, distance: 27.0
click at [435, 267] on span "Приціли і мушки (Товари відображаються лише на сайті продавця)" at bounding box center [487, 264] width 382 height 13
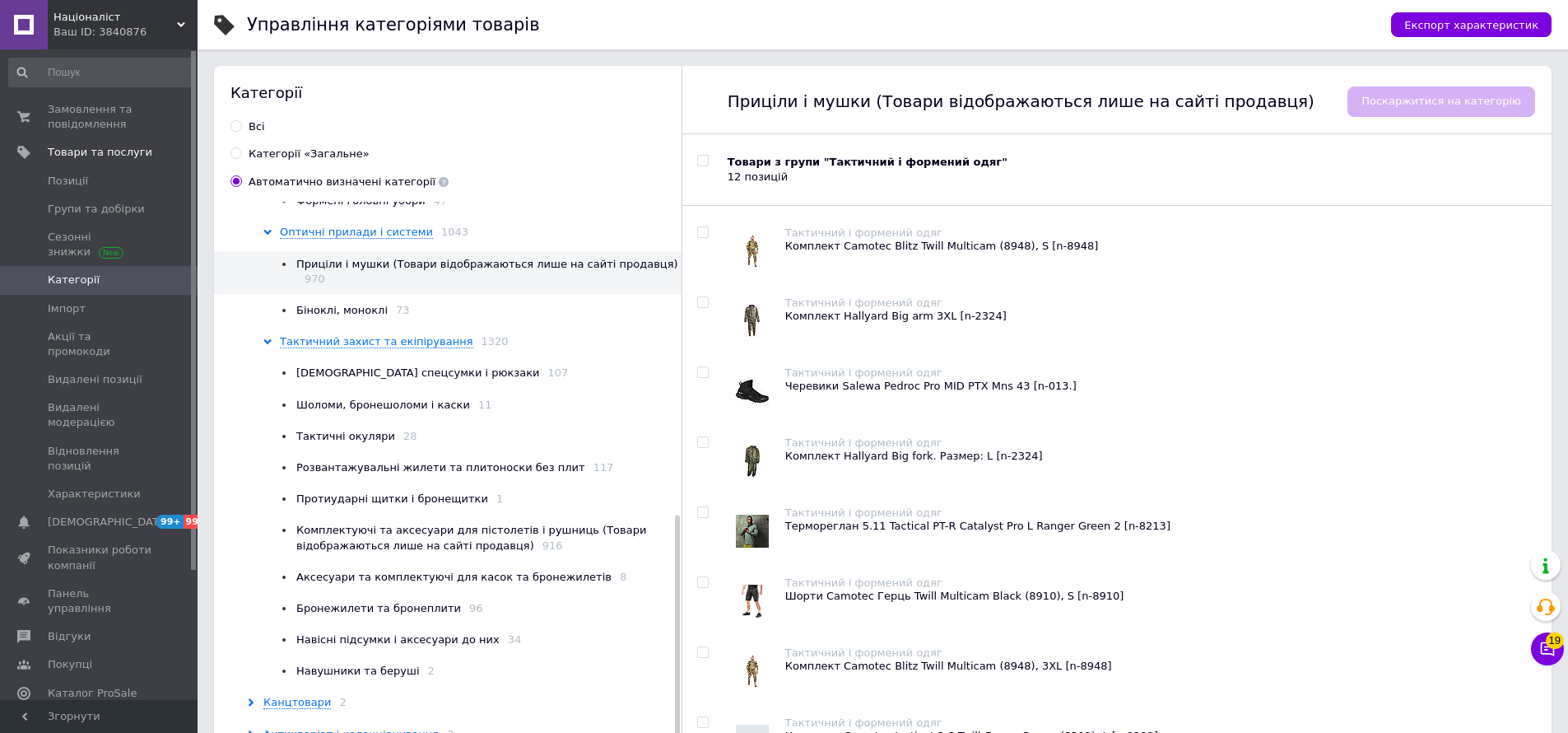
scroll to position [315, 0]
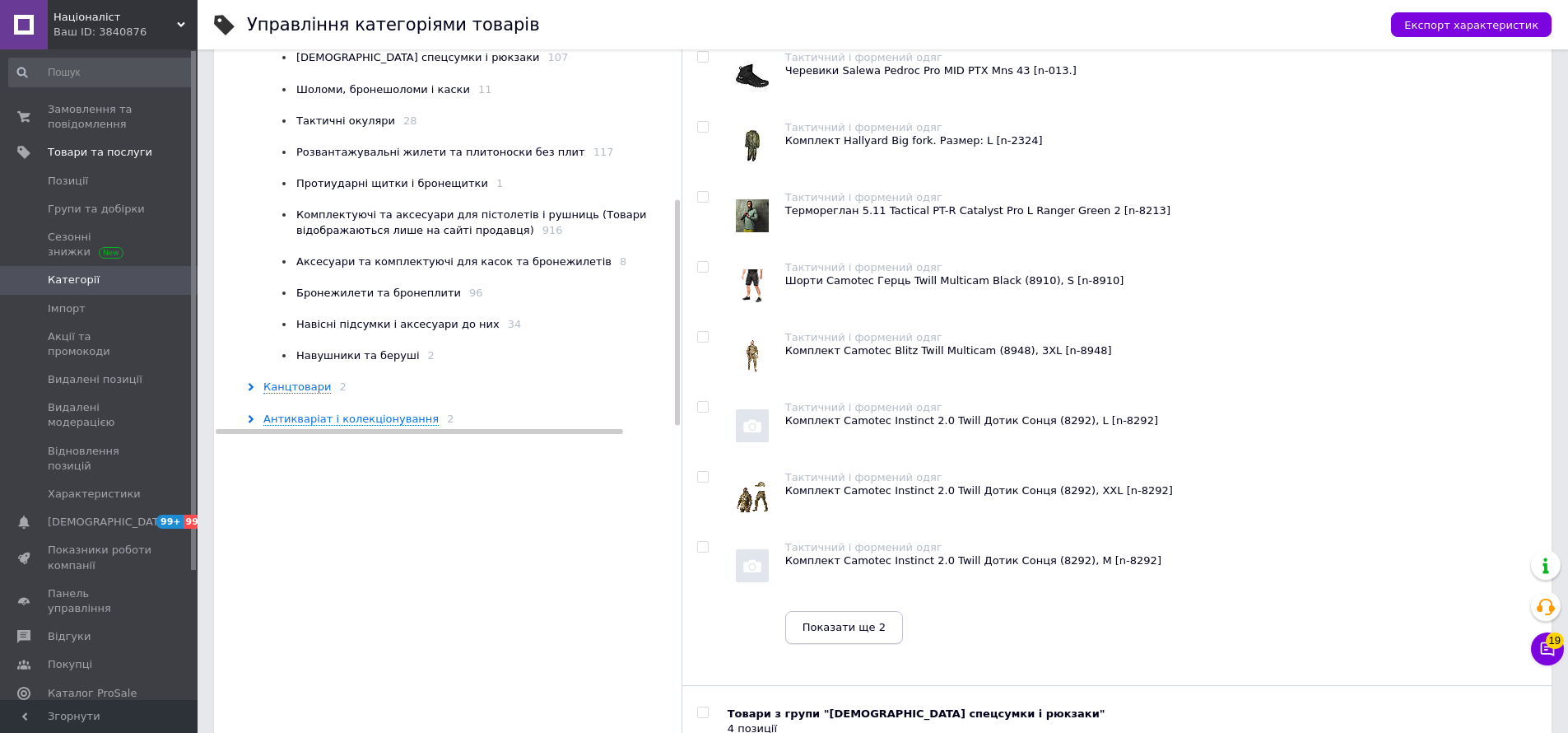
click at [824, 627] on span "Показати ще 2" at bounding box center [844, 627] width 83 height 13
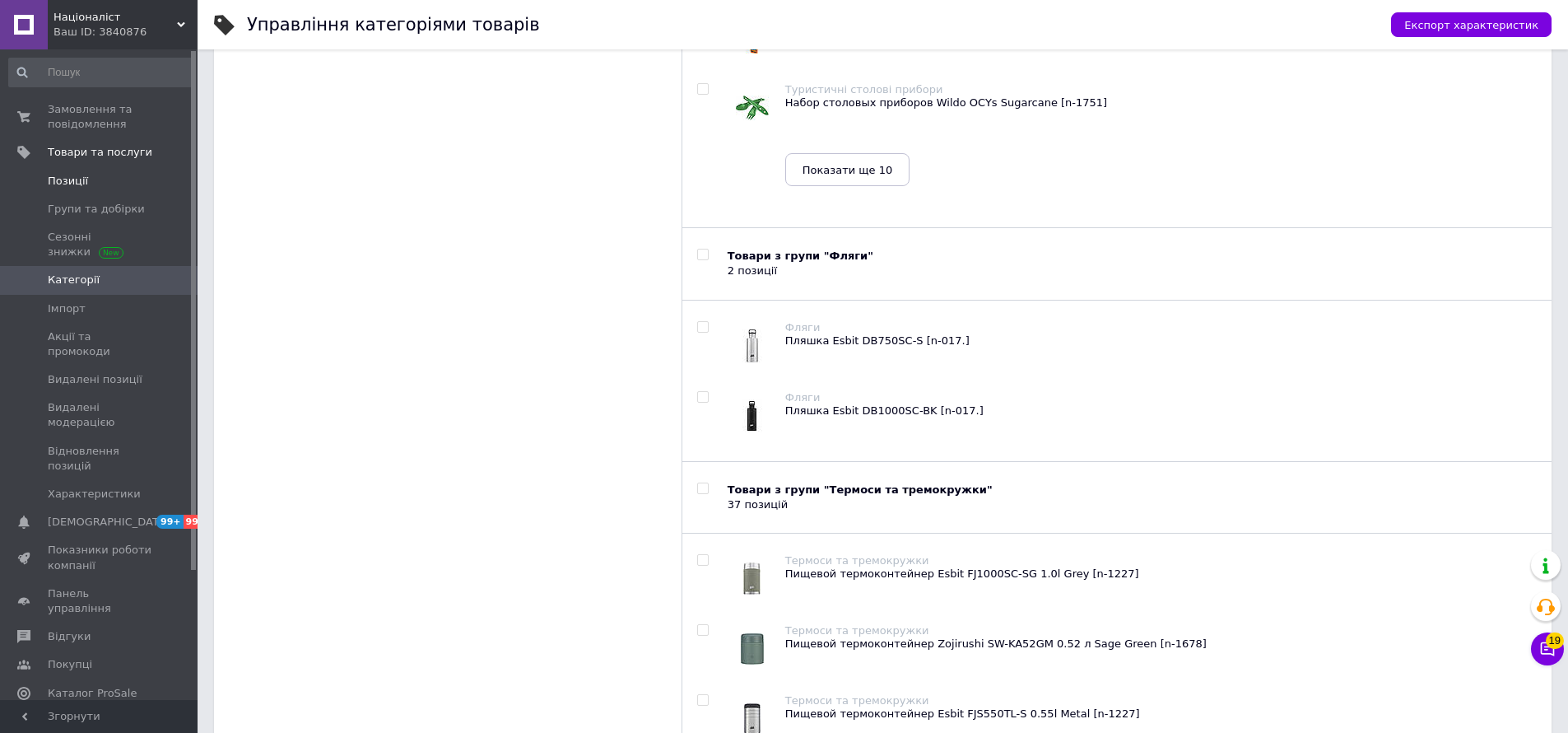
scroll to position [19032, 0]
click at [104, 174] on span "Позиції" at bounding box center [100, 180] width 105 height 14
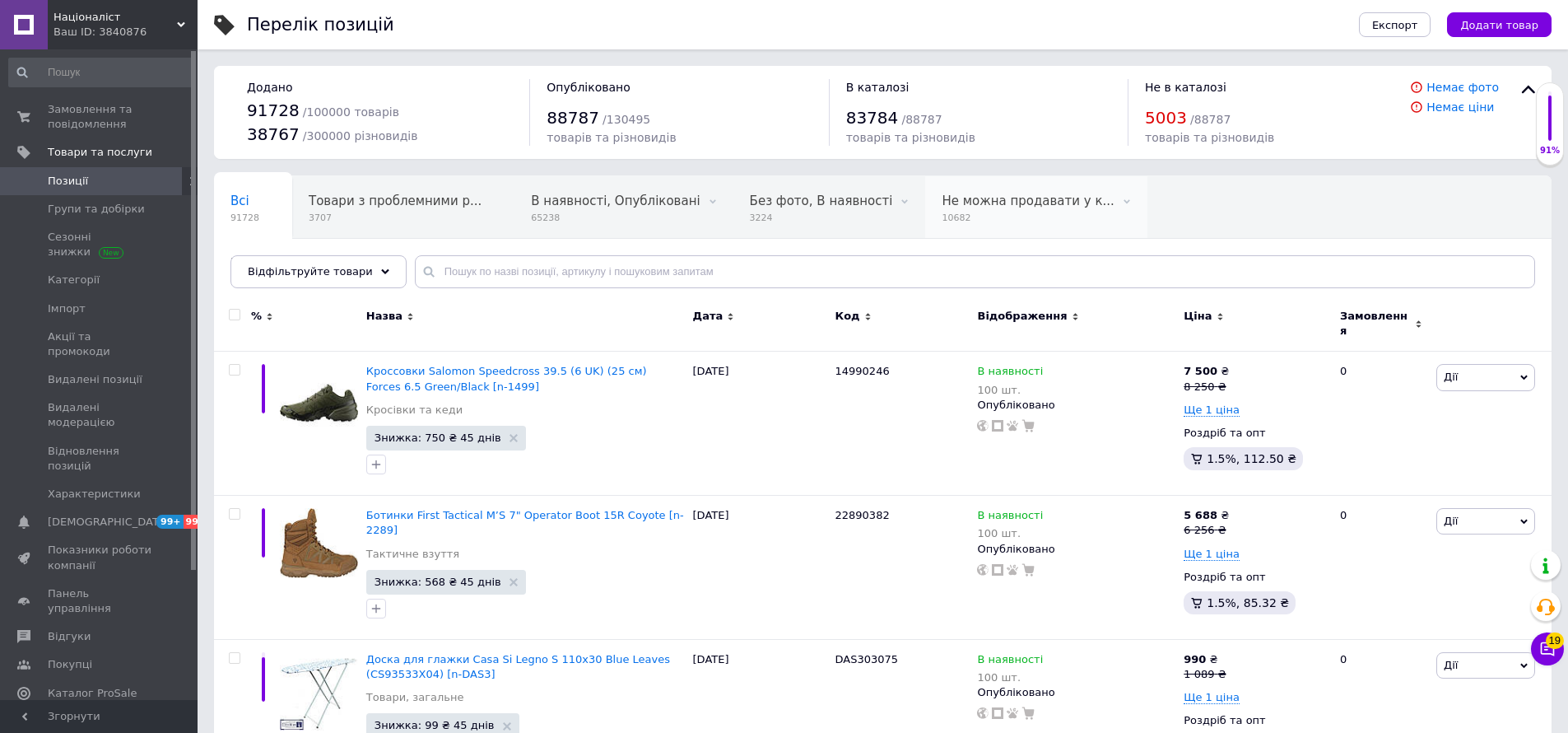
click at [978, 218] on span "10682" at bounding box center [1028, 218] width 172 height 13
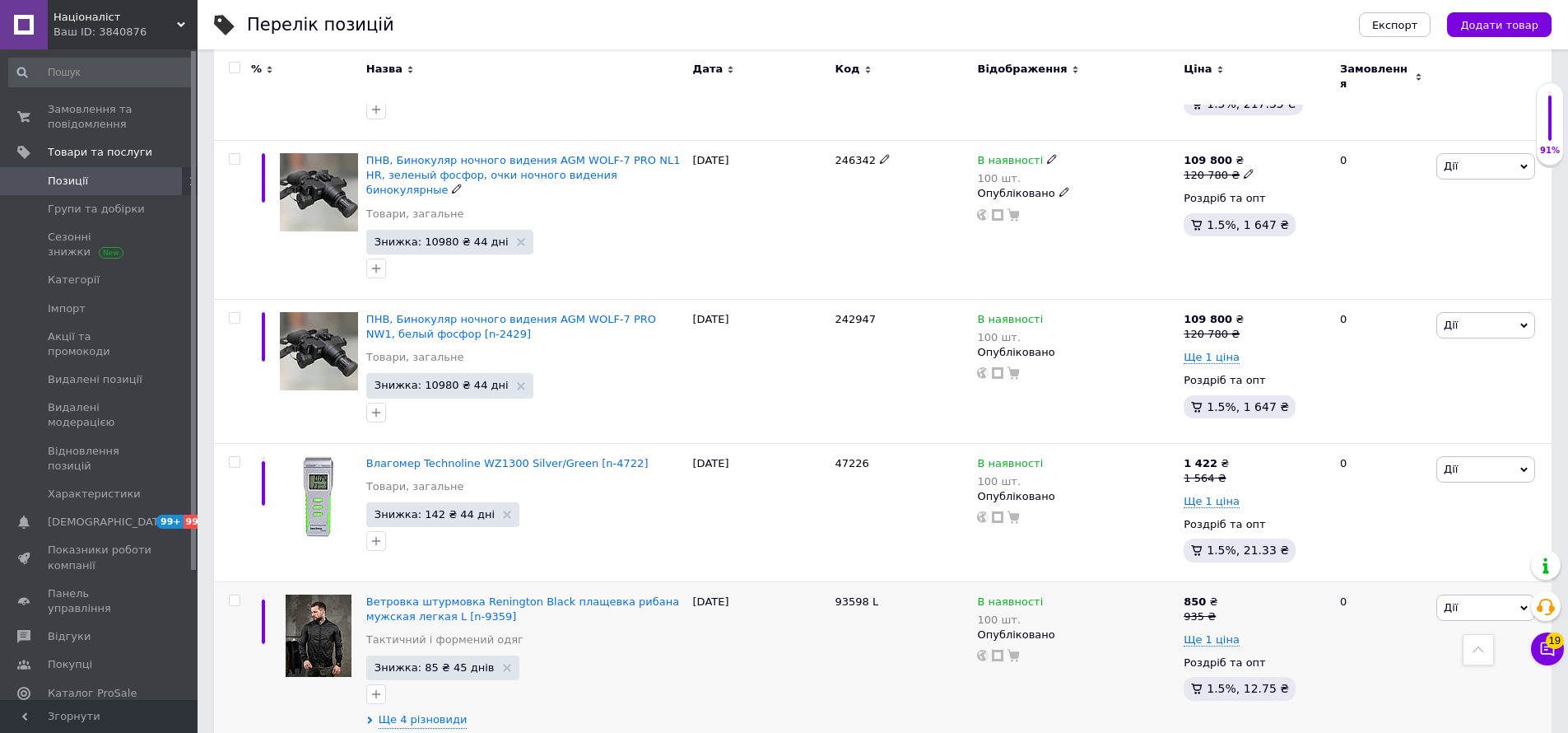
scroll to position [980, 0]
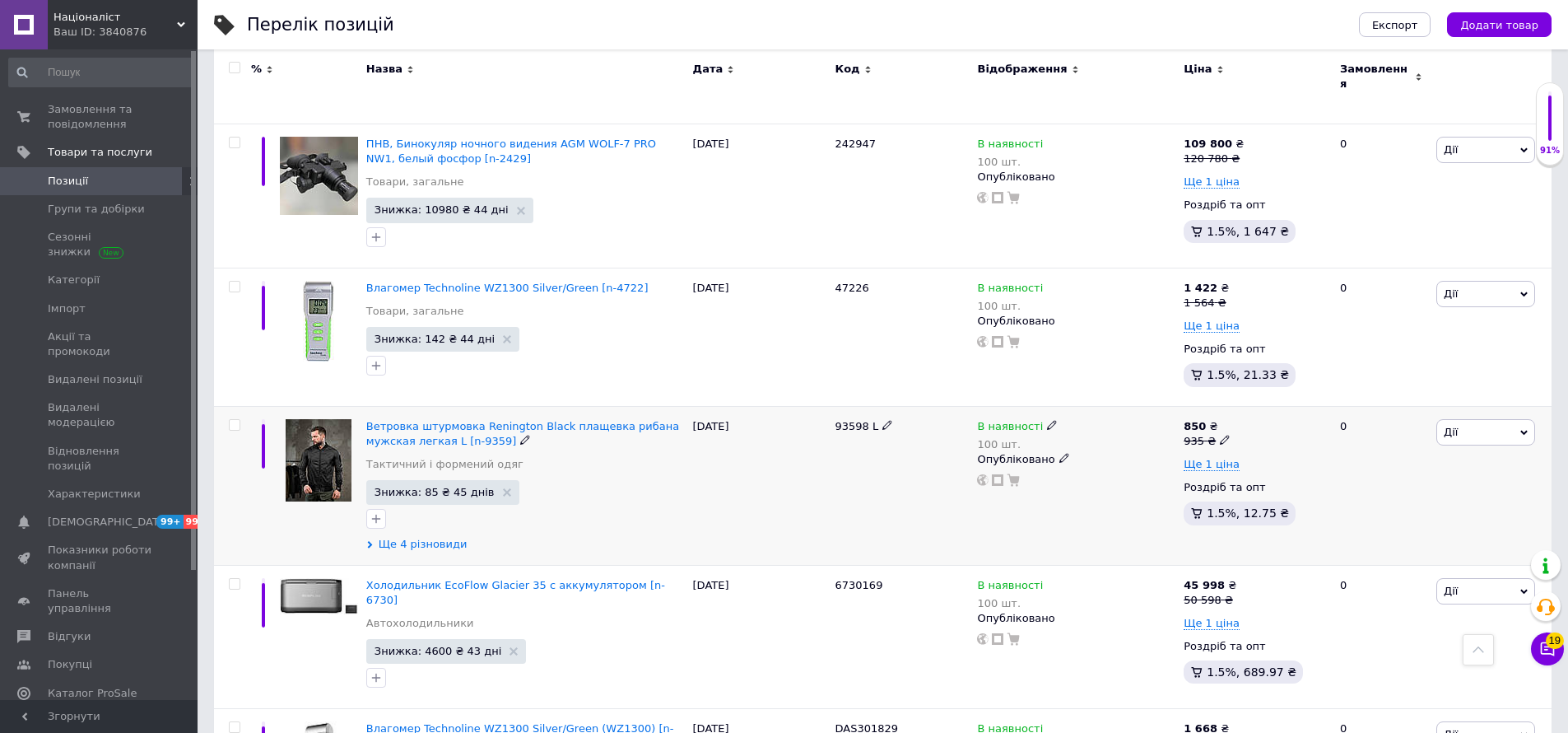
click at [422, 537] on span "Ще 4 різновиди" at bounding box center [423, 544] width 88 height 14
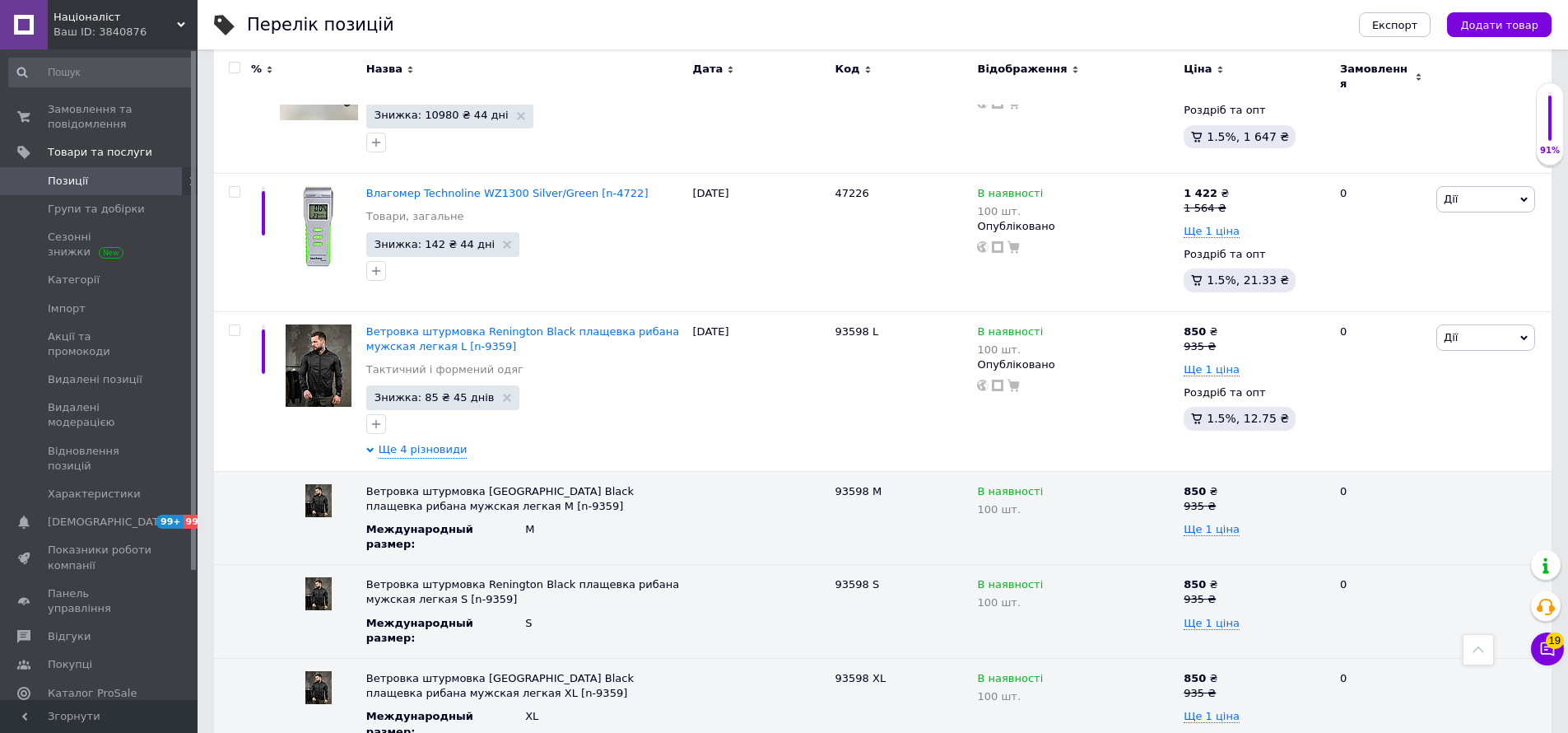
scroll to position [0, 0]
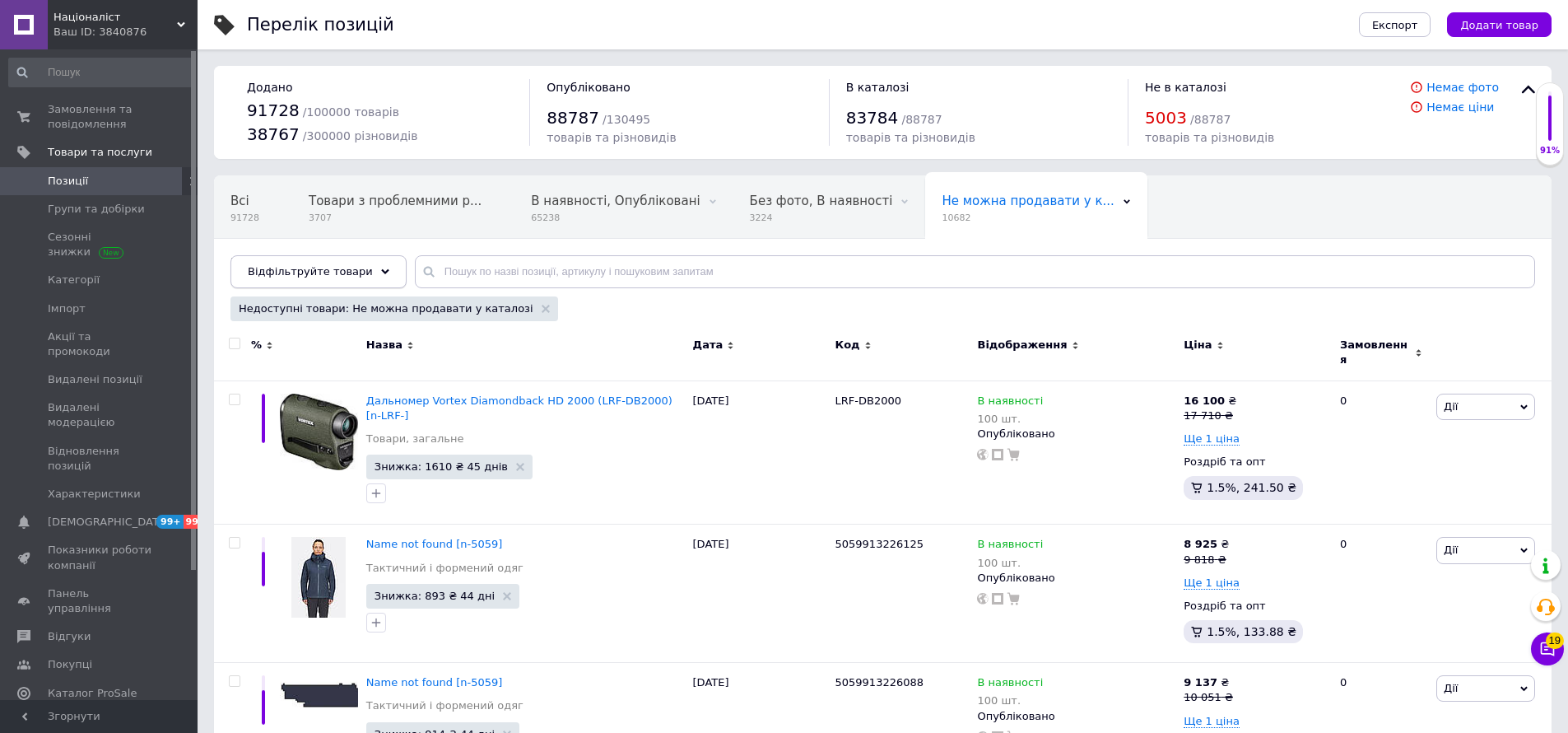
click at [312, 267] on span "Відфільтруйте товари" at bounding box center [310, 271] width 125 height 13
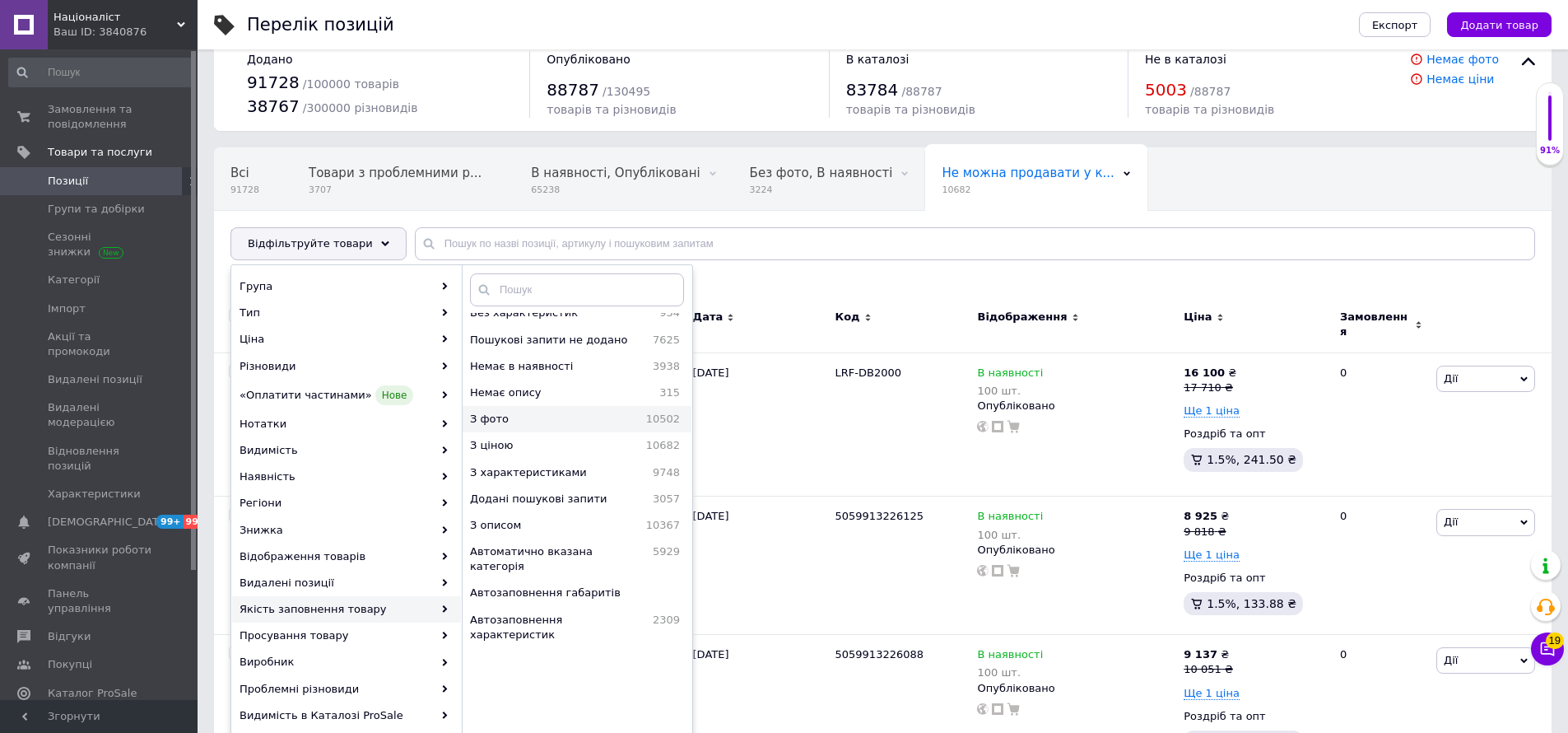
scroll to position [83, 0]
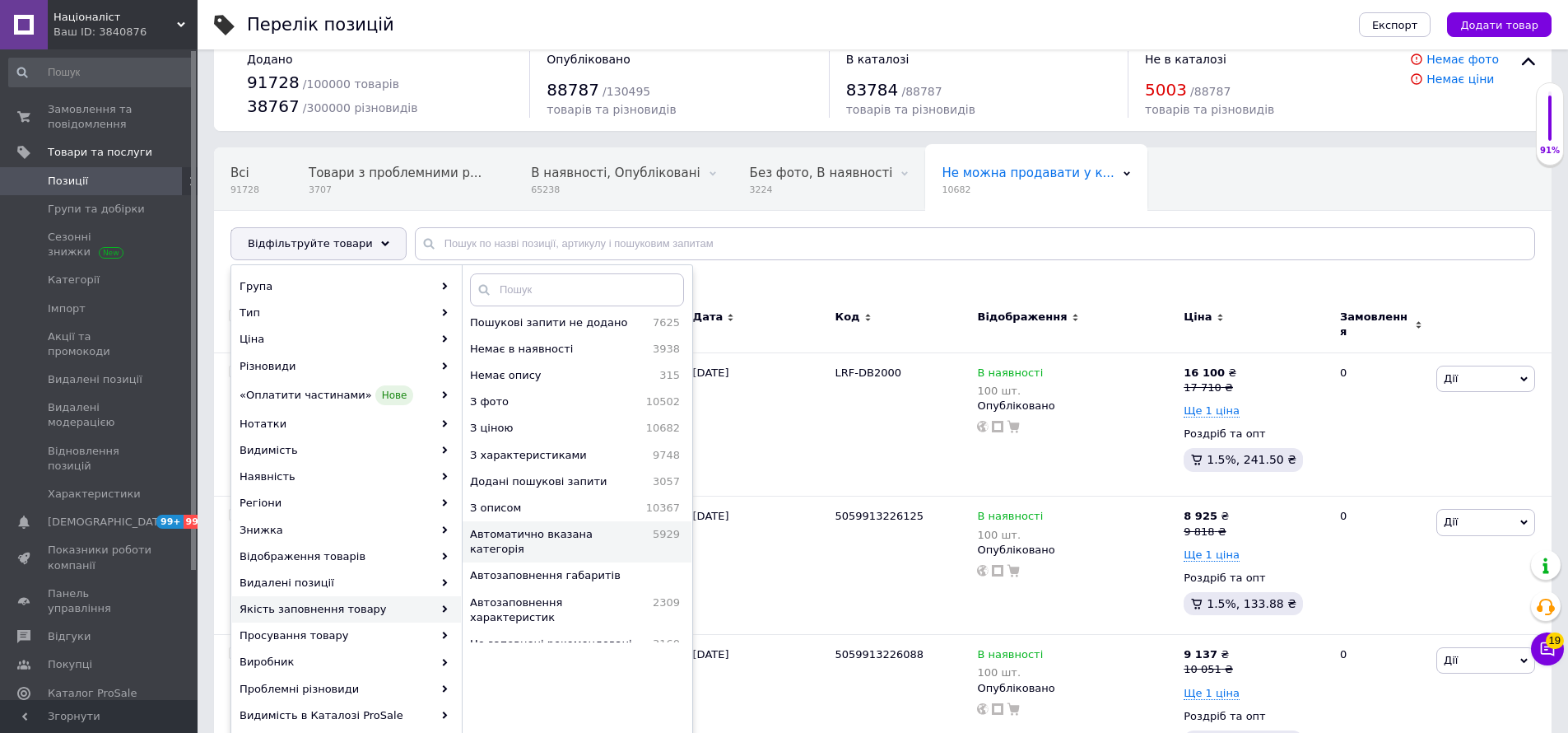
click at [550, 530] on span "Автоматично вказана категорія" at bounding box center [556, 541] width 174 height 30
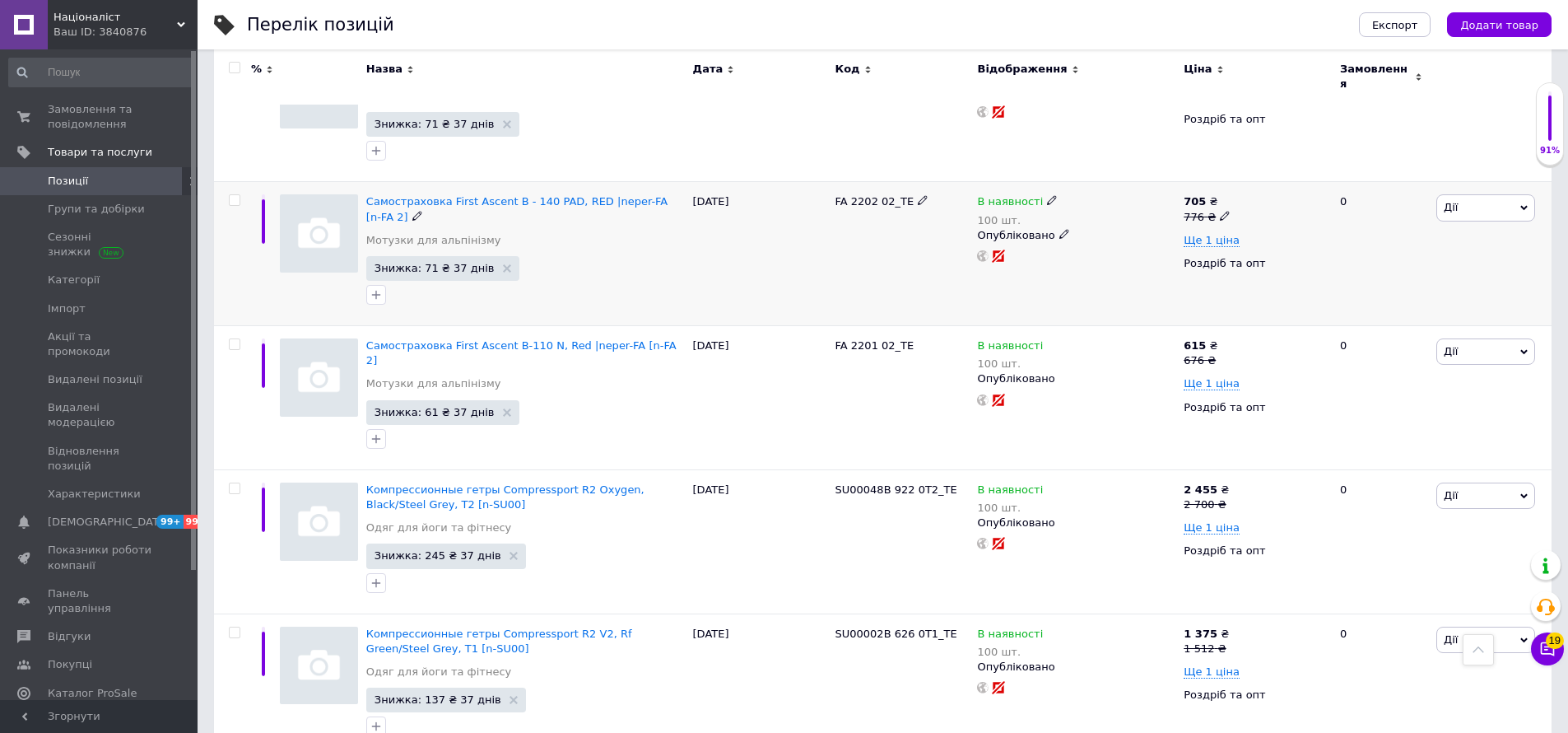
scroll to position [11429, 0]
